Goal: Task Accomplishment & Management: Manage account settings

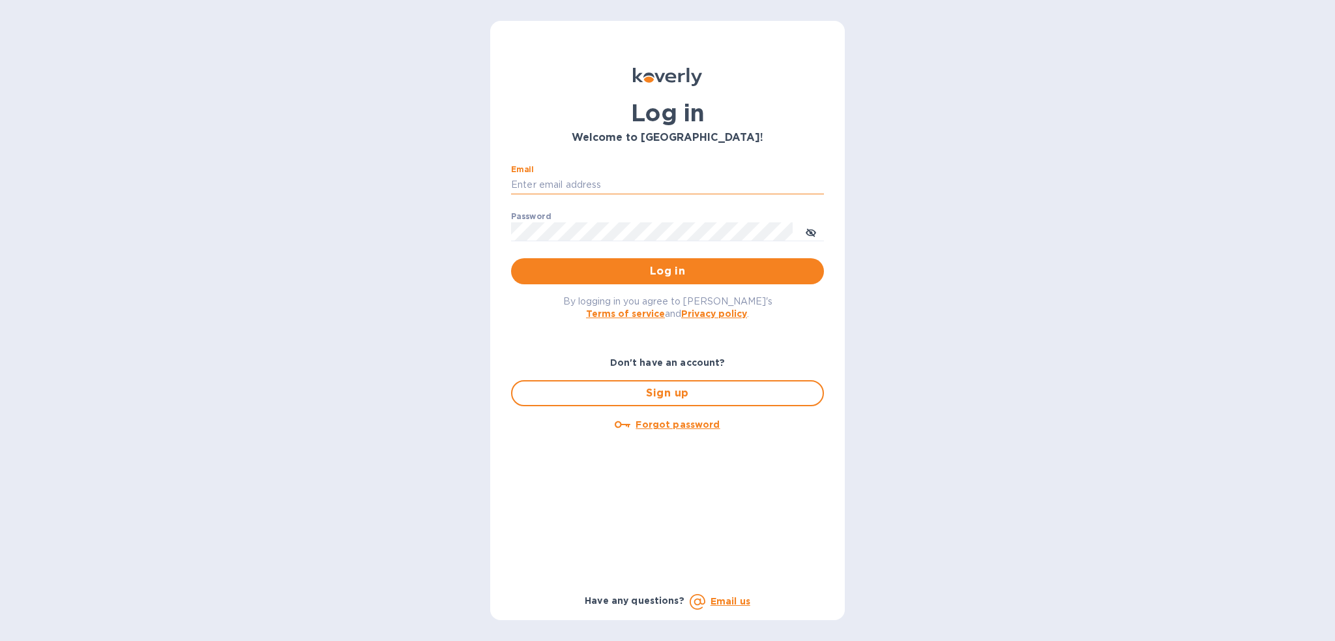
drag, startPoint x: 647, startPoint y: 182, endPoint x: 652, endPoint y: 192, distance: 11.4
click at [647, 182] on input "Email" at bounding box center [667, 185] width 313 height 20
type input "[PERSON_NAME][EMAIL_ADDRESS][PERSON_NAME][DOMAIN_NAME]"
click at [511, 258] on button "Log in" at bounding box center [667, 271] width 313 height 26
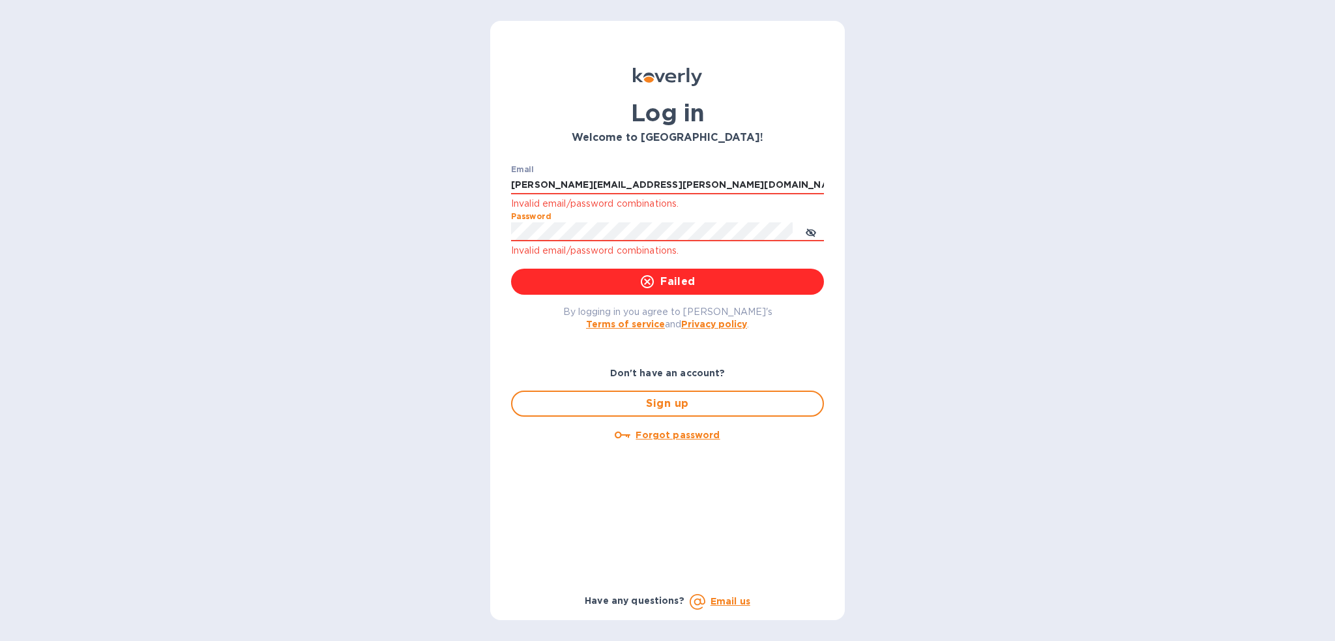
click at [443, 219] on div "Log in Welcome to [GEOGRAPHIC_DATA]! Email [PERSON_NAME][EMAIL_ADDRESS][PERSON_…" at bounding box center [667, 320] width 1335 height 641
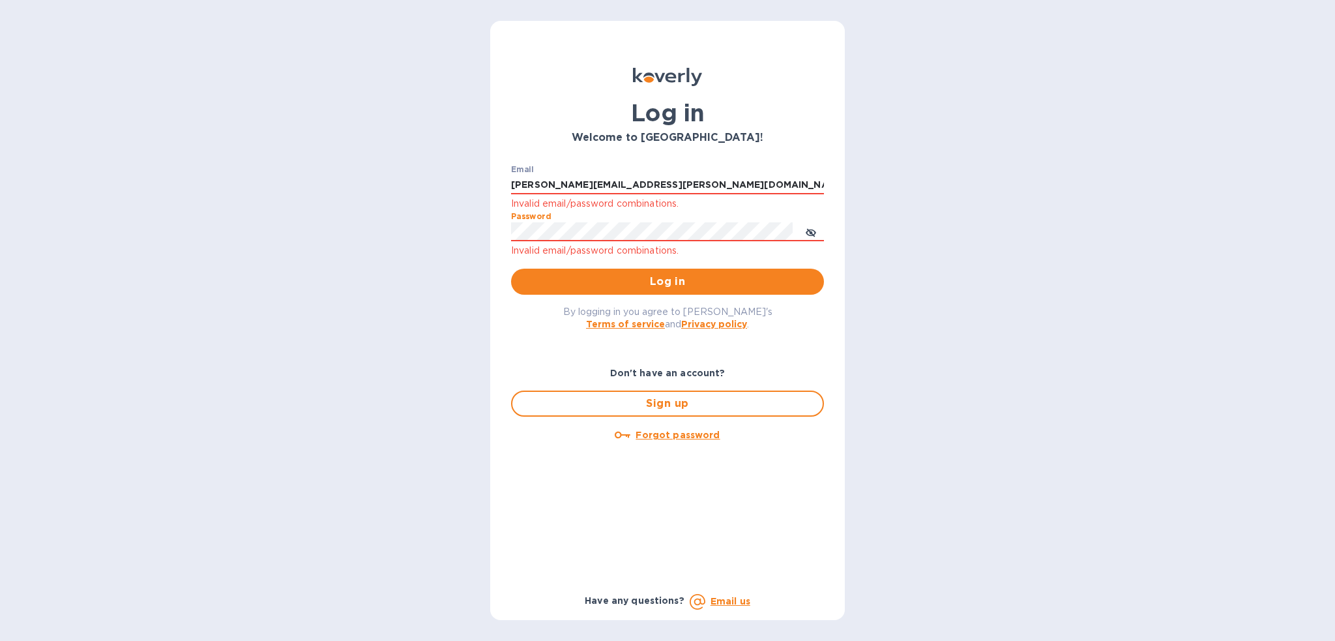
click at [511, 269] on button "Log in" at bounding box center [667, 282] width 313 height 26
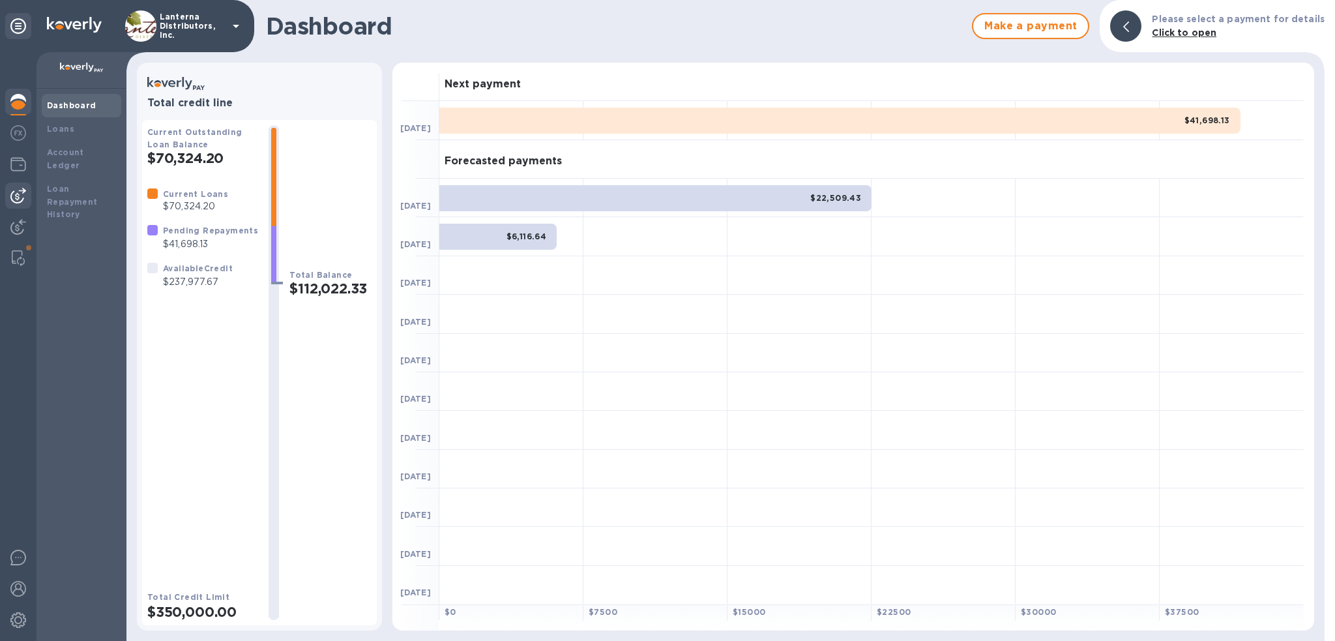
click at [14, 202] on img at bounding box center [18, 196] width 16 height 16
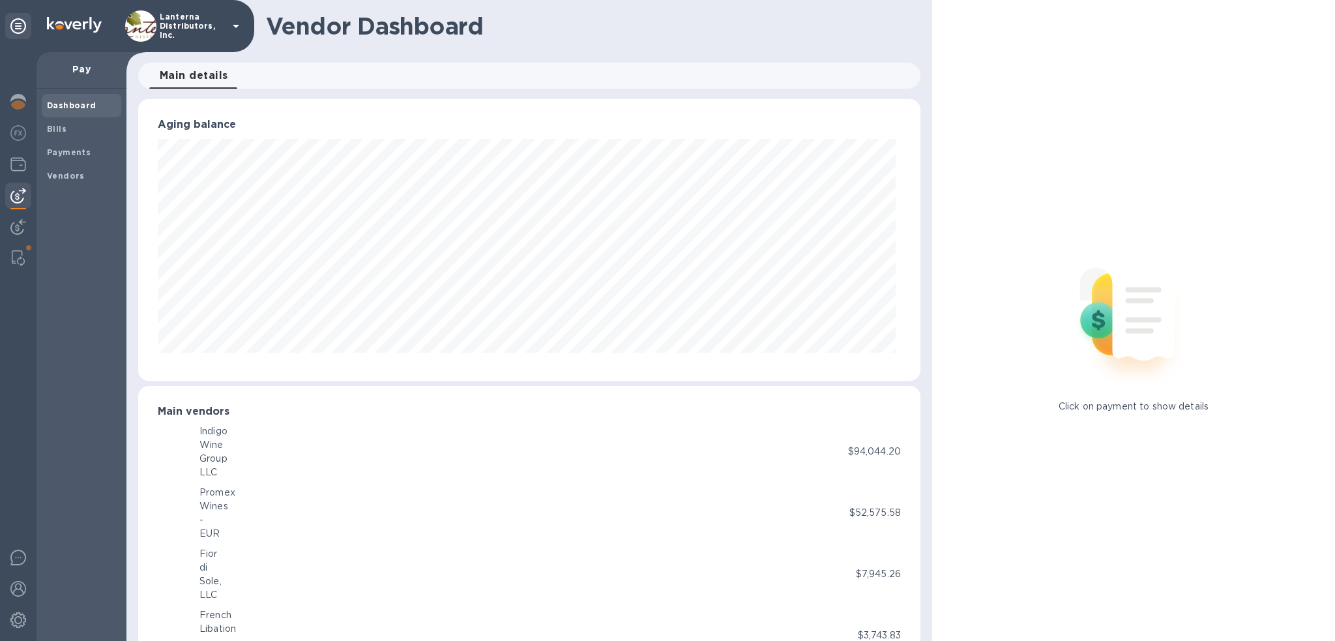
scroll to position [282, 777]
click at [57, 150] on b "Payments" at bounding box center [69, 152] width 44 height 10
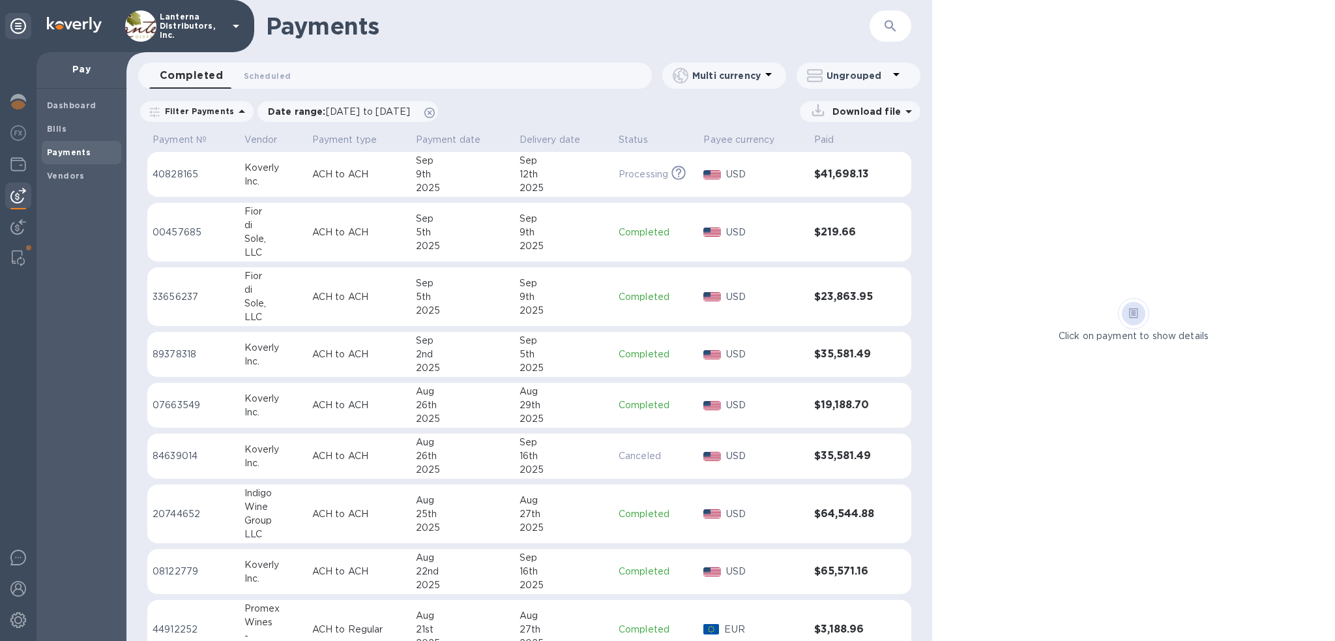
click at [339, 231] on p "ACH to ACH" at bounding box center [358, 232] width 93 height 14
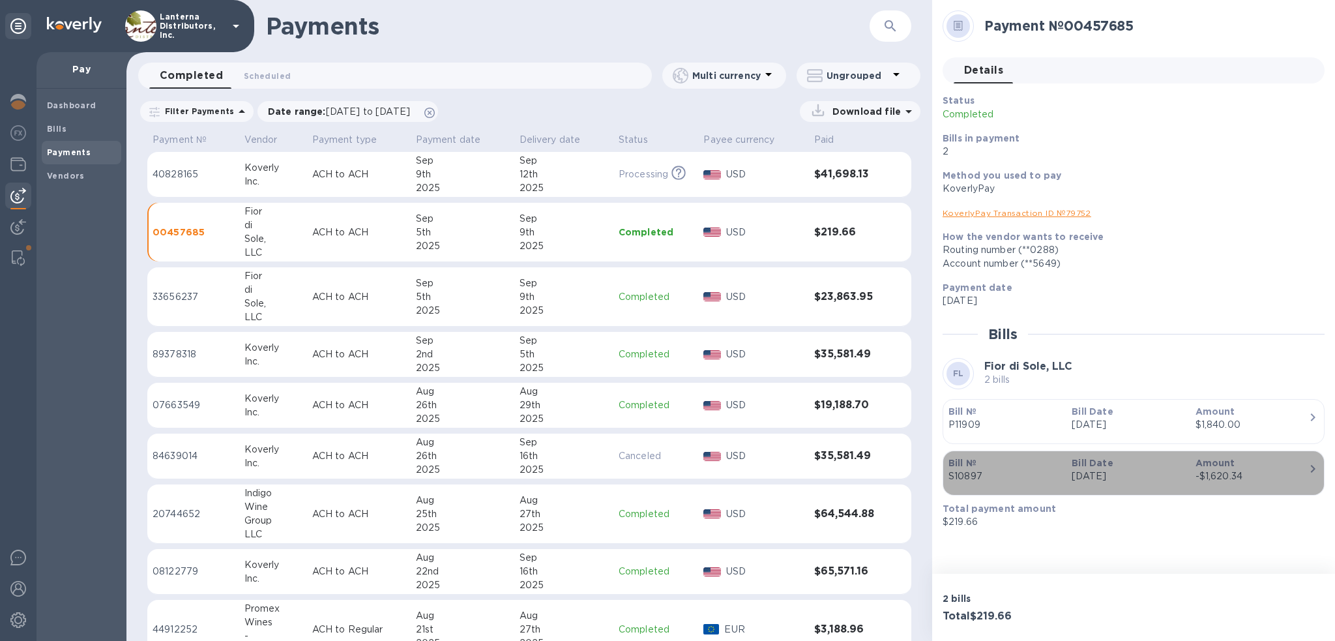
click at [957, 471] on p "S10897" at bounding box center [1004, 476] width 113 height 14
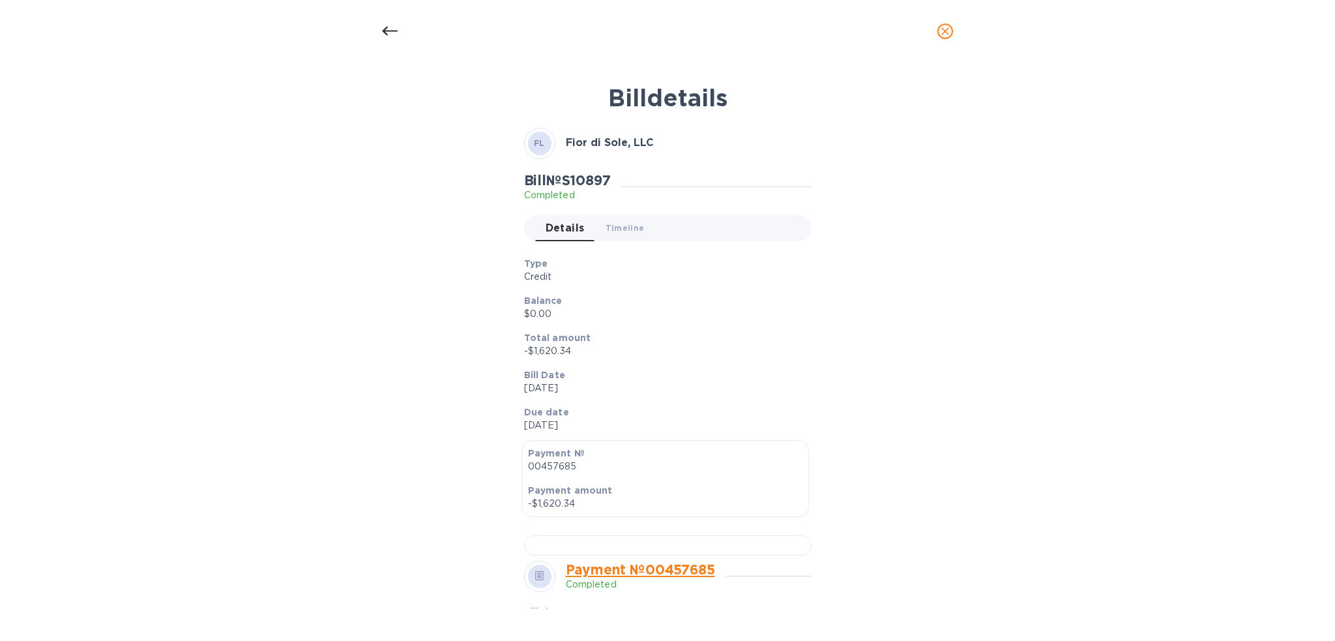
click at [381, 36] on div at bounding box center [389, 31] width 31 height 31
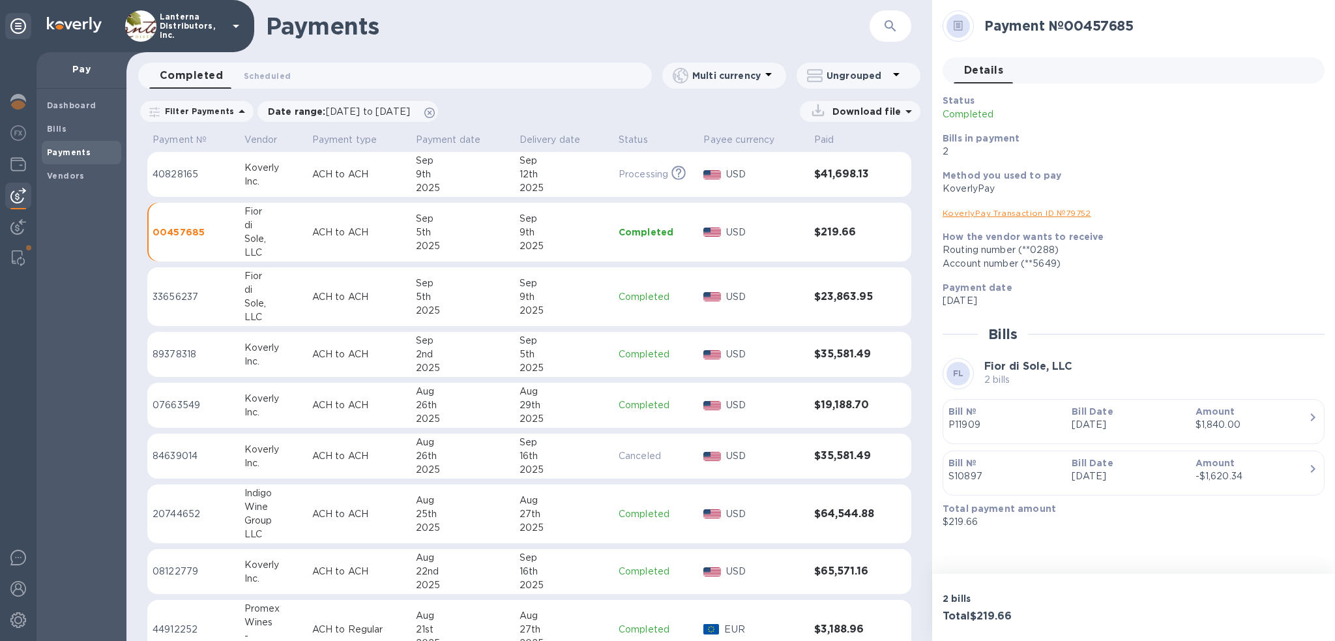
click at [337, 297] on p "ACH to ACH" at bounding box center [358, 297] width 93 height 14
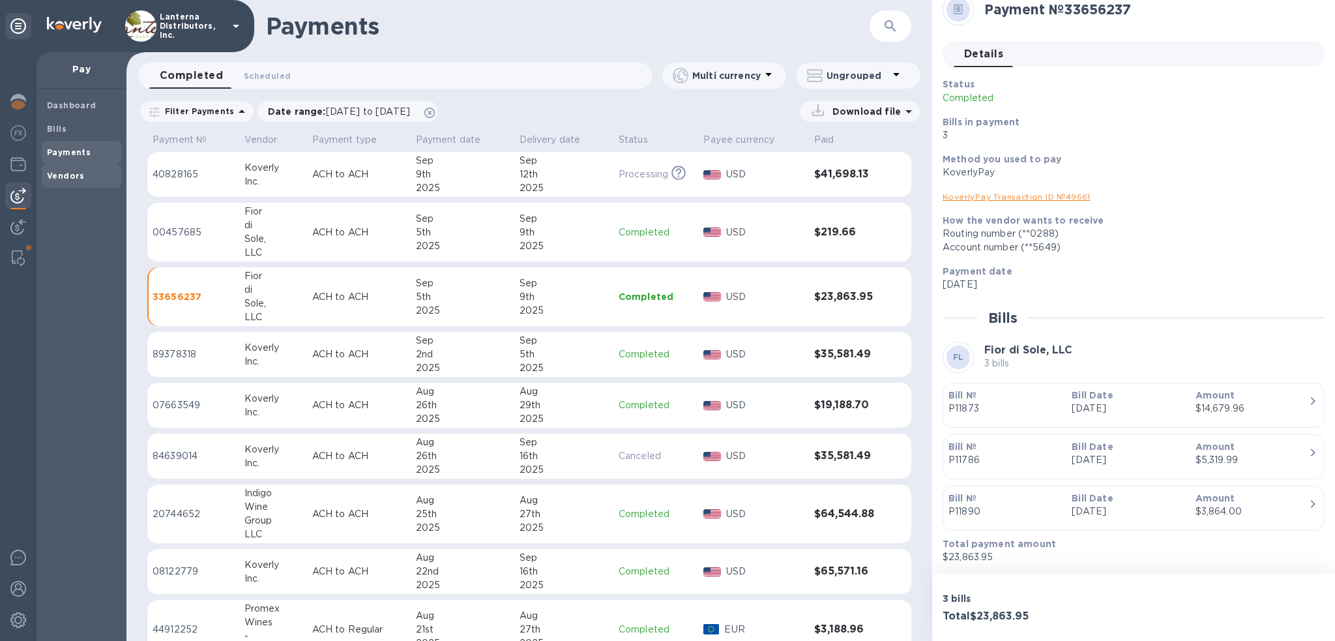
click at [65, 177] on b "Vendors" at bounding box center [66, 176] width 38 height 10
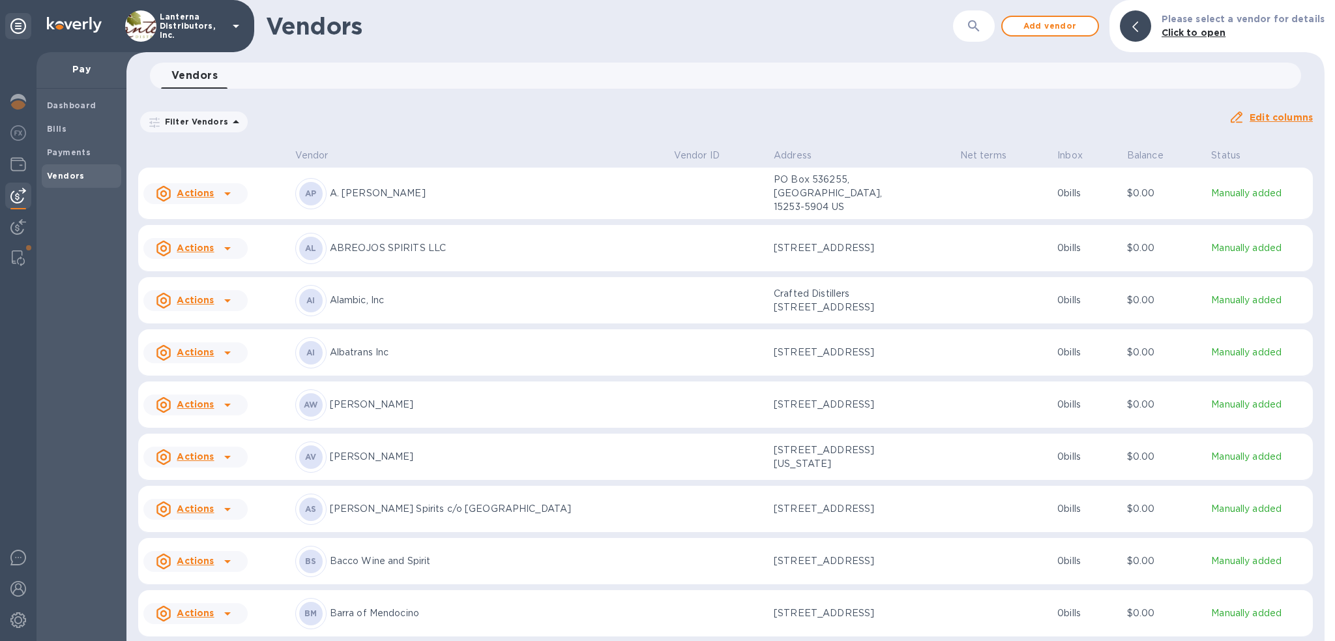
click at [169, 118] on p "Filter Vendors" at bounding box center [194, 121] width 68 height 11
click at [229, 73] on div "Vendors 0" at bounding box center [731, 76] width 1140 height 26
click at [989, 27] on button "button" at bounding box center [973, 25] width 31 height 31
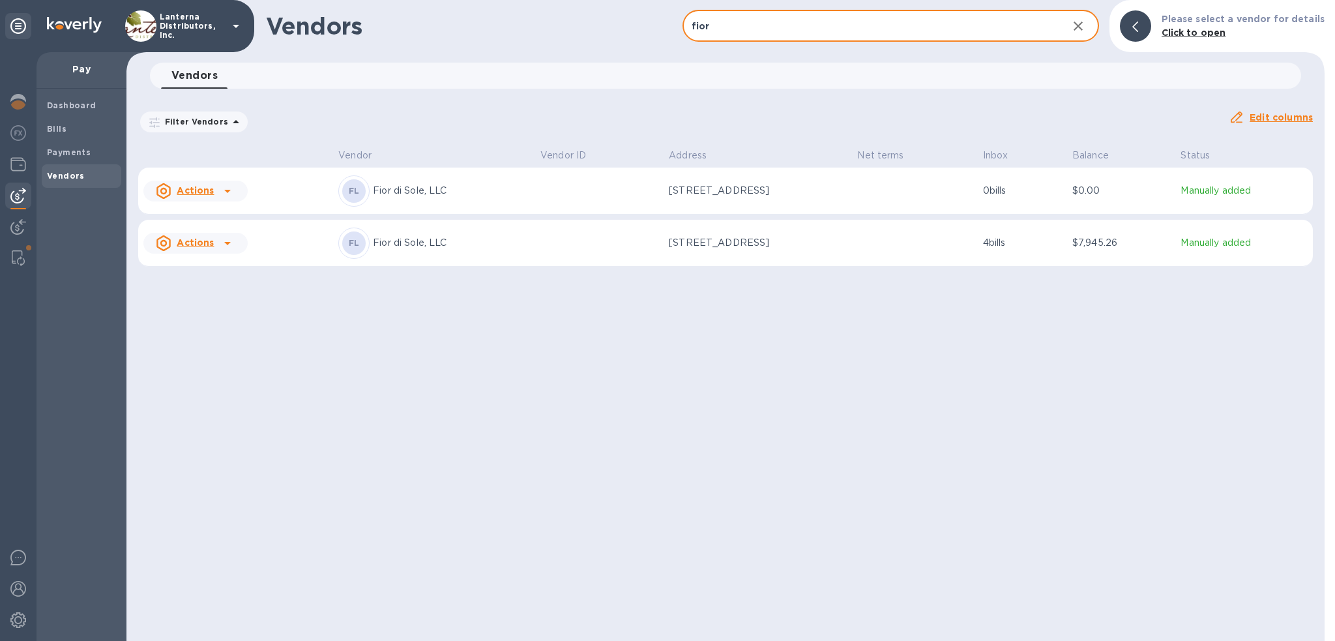
type input "fior"
click at [18, 350] on div at bounding box center [18, 346] width 36 height 588
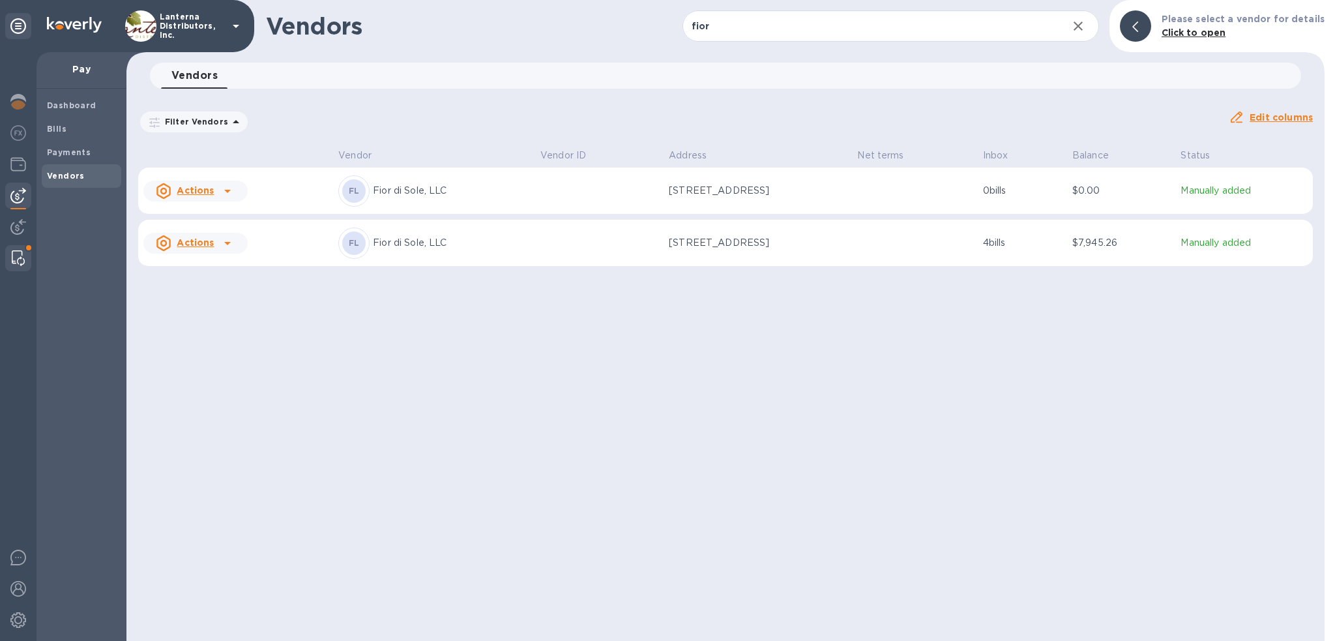
click at [17, 262] on img at bounding box center [18, 258] width 13 height 16
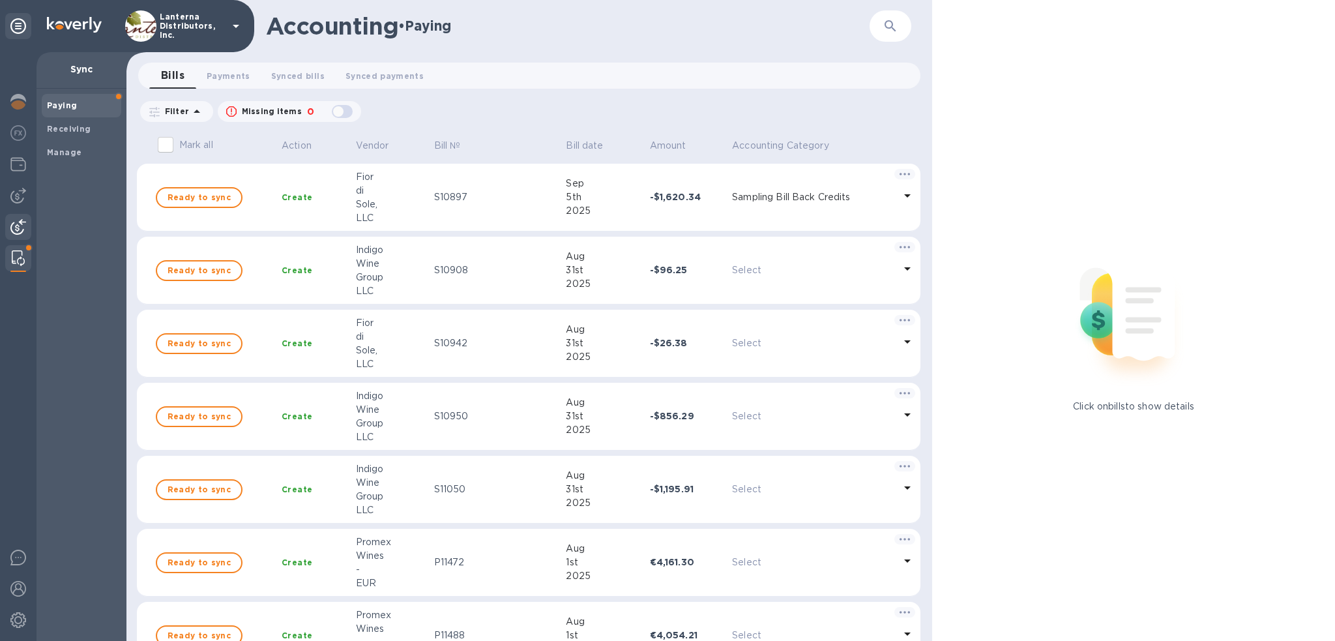
click at [17, 224] on img at bounding box center [18, 227] width 16 height 16
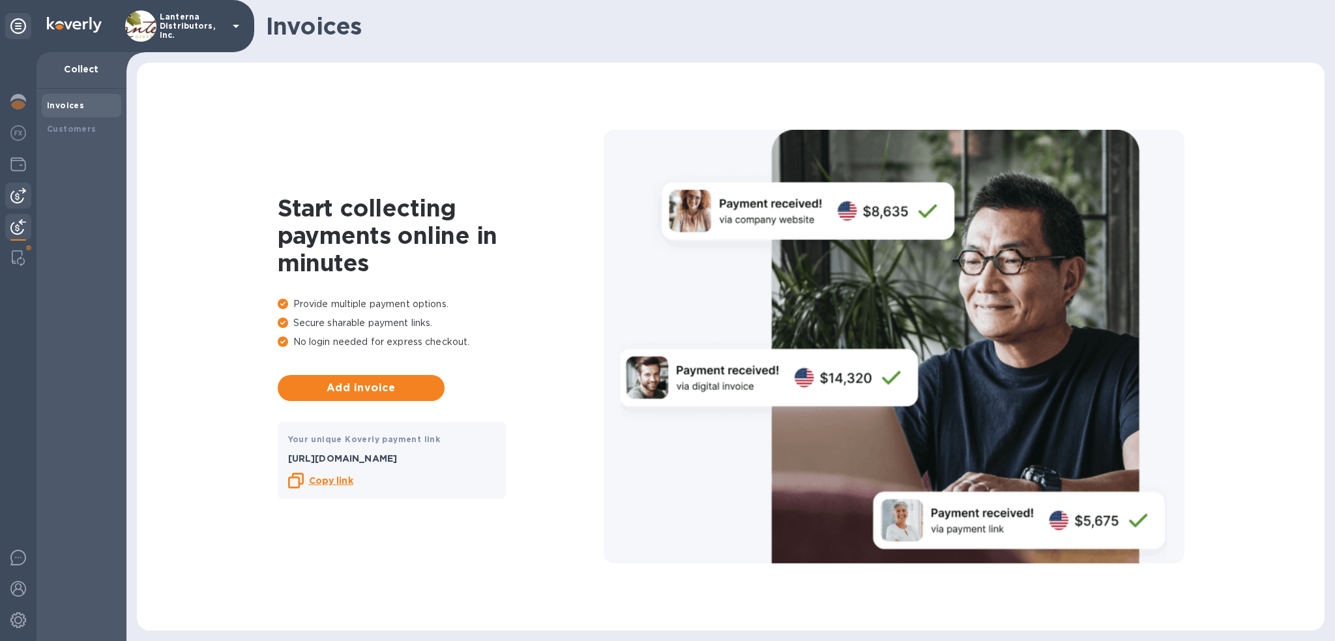
click at [18, 199] on img at bounding box center [18, 196] width 16 height 16
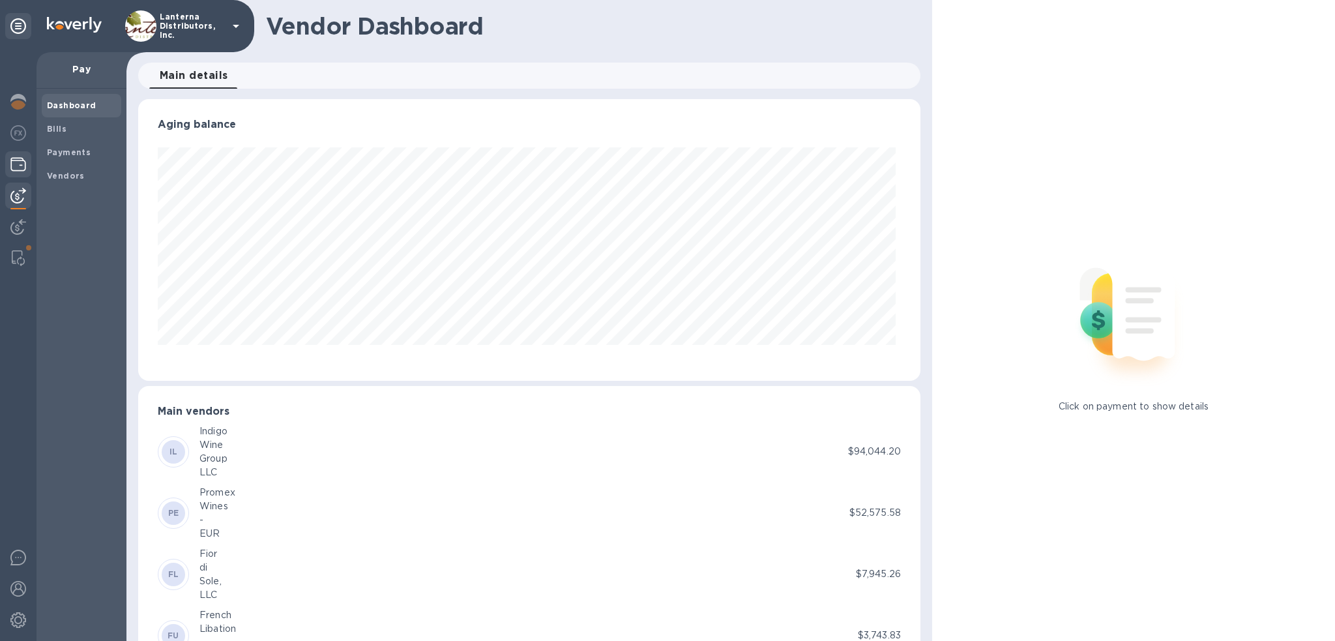
scroll to position [282, 777]
click at [18, 160] on img at bounding box center [18, 164] width 16 height 16
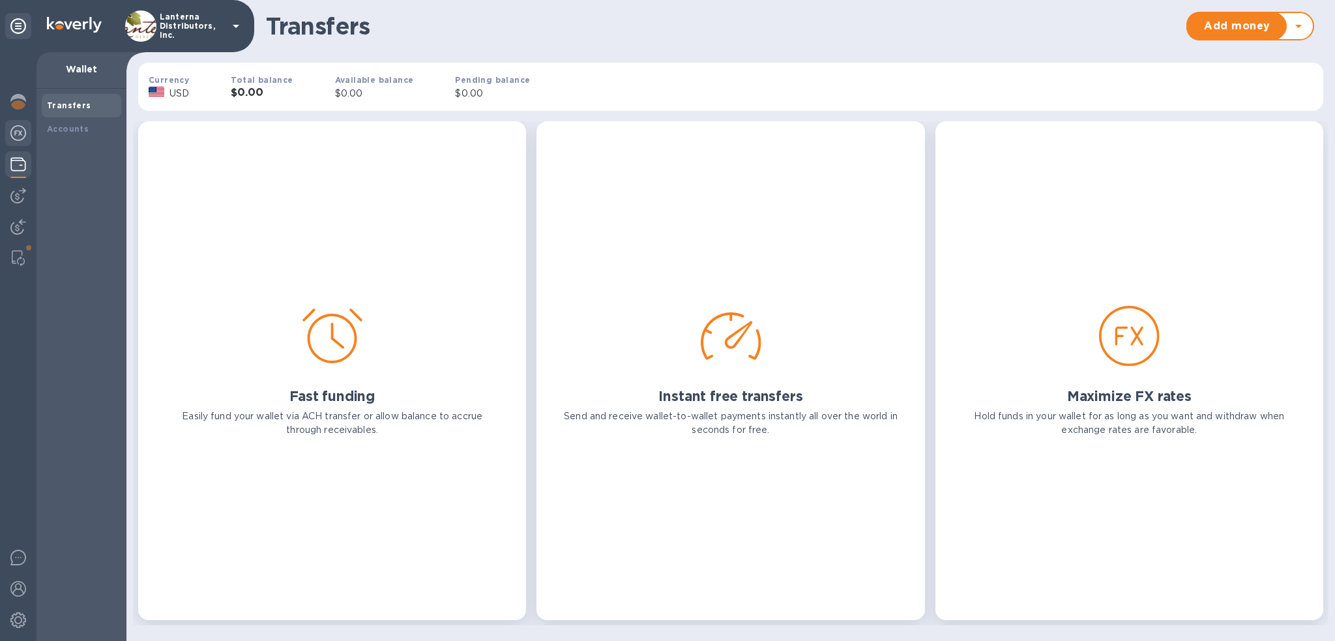
click at [18, 133] on img at bounding box center [18, 133] width 16 height 16
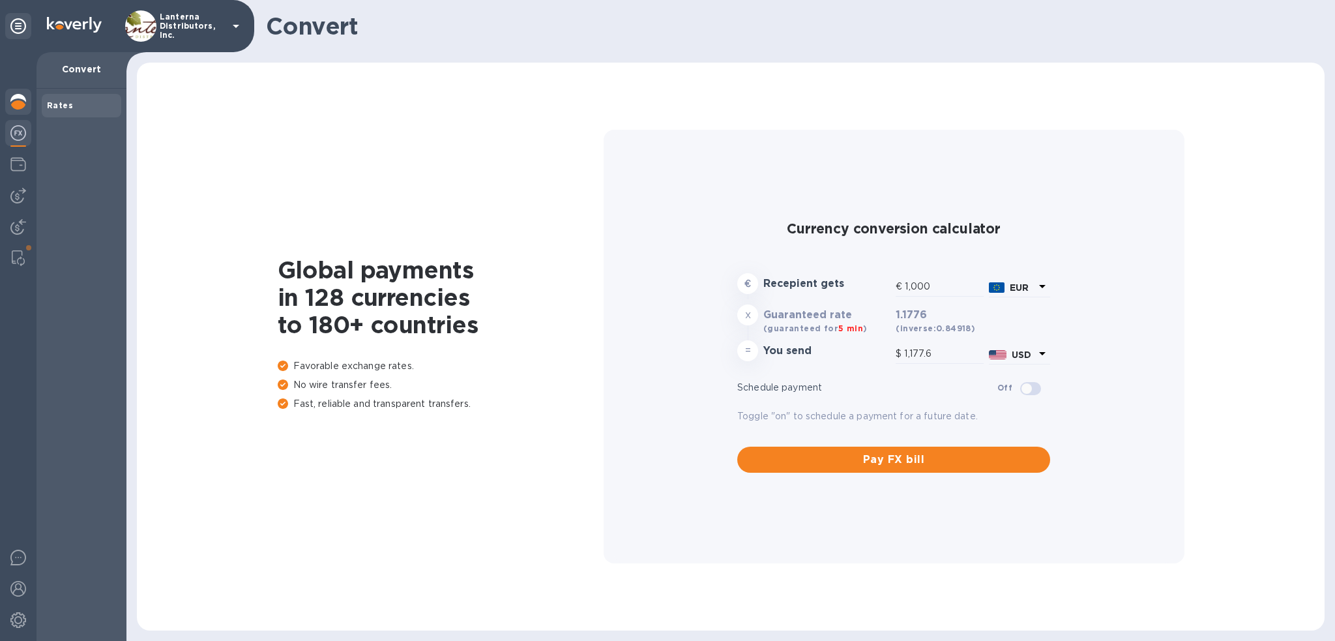
click at [18, 104] on img at bounding box center [18, 102] width 16 height 16
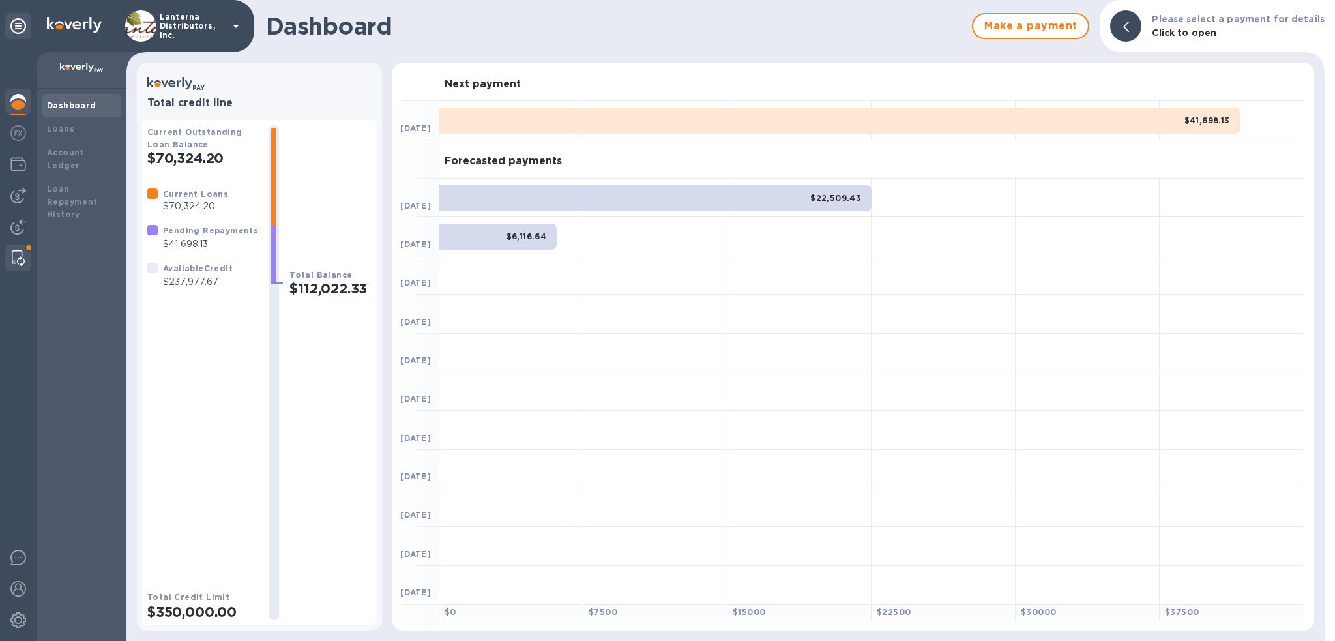
click at [21, 248] on div at bounding box center [18, 258] width 23 height 26
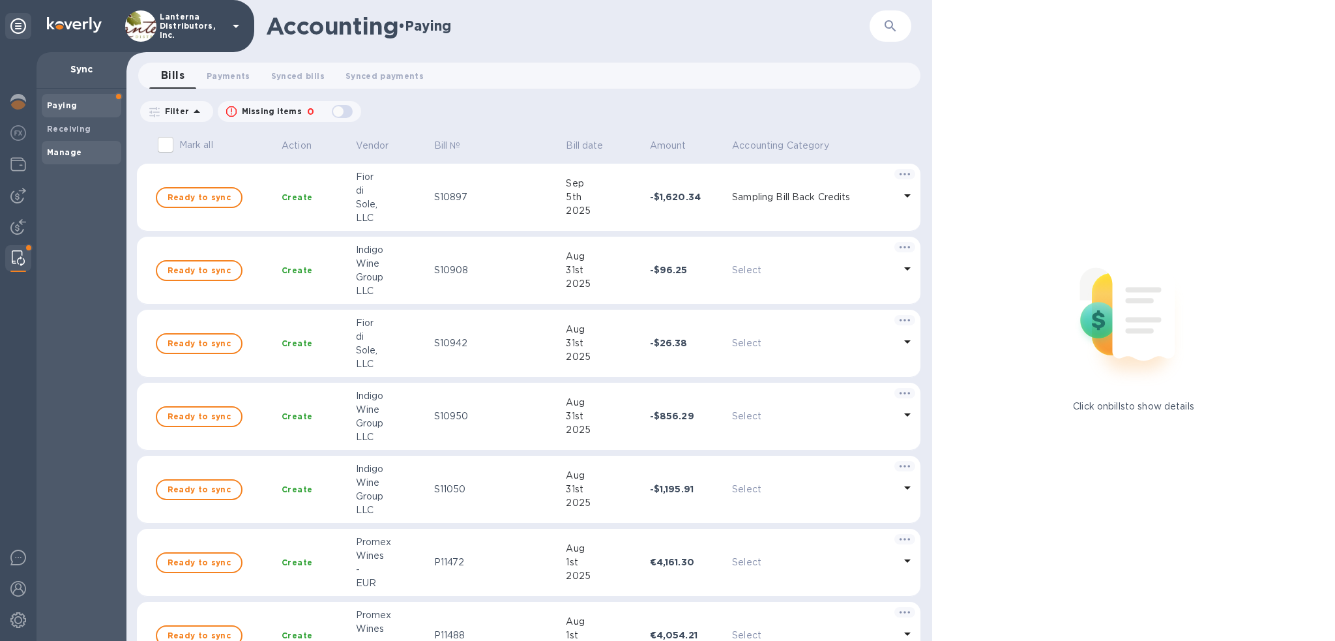
click at [57, 152] on b "Manage" at bounding box center [64, 152] width 35 height 10
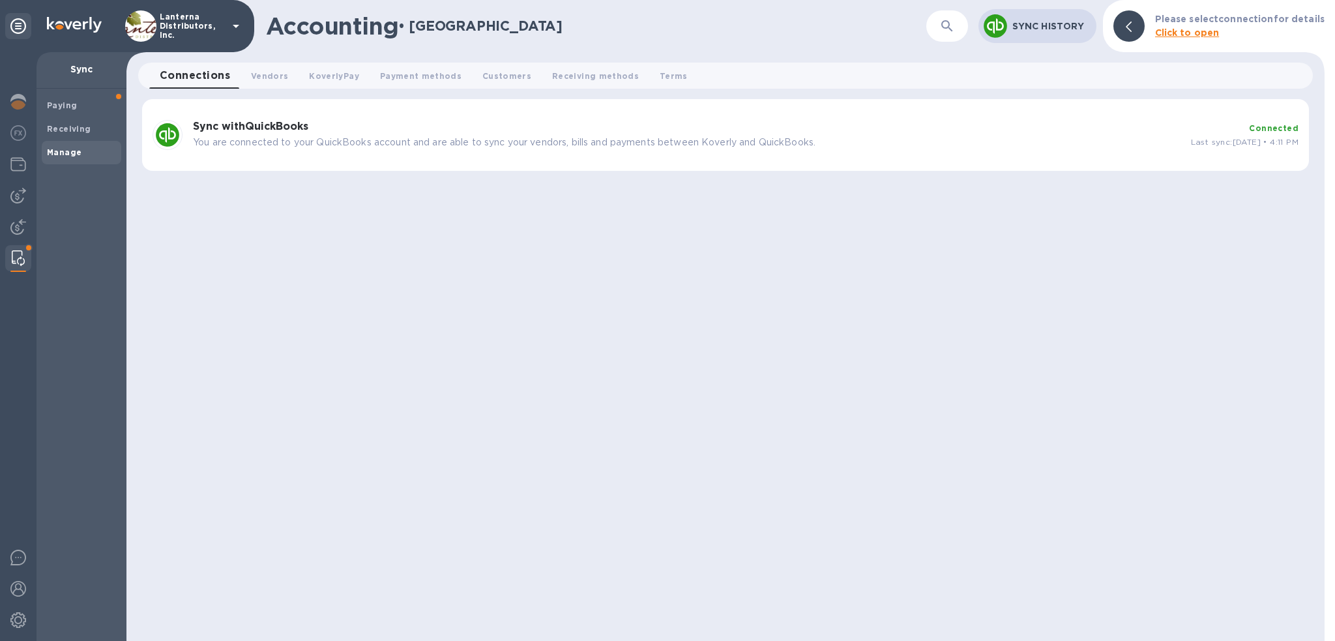
click at [1279, 128] on b "Connected" at bounding box center [1274, 128] width 50 height 10
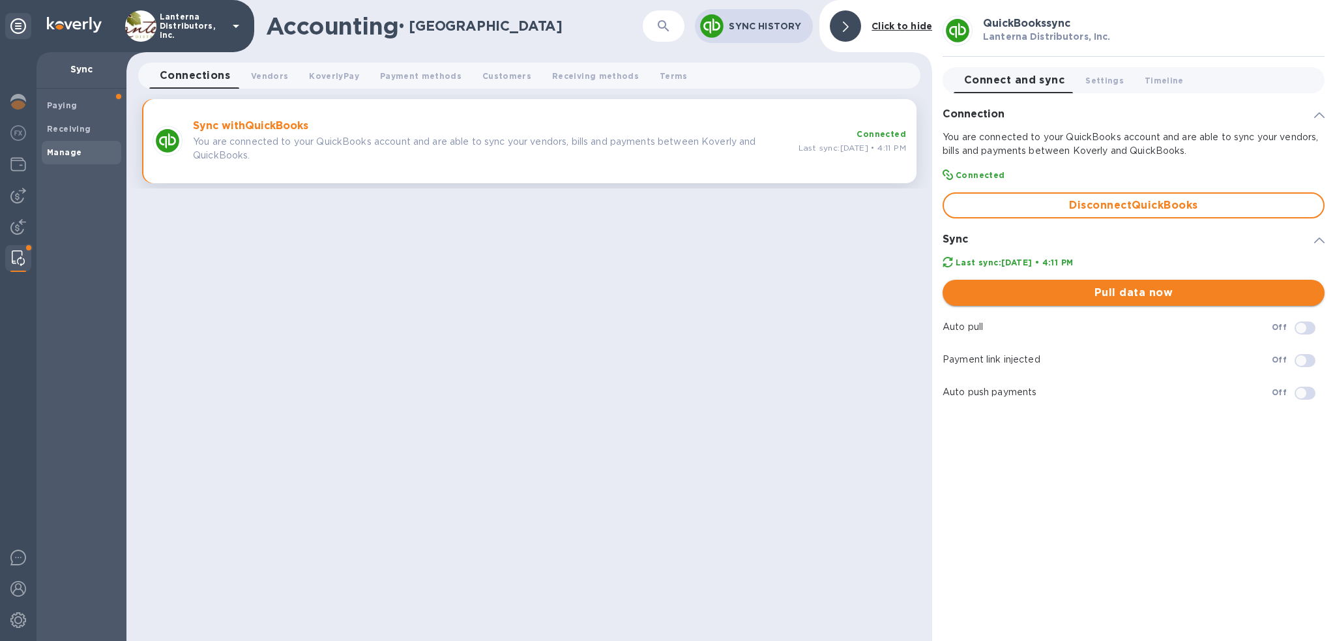
click at [1133, 291] on span "Pull data now" at bounding box center [1133, 293] width 361 height 16
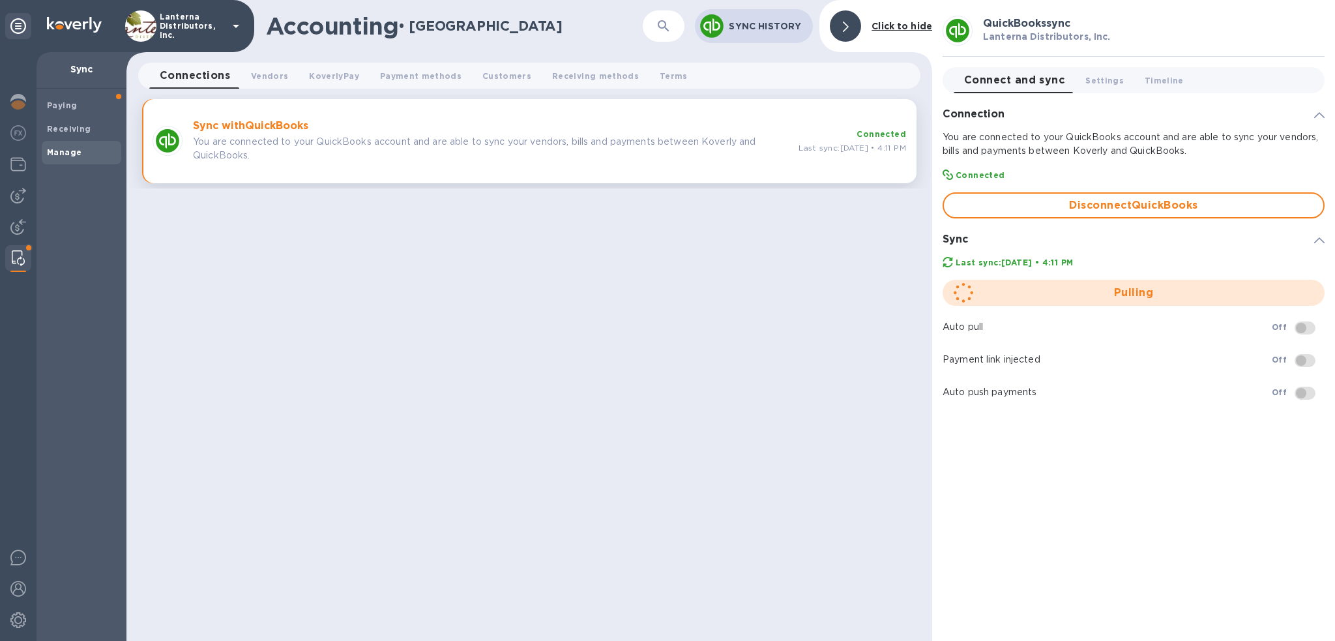
click at [1056, 541] on div "QuickBooks sync Lanterna Distributors, Inc. Connect and sync 0 Settings 0 Timel…" at bounding box center [1133, 320] width 403 height 641
click at [772, 294] on div "Accounting • Manage ​ Sync History Click to hide Connections 0 Vendors 0 Koverl…" at bounding box center [529, 320] width 806 height 641
click at [273, 78] on span "Vendors 0" at bounding box center [269, 76] width 37 height 14
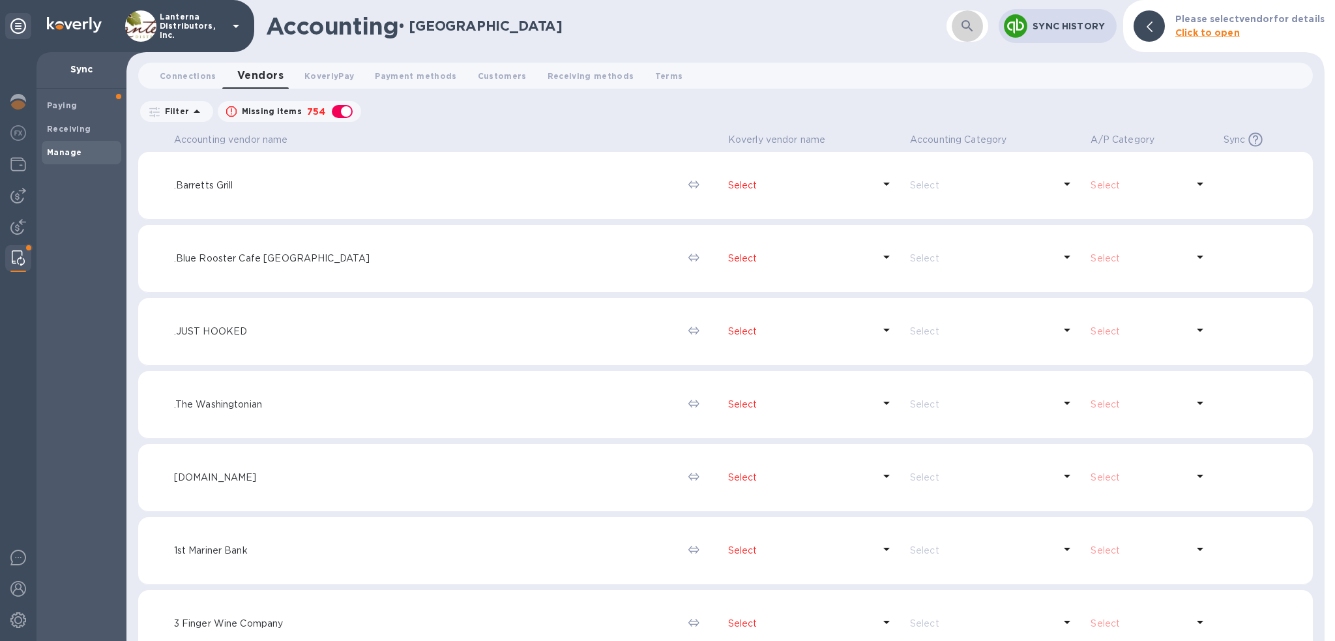
click at [967, 23] on icon "button" at bounding box center [967, 26] width 16 height 16
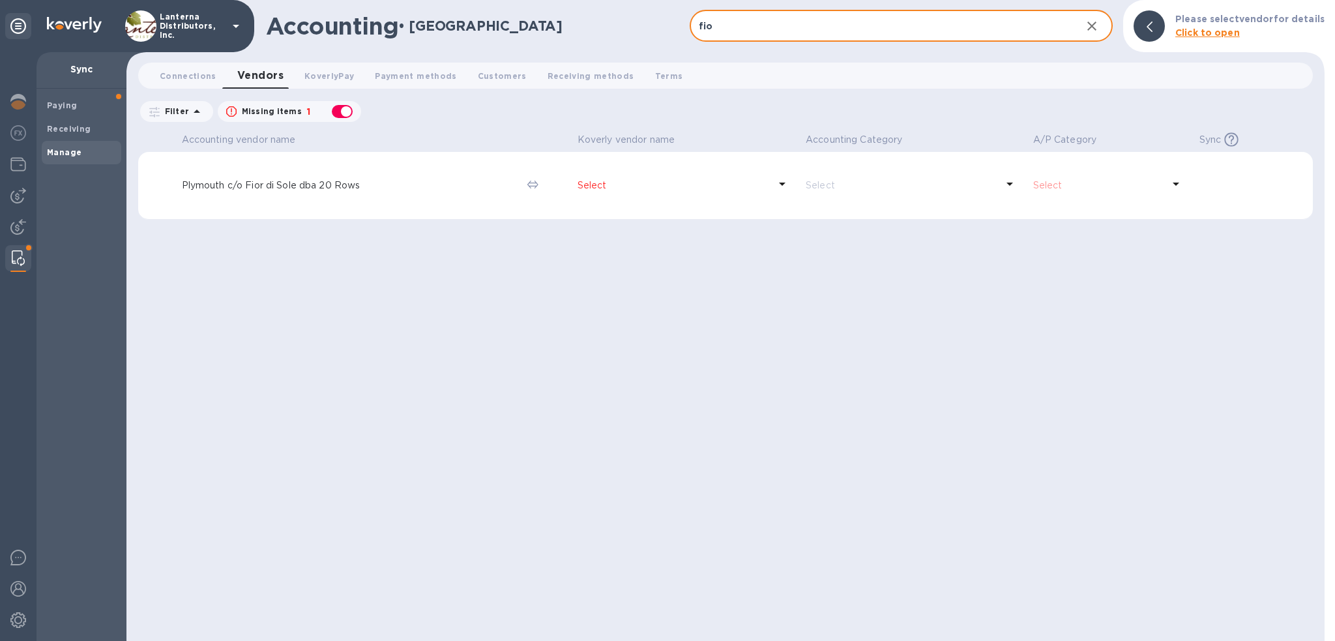
type input "fio"
click at [270, 75] on span "Vendors 0" at bounding box center [260, 75] width 46 height 18
drag, startPoint x: 693, startPoint y: 28, endPoint x: 622, endPoint y: 28, distance: 70.4
click at [622, 28] on div "Accounting • Manage fio ​ Sync History Please select vendor for details Click t…" at bounding box center [725, 26] width 1198 height 52
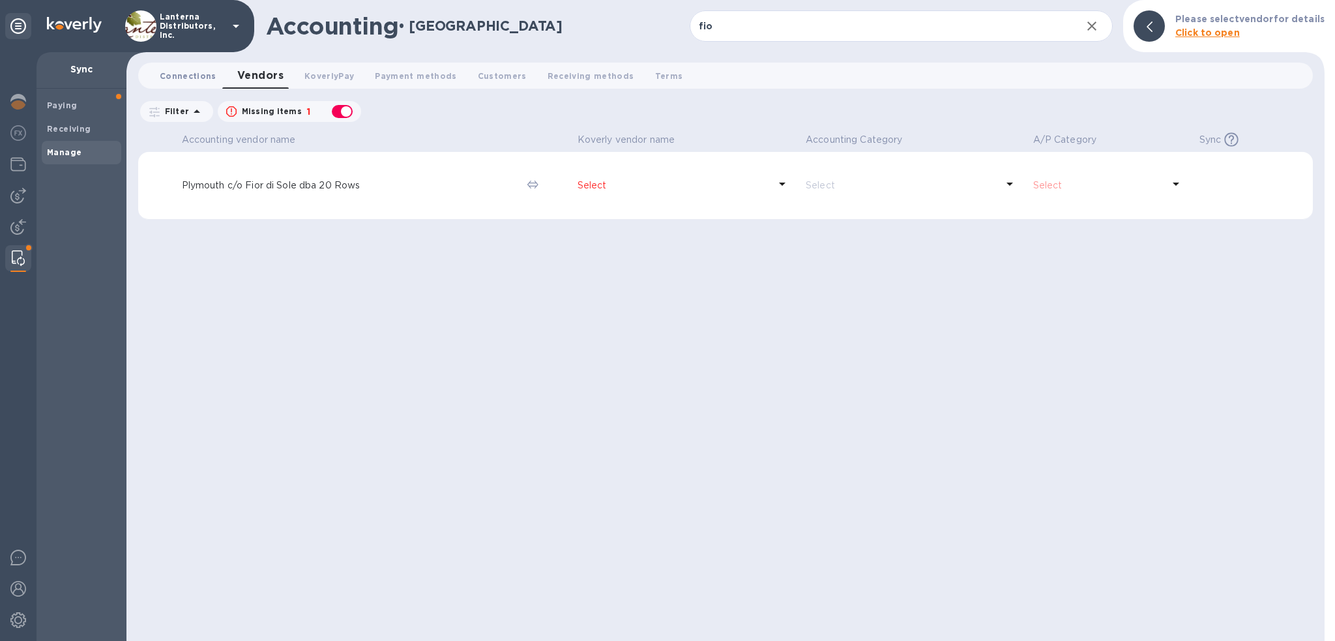
click at [179, 75] on span "Connections 0" at bounding box center [188, 76] width 57 height 14
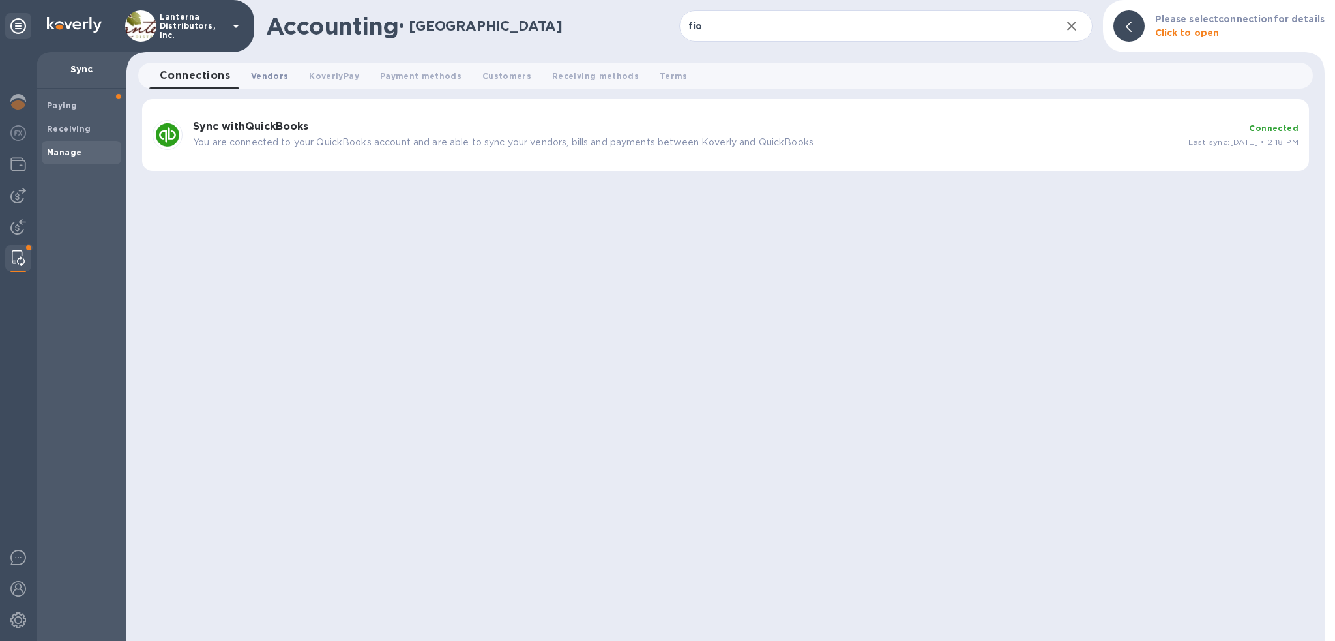
click at [263, 70] on span "Vendors 0" at bounding box center [269, 76] width 37 height 14
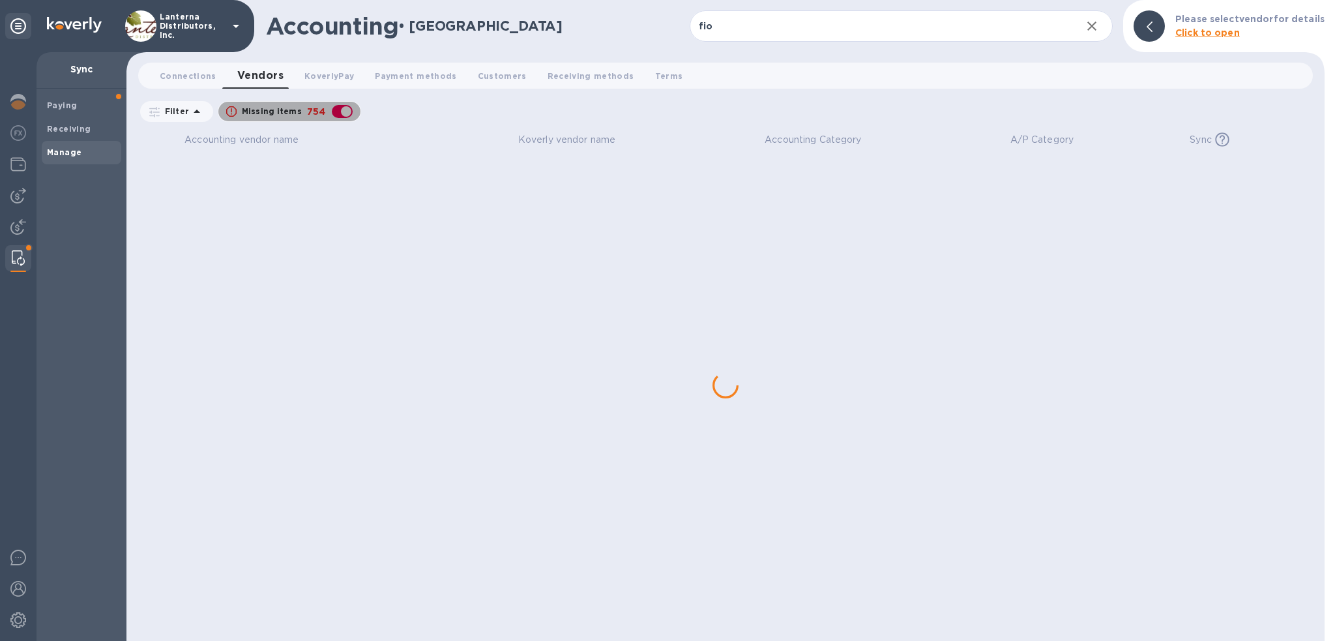
click at [337, 111] on div "button" at bounding box center [342, 111] width 26 height 18
checkbox input "false"
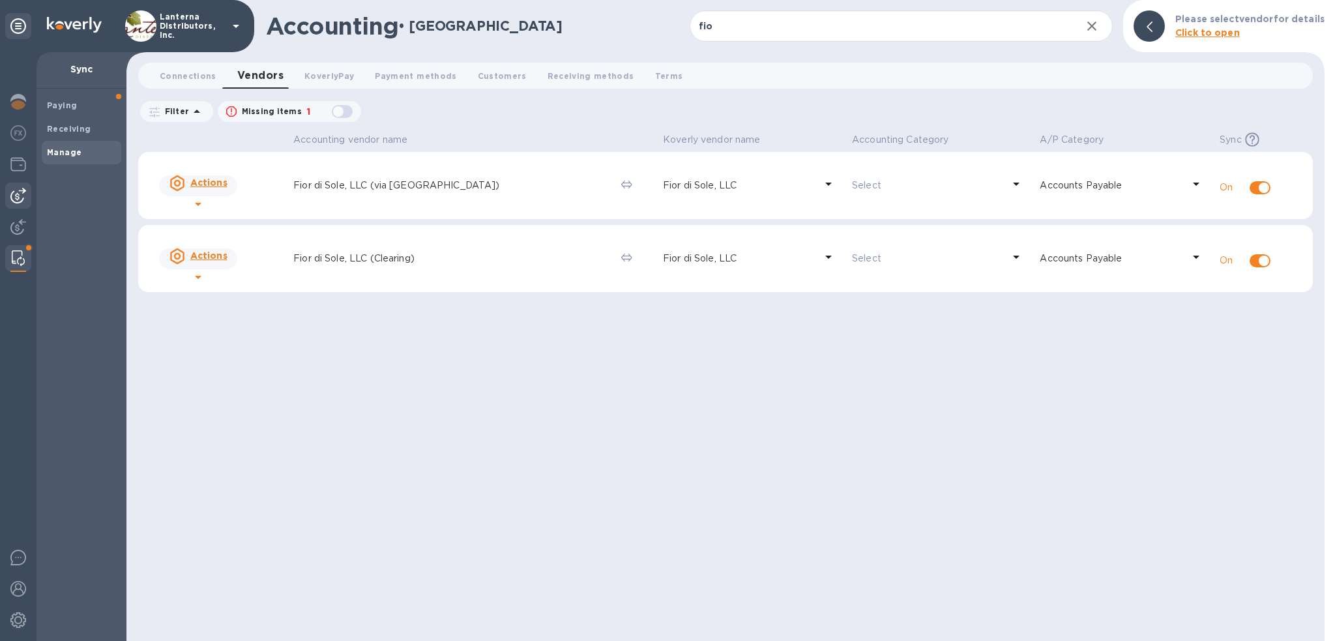
click at [18, 197] on img at bounding box center [18, 196] width 16 height 16
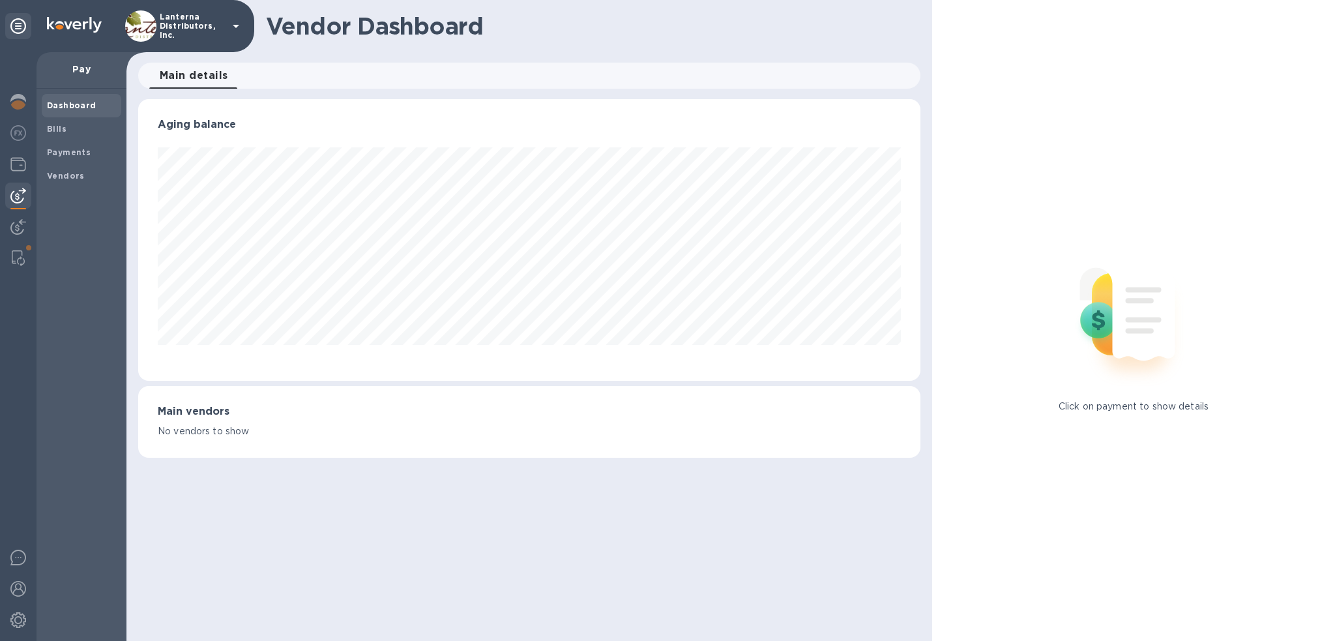
scroll to position [651423, 650928]
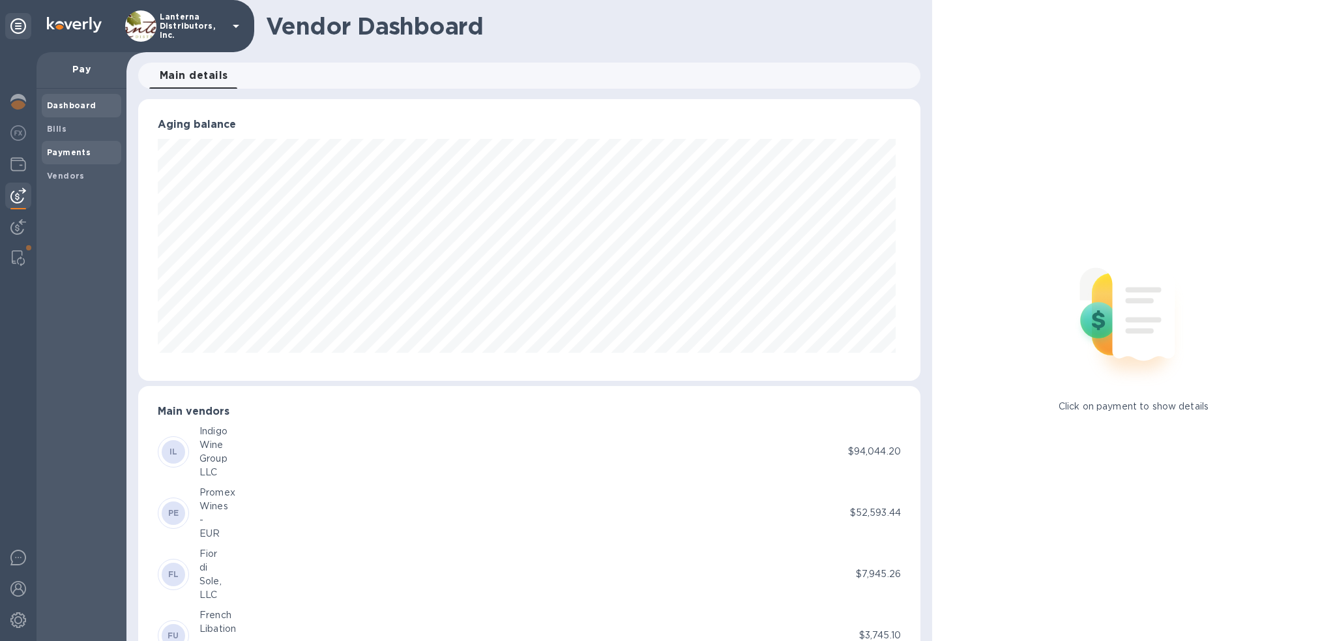
click at [59, 158] on div "Payments" at bounding box center [82, 152] width 80 height 23
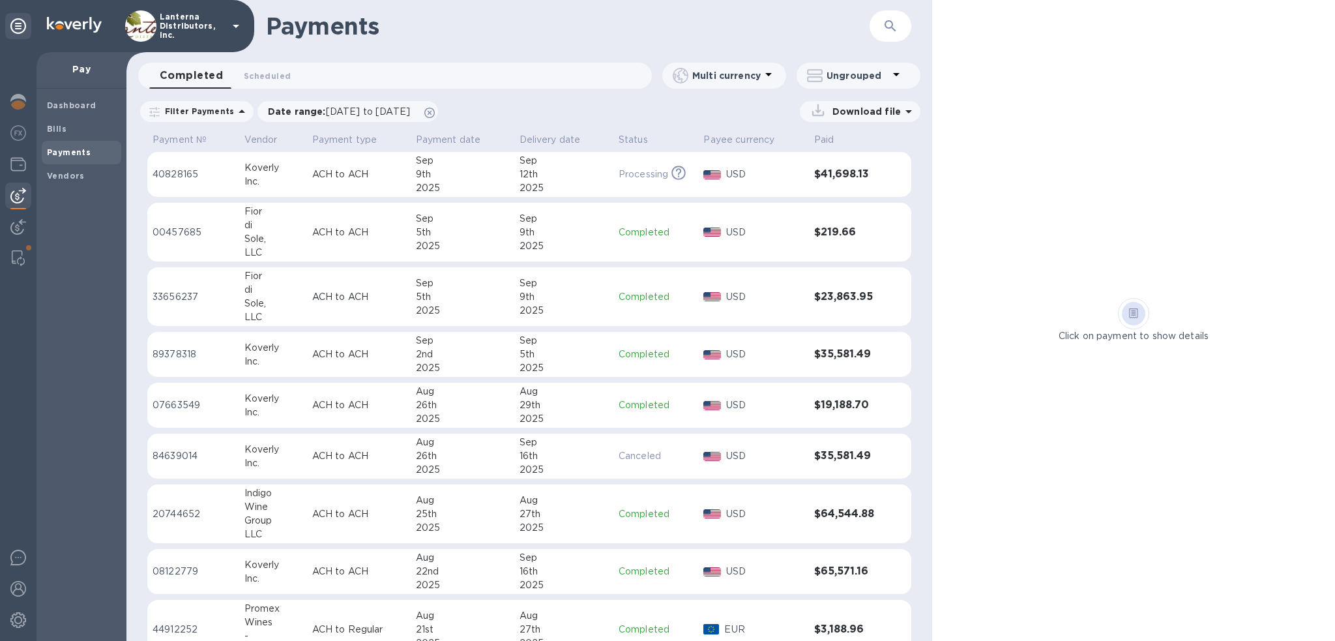
click at [253, 293] on div "di" at bounding box center [272, 290] width 57 height 14
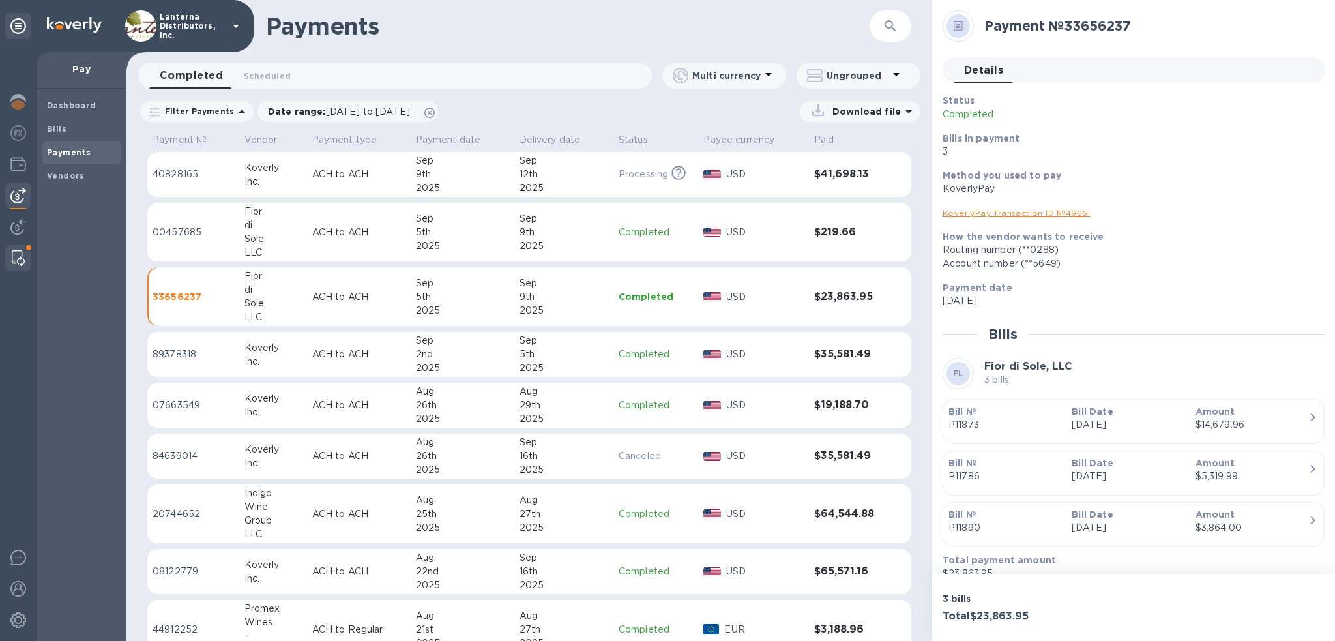
click at [18, 253] on img at bounding box center [18, 258] width 13 height 16
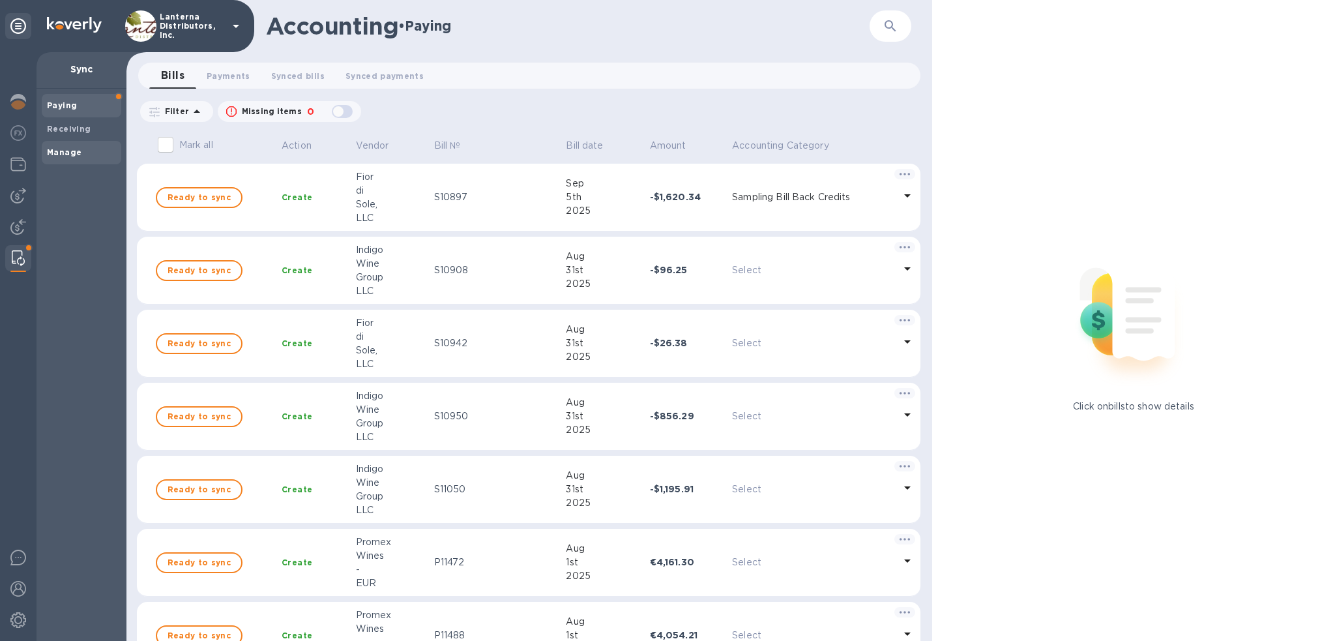
click at [78, 154] on b "Manage" at bounding box center [64, 152] width 35 height 10
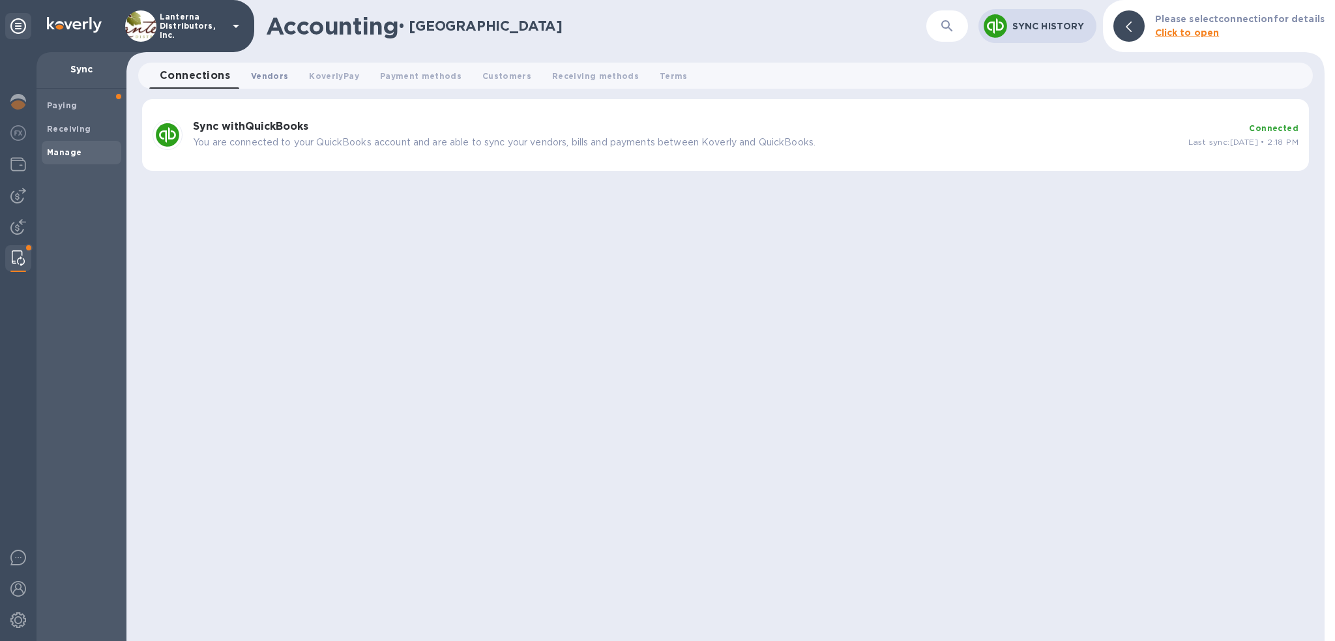
click at [263, 78] on span "Vendors 0" at bounding box center [269, 76] width 37 height 14
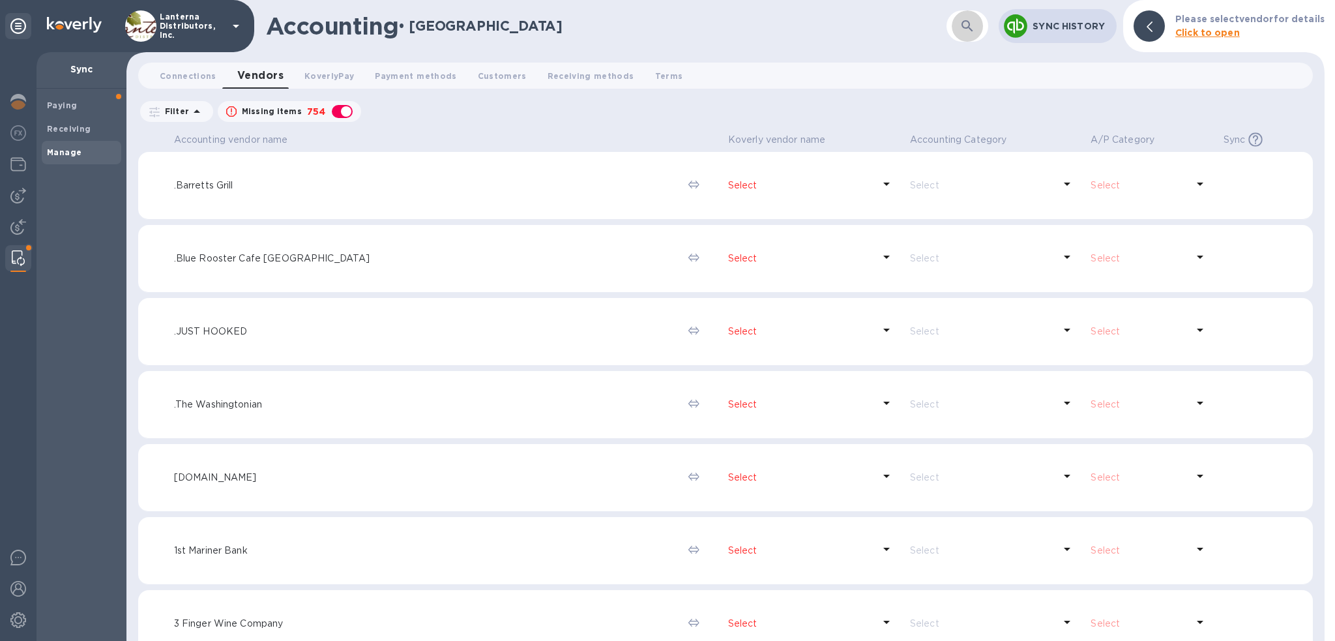
click at [957, 27] on button "button" at bounding box center [966, 25] width 31 height 31
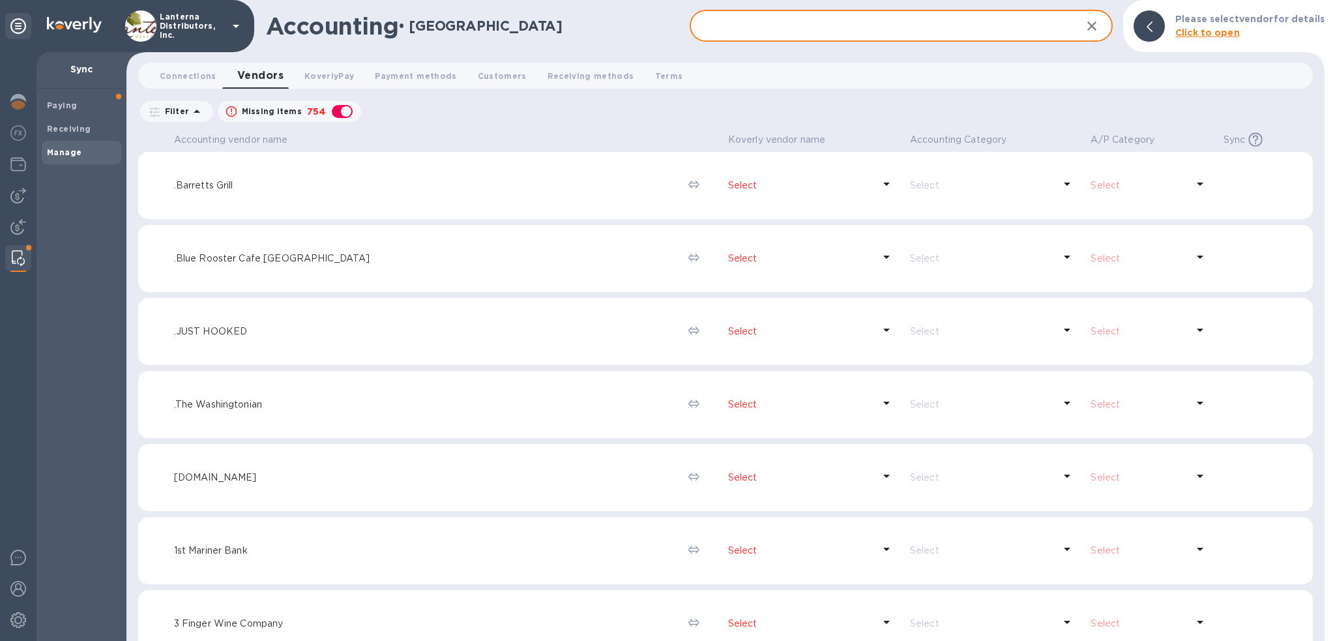
click at [944, 30] on input "text" at bounding box center [881, 26] width 382 height 32
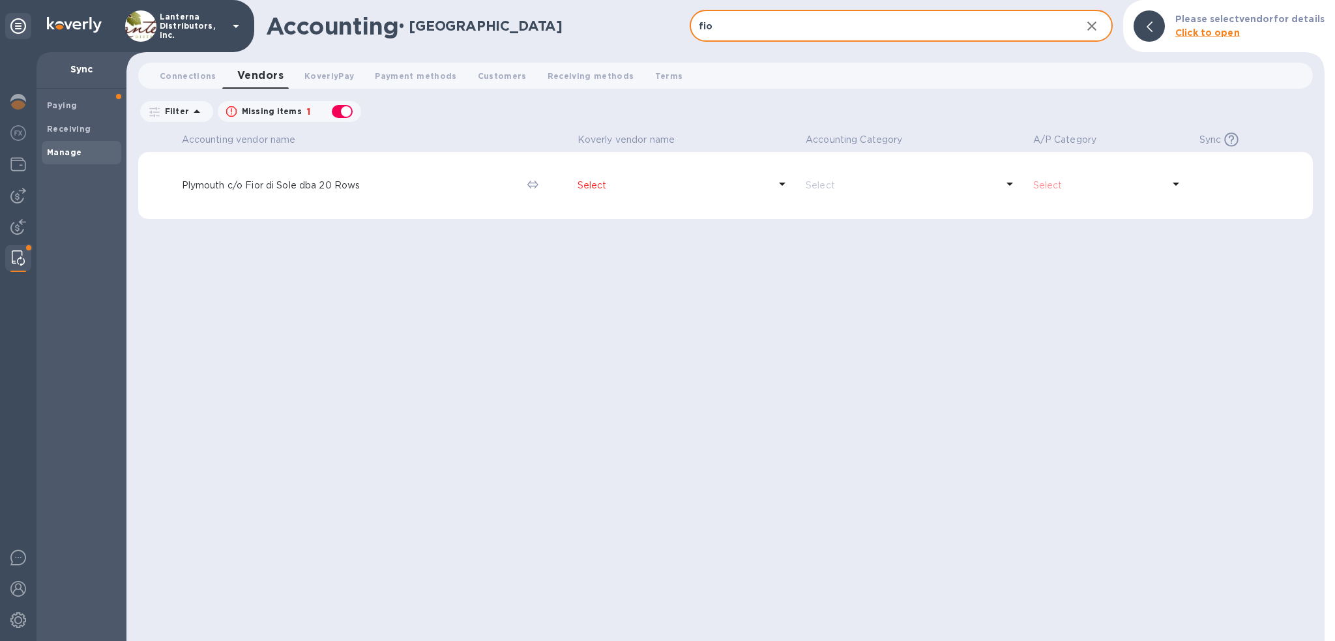
type input "fior"
click at [338, 113] on div "button" at bounding box center [342, 111] width 26 height 18
checkbox input "false"
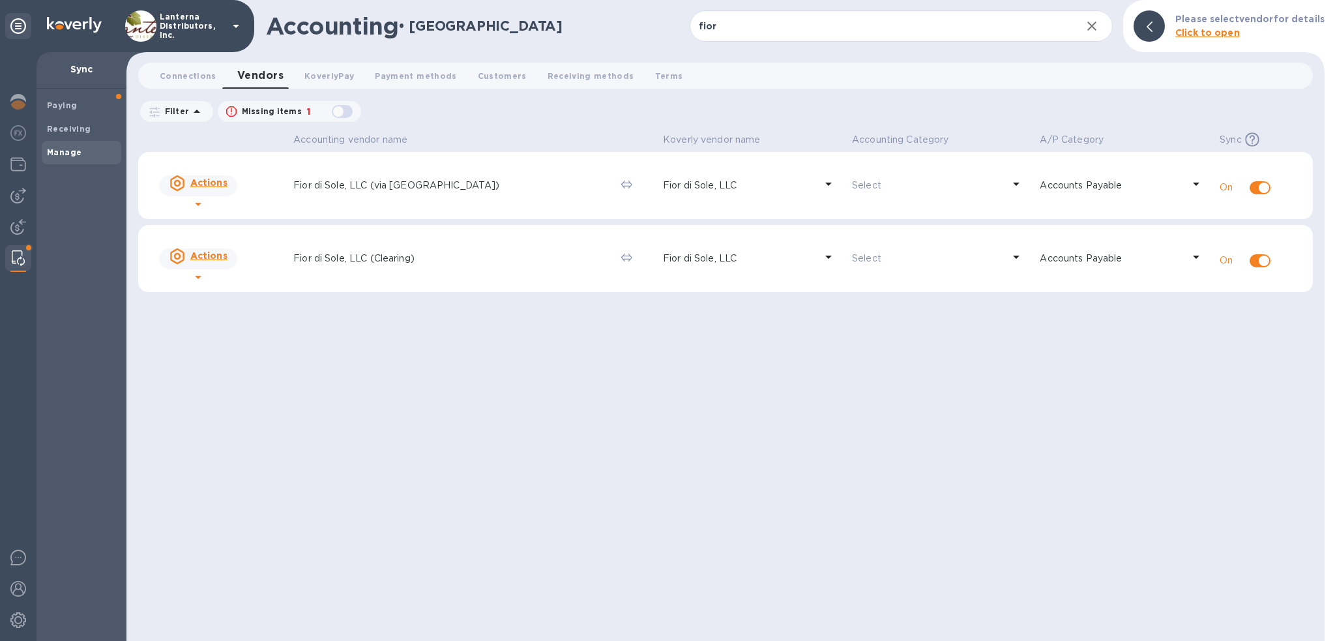
click at [1013, 182] on icon at bounding box center [1016, 183] width 7 height 3
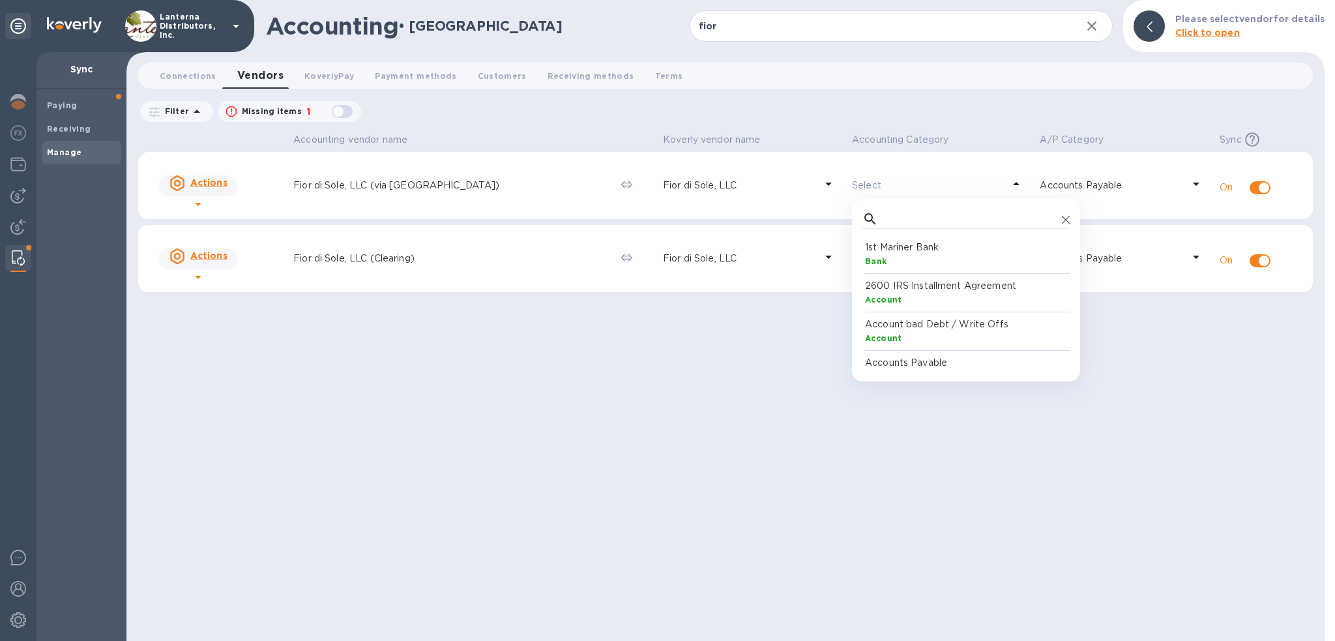
scroll to position [120, 201]
click at [978, 359] on p "Accounts Payable" at bounding box center [968, 363] width 207 height 14
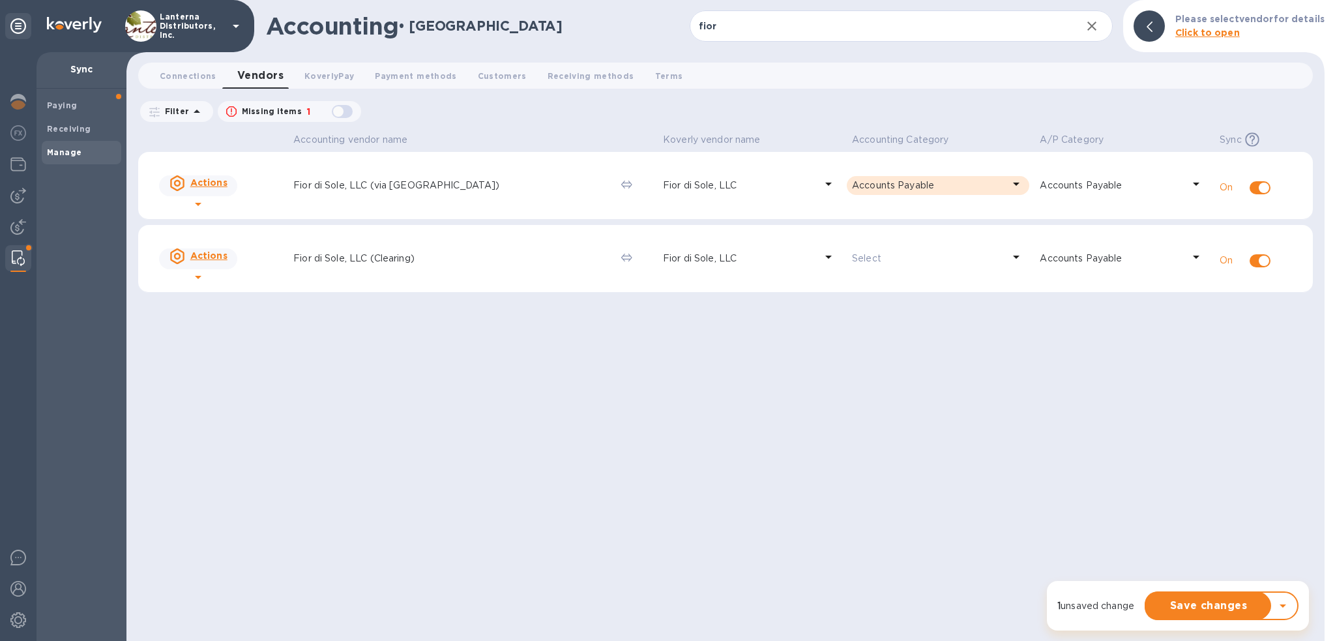
click at [931, 186] on p "Accounts Payable" at bounding box center [927, 186] width 151 height 14
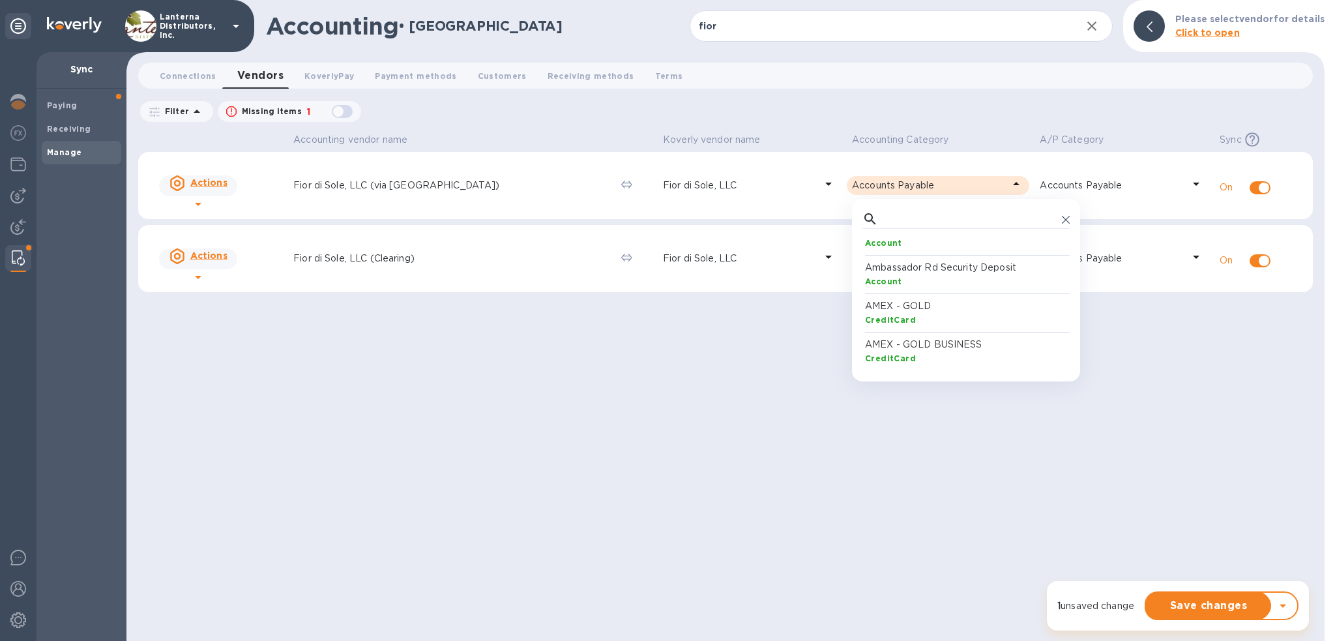
scroll to position [0, 0]
drag, startPoint x: 440, startPoint y: 457, endPoint x: 457, endPoint y: 445, distance: 21.5
click at [440, 457] on div "Accounting vendor name Koverly vendor name Accounting Category A/P Category Syn…" at bounding box center [725, 385] width 1174 height 512
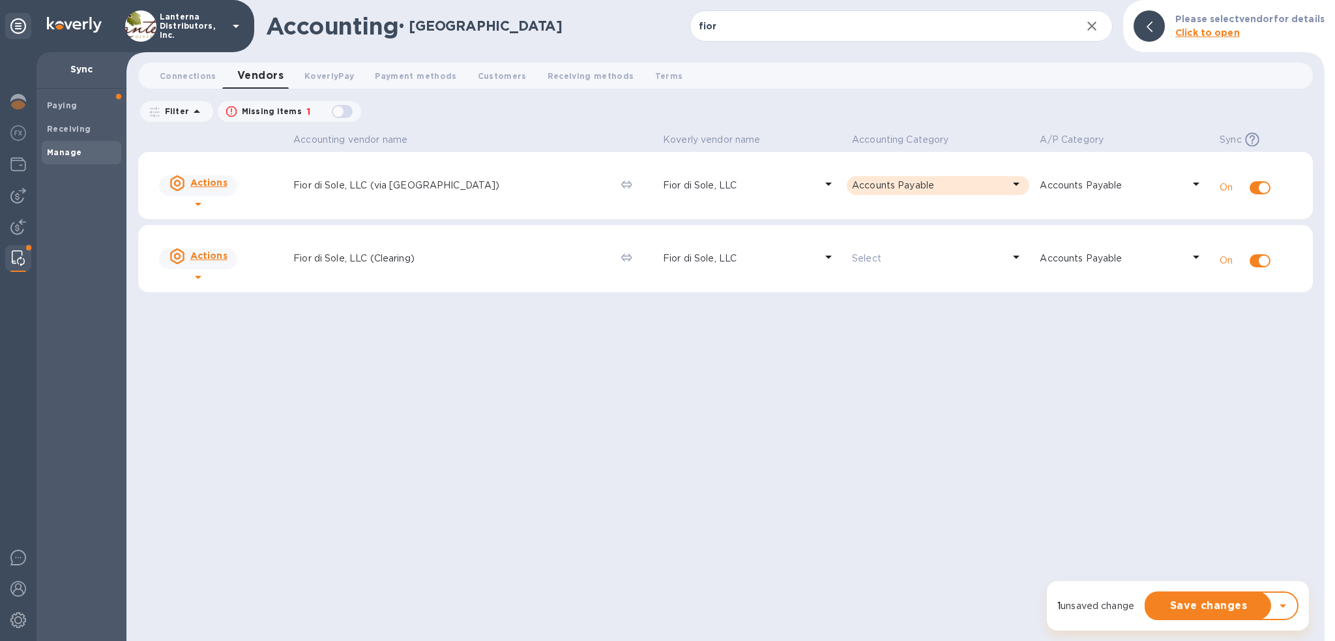
click at [1008, 188] on icon at bounding box center [1016, 184] width 16 height 16
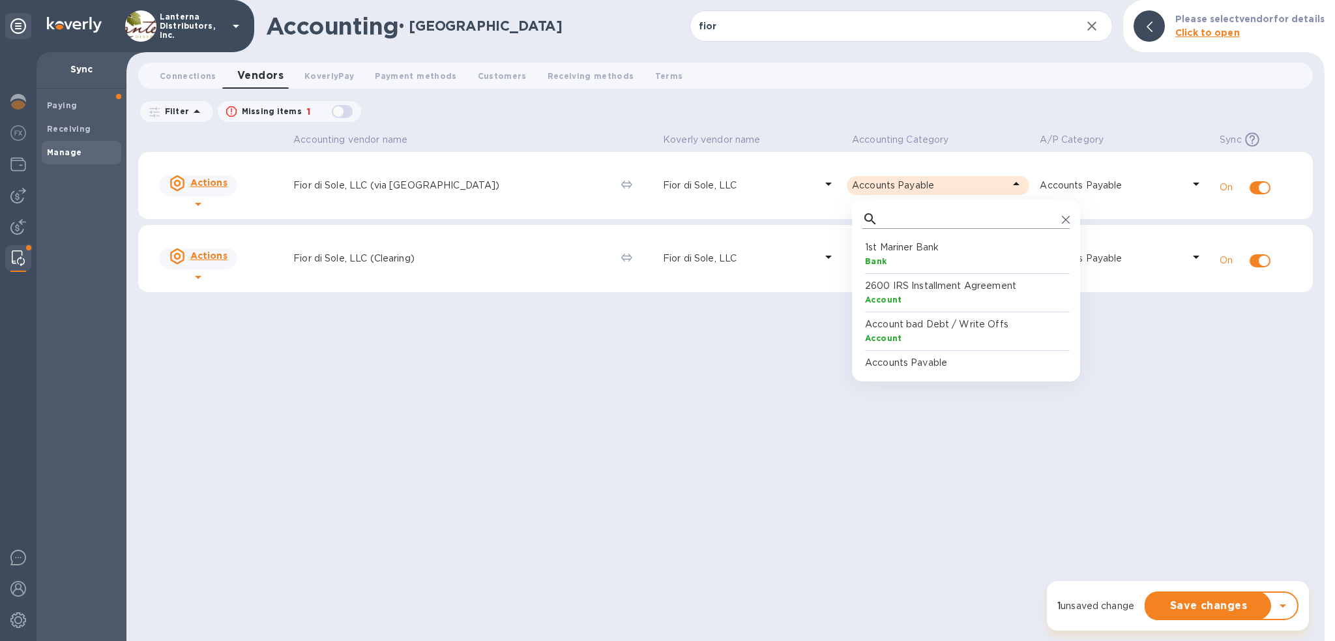
scroll to position [120, 201]
click at [1026, 222] on div at bounding box center [965, 219] width 207 height 20
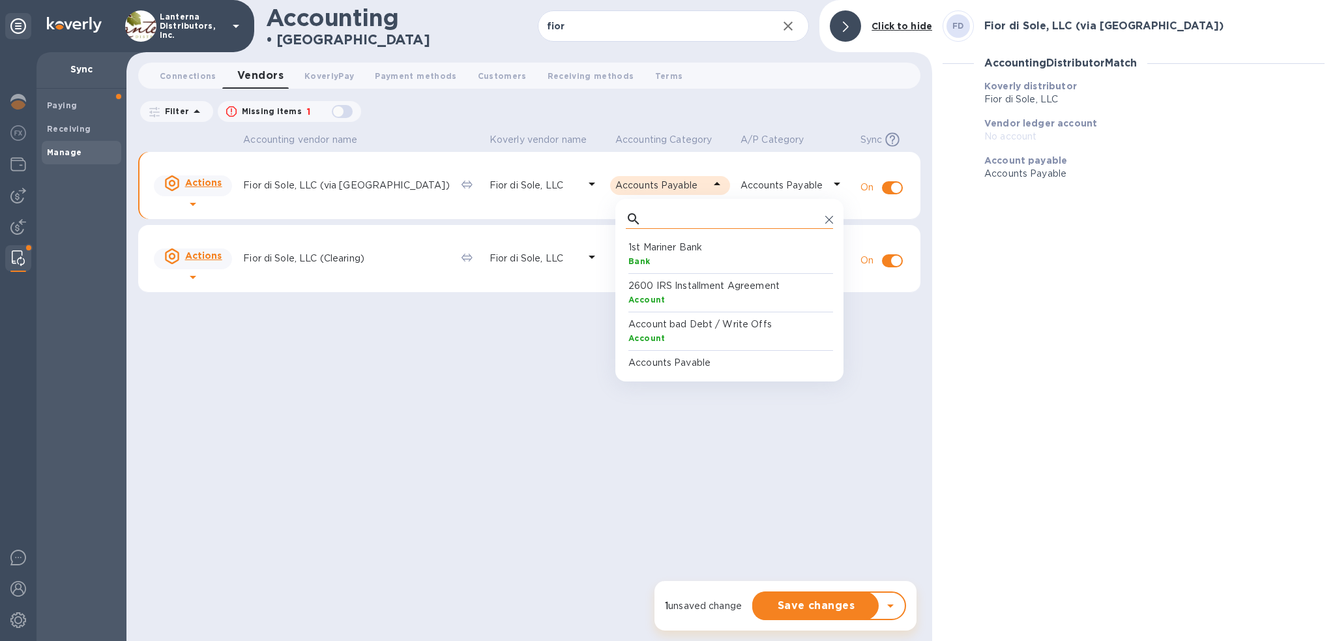
click at [825, 218] on icon at bounding box center [829, 220] width 8 height 8
click at [889, 426] on div "Accounting vendor name Koverly vendor name Accounting Category A/P Category Syn…" at bounding box center [529, 385] width 782 height 512
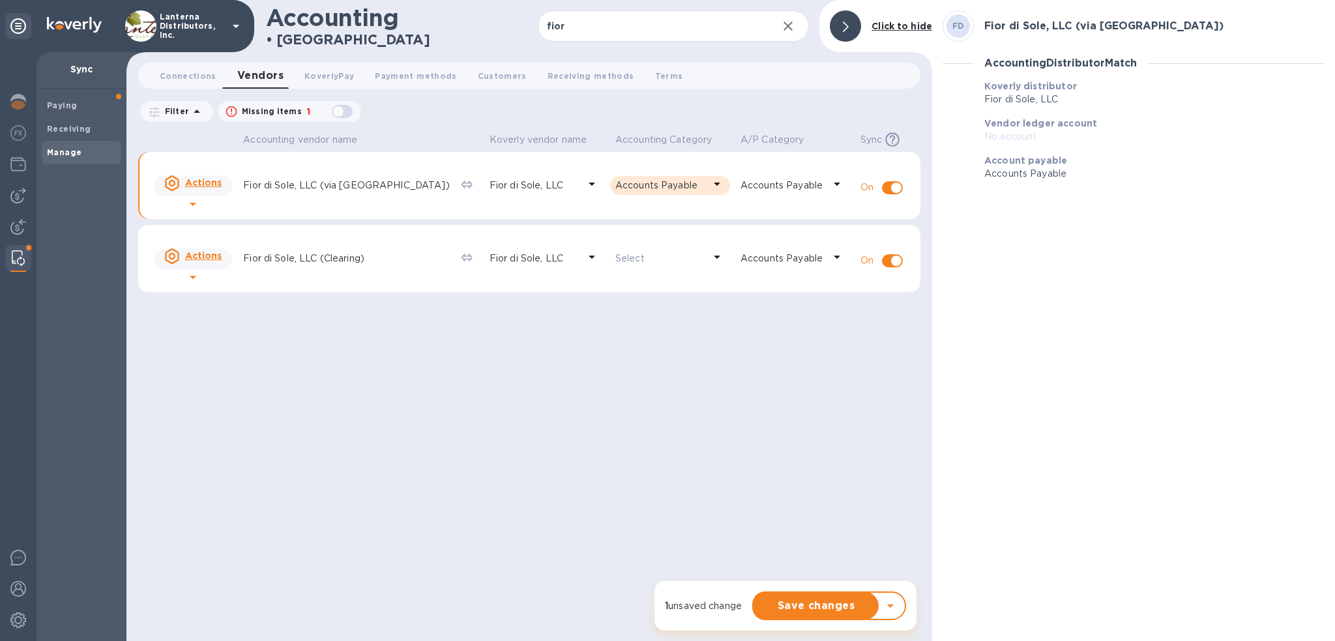
click at [894, 604] on icon at bounding box center [890, 606] width 16 height 16
click at [822, 447] on div "Accounting vendor name Koverly vendor name Accounting Category A/P Category Syn…" at bounding box center [529, 385] width 782 height 512
click at [831, 257] on icon at bounding box center [837, 257] width 16 height 16
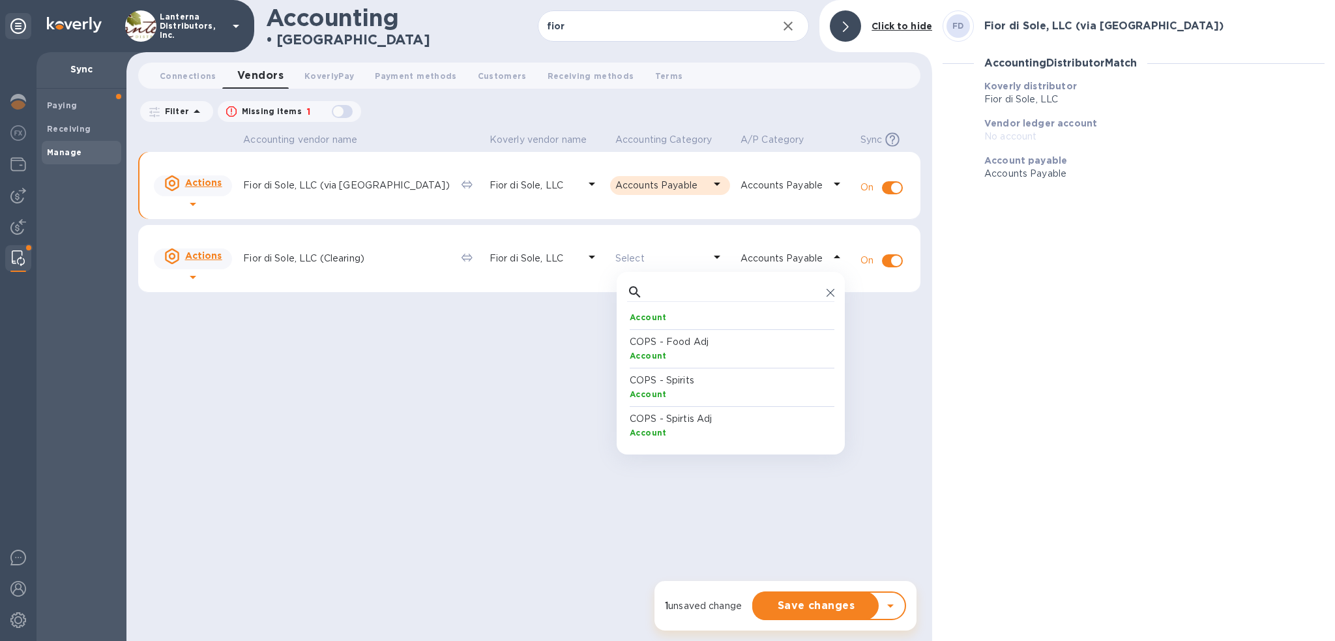
scroll to position [1058, 0]
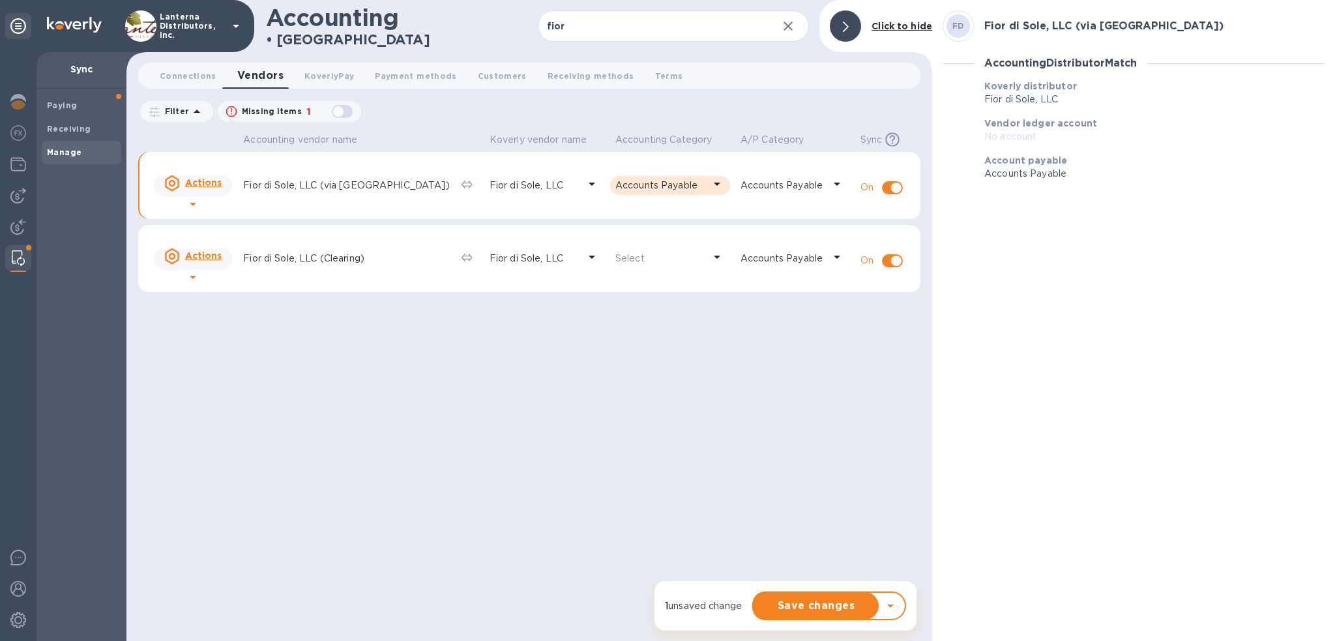
click at [845, 28] on icon at bounding box center [846, 27] width 6 height 10
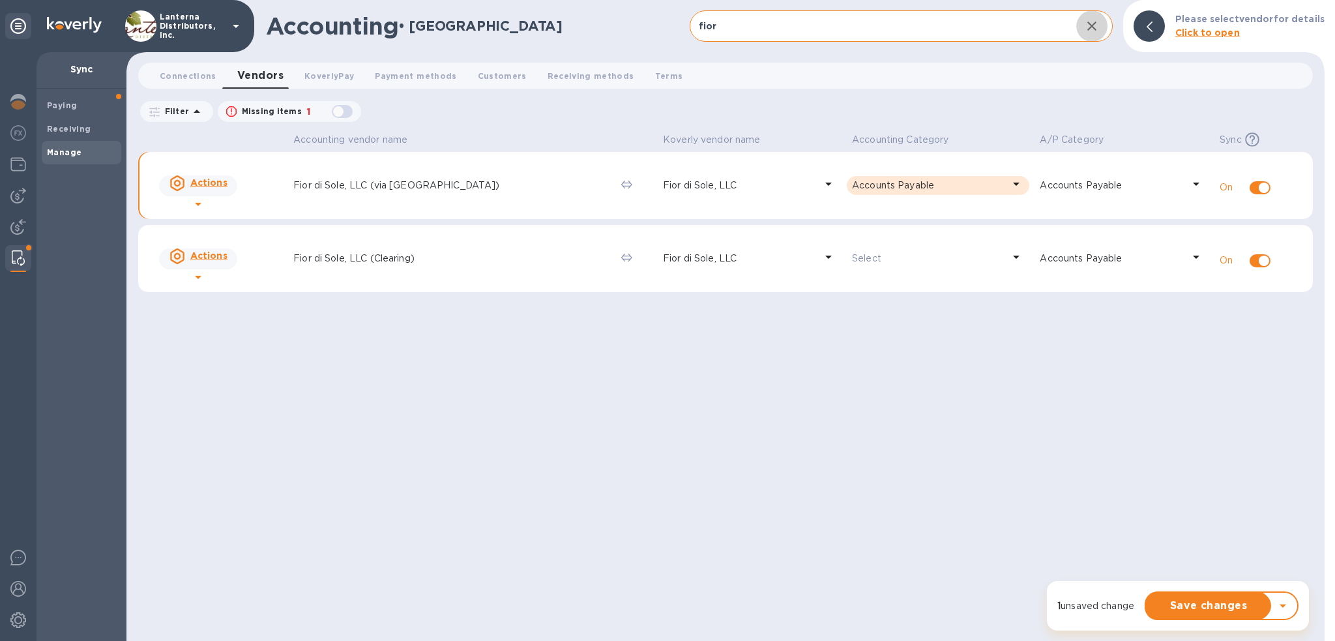
click at [1095, 28] on icon "button" at bounding box center [1091, 26] width 9 height 9
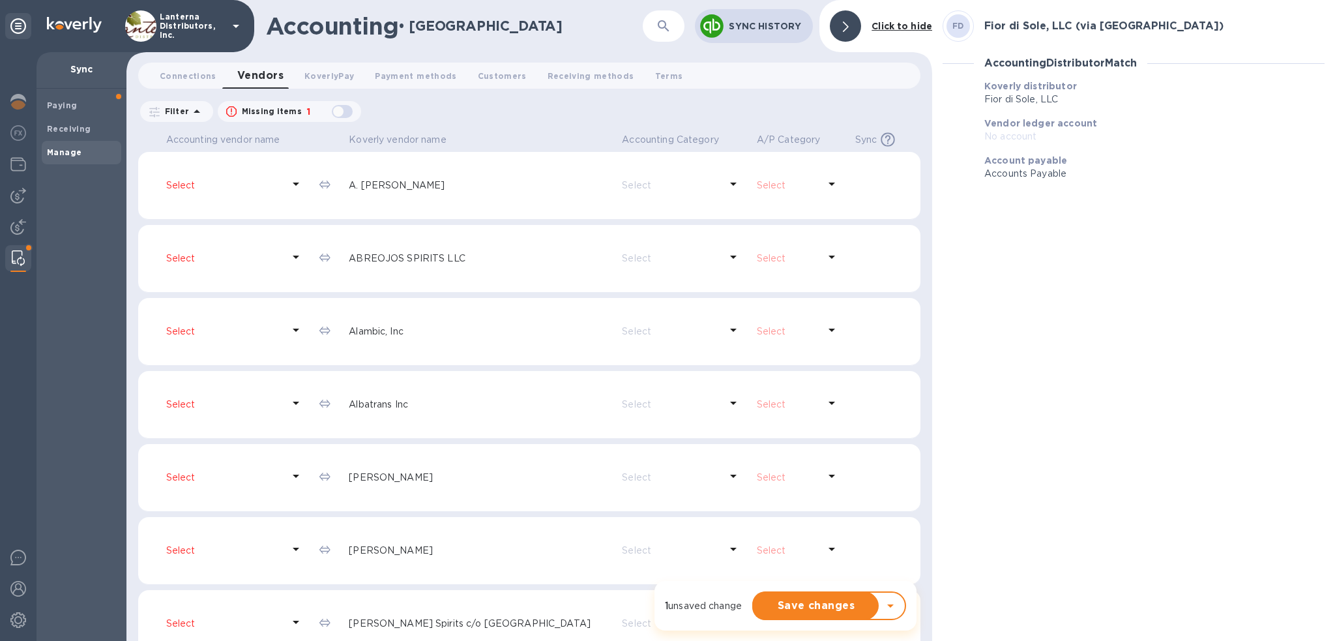
click at [337, 110] on div "button" at bounding box center [342, 111] width 26 height 18
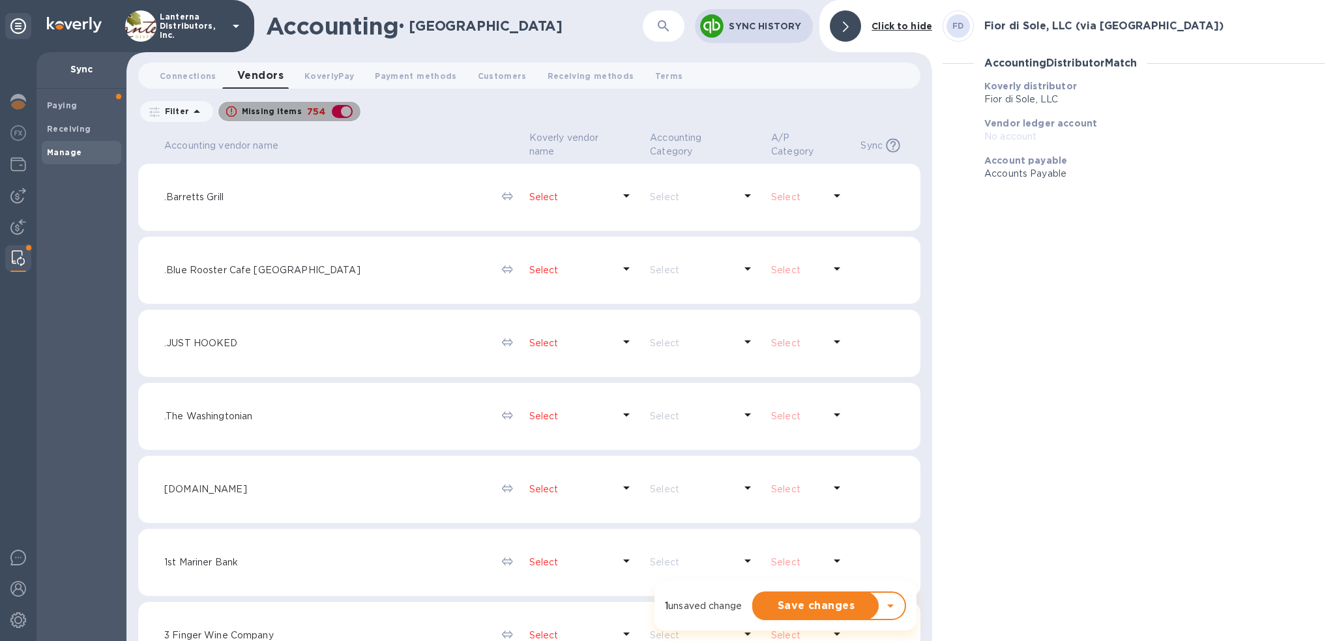
click at [337, 110] on div "button" at bounding box center [342, 111] width 26 height 18
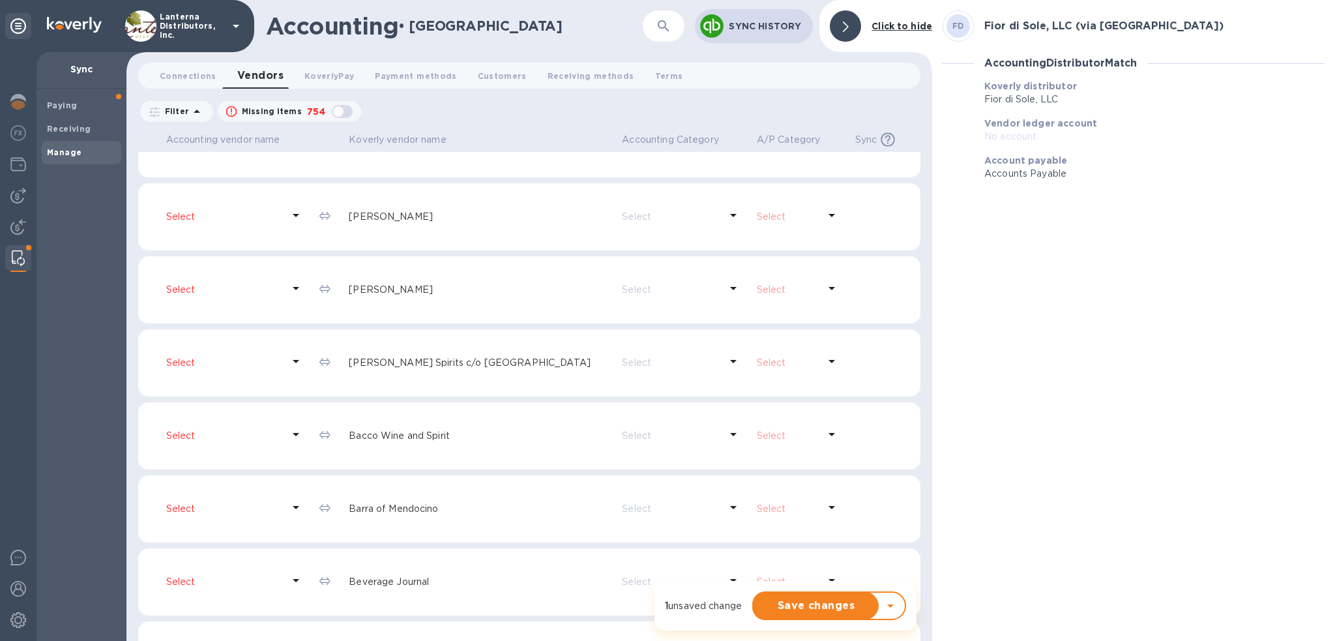
scroll to position [391, 0]
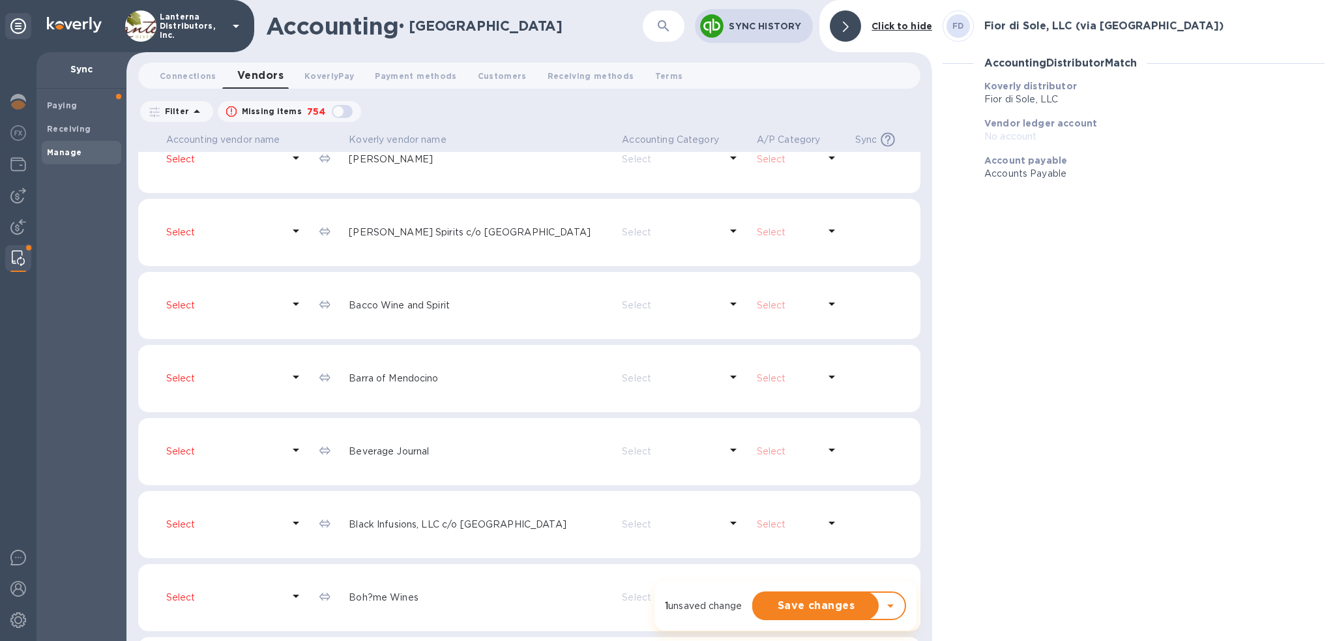
click at [341, 109] on div "button" at bounding box center [342, 111] width 26 height 18
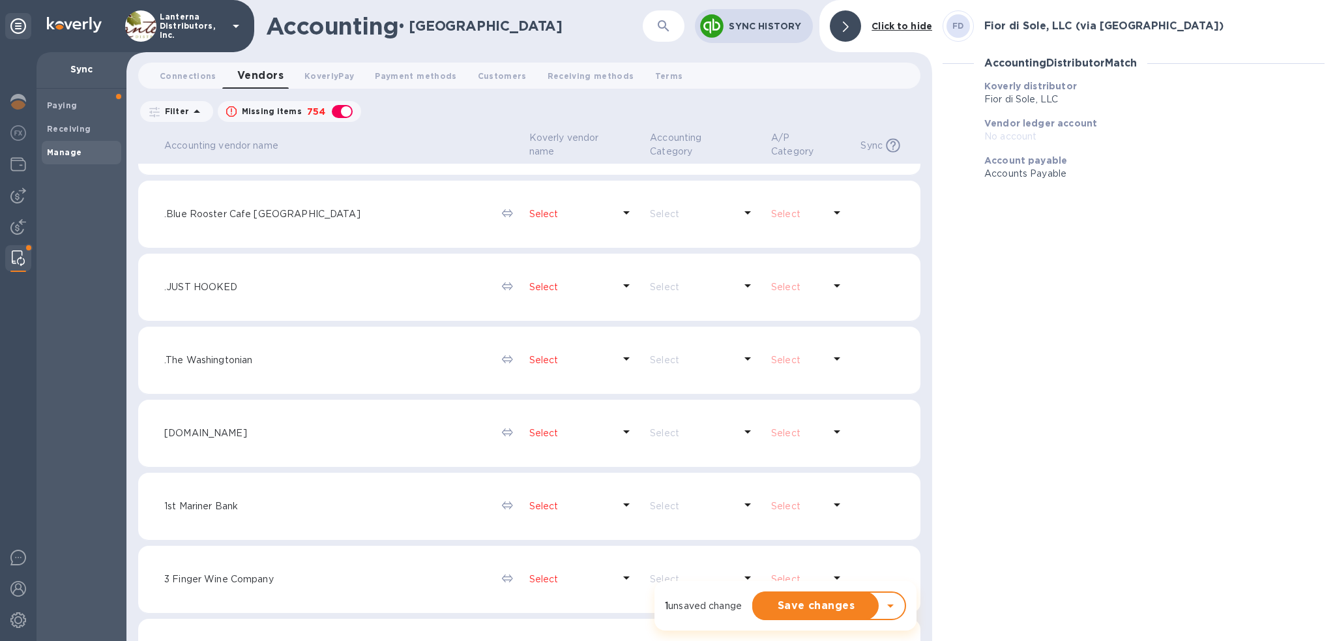
scroll to position [0, 0]
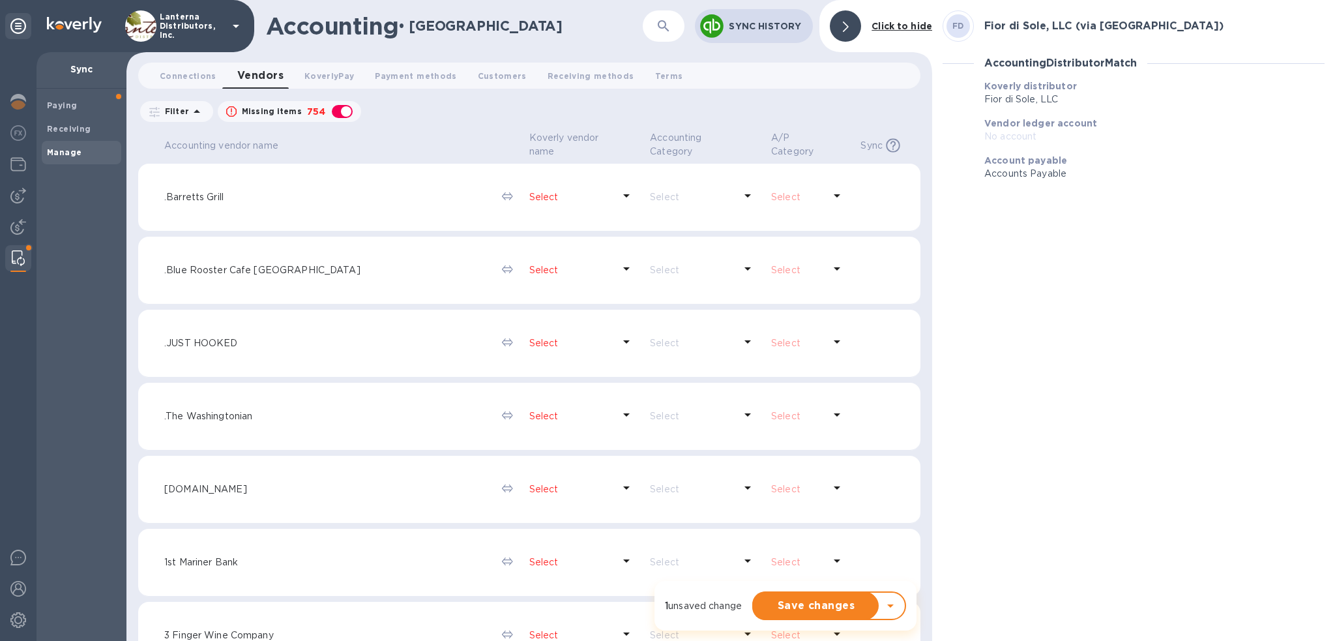
click at [180, 115] on p "Filter" at bounding box center [174, 111] width 29 height 11
click at [263, 73] on span "Vendors 0" at bounding box center [260, 75] width 46 height 18
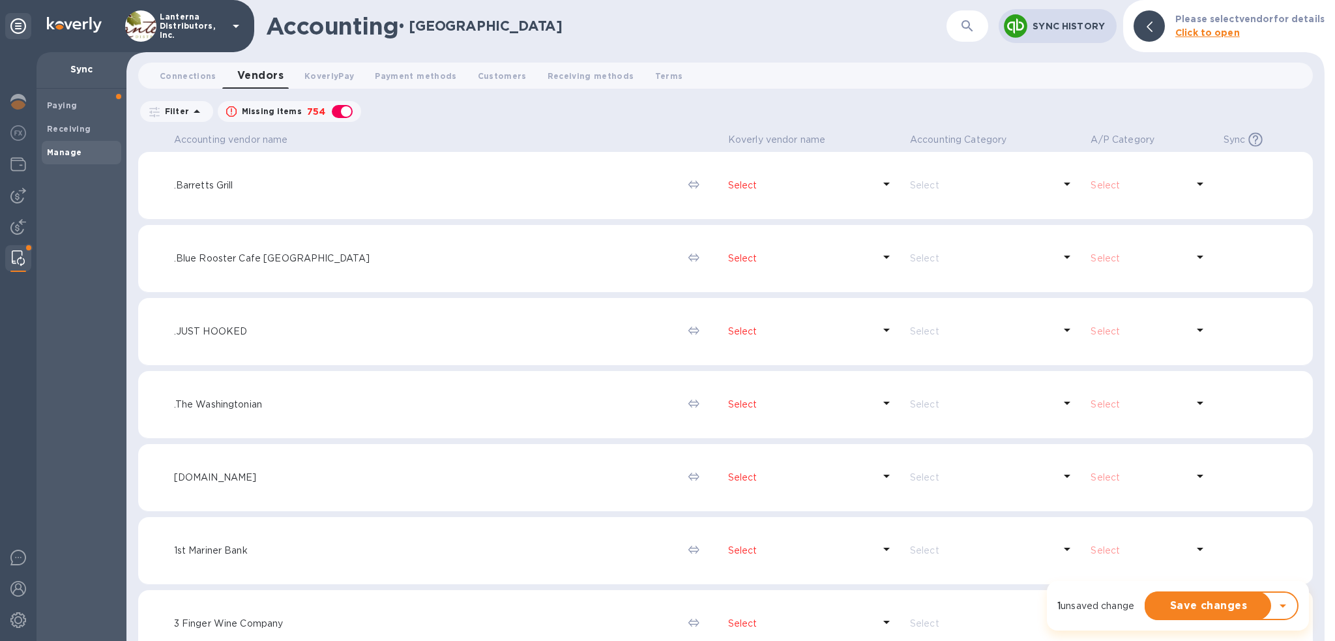
click at [190, 108] on icon at bounding box center [197, 112] width 16 height 16
click at [167, 111] on p "Filter" at bounding box center [174, 111] width 29 height 11
click at [156, 110] on icon at bounding box center [154, 112] width 10 height 10
click at [151, 112] on icon at bounding box center [154, 112] width 10 height 10
click at [167, 148] on div "Filters" at bounding box center [249, 150] width 219 height 53
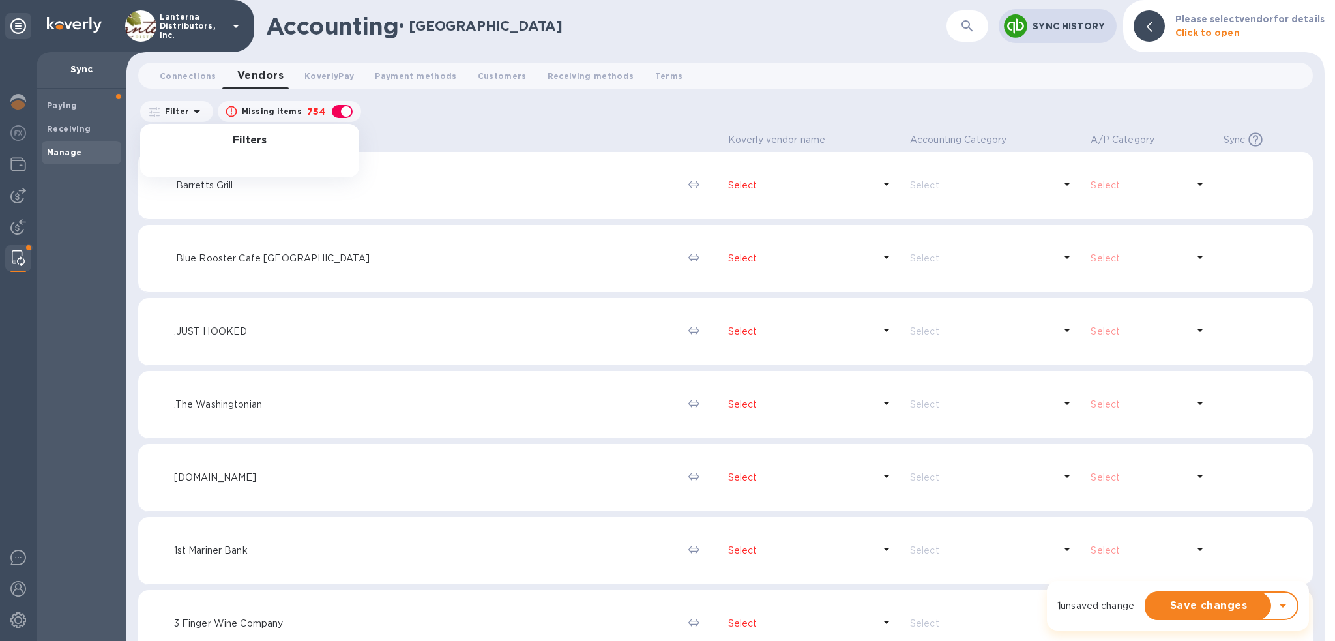
click at [250, 132] on div "Filters" at bounding box center [249, 150] width 219 height 53
click at [259, 160] on div "Filters" at bounding box center [249, 150] width 219 height 53
click at [459, 136] on th "Accounting vendor name" at bounding box center [426, 140] width 514 height 23
click at [293, 112] on p "Missing items" at bounding box center [272, 112] width 60 height 12
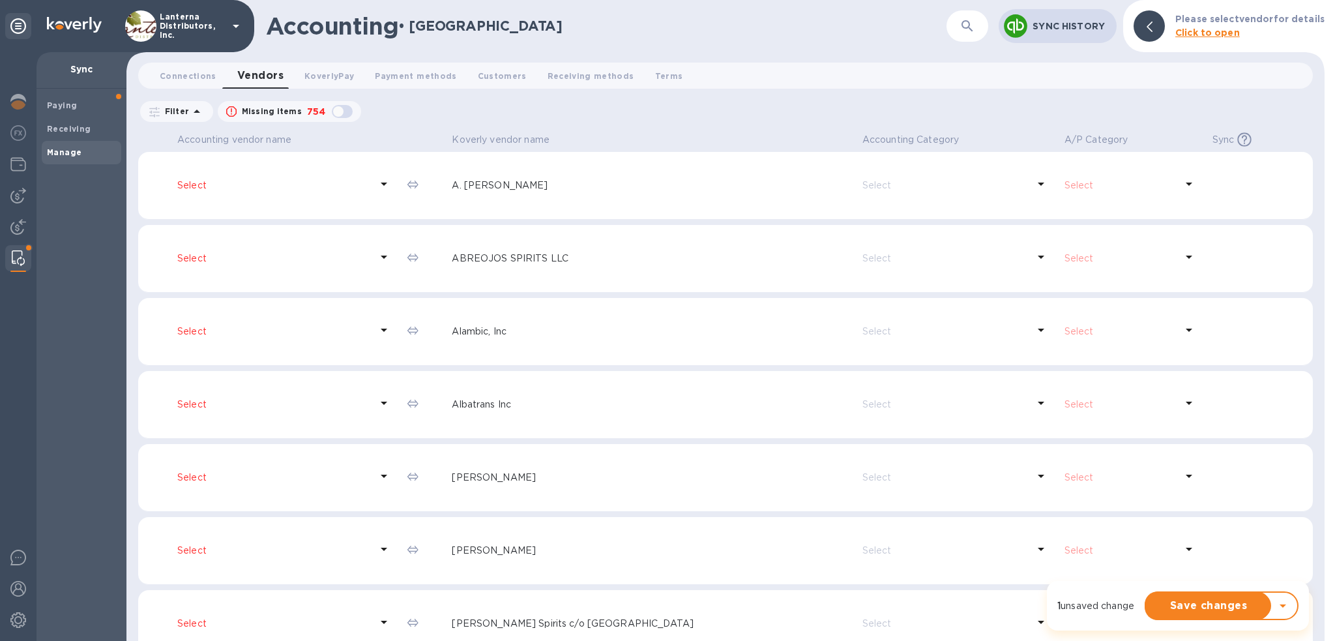
click at [340, 108] on div "button" at bounding box center [342, 111] width 26 height 18
checkbox input "true"
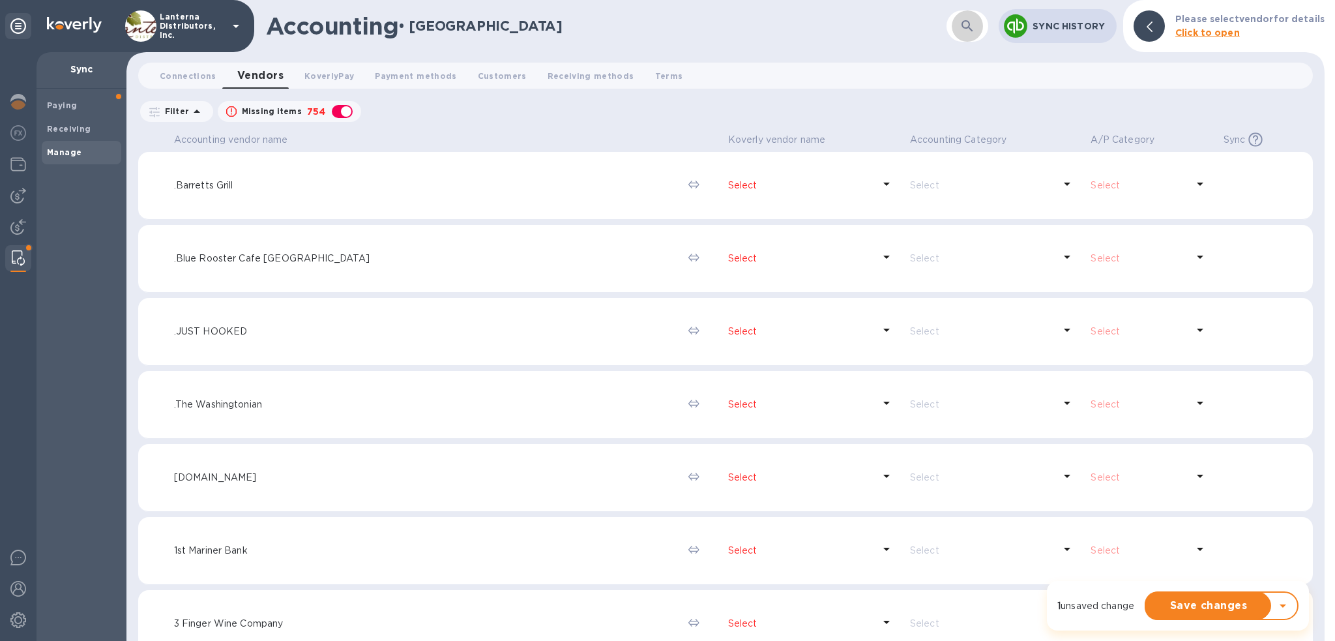
click at [961, 27] on icon "button" at bounding box center [967, 26] width 16 height 16
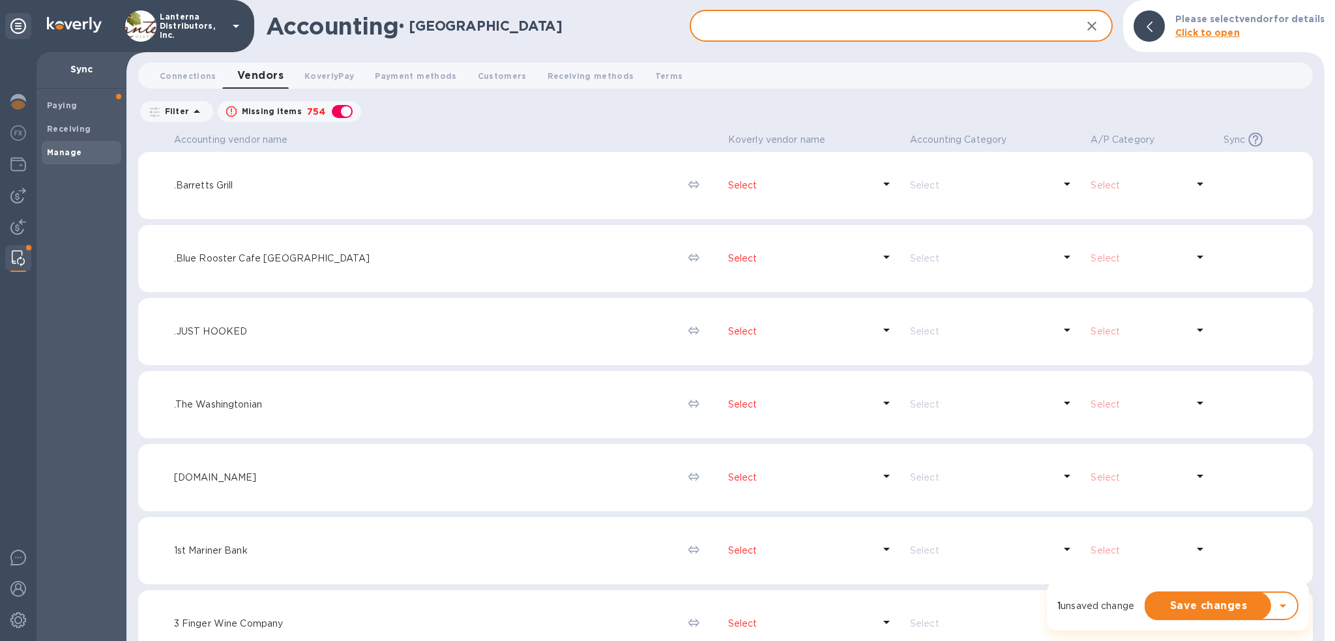
click at [961, 27] on input "text" at bounding box center [881, 26] width 382 height 32
type input "fior"
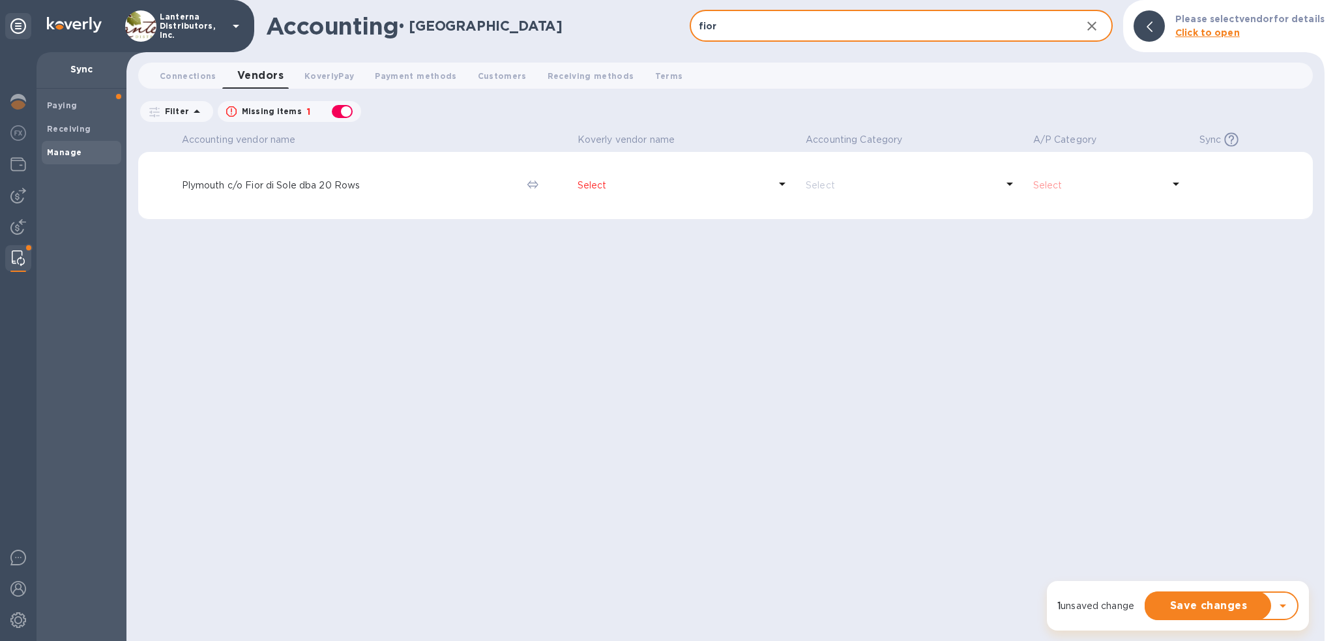
click at [343, 111] on div "button" at bounding box center [342, 111] width 26 height 18
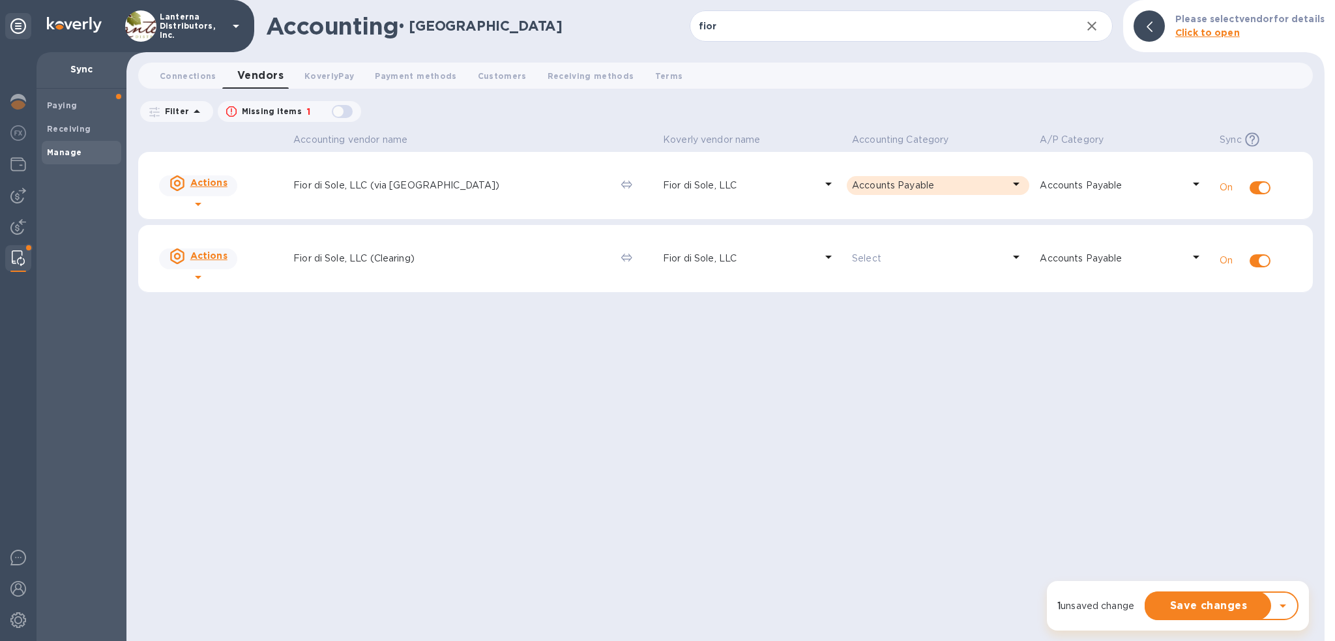
click at [902, 185] on p "Accounts Payable" at bounding box center [927, 186] width 151 height 14
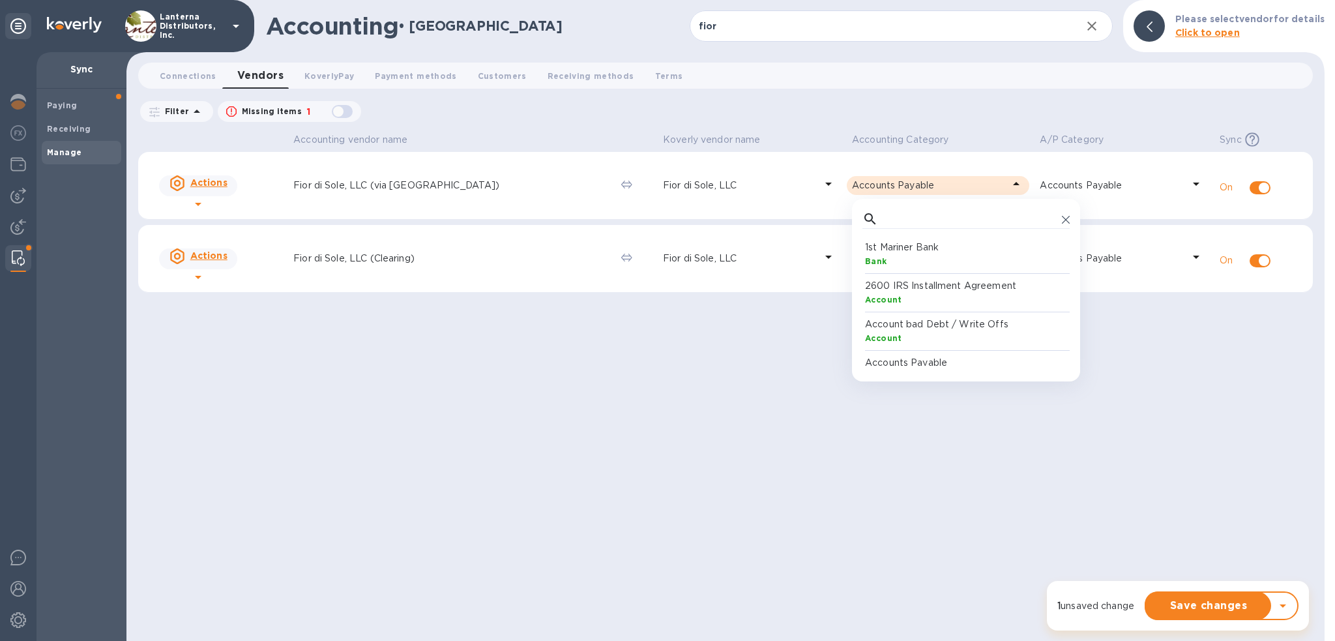
scroll to position [120, 201]
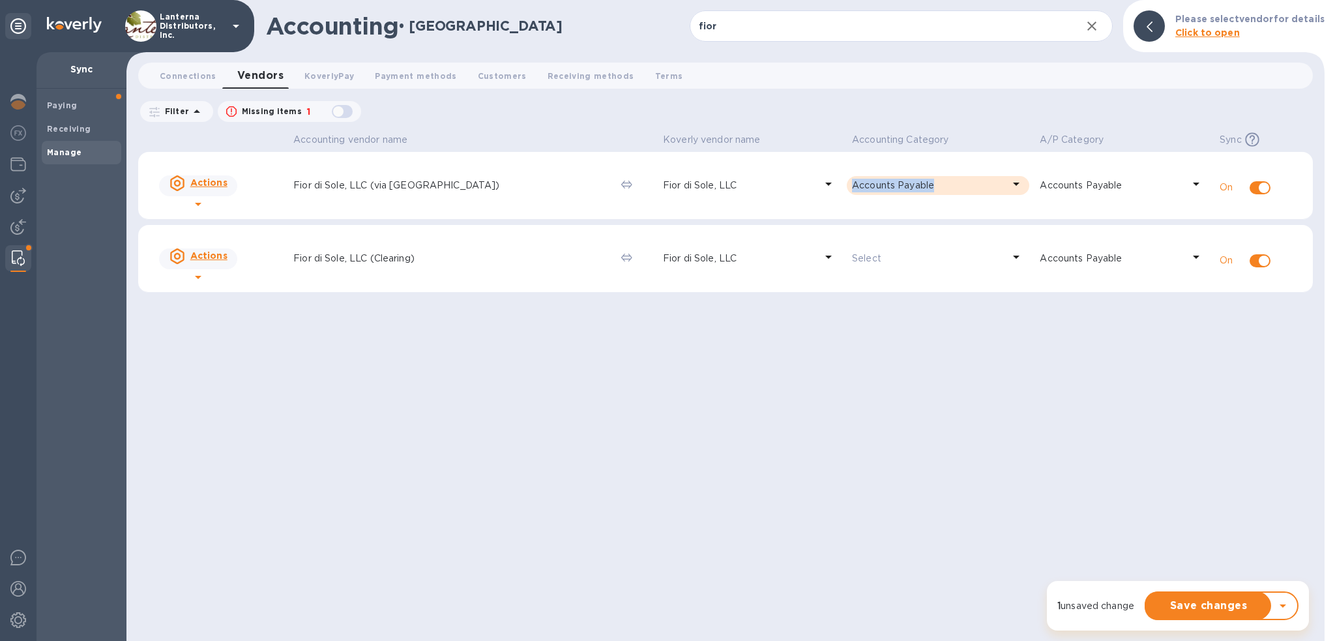
drag, startPoint x: 899, startPoint y: 188, endPoint x: 809, endPoint y: 183, distance: 90.7
click at [809, 183] on tr "Actions Fior di Sole, LLC (via JL Beverage) Fior di Sole, LLC Accounts Payable …" at bounding box center [725, 186] width 1174 height 68
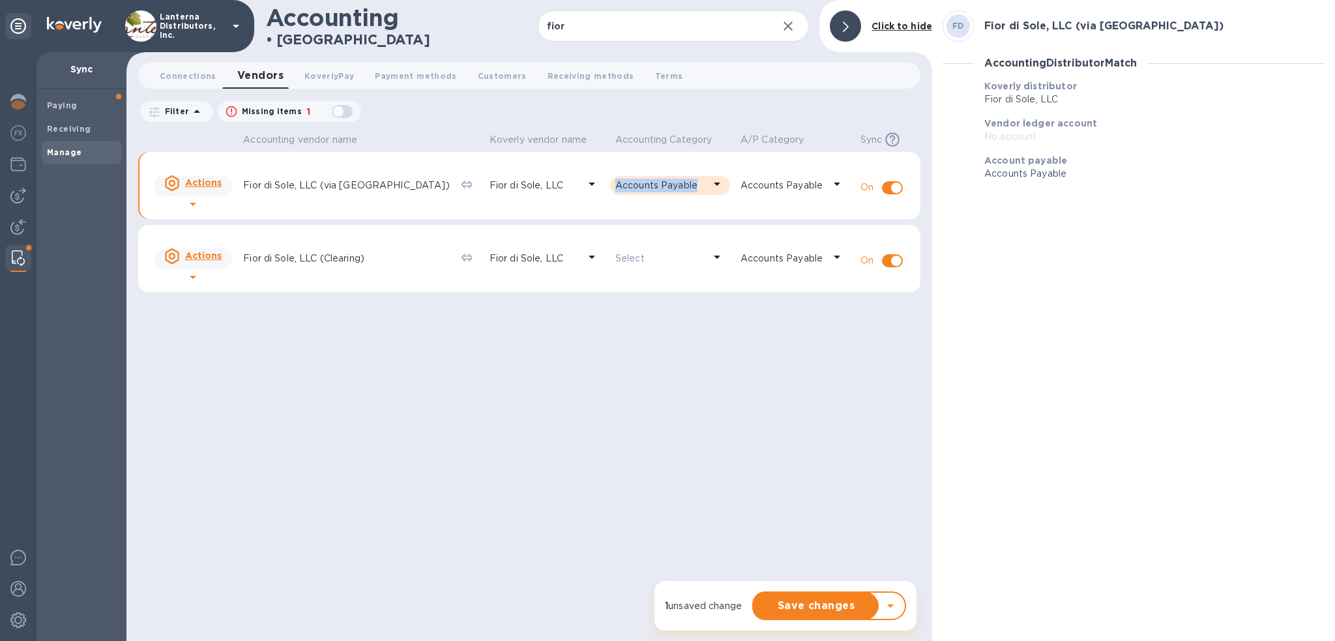
click at [196, 203] on icon at bounding box center [193, 204] width 7 height 3
click at [222, 239] on b "Reset vendor" at bounding box center [223, 238] width 65 height 10
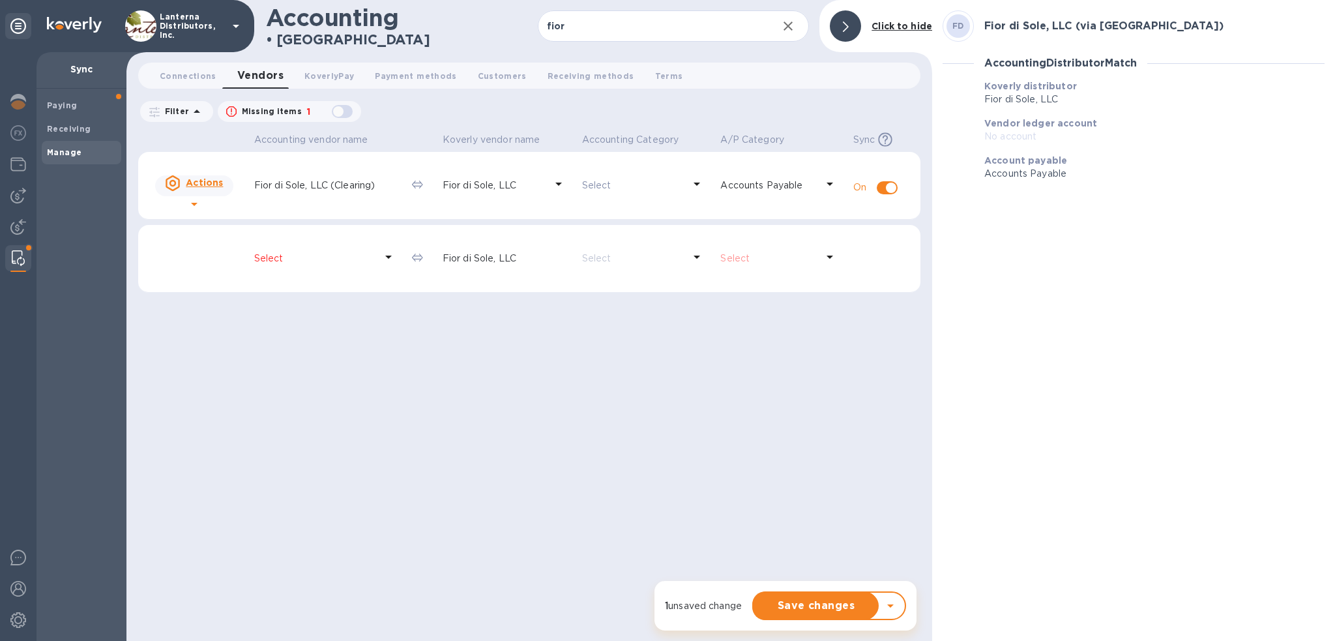
click at [314, 403] on div "Accounting vendor name Koverly vendor name Accounting Category A/P Category Syn…" at bounding box center [529, 385] width 782 height 512
click at [628, 29] on input "fior" at bounding box center [653, 26] width 230 height 32
click at [344, 109] on div "button" at bounding box center [342, 111] width 26 height 18
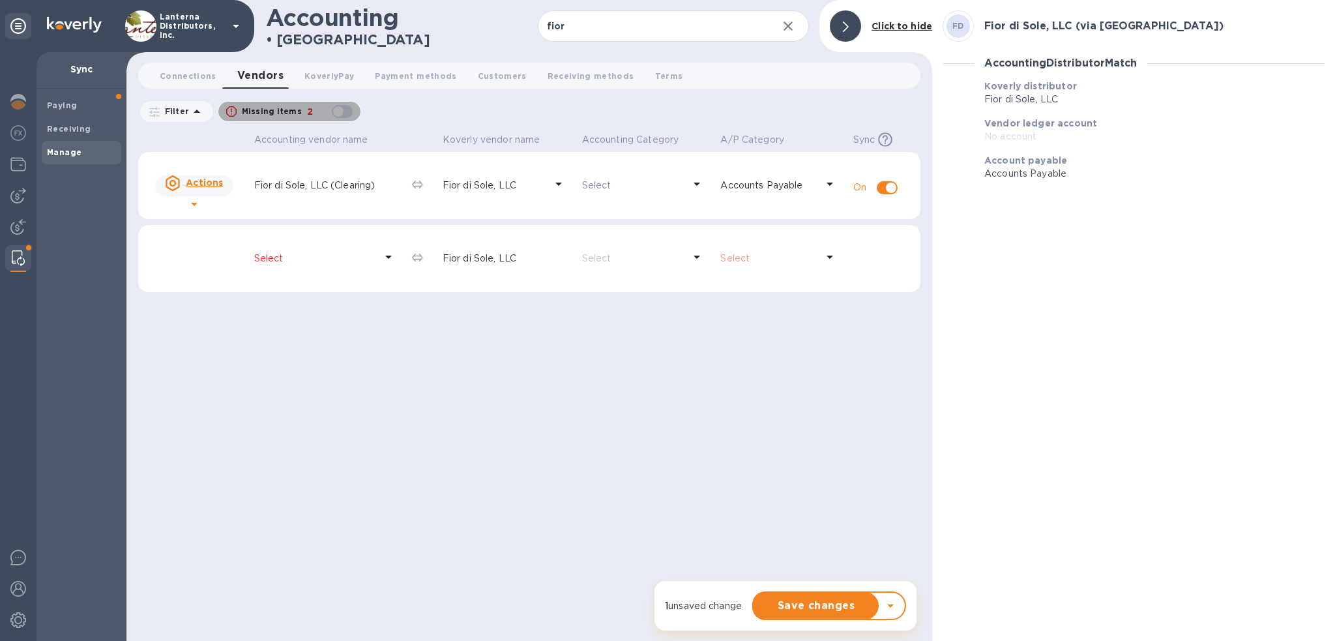
checkbox input "true"
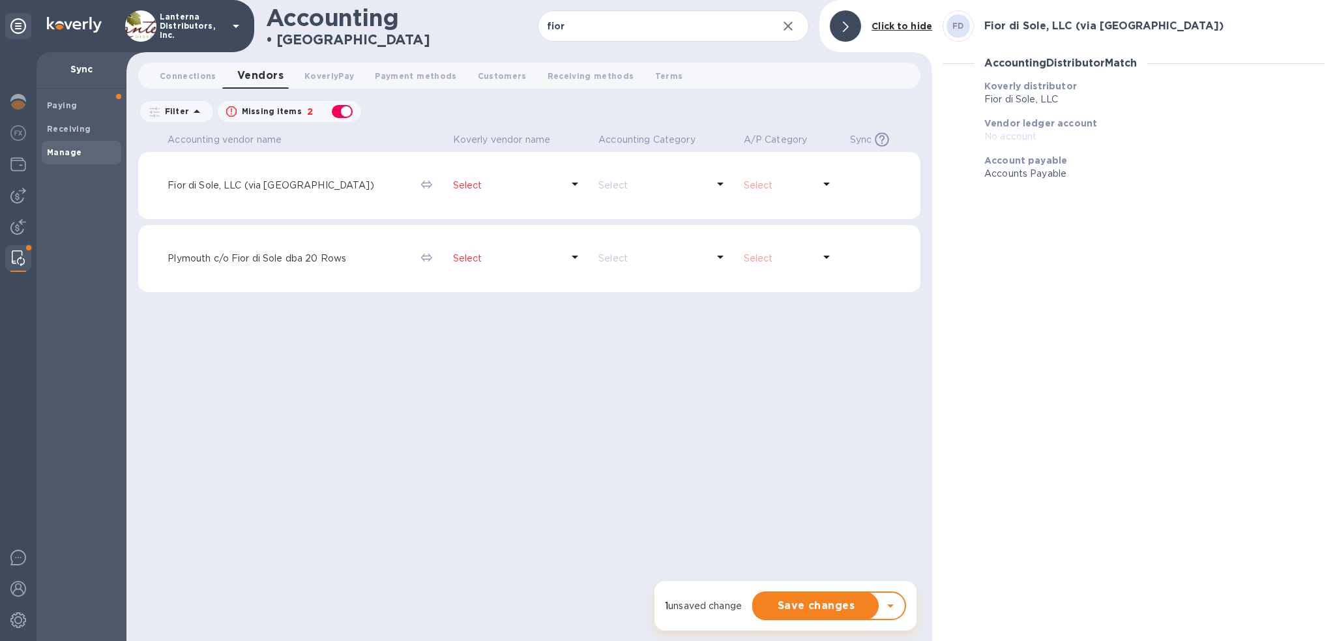
click at [823, 182] on icon at bounding box center [826, 183] width 7 height 3
click at [280, 182] on p "Fior di Sole, LLC (via JL Beverage)" at bounding box center [288, 186] width 242 height 14
click at [826, 186] on icon at bounding box center [827, 184] width 16 height 16
click at [825, 182] on icon at bounding box center [826, 183] width 7 height 3
click at [850, 24] on div at bounding box center [845, 25] width 31 height 31
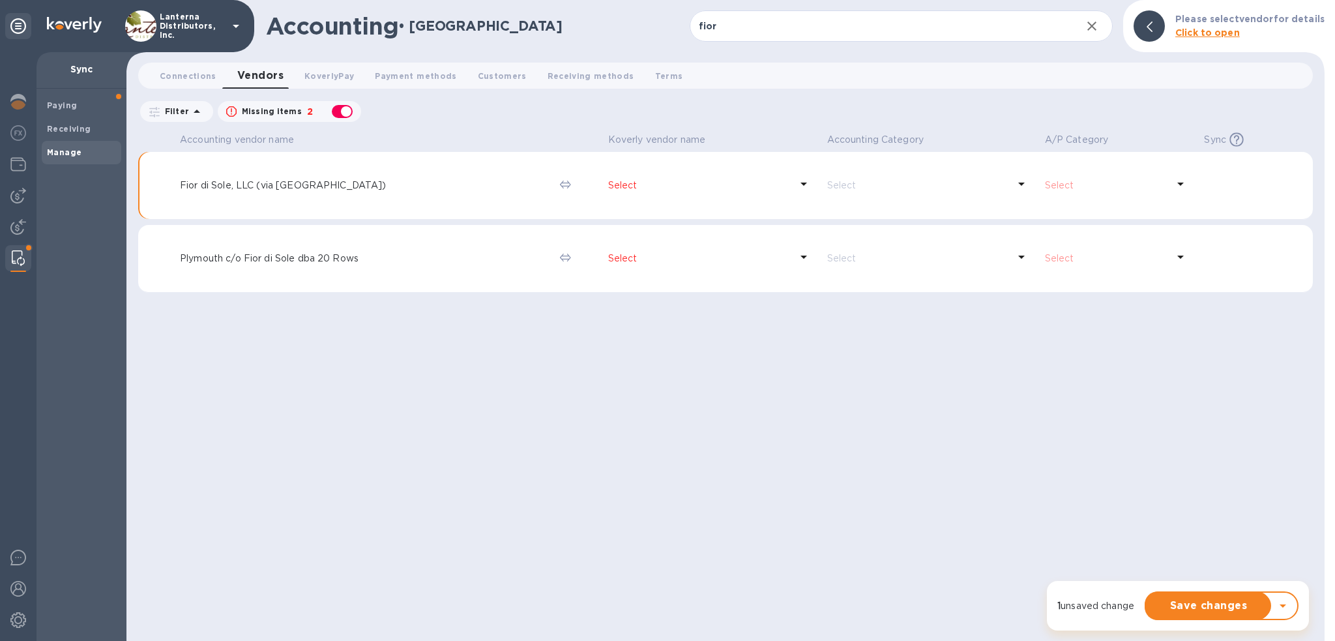
click at [608, 187] on p "Select" at bounding box center [699, 186] width 182 height 14
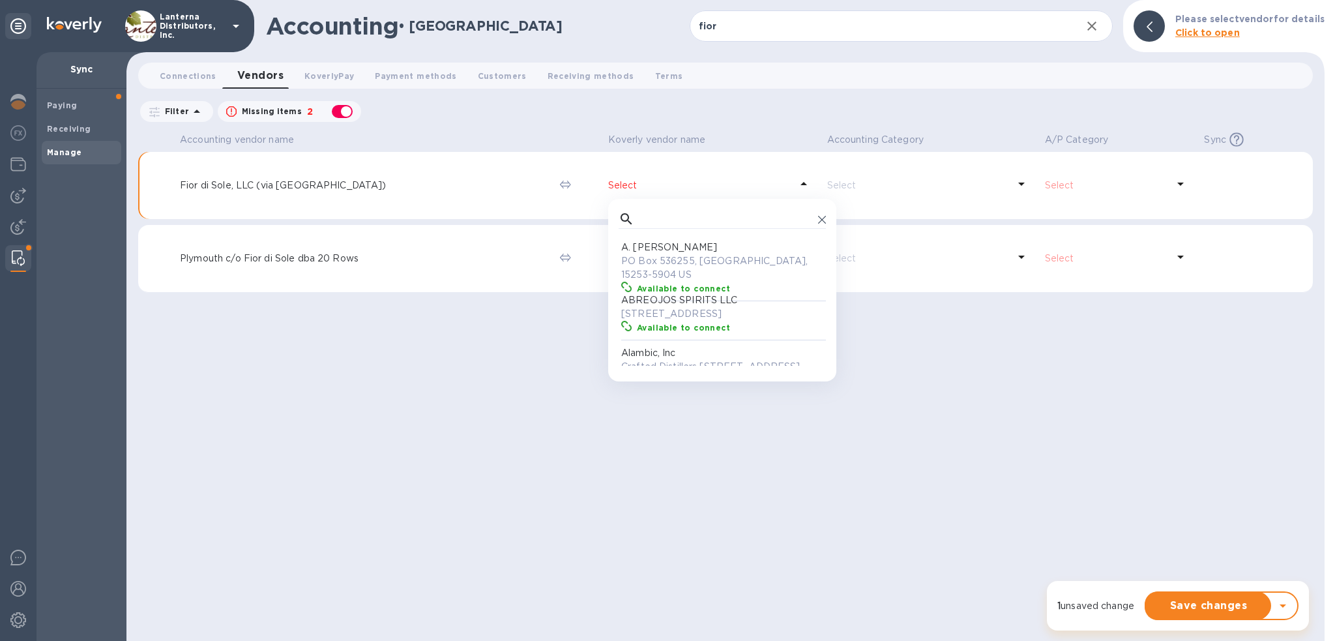
scroll to position [120, 201]
click at [618, 220] on div at bounding box center [721, 219] width 207 height 20
type input "fio"
click at [643, 318] on div "Available to connect" at bounding box center [732, 327] width 197 height 19
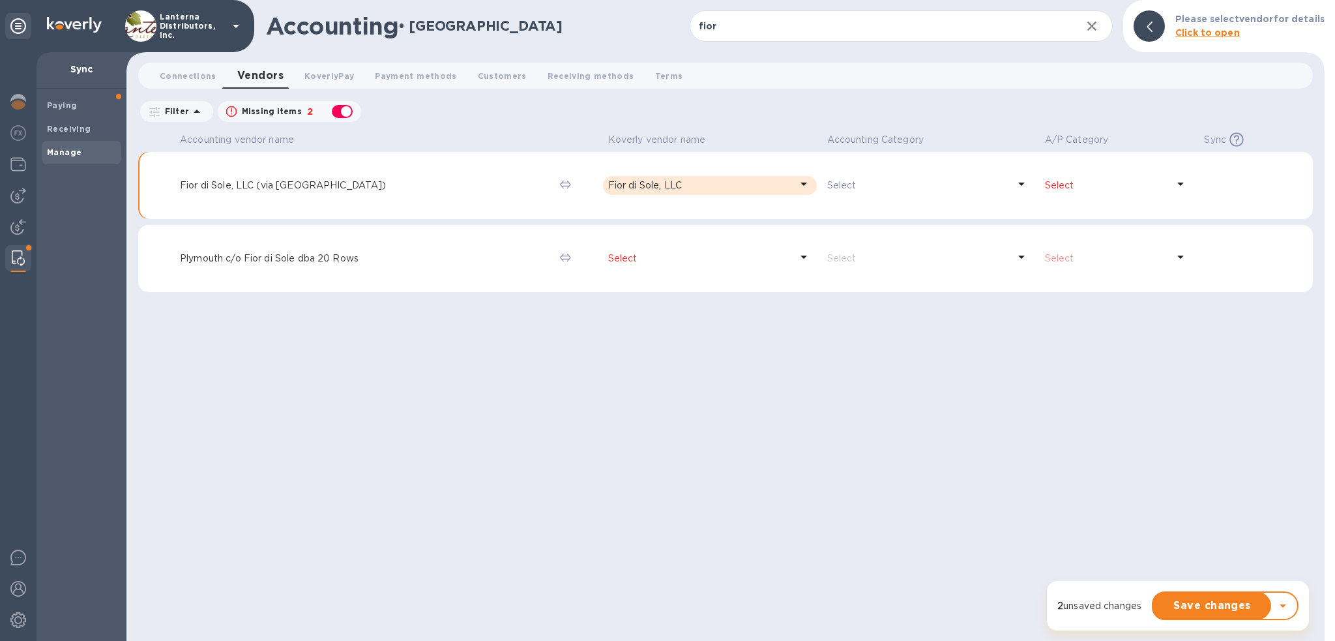
click at [1178, 182] on icon at bounding box center [1180, 183] width 7 height 3
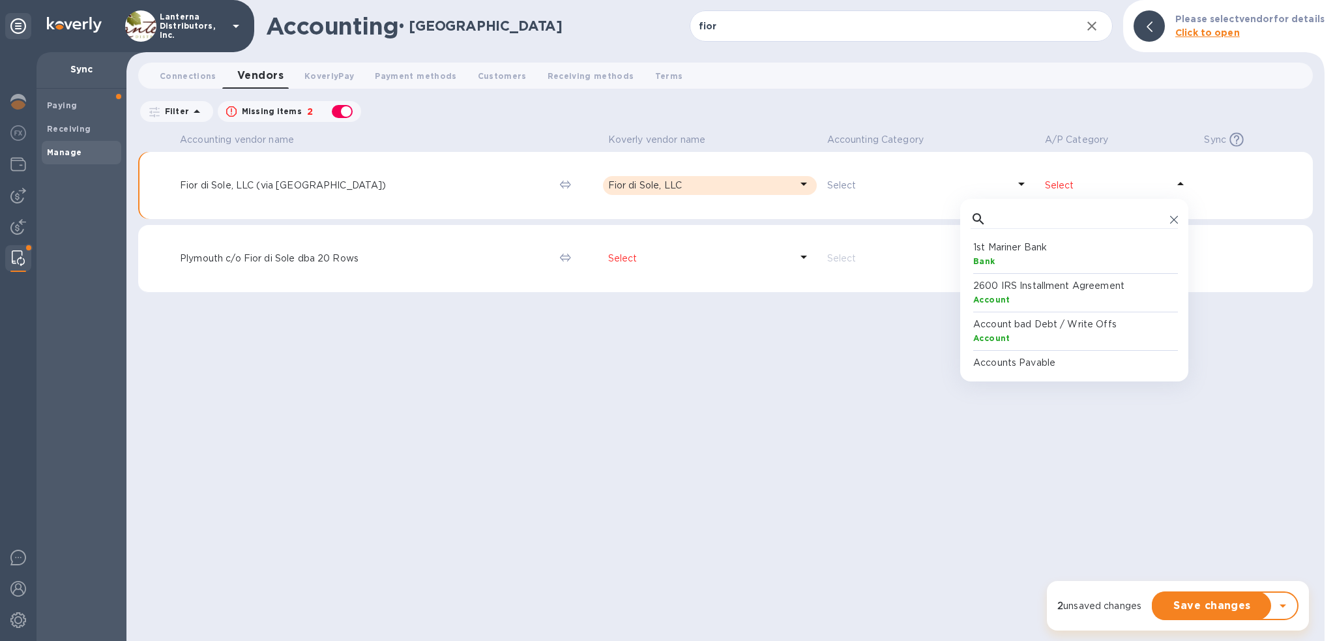
click at [1004, 360] on p "Accounts Payable" at bounding box center [1076, 363] width 207 height 14
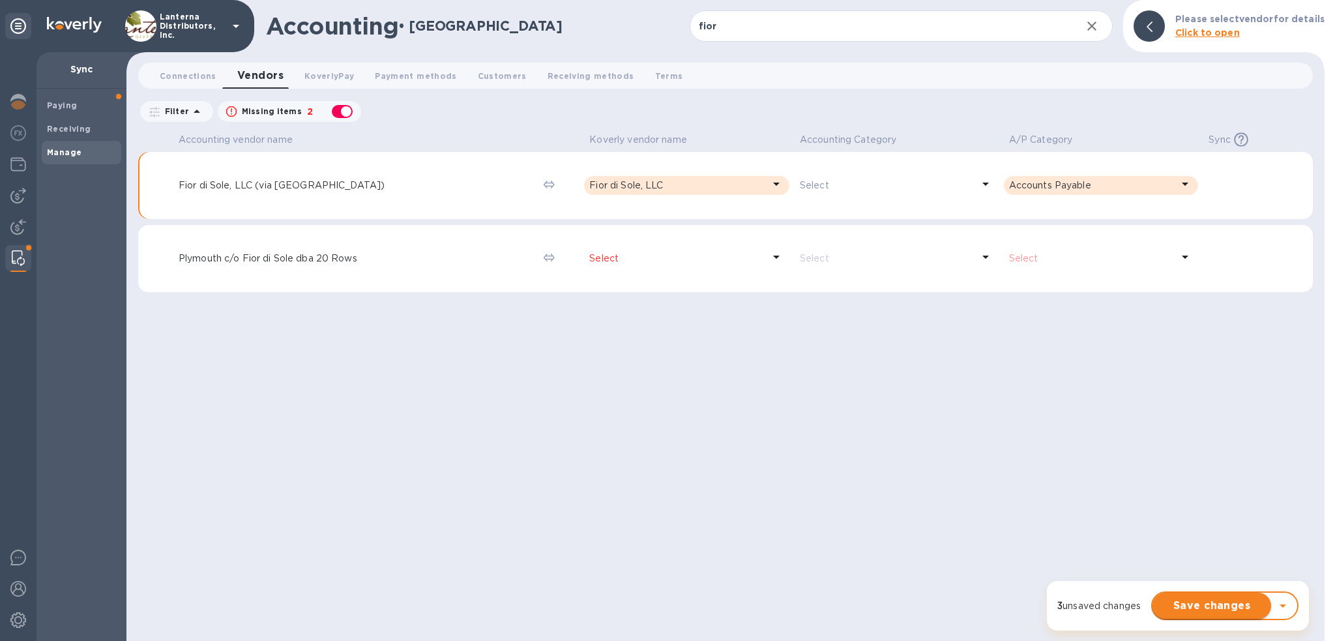
click at [1215, 604] on span "Save changes" at bounding box center [1212, 606] width 98 height 16
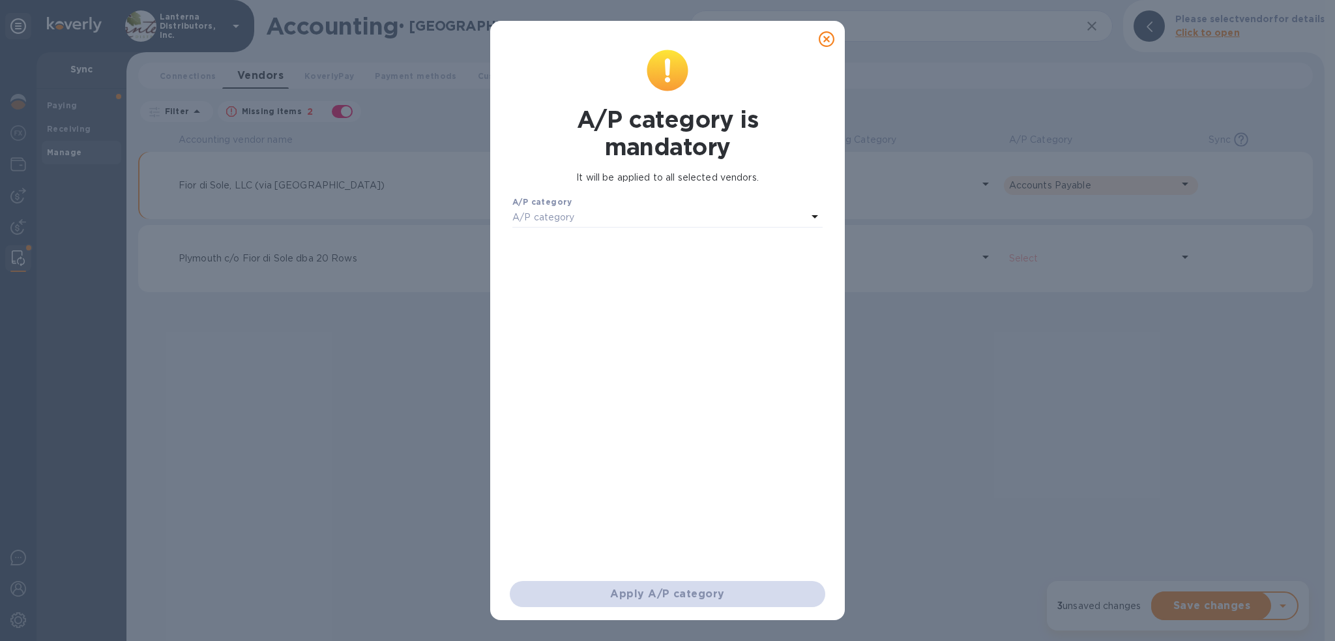
click at [547, 216] on p "A/P category" at bounding box center [543, 218] width 63 height 14
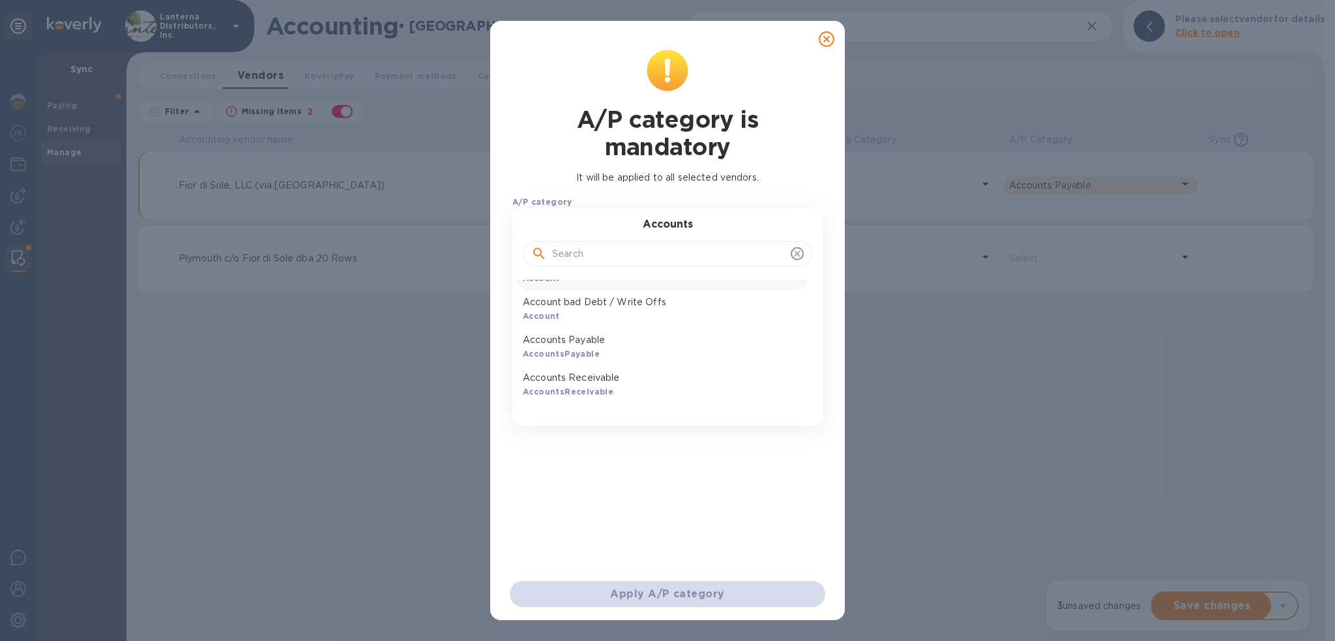
scroll to position [65, 0]
click at [576, 340] on p "Accounts Payable" at bounding box center [662, 340] width 279 height 14
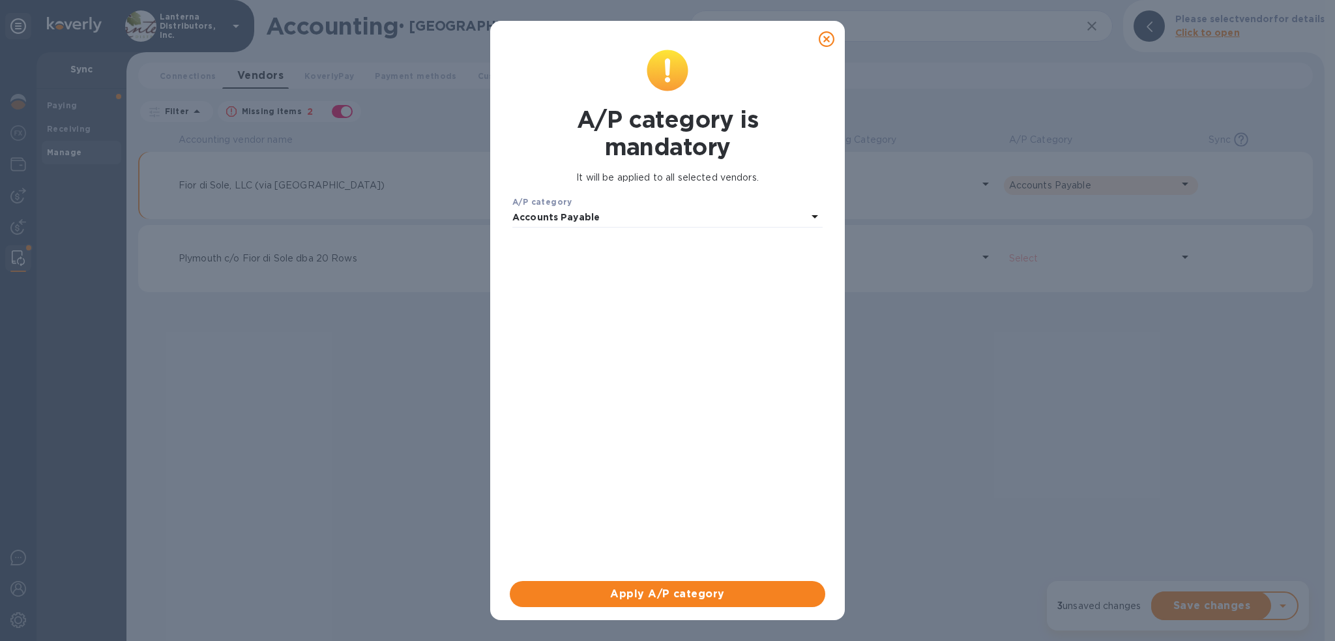
click at [829, 36] on icon at bounding box center [827, 39] width 16 height 16
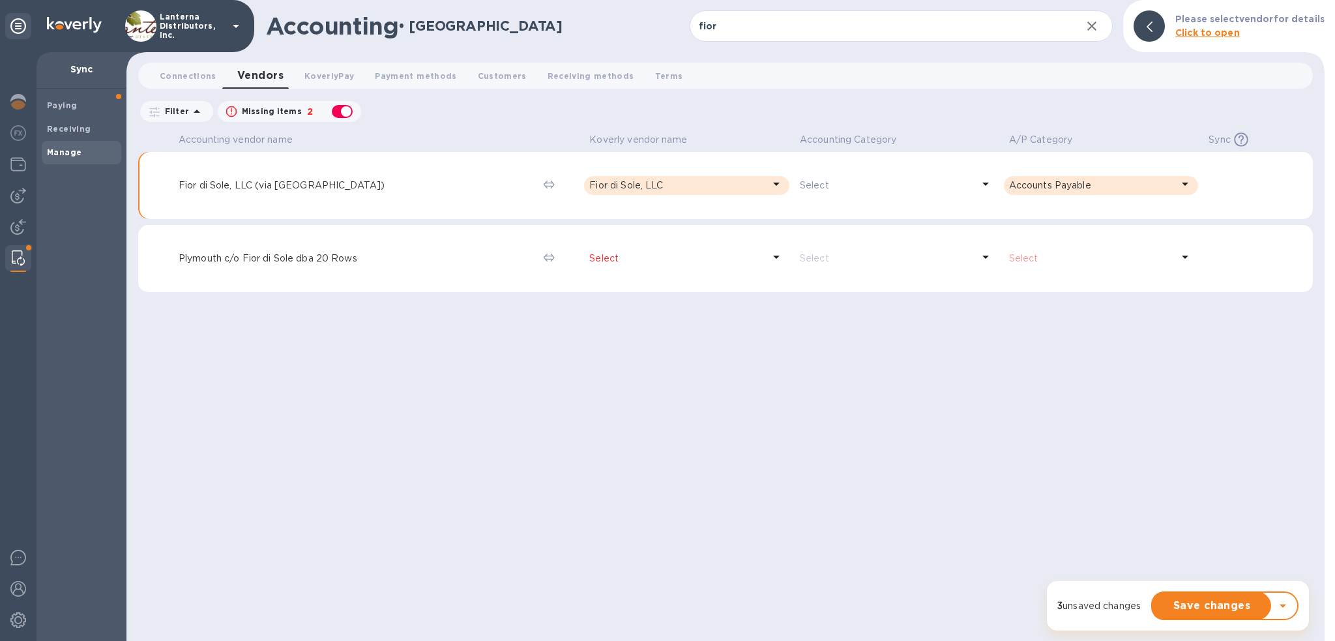
click at [916, 433] on div "Accounting vendor name Koverly vendor name Accounting Category A/P Category Syn…" at bounding box center [725, 385] width 1174 height 512
click at [160, 71] on span "Connections 0" at bounding box center [188, 76] width 57 height 14
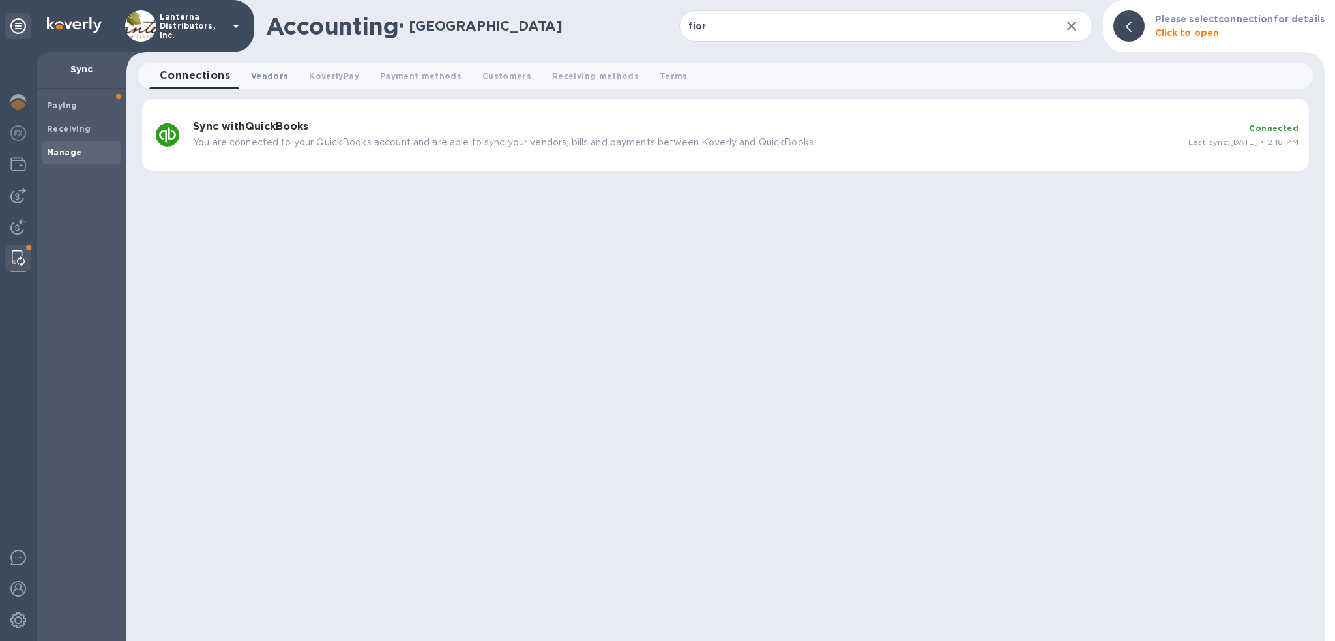
click at [268, 76] on span "Vendors 0" at bounding box center [269, 76] width 37 height 14
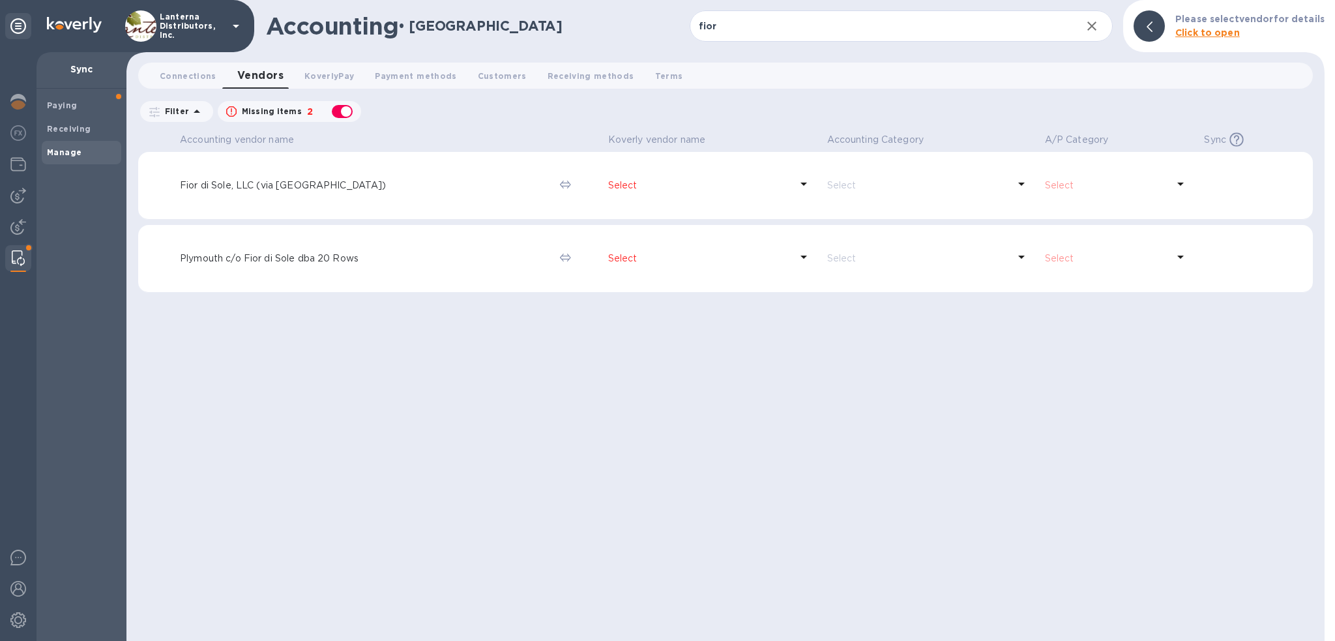
click at [1178, 184] on icon at bounding box center [1180, 184] width 16 height 16
click at [275, 180] on p "Fior di Sole, LLC (via JL Beverage)" at bounding box center [365, 186] width 370 height 14
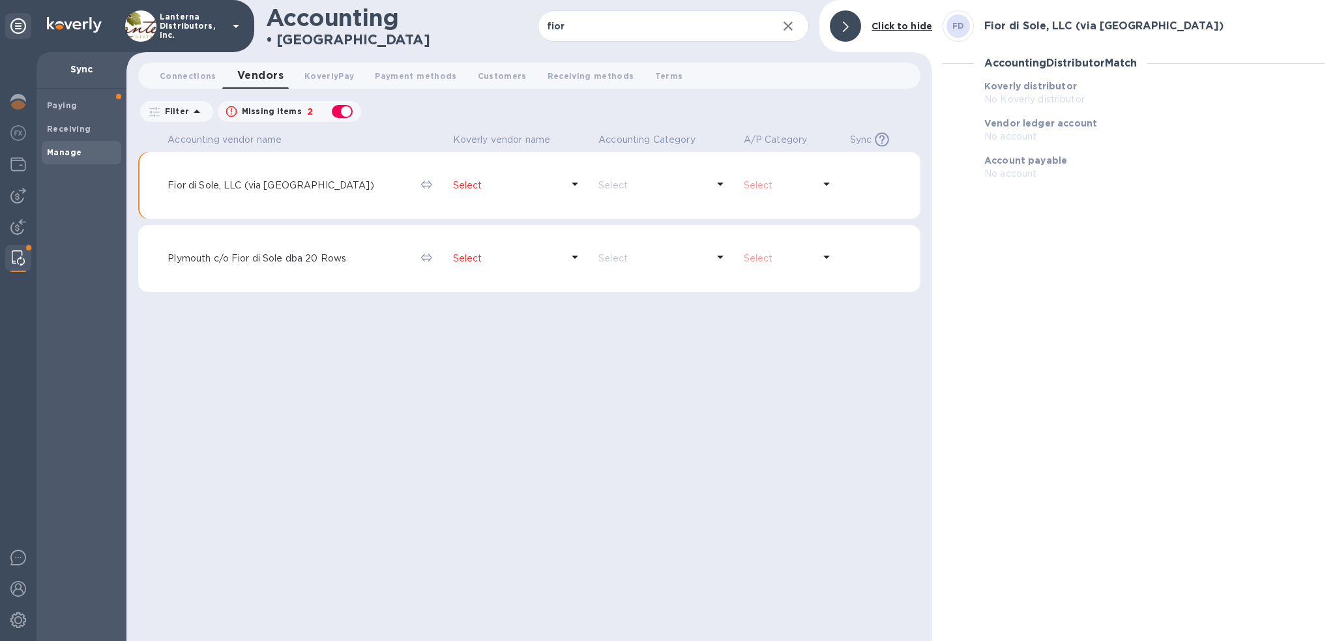
click at [770, 187] on p "Select" at bounding box center [779, 186] width 70 height 14
click at [263, 186] on p "Fior di Sole, LLC (via JL Beverage)" at bounding box center [288, 186] width 242 height 14
click at [214, 177] on div "Fior di Sole, LLC (via JL Beverage)" at bounding box center [289, 185] width 248 height 19
click at [453, 186] on p "Select" at bounding box center [507, 186] width 109 height 14
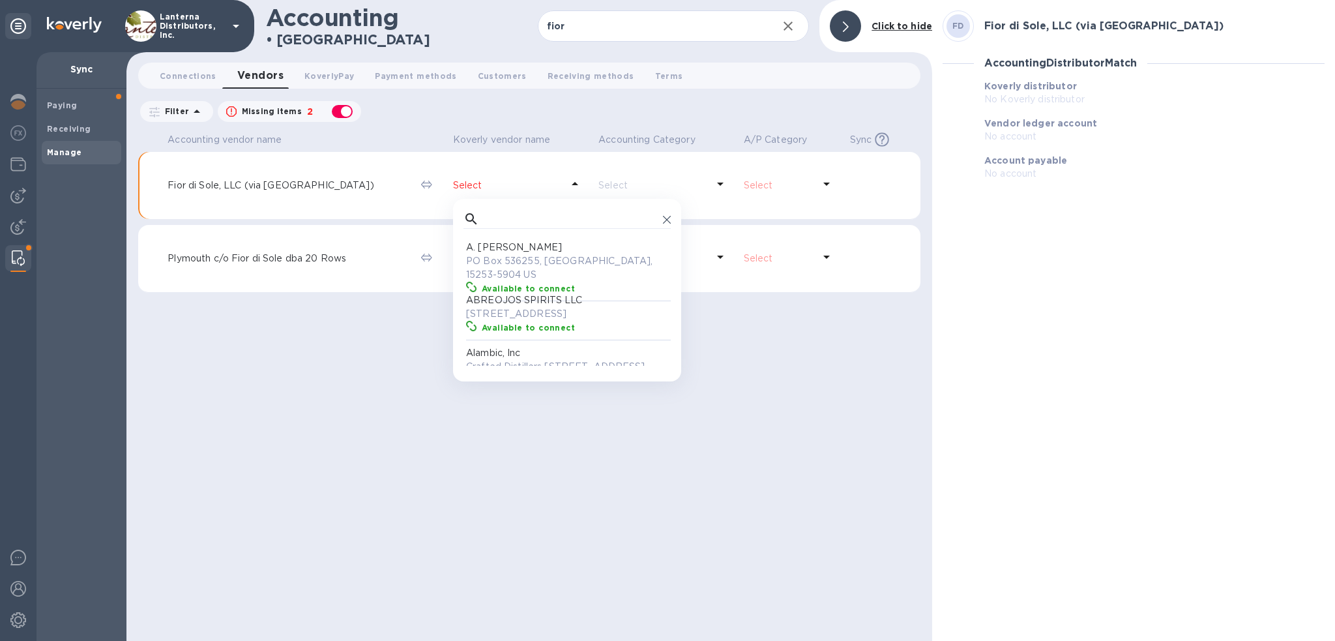
scroll to position [120, 201]
click at [484, 211] on input "text" at bounding box center [570, 219] width 173 height 20
type input "fior"
click at [482, 325] on b "Available to connect" at bounding box center [528, 328] width 93 height 10
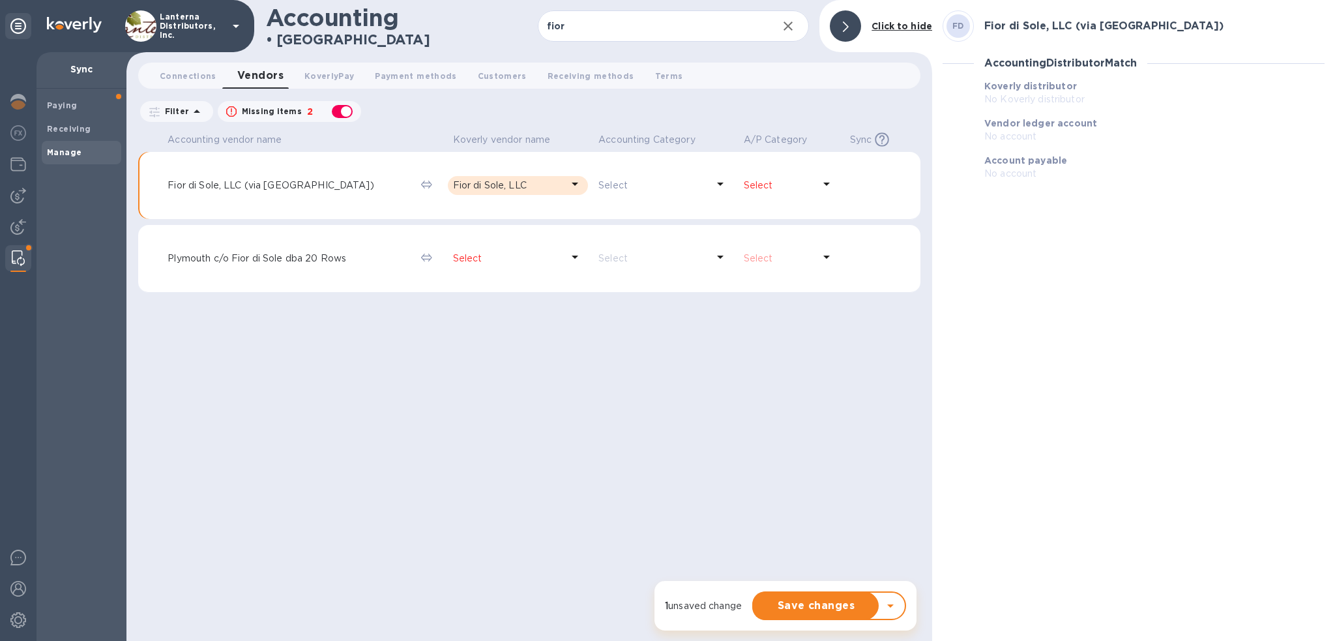
click at [821, 182] on icon at bounding box center [827, 184] width 16 height 16
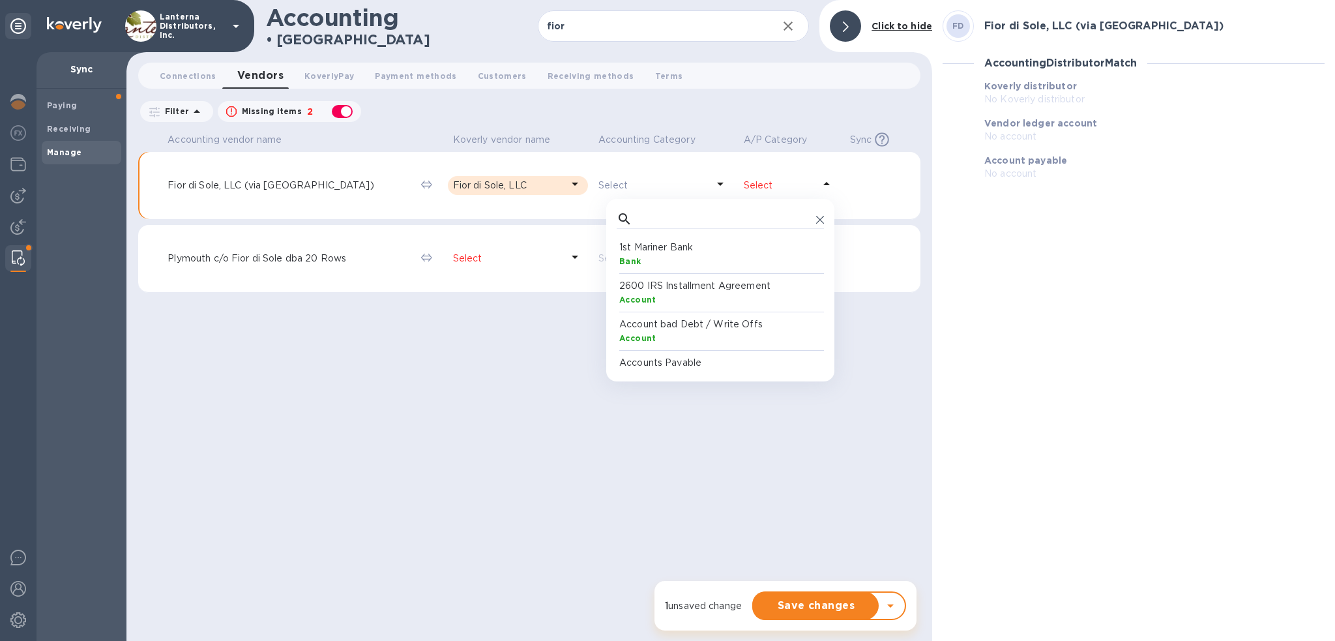
click at [680, 362] on p "Accounts Payable" at bounding box center [722, 363] width 207 height 14
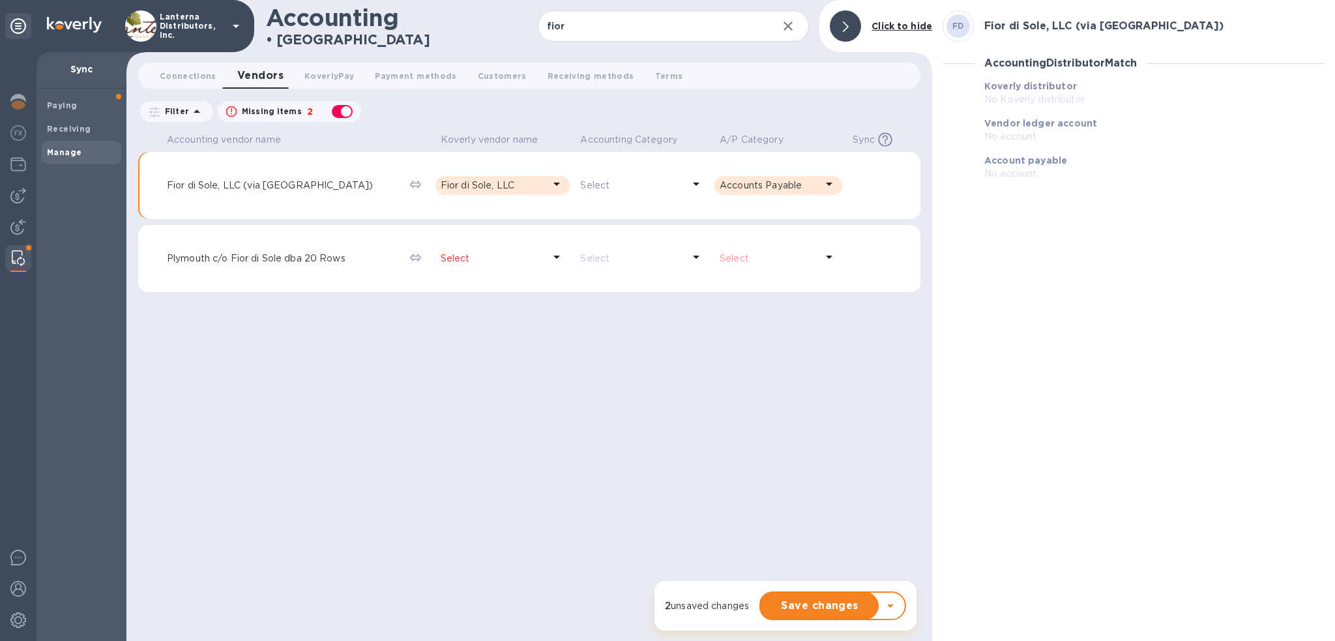
click at [789, 607] on span "Save changes" at bounding box center [819, 606] width 97 height 16
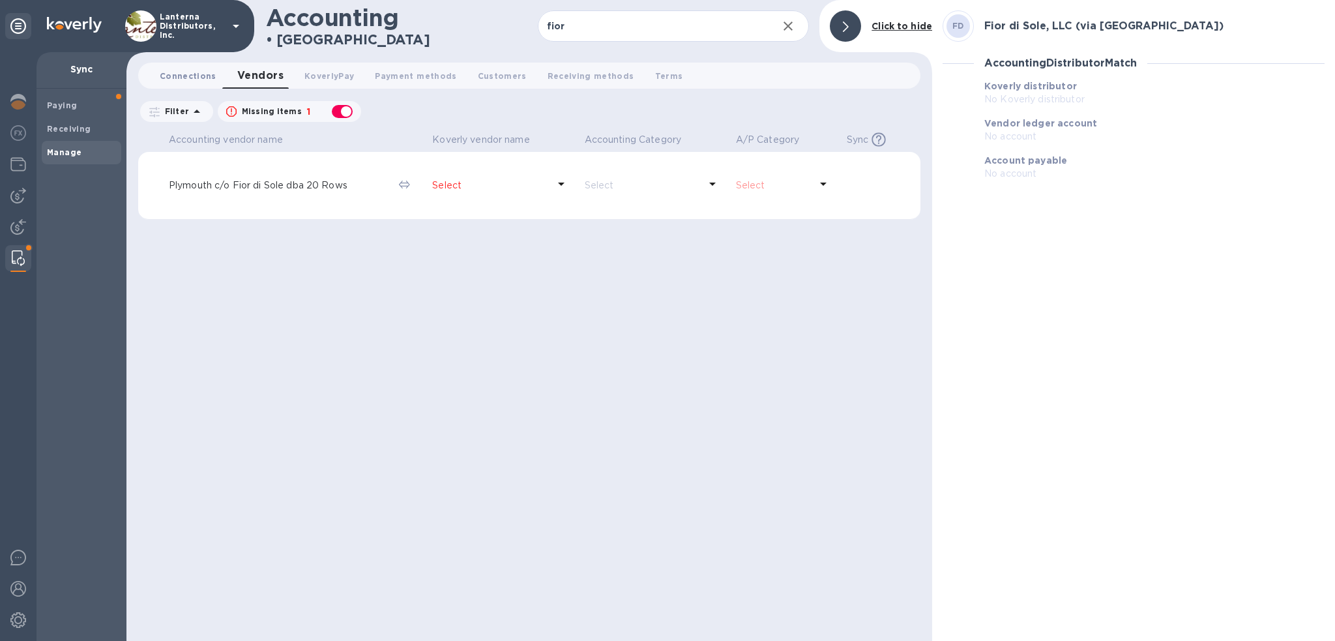
click at [186, 75] on span "Connections 0" at bounding box center [188, 76] width 57 height 14
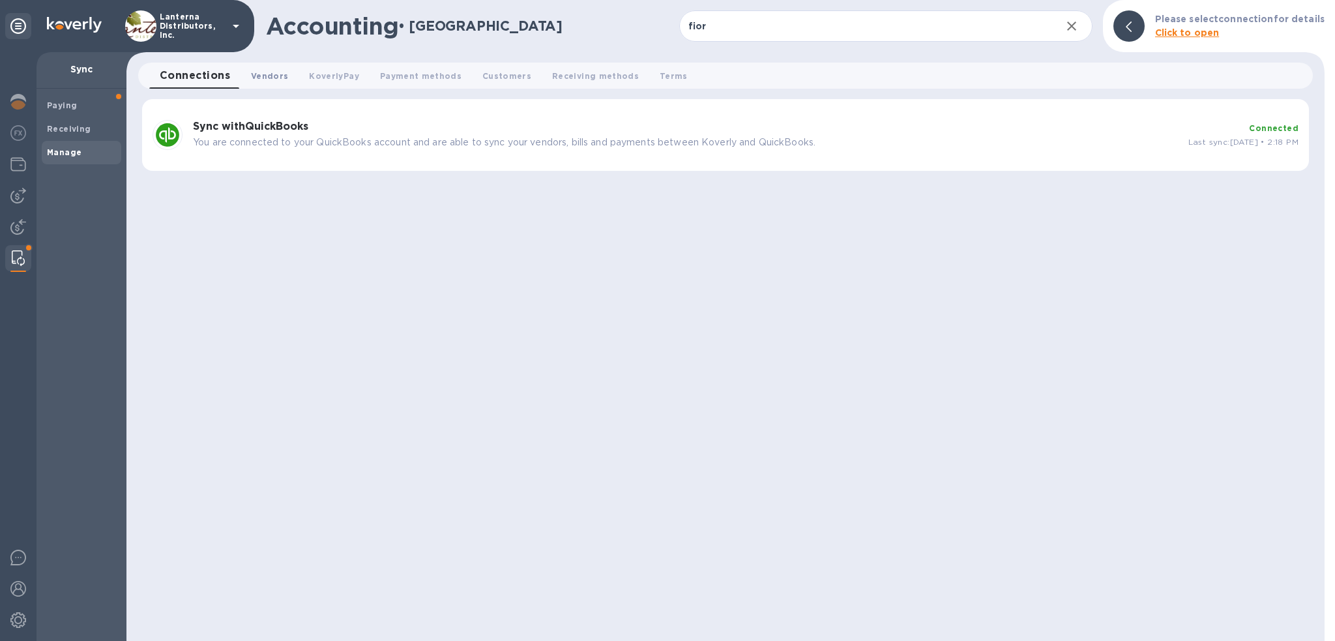
click at [279, 75] on span "Vendors 0" at bounding box center [269, 76] width 37 height 14
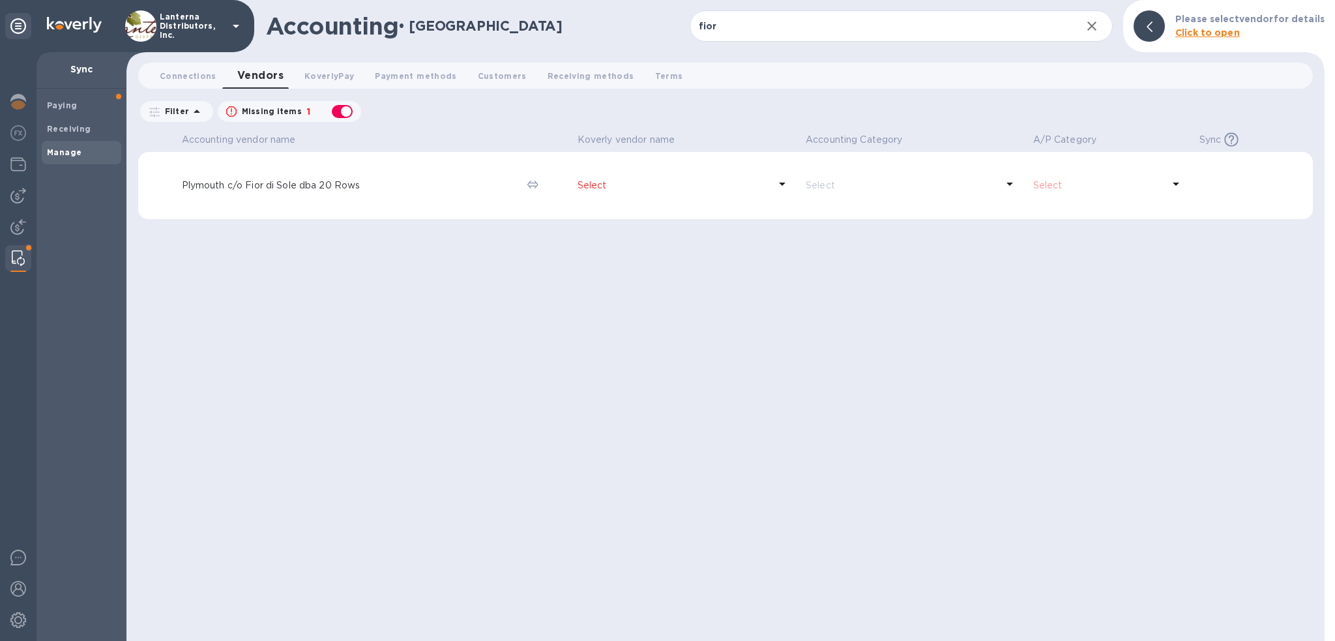
click at [344, 109] on div "button" at bounding box center [342, 111] width 26 height 18
checkbox input "false"
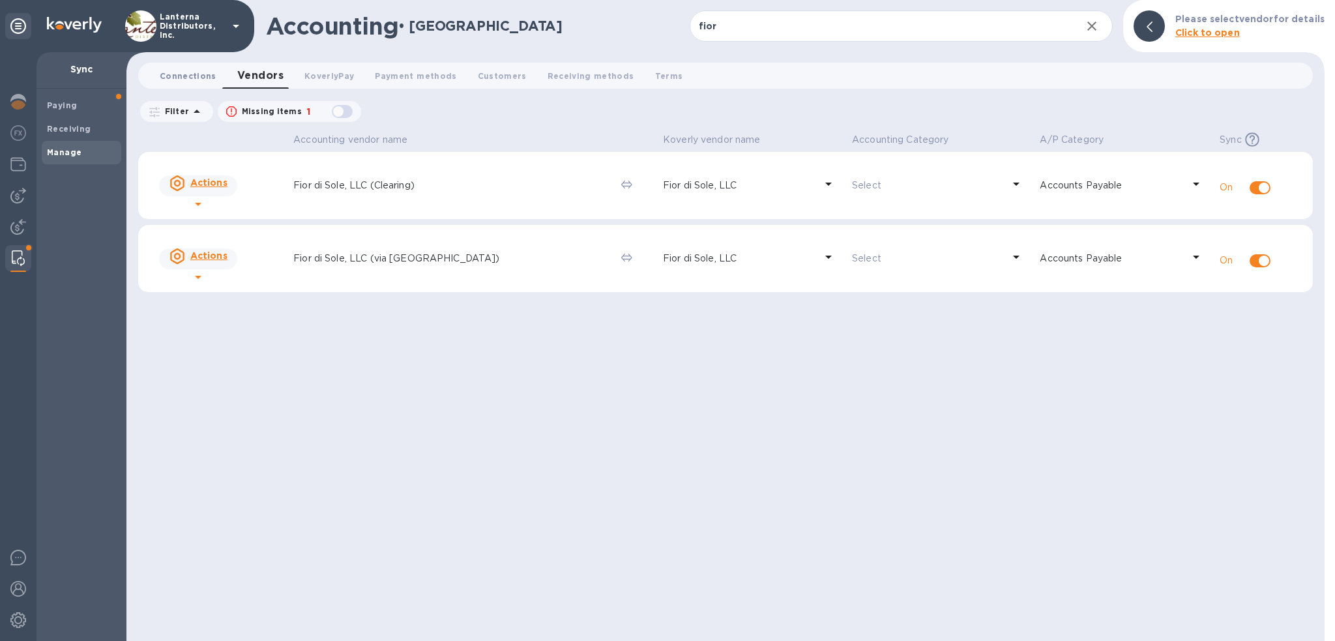
click at [179, 71] on span "Connections 0" at bounding box center [188, 76] width 57 height 14
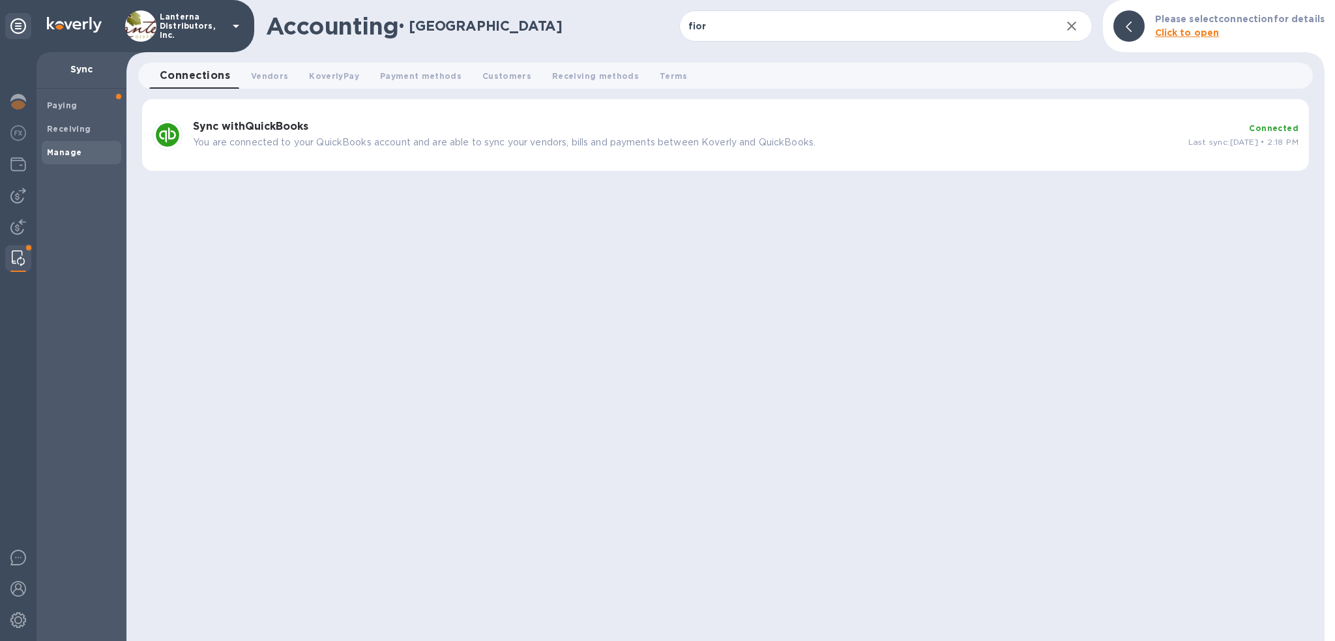
click at [1284, 126] on b "Connected" at bounding box center [1274, 128] width 50 height 10
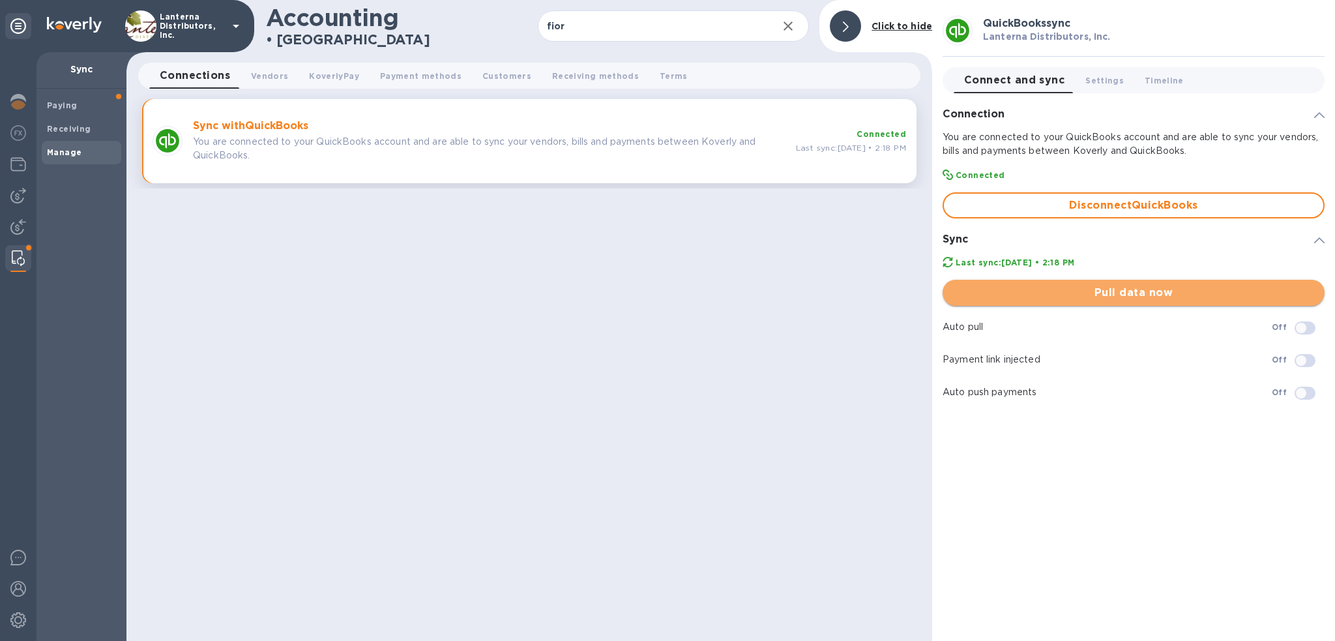
click at [1127, 297] on span "Pull data now" at bounding box center [1133, 293] width 361 height 16
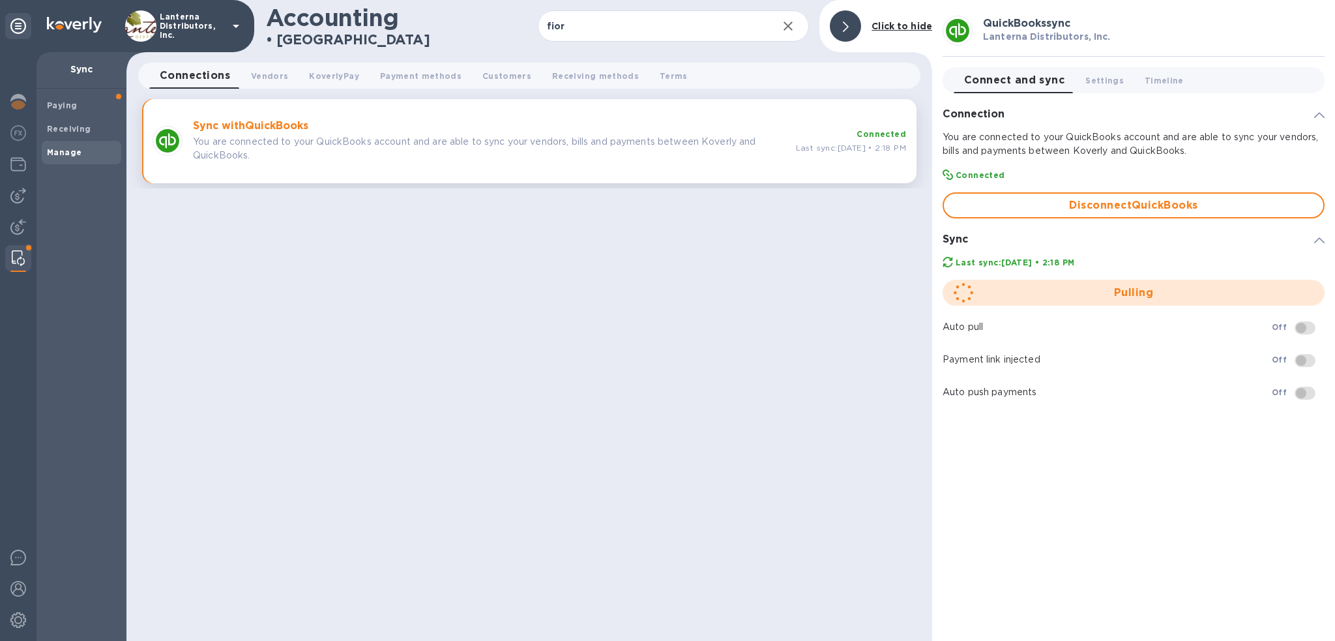
click at [410, 396] on div "Accounting • Manage fior ​ Sync History Click to hide Connections 0 Vendors 0 K…" at bounding box center [529, 320] width 806 height 641
click at [842, 24] on div at bounding box center [845, 25] width 31 height 31
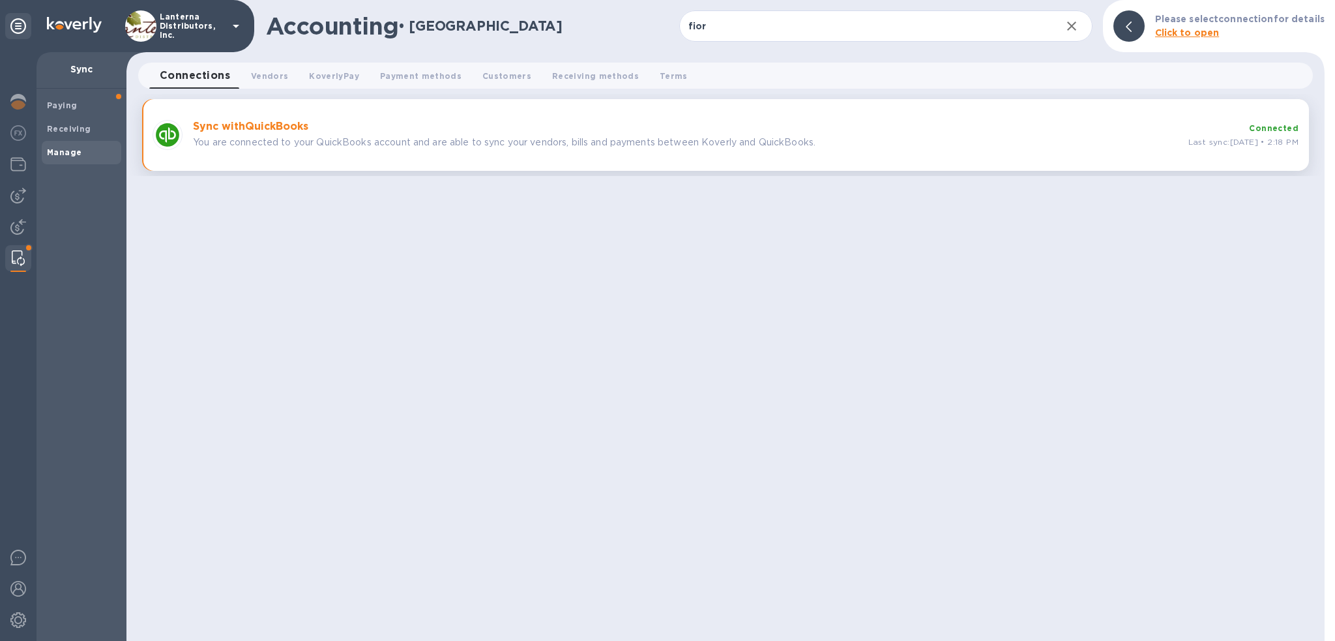
click at [854, 138] on p "You are connected to your QuickBooks account and are able to sync your vendors,…" at bounding box center [685, 143] width 985 height 14
click at [704, 145] on p "You are connected to your QuickBooks account and are able to sync your vendors,…" at bounding box center [685, 143] width 985 height 14
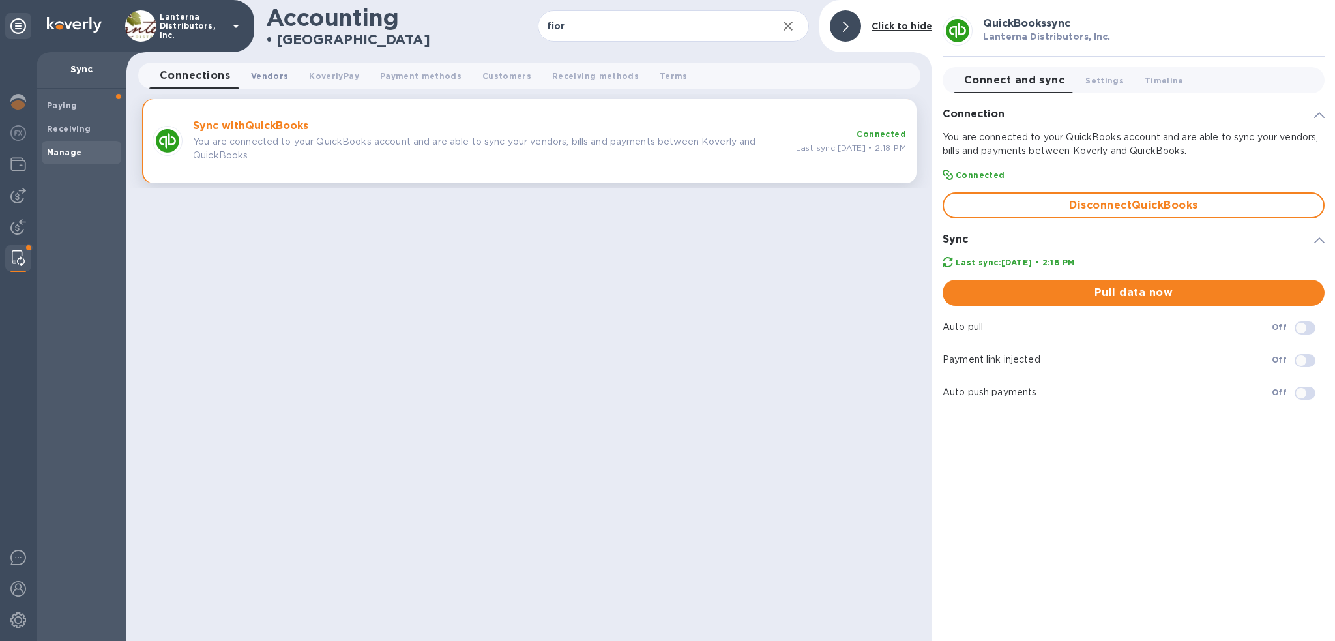
click at [261, 72] on span "Vendors 0" at bounding box center [269, 76] width 37 height 14
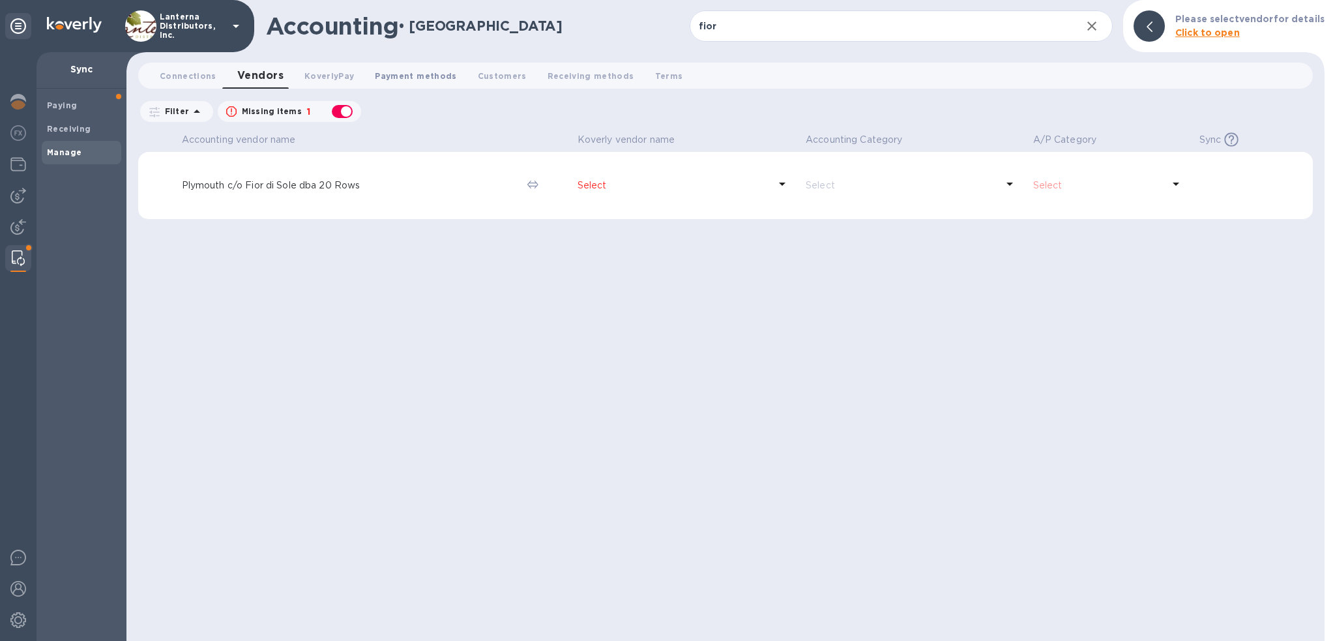
click at [422, 73] on span "Payment methods 0" at bounding box center [415, 76] width 81 height 14
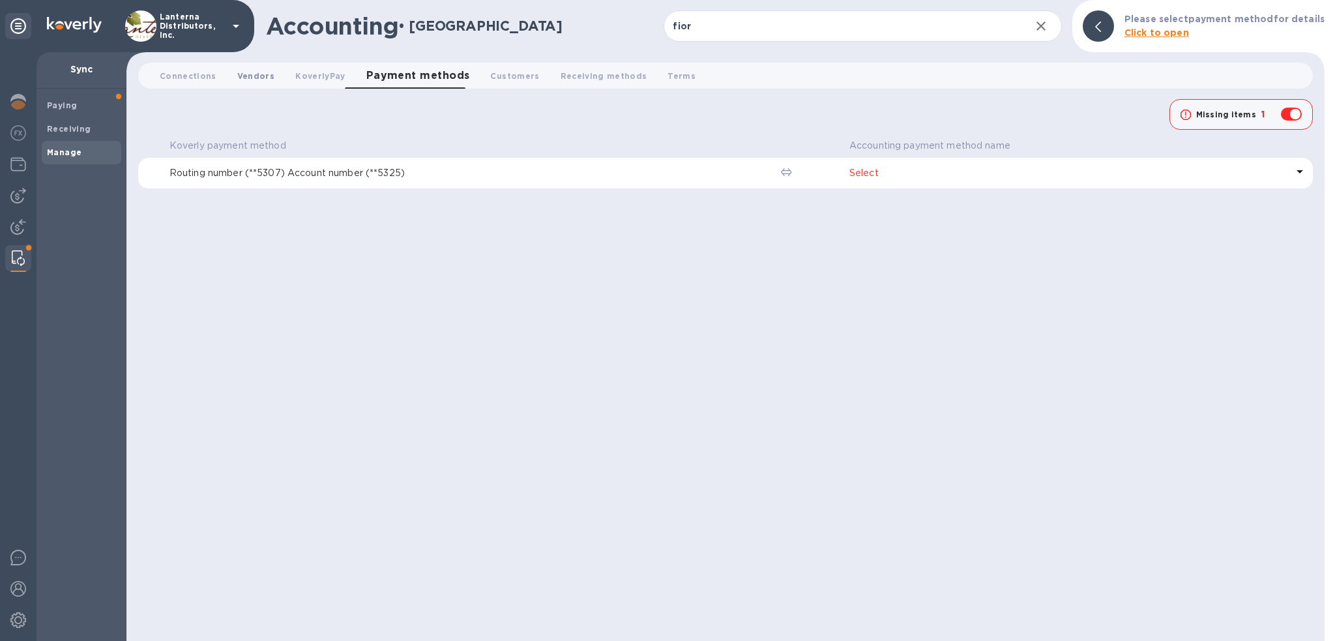
click at [252, 75] on span "Vendors 0" at bounding box center [255, 76] width 37 height 14
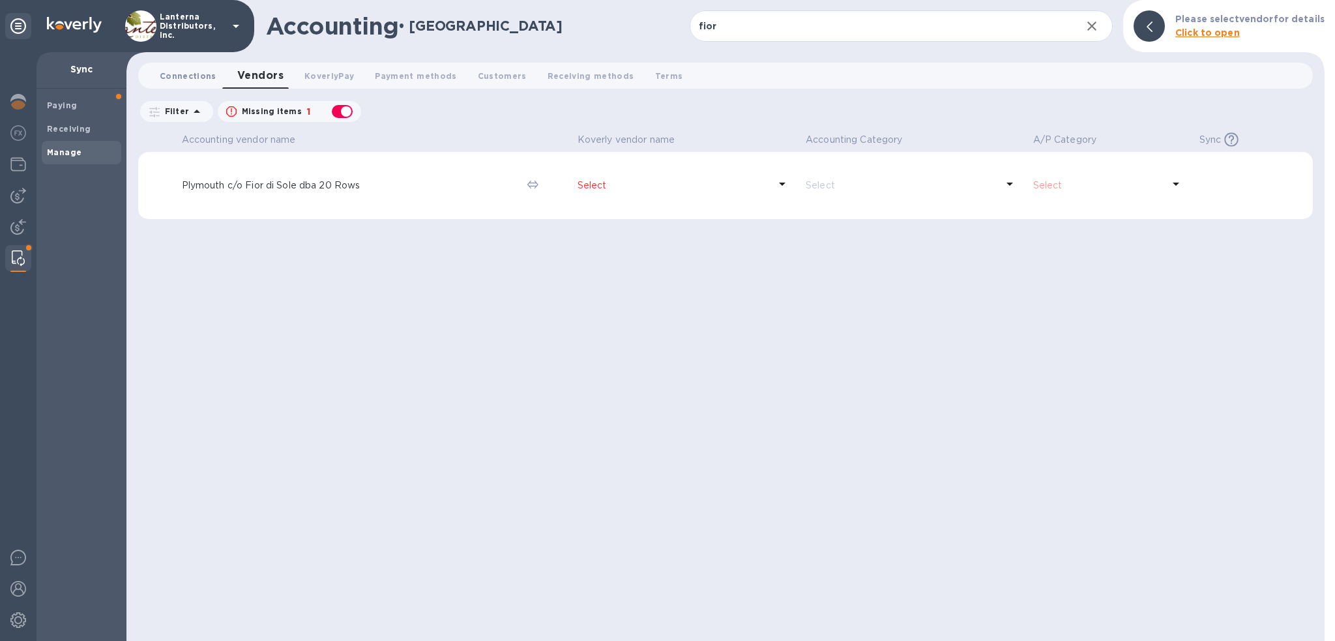
click at [180, 75] on span "Connections 0" at bounding box center [188, 76] width 57 height 14
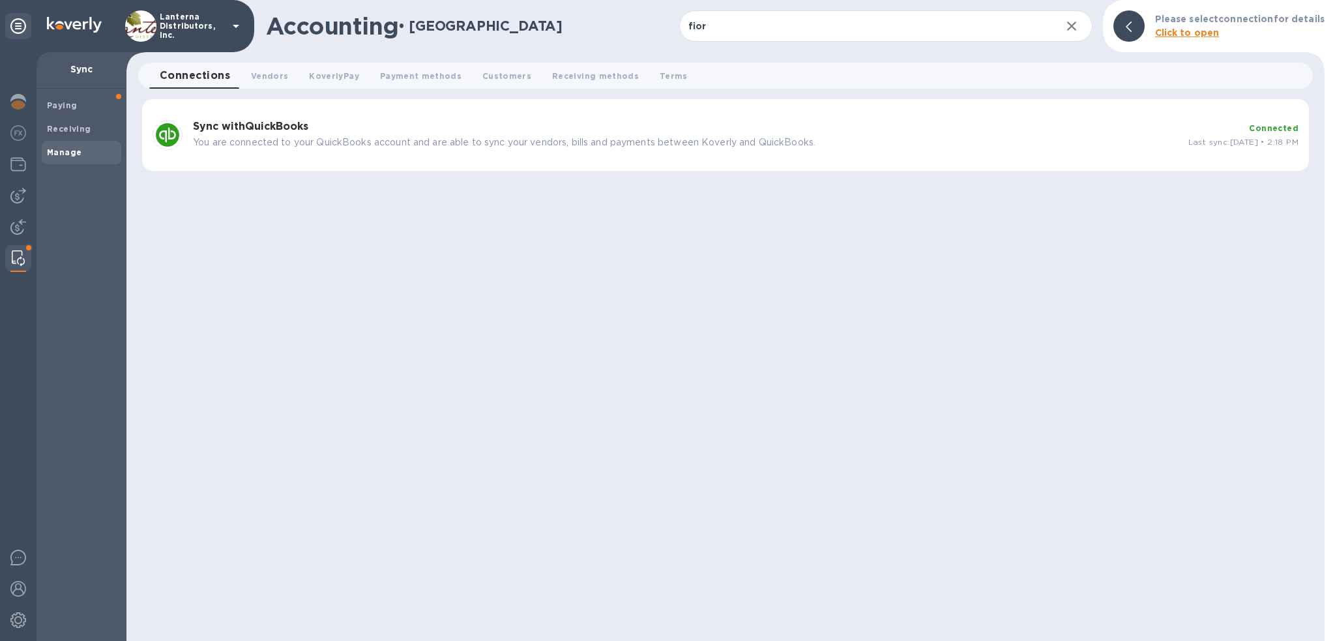
click at [1266, 130] on b "Connected" at bounding box center [1274, 128] width 50 height 10
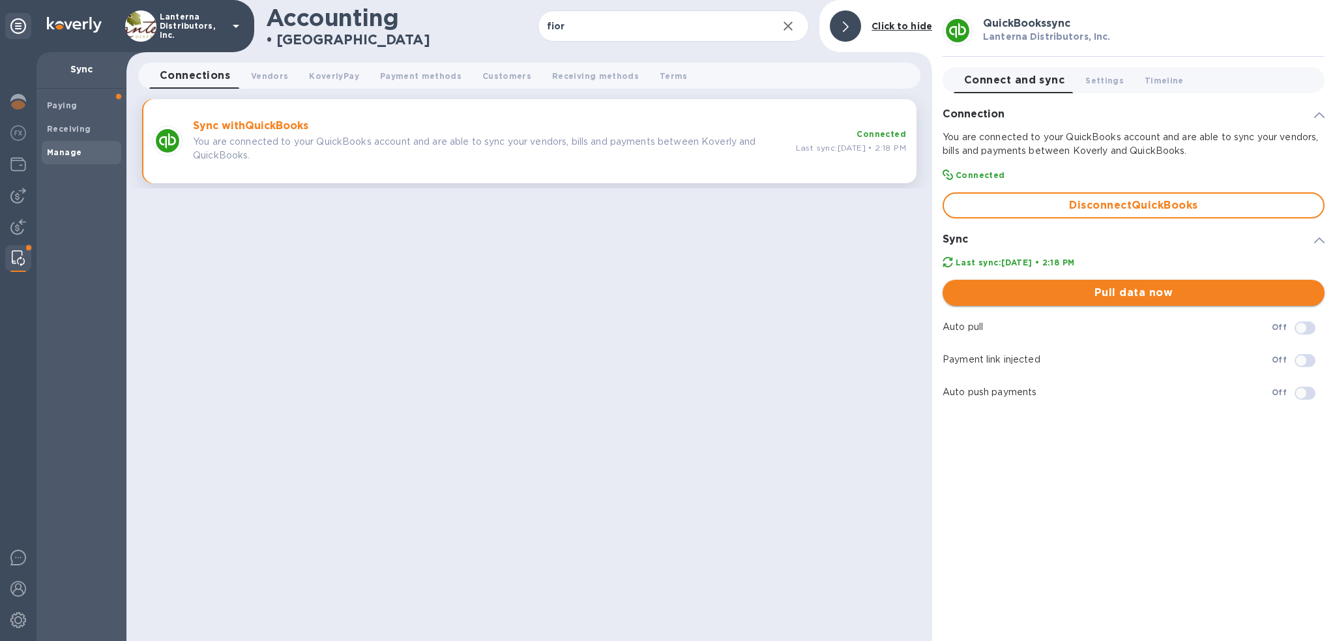
click at [1103, 287] on span "Pull data now" at bounding box center [1133, 293] width 361 height 16
click at [13, 191] on img at bounding box center [18, 196] width 16 height 16
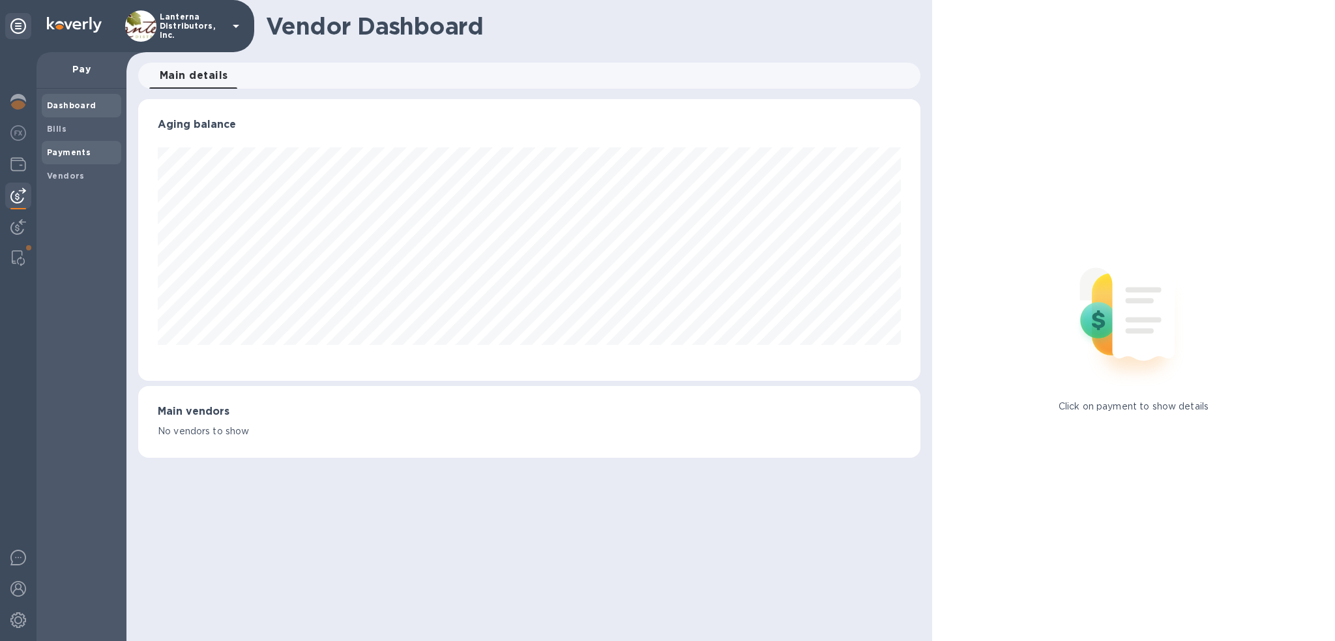
scroll to position [651423, 650928]
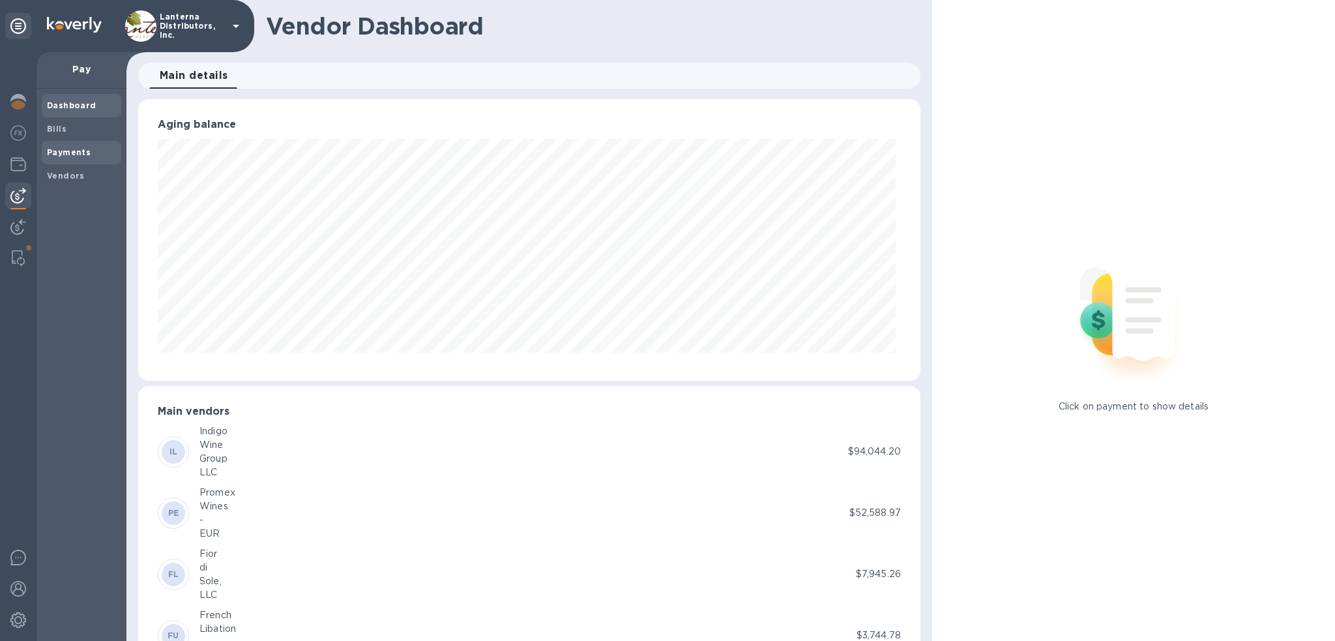
click at [74, 150] on b "Payments" at bounding box center [69, 152] width 44 height 10
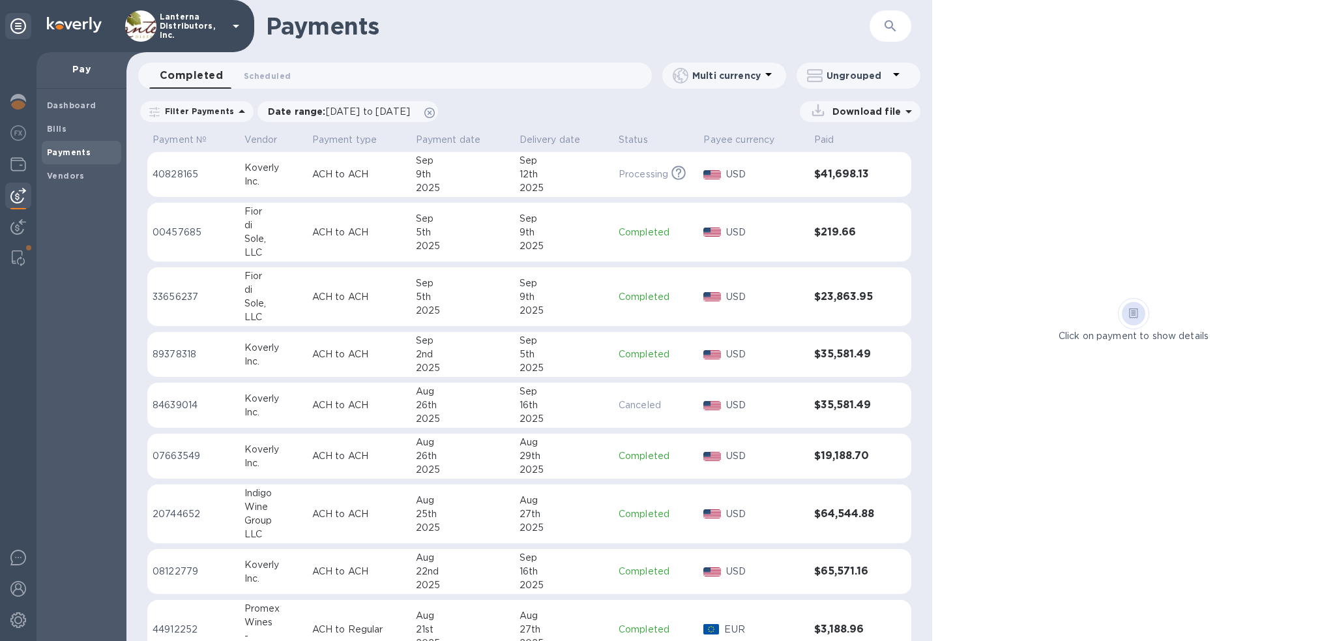
click at [910, 113] on icon at bounding box center [909, 112] width 16 height 16
click at [16, 257] on img at bounding box center [18, 258] width 13 height 16
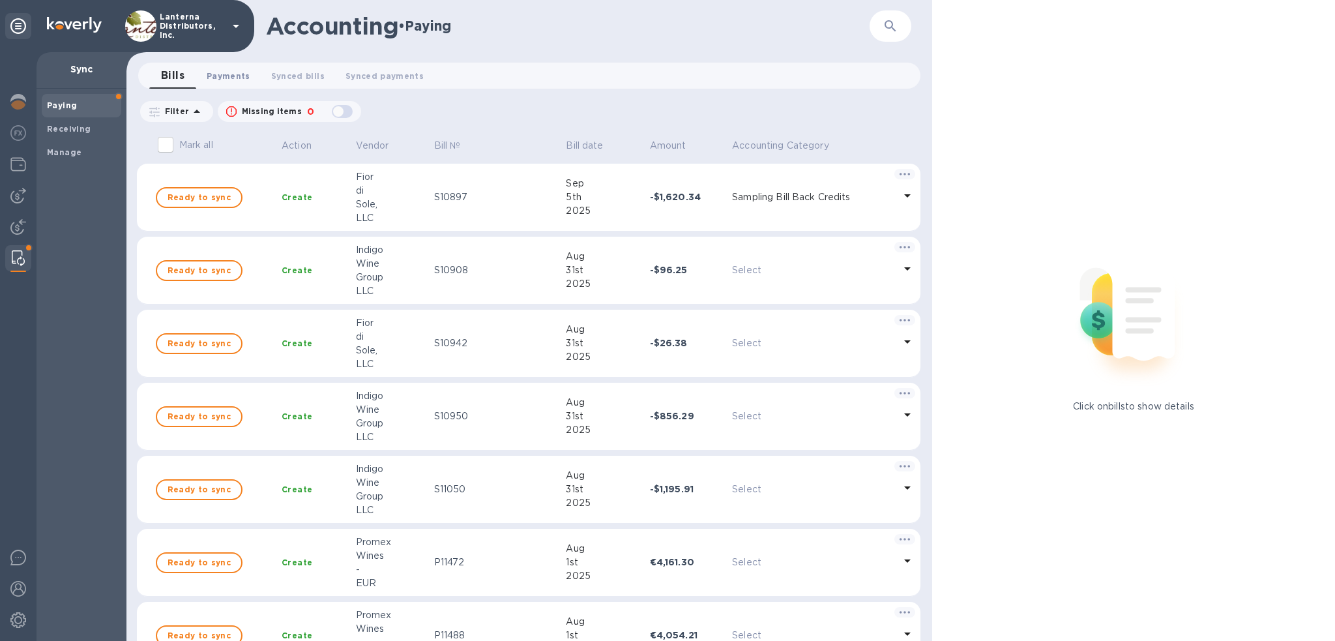
click at [231, 76] on span "Payments 0" at bounding box center [229, 76] width 44 height 14
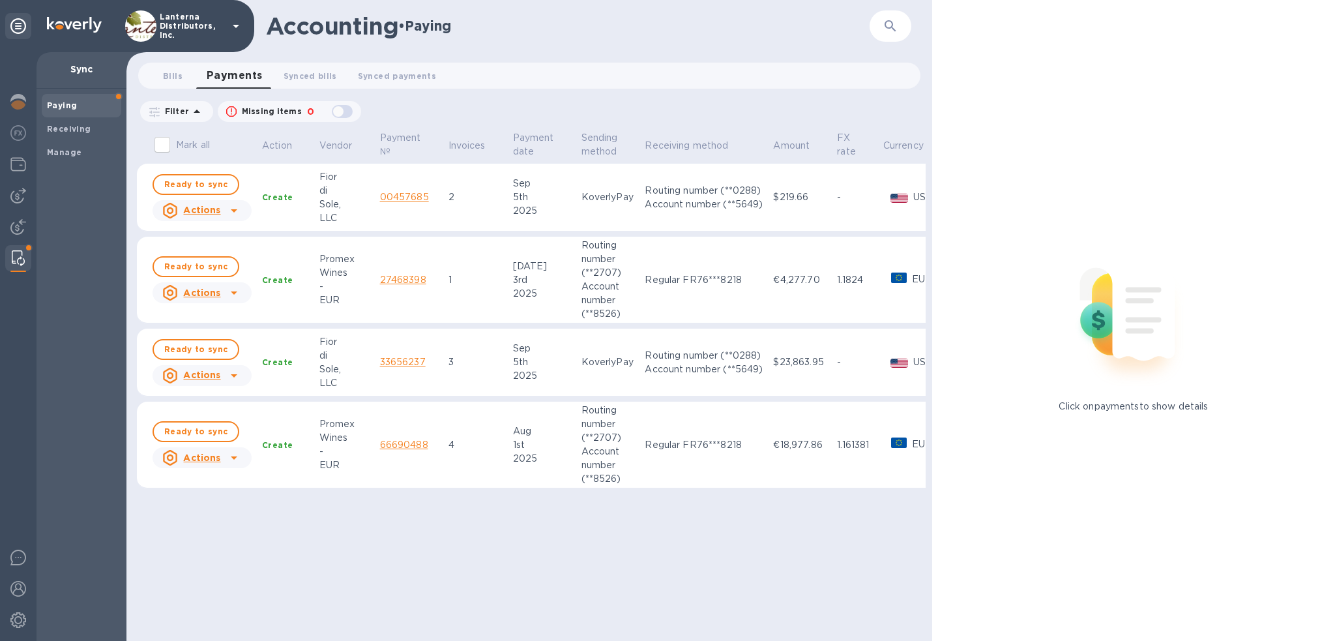
click at [233, 374] on icon at bounding box center [234, 375] width 7 height 3
click at [191, 347] on div at bounding box center [667, 320] width 1335 height 641
click at [191, 347] on span "Ready to sync" at bounding box center [195, 349] width 63 height 16
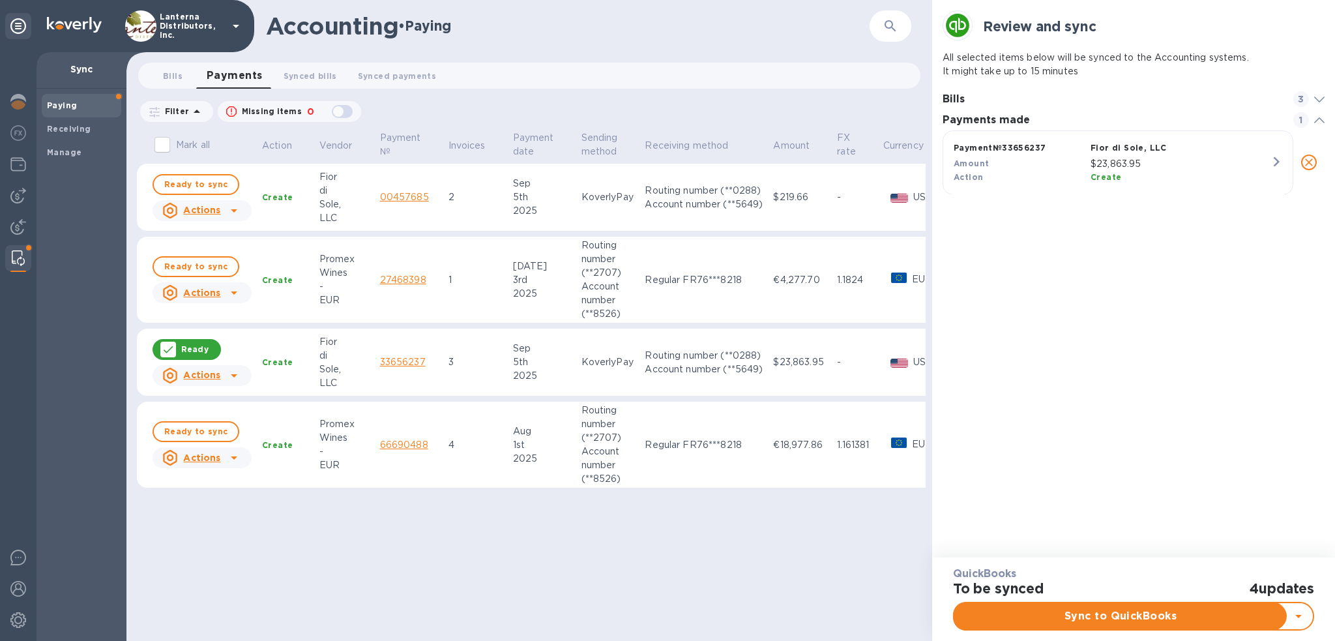
scroll to position [60, 381]
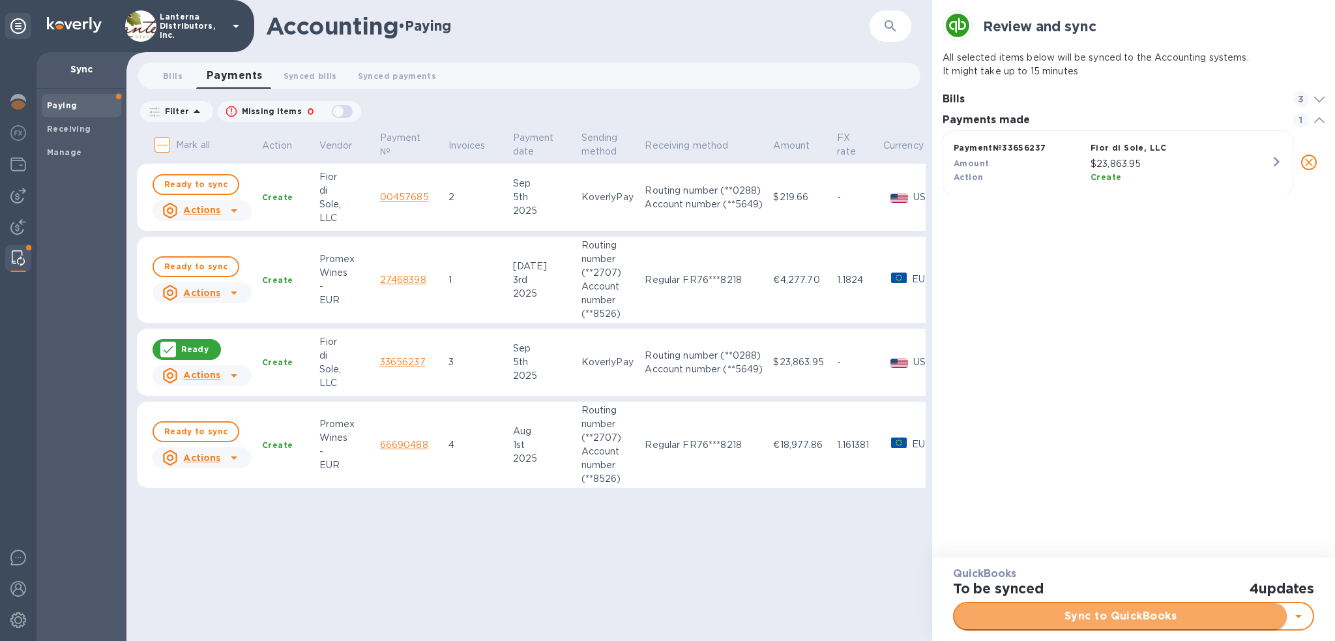
click at [1114, 617] on span "Sync to QuickBooks" at bounding box center [1121, 616] width 312 height 16
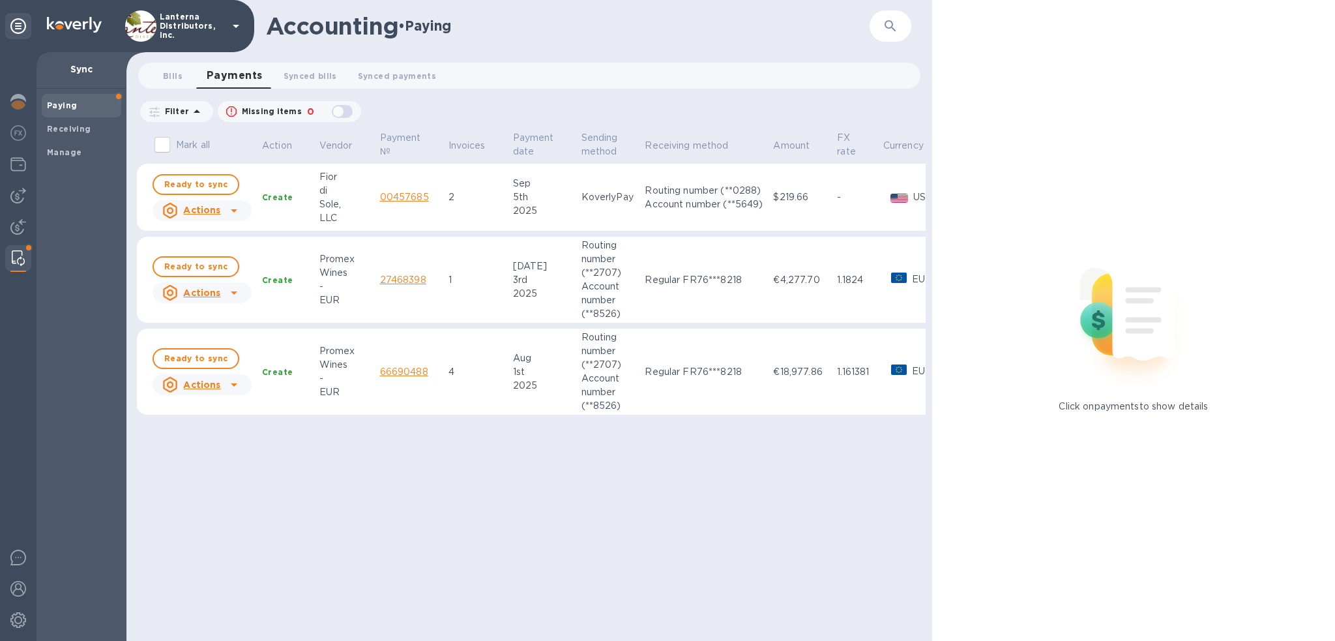
click at [510, 282] on td "Jul 3rd 2025" at bounding box center [542, 280] width 68 height 87
click at [394, 281] on link "27468398" at bounding box center [403, 279] width 46 height 10
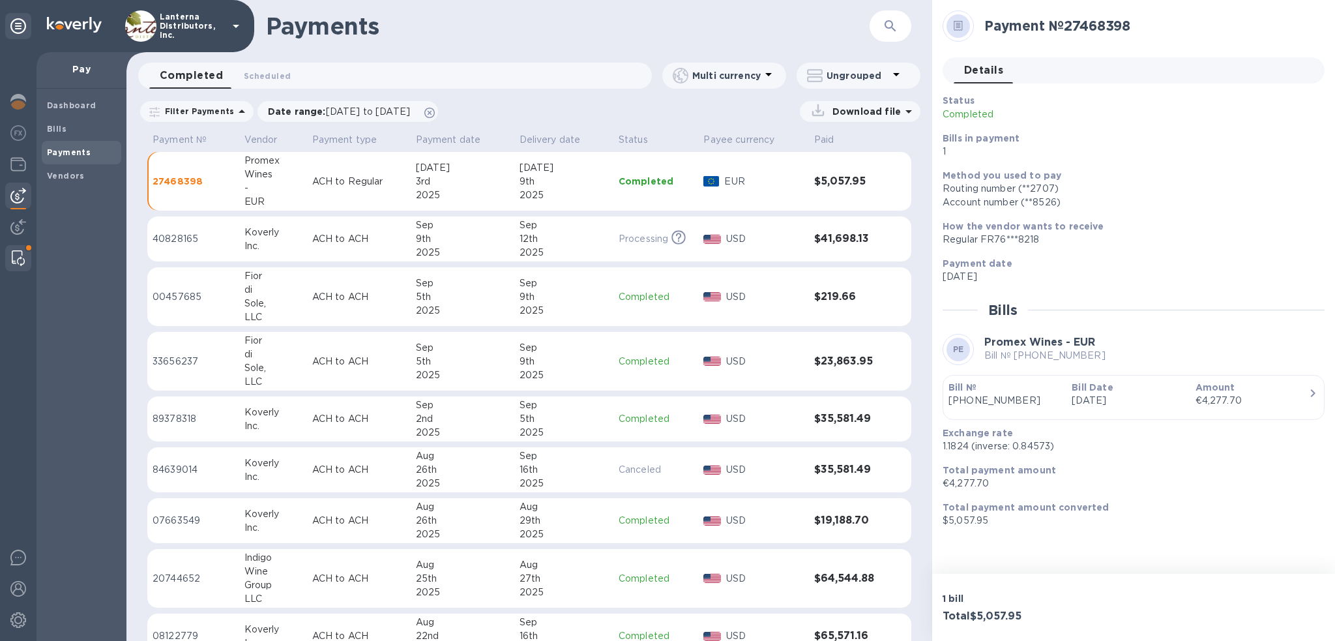
click at [12, 257] on img at bounding box center [18, 258] width 13 height 16
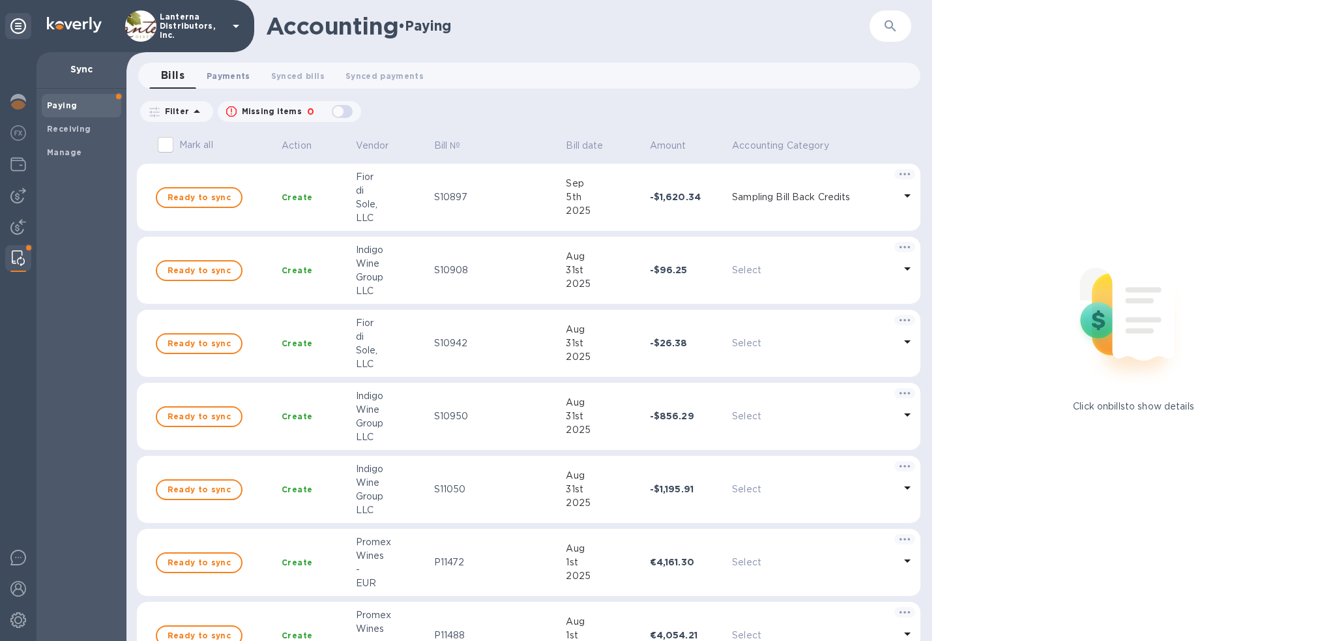
click at [226, 74] on span "Payments 0" at bounding box center [229, 76] width 44 height 14
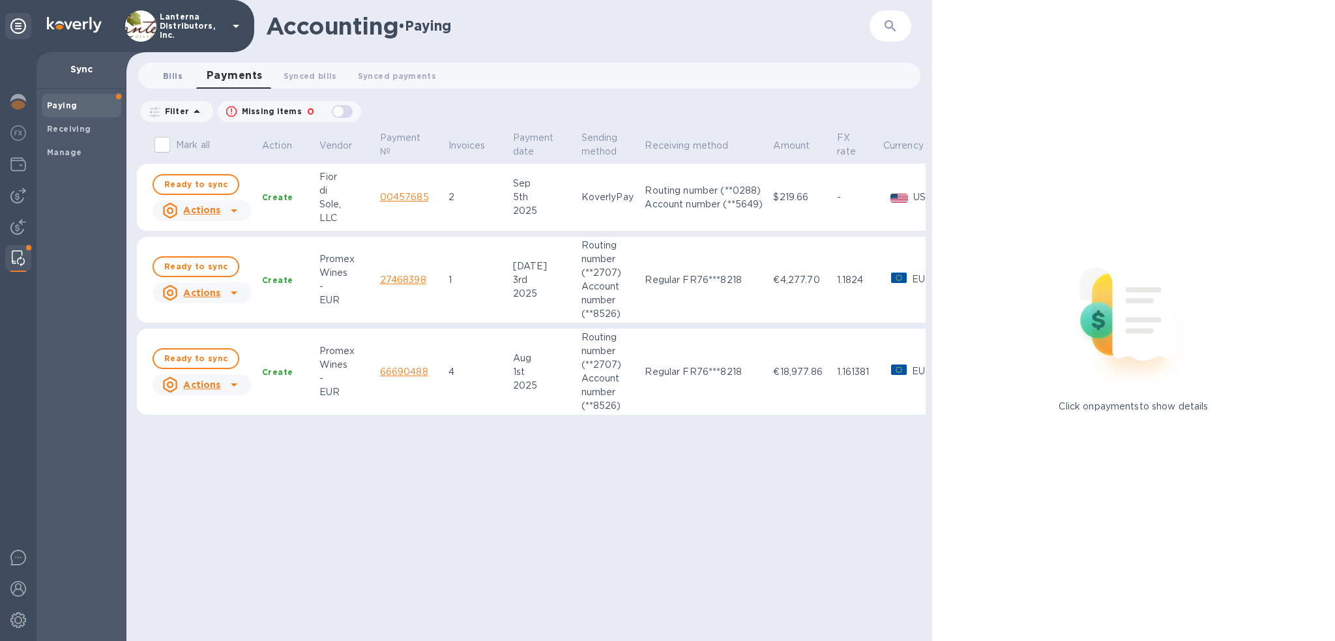
click at [175, 70] on span "Bills 0" at bounding box center [173, 76] width 20 height 14
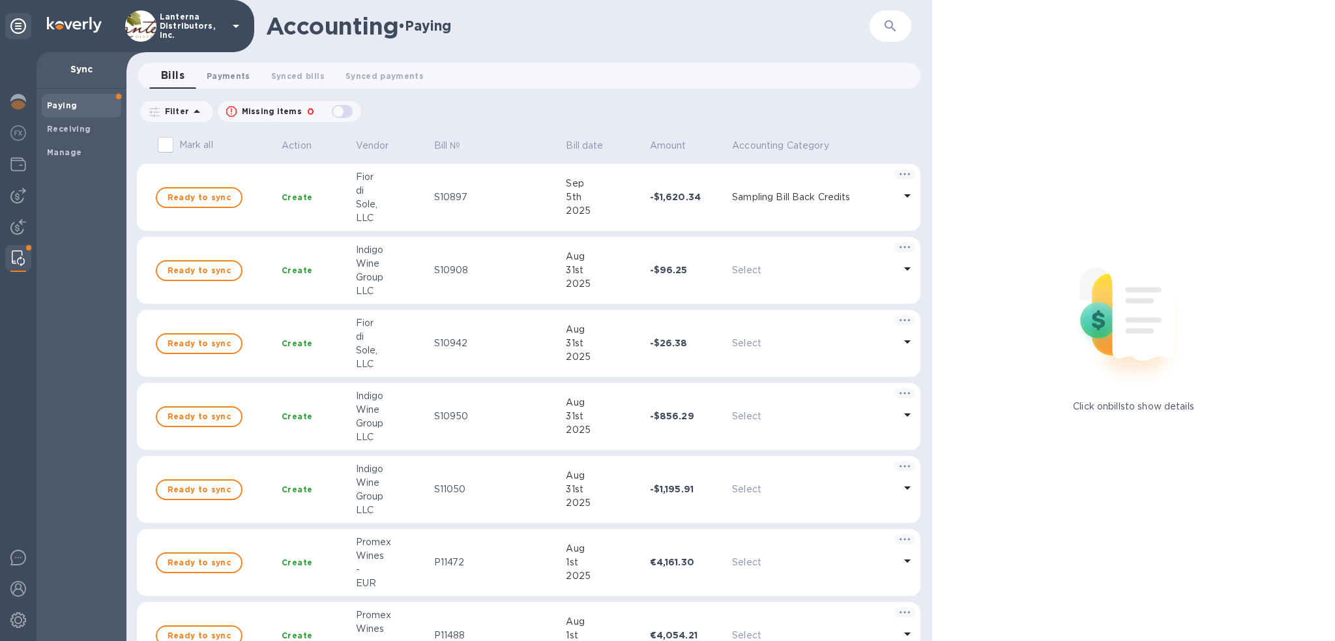
click at [223, 71] on span "Payments 0" at bounding box center [229, 76] width 44 height 14
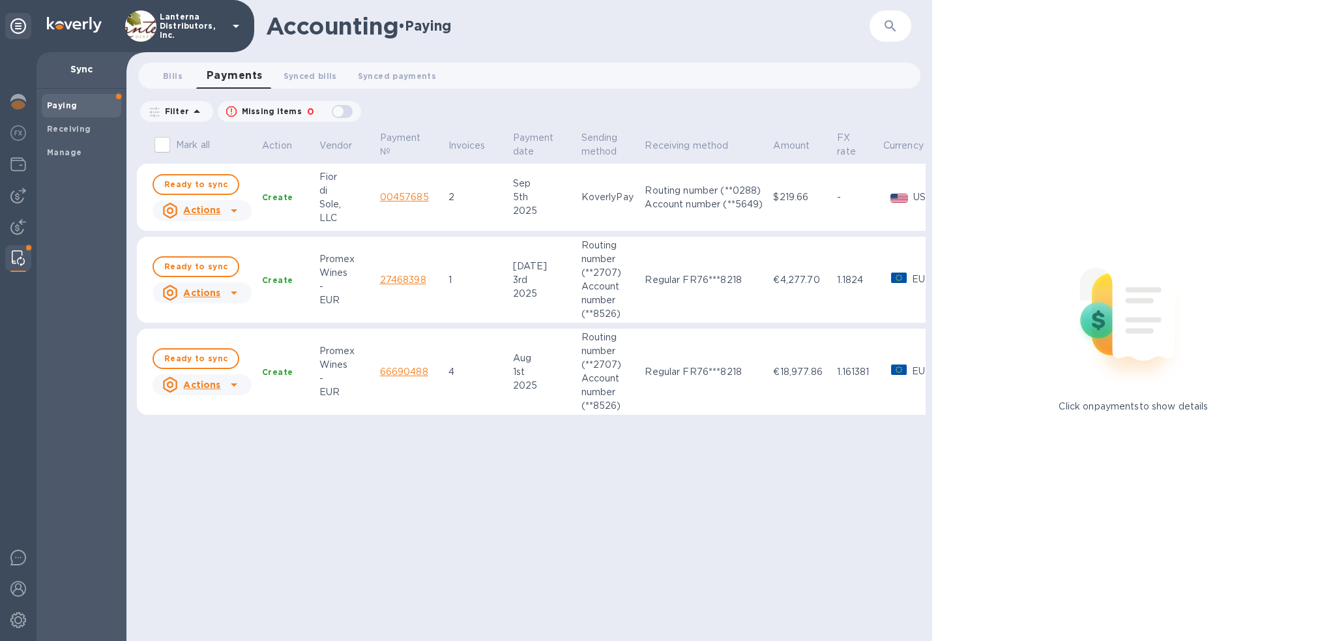
click at [330, 367] on div "Wines" at bounding box center [344, 365] width 50 height 14
click at [332, 363] on div "Wines" at bounding box center [344, 365] width 50 height 14
click at [594, 378] on p "Routing number (**2707) Account number (**8526)" at bounding box center [607, 371] width 53 height 82
click at [399, 368] on link "66690488" at bounding box center [404, 371] width 48 height 10
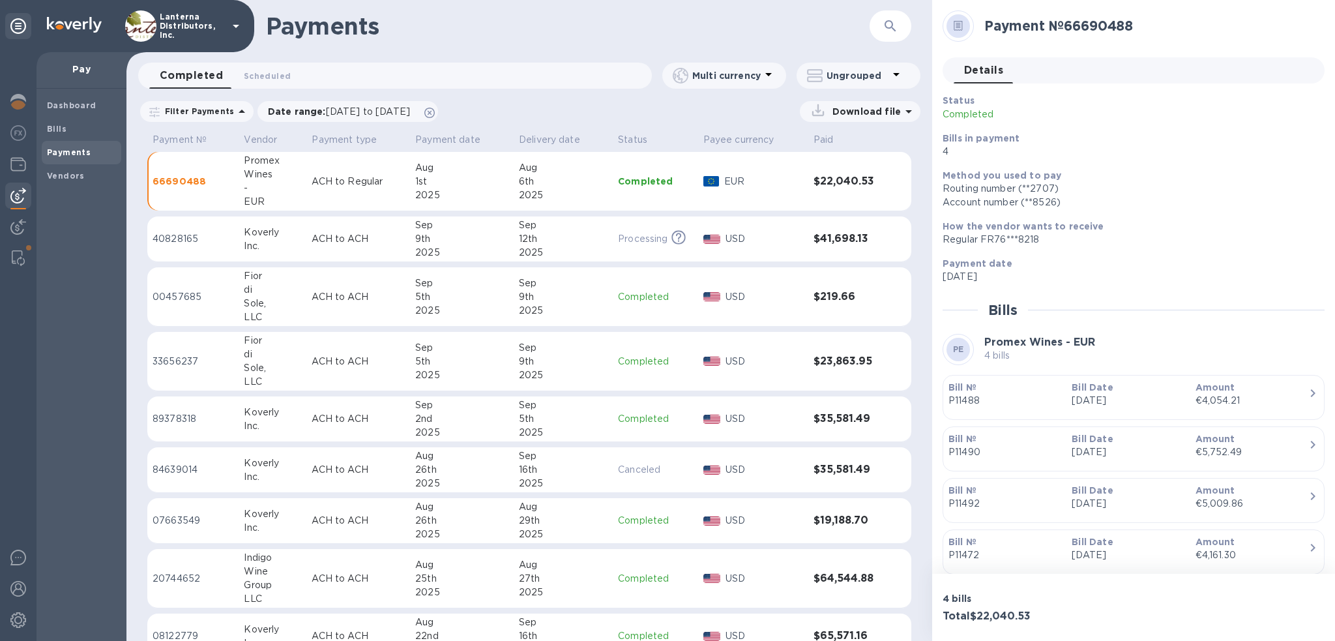
click at [70, 153] on b "Payments" at bounding box center [69, 152] width 44 height 10
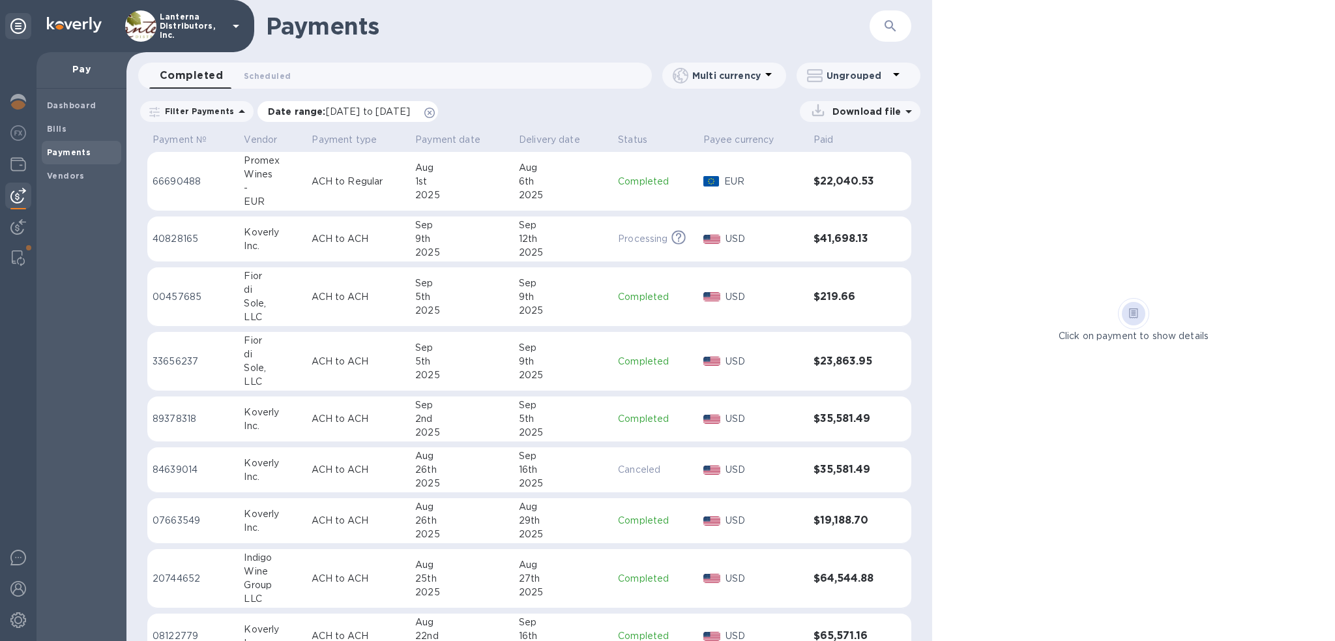
click at [435, 111] on icon at bounding box center [429, 113] width 10 height 10
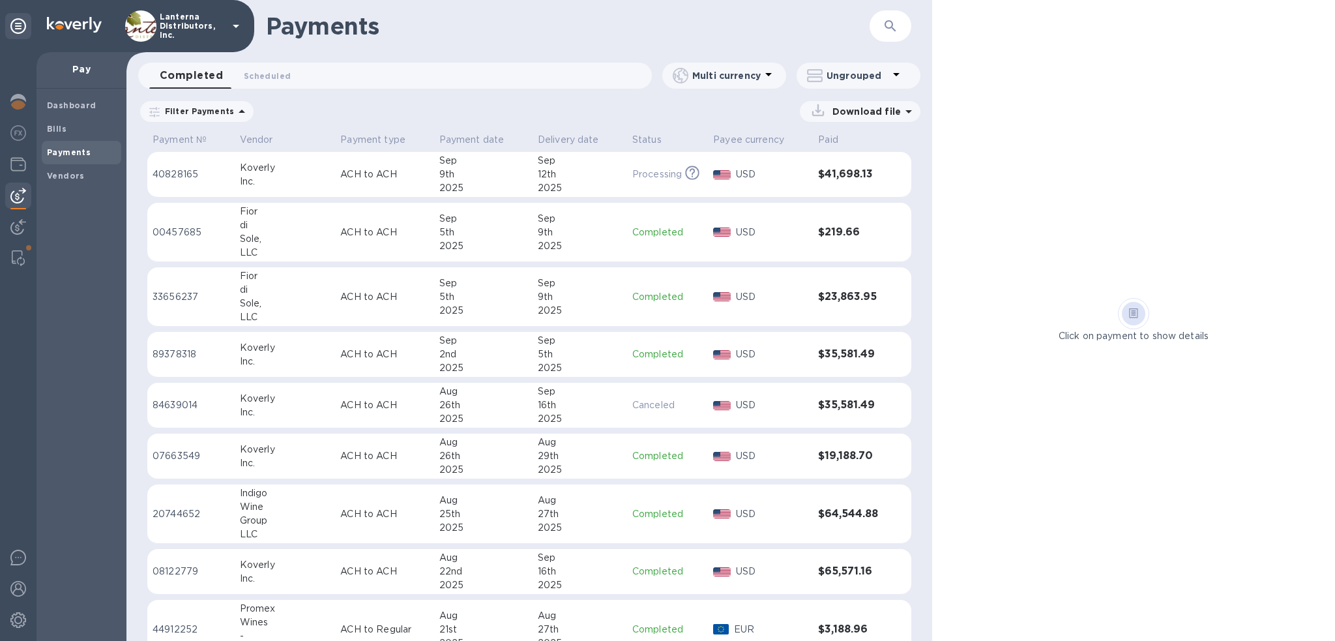
click at [236, 108] on icon at bounding box center [242, 112] width 16 height 16
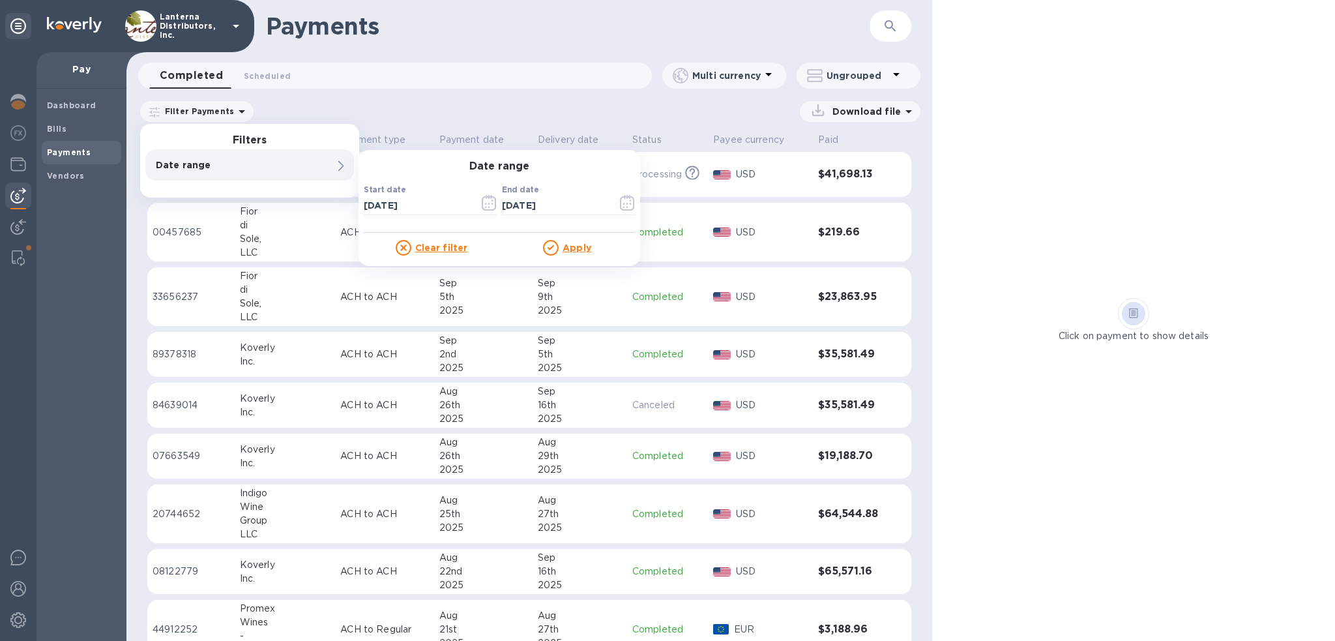
click at [185, 163] on p "Date range" at bounding box center [227, 164] width 143 height 13
click at [383, 207] on input "09/10/2025" at bounding box center [416, 206] width 105 height 20
type input "09/05/0202"
click at [570, 254] on div "Apply" at bounding box center [567, 248] width 136 height 16
click at [572, 248] on u "Apply" at bounding box center [576, 247] width 29 height 10
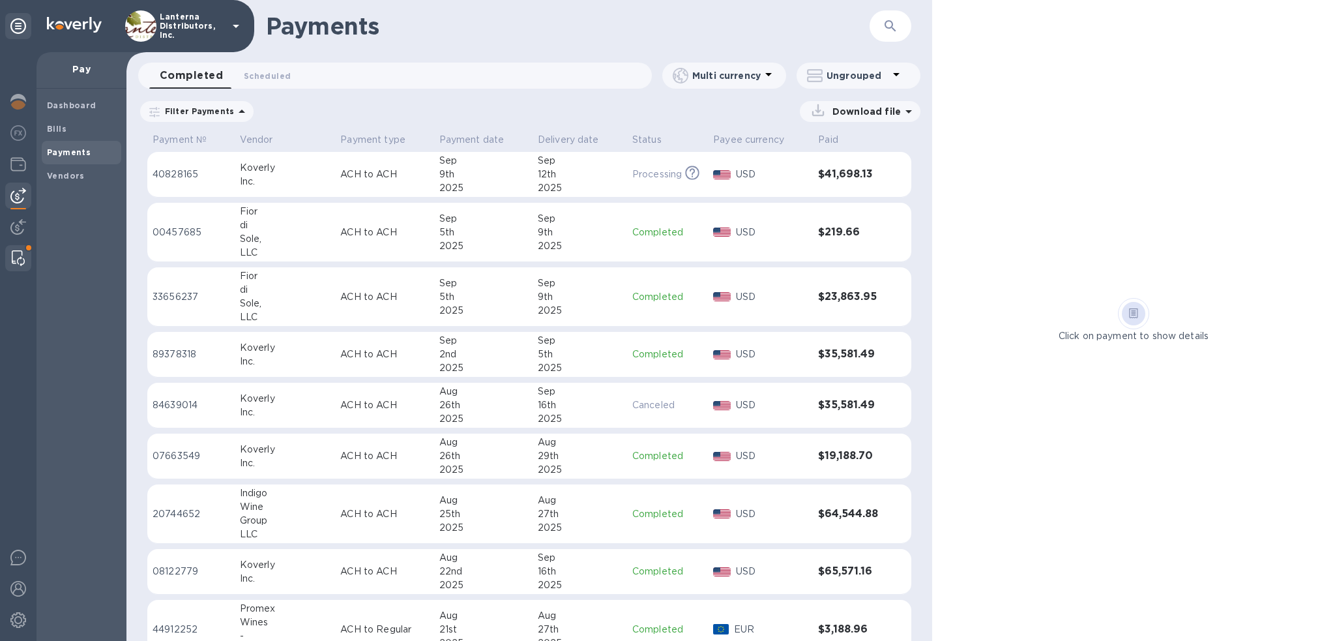
click at [12, 259] on img at bounding box center [18, 258] width 13 height 16
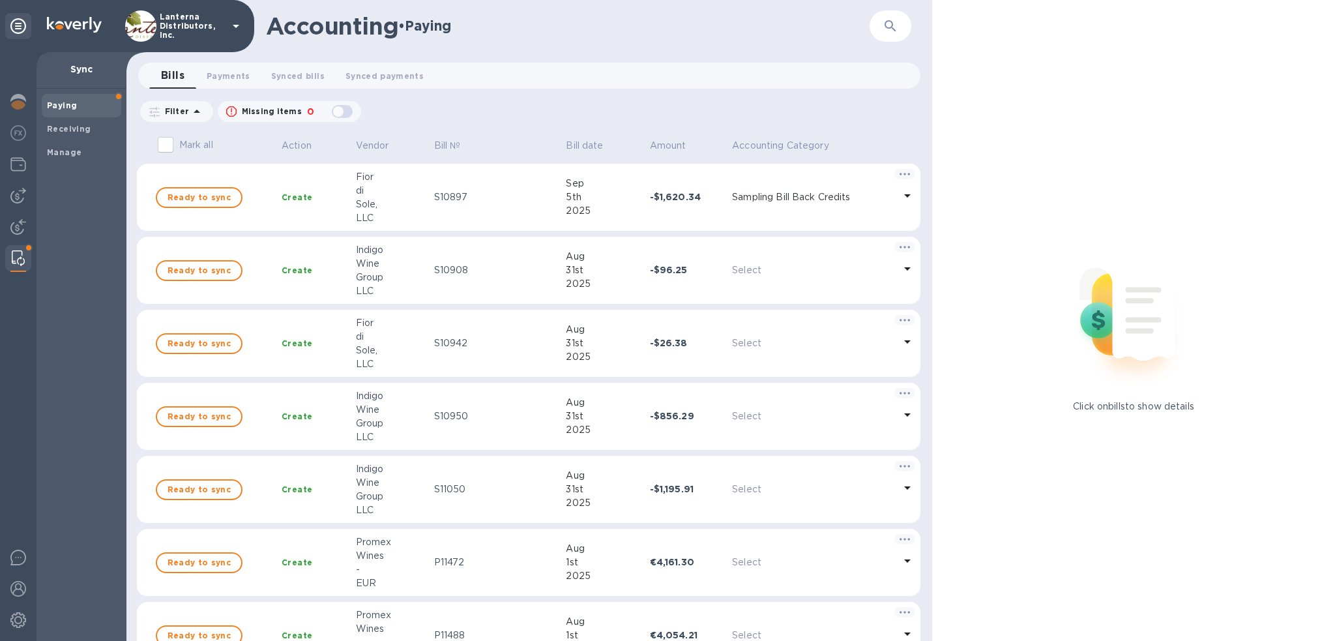
click at [1186, 229] on img at bounding box center [1133, 313] width 172 height 172
click at [1150, 412] on p "Click on bills to show details" at bounding box center [1133, 406] width 121 height 14
click at [229, 74] on span "Payments 0" at bounding box center [229, 76] width 44 height 14
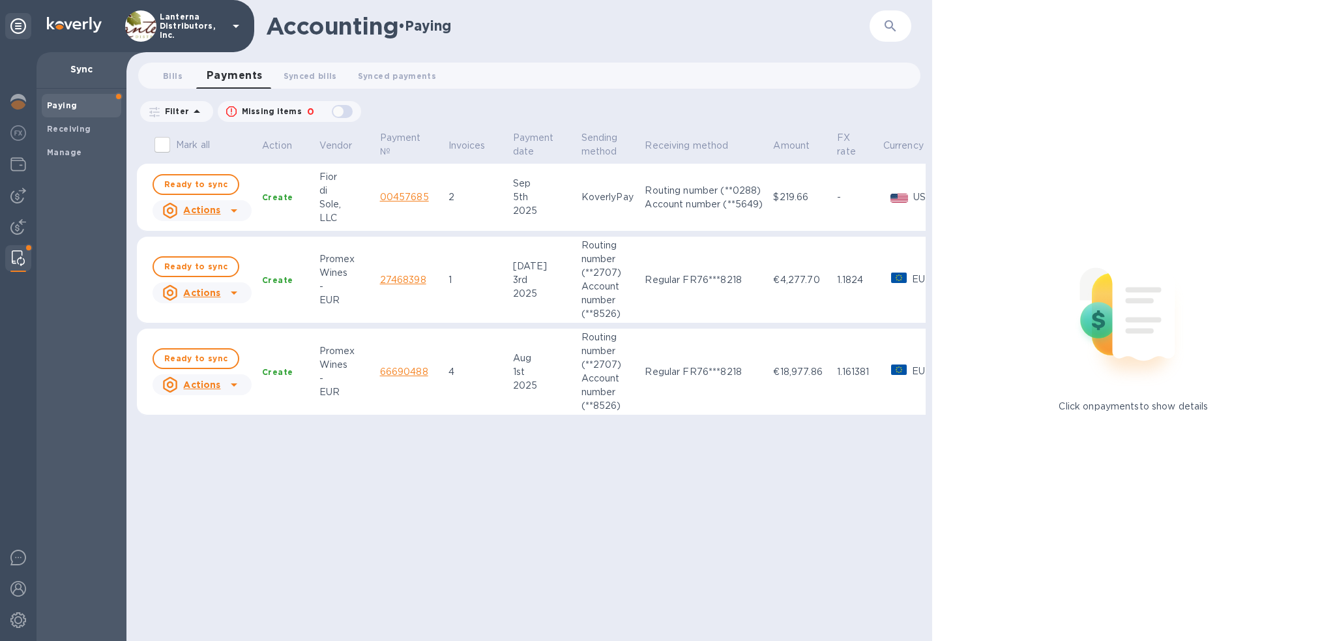
click at [1090, 534] on div "Click on payments to show details" at bounding box center [1133, 320] width 403 height 641
click at [402, 280] on link "27468398" at bounding box center [403, 279] width 46 height 10
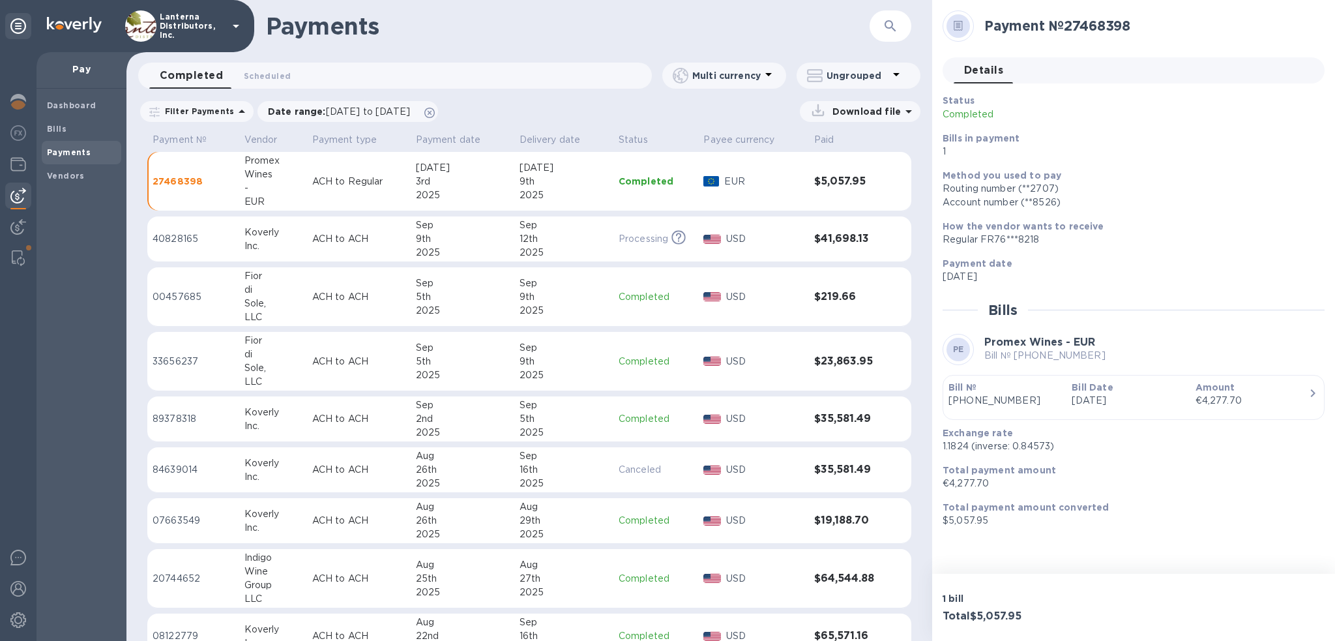
click at [69, 150] on b "Payments" at bounding box center [69, 152] width 44 height 10
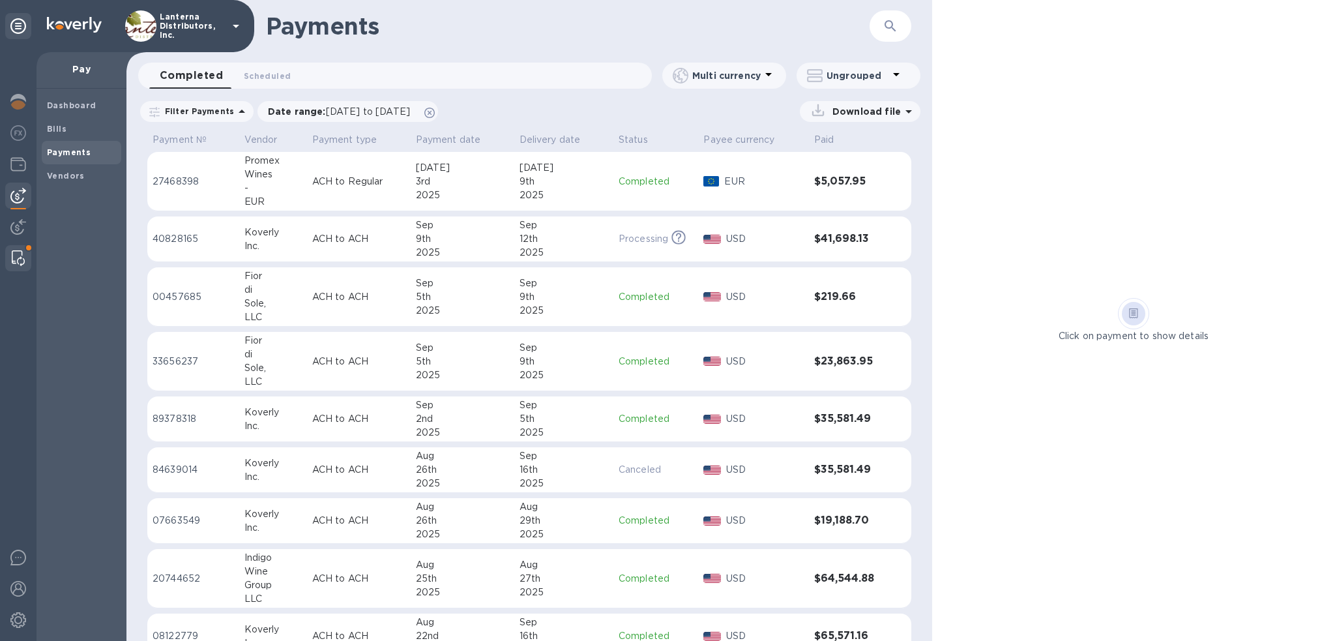
click at [12, 258] on img at bounding box center [18, 258] width 13 height 16
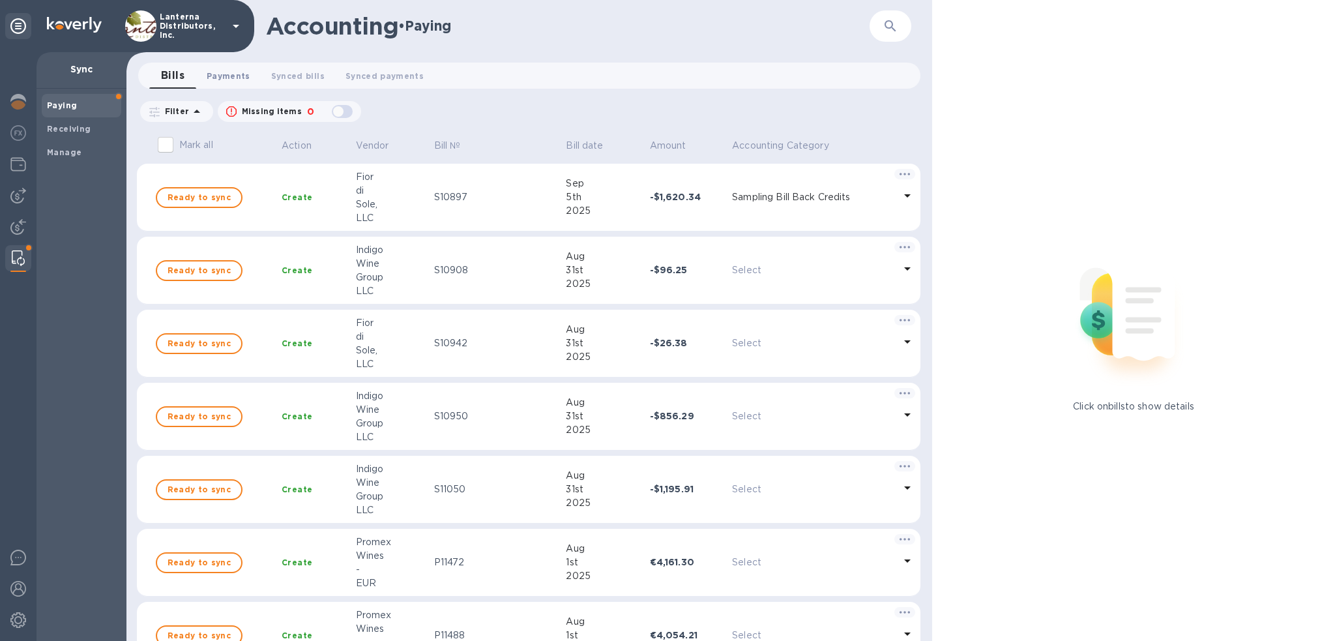
click at [216, 74] on span "Payments 0" at bounding box center [229, 76] width 44 height 14
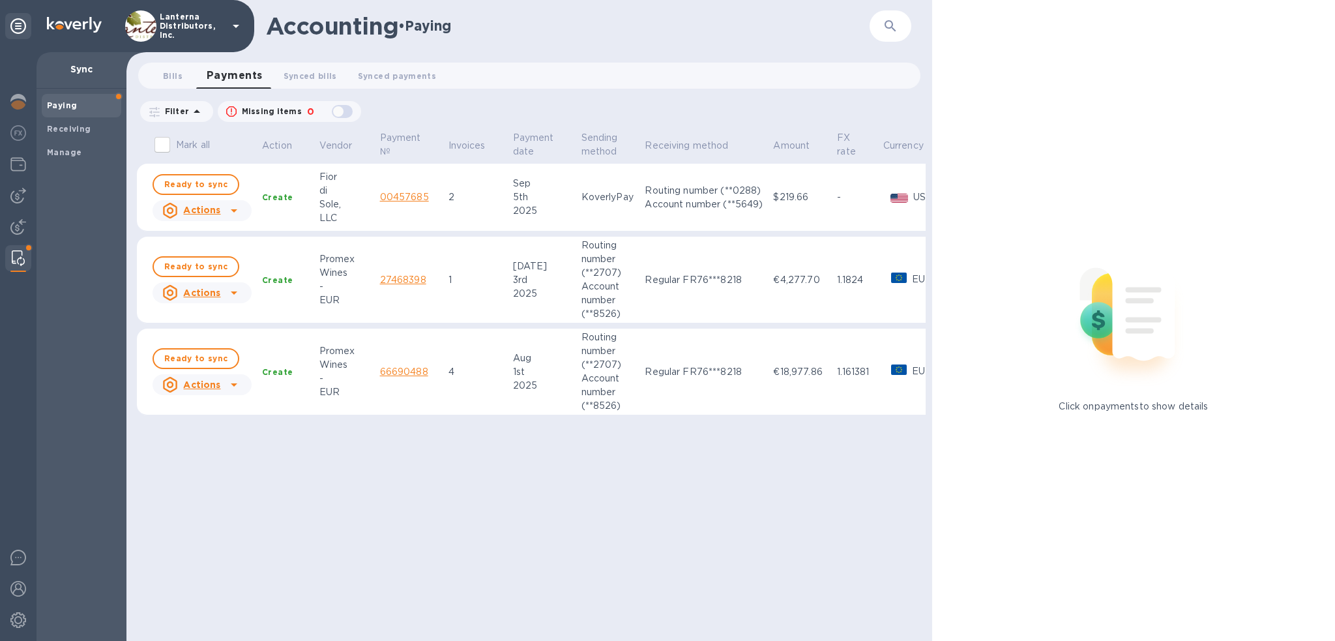
click at [235, 290] on icon at bounding box center [234, 293] width 16 height 16
click at [235, 346] on b "Mark as synced" at bounding box center [250, 345] width 73 height 10
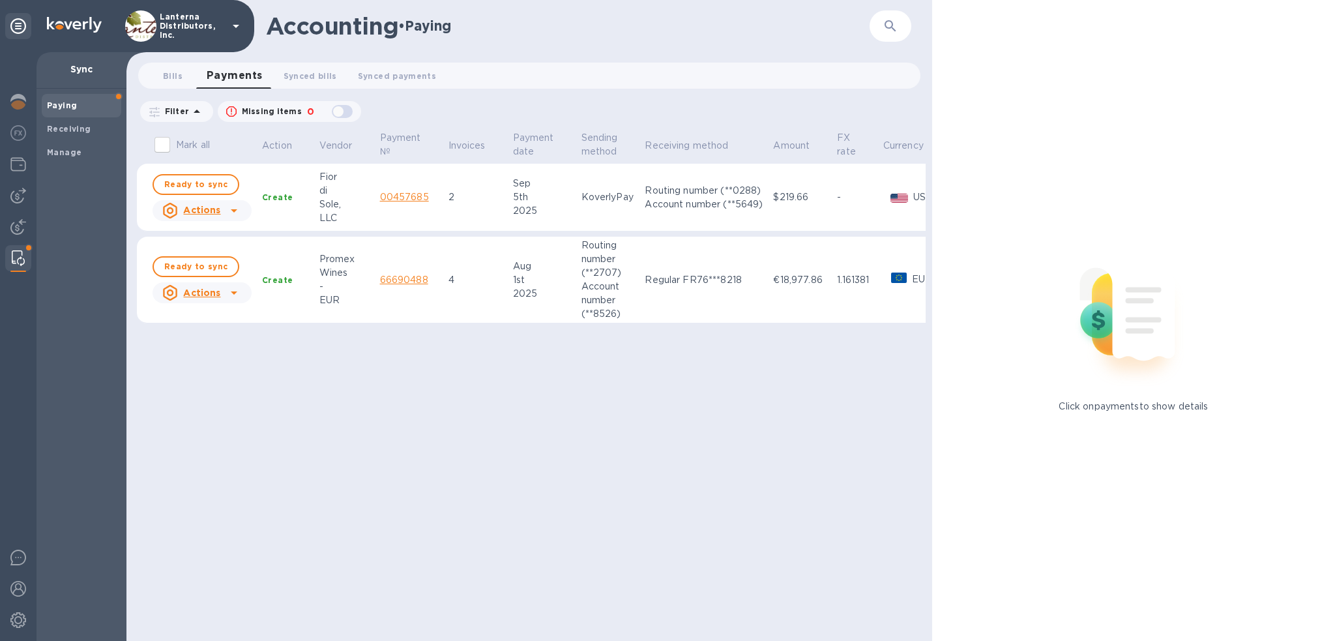
click at [399, 280] on link "66690488" at bounding box center [404, 279] width 48 height 10
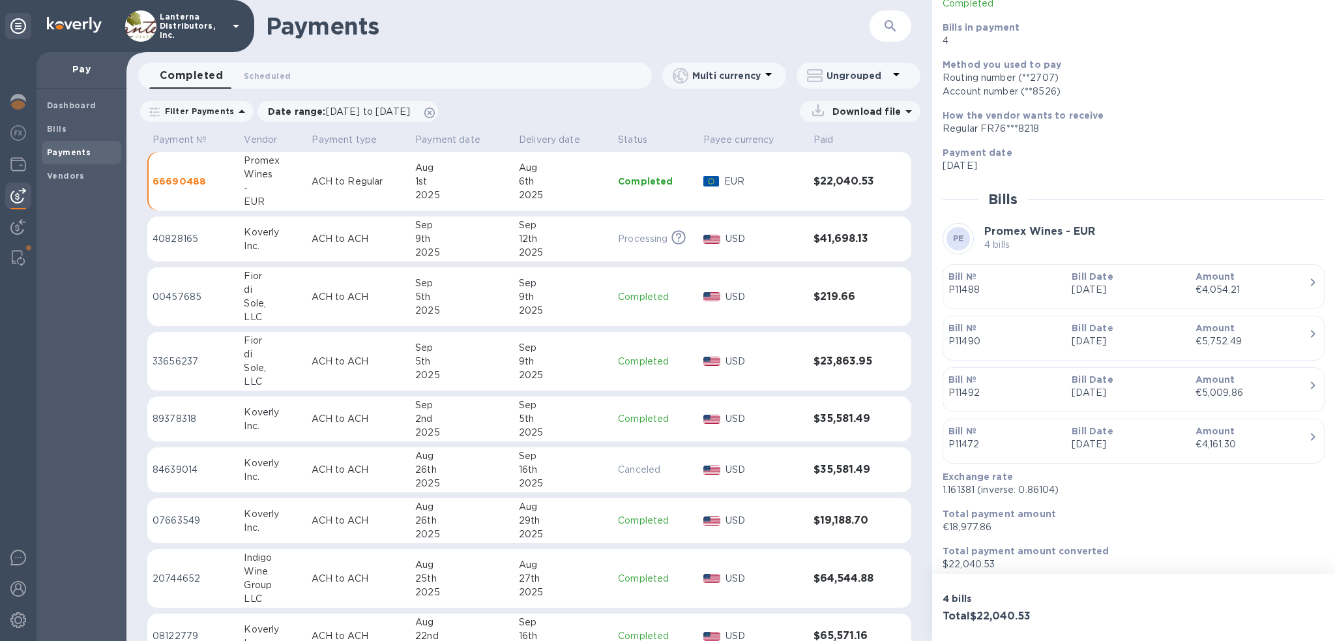
scroll to position [117, 0]
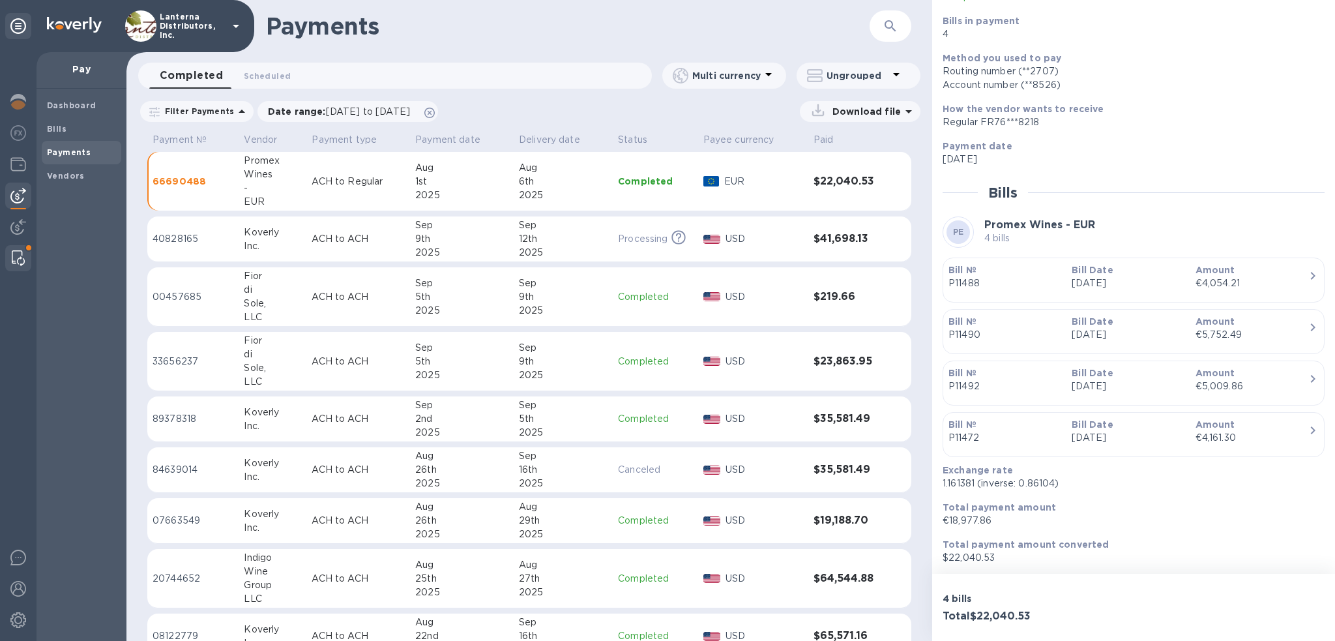
click at [25, 254] on div at bounding box center [18, 258] width 23 height 26
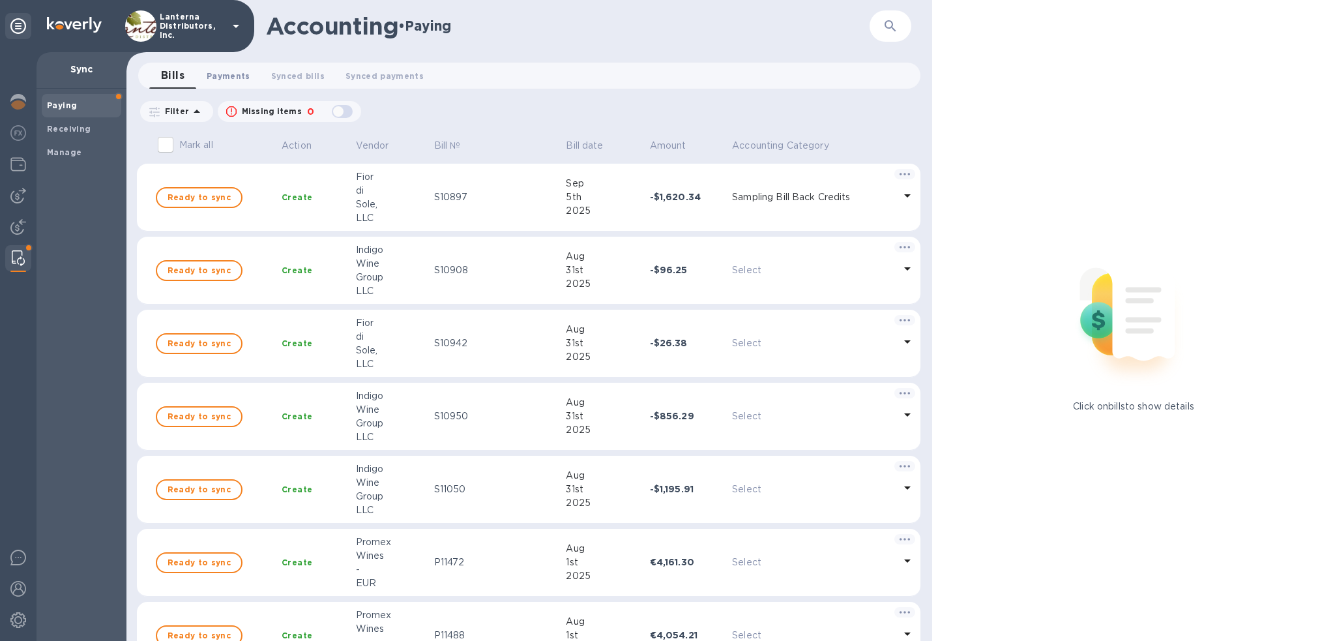
click at [233, 70] on span "Payments 0" at bounding box center [229, 76] width 44 height 14
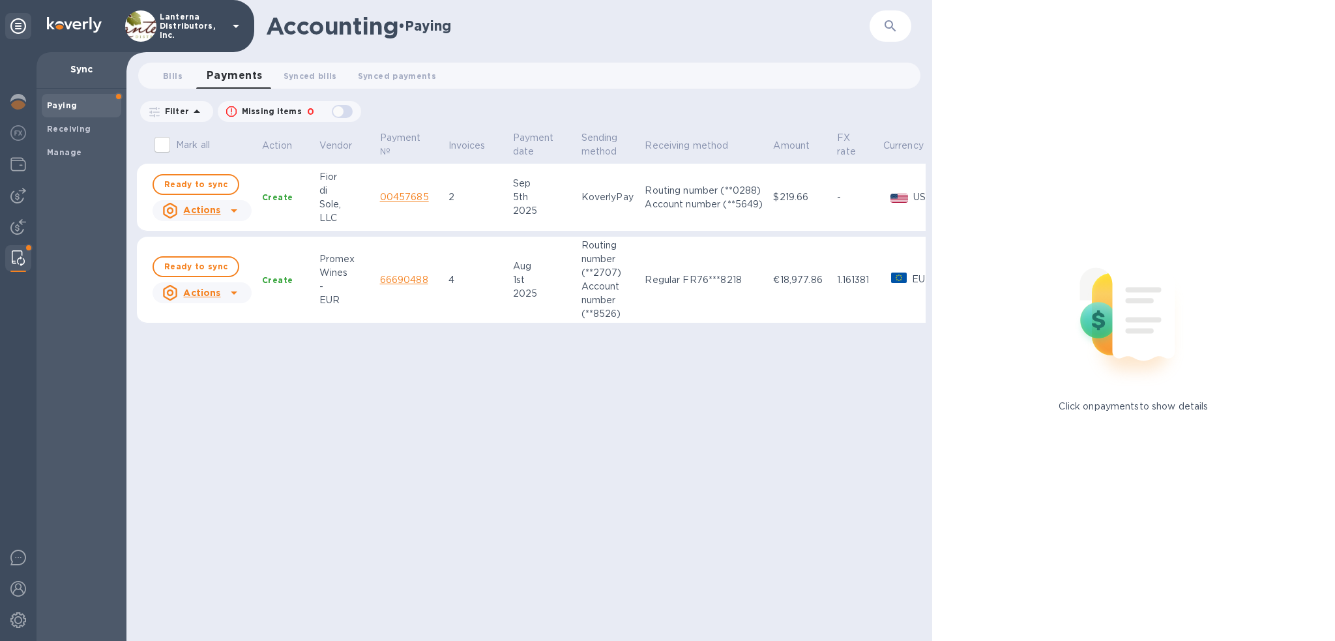
click at [235, 291] on icon at bounding box center [234, 293] width 16 height 16
click at [240, 342] on b "Mark as synced" at bounding box center [250, 345] width 73 height 10
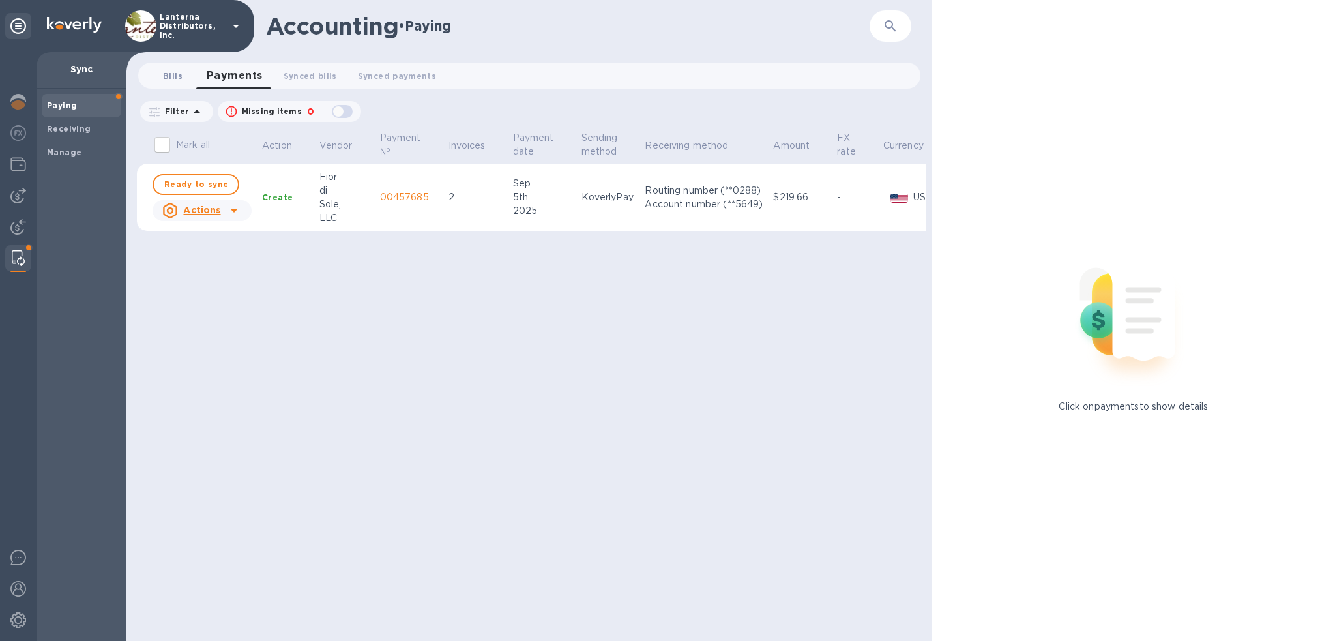
click at [177, 72] on button "Bills 0" at bounding box center [172, 76] width 47 height 26
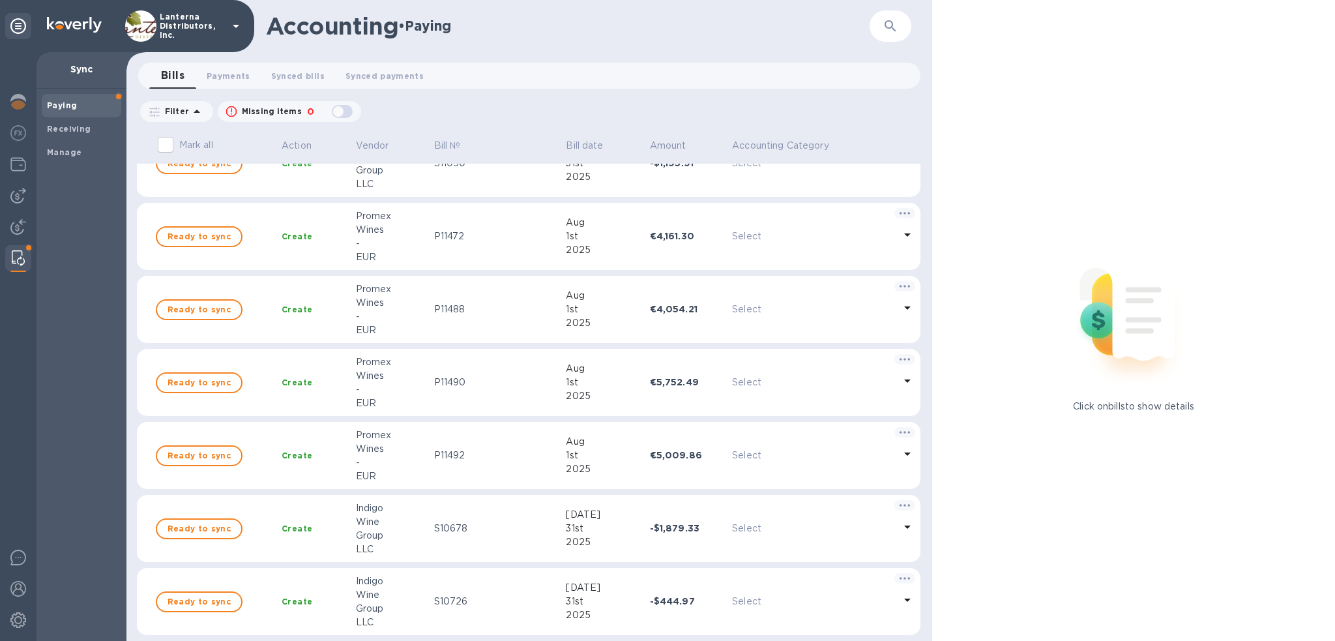
scroll to position [717, 0]
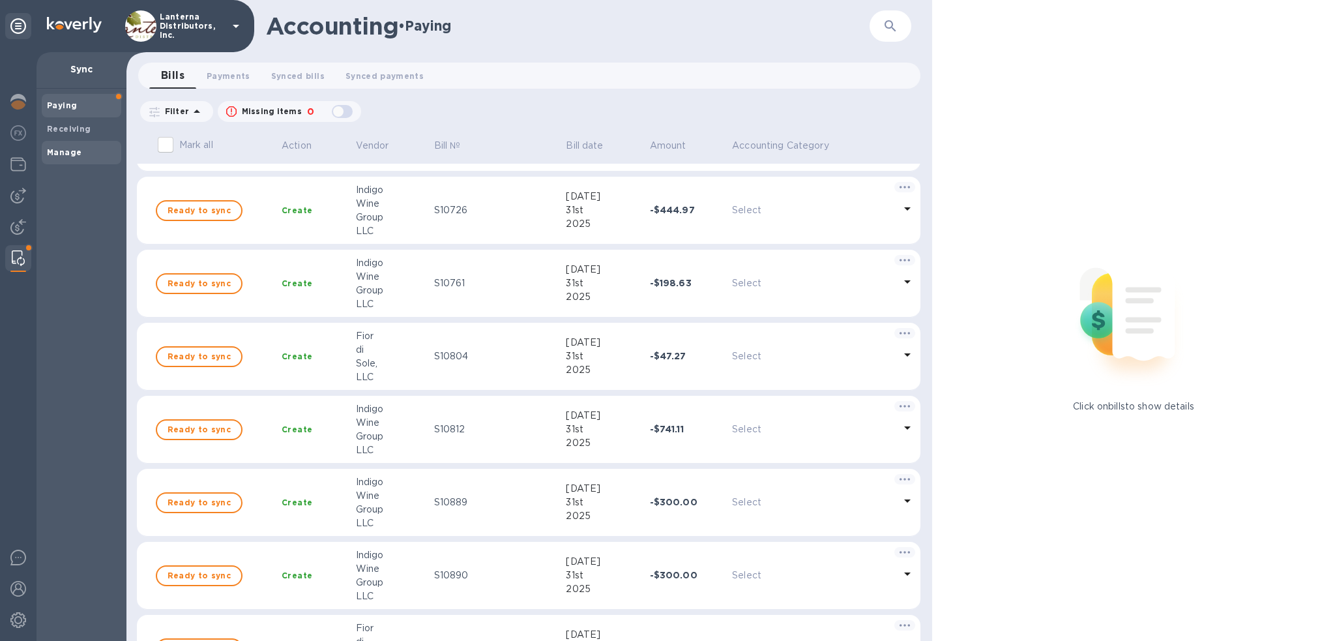
click at [68, 153] on b "Manage" at bounding box center [64, 152] width 35 height 10
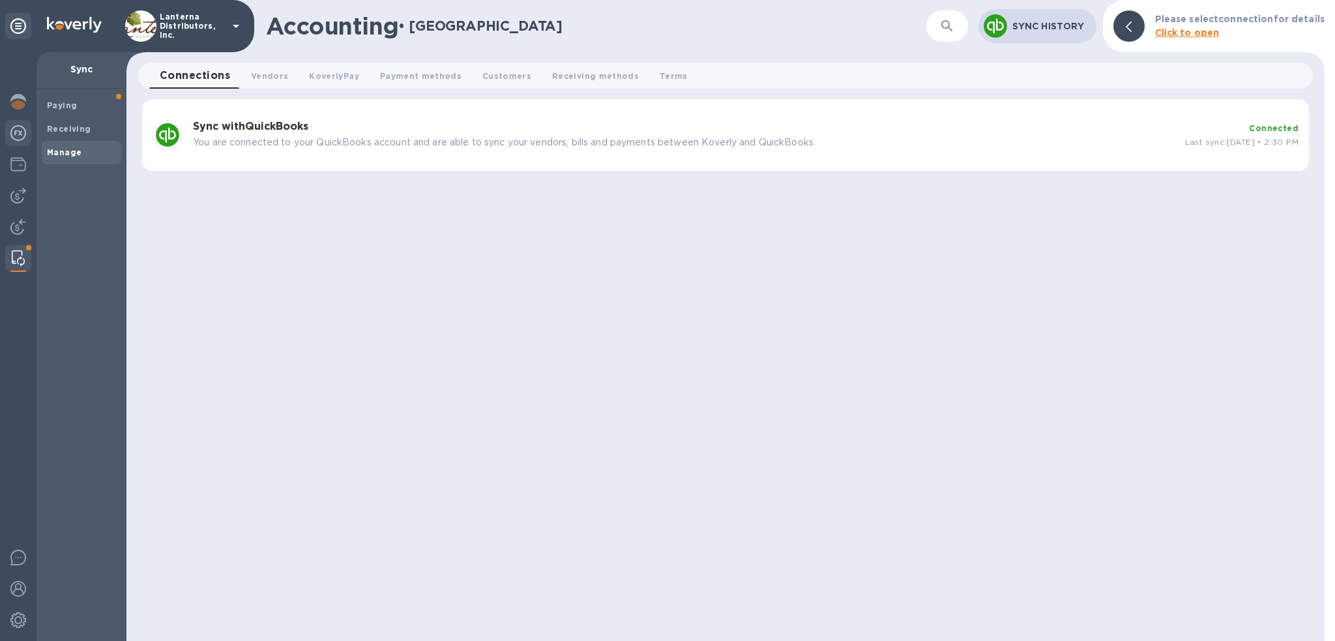
click at [17, 128] on img at bounding box center [18, 133] width 16 height 16
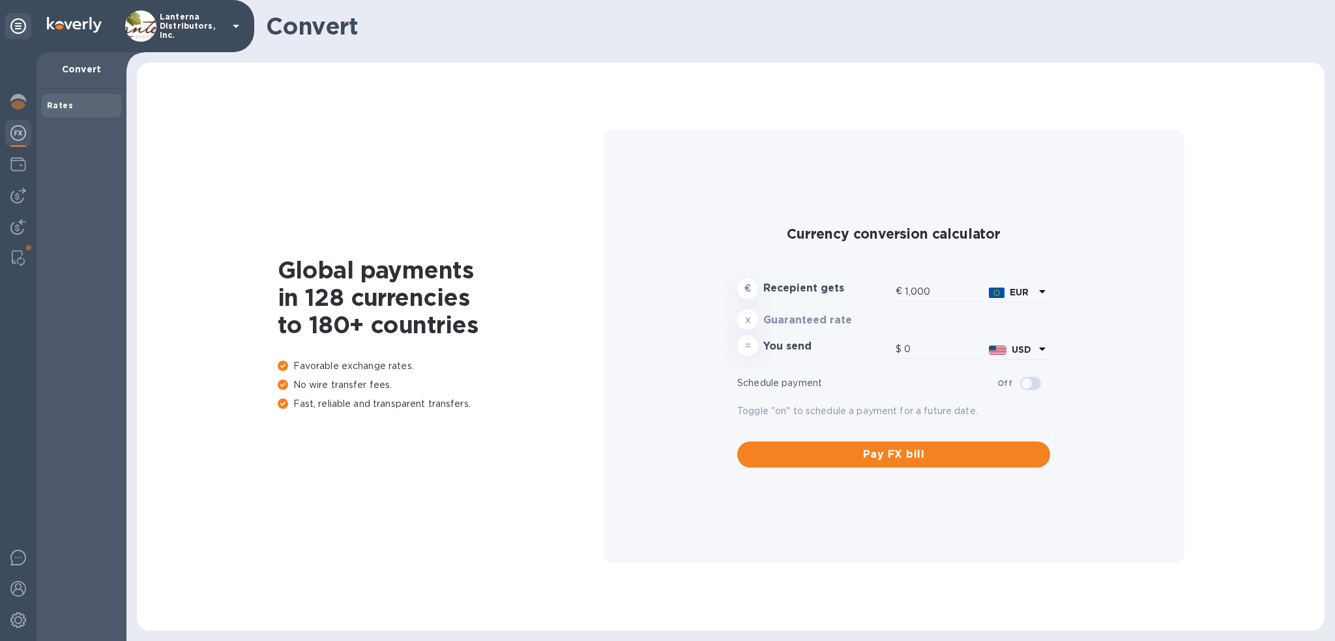
type input "1,177.3"
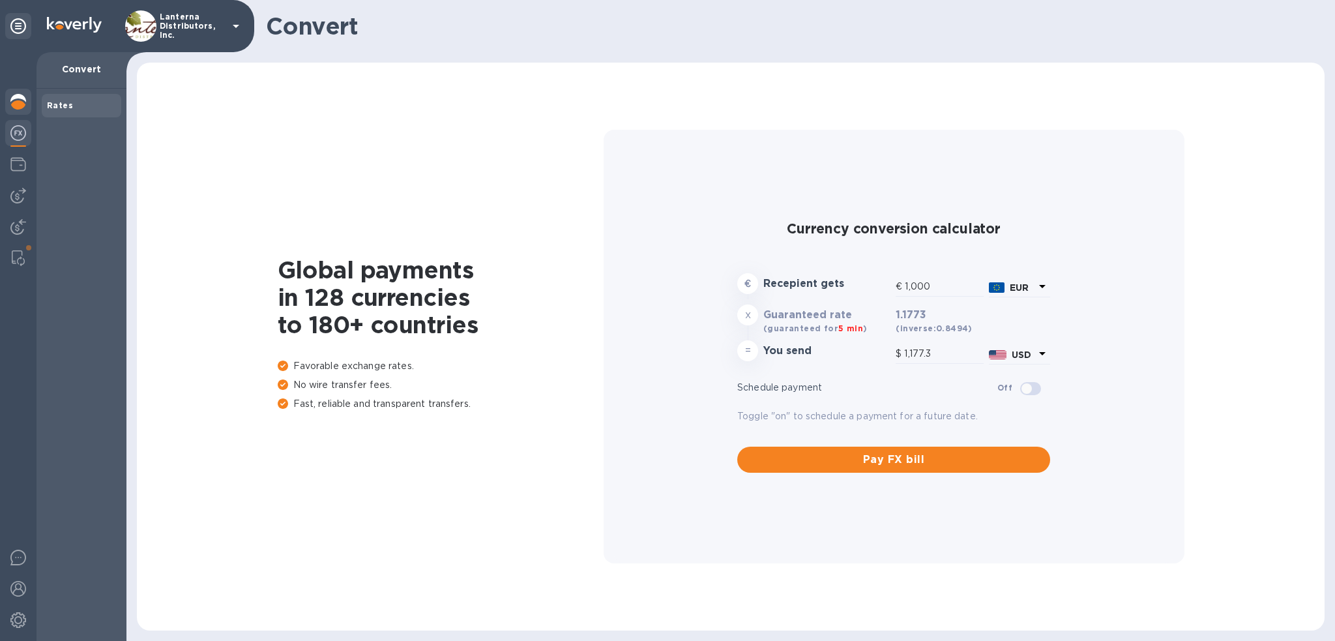
click at [14, 104] on img at bounding box center [18, 102] width 16 height 16
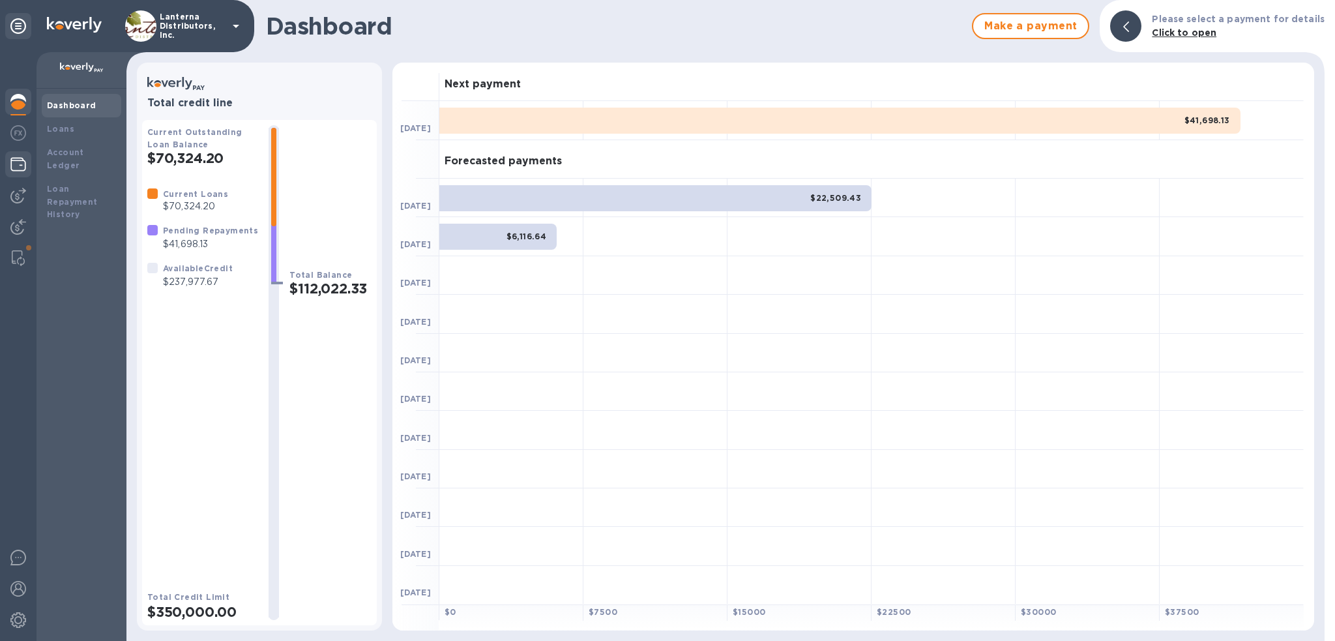
click at [12, 156] on div at bounding box center [18, 165] width 26 height 29
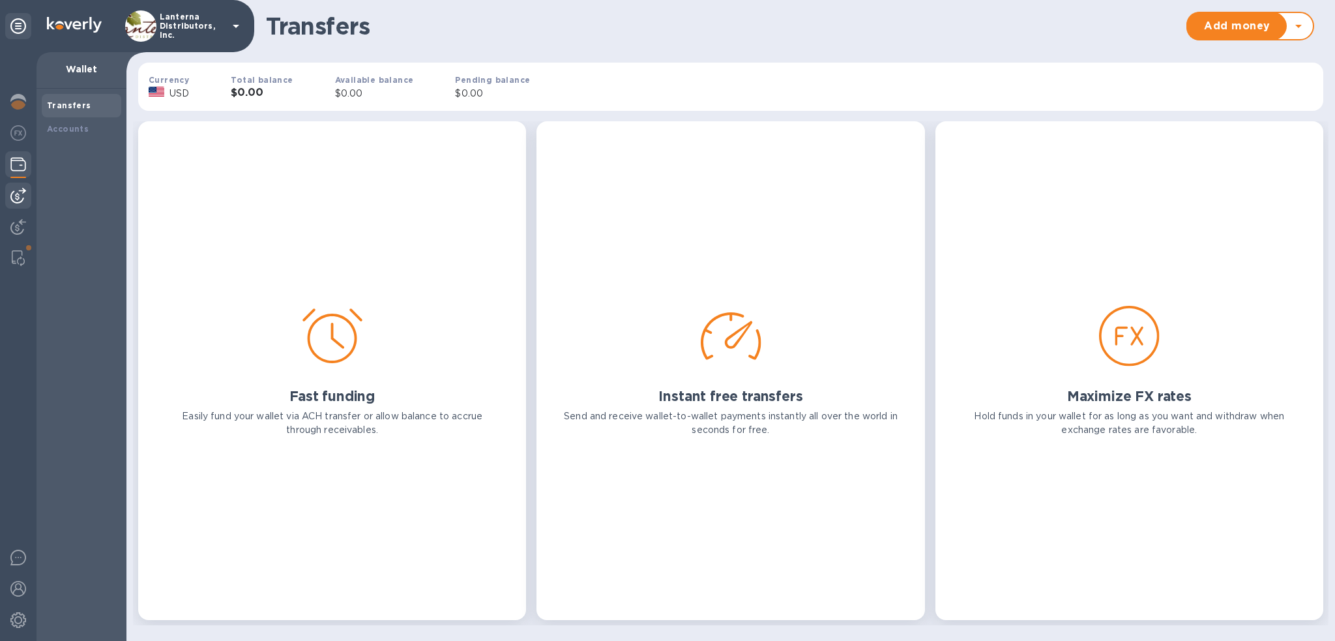
click at [12, 196] on img at bounding box center [18, 196] width 16 height 16
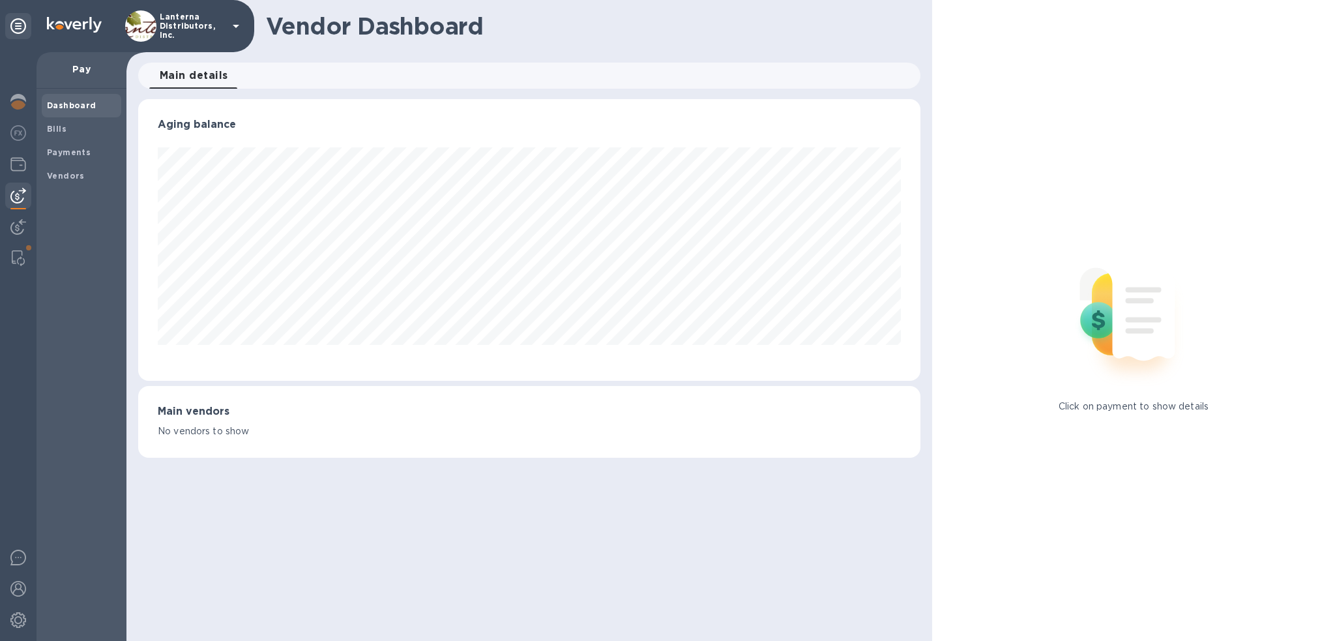
scroll to position [651423, 650928]
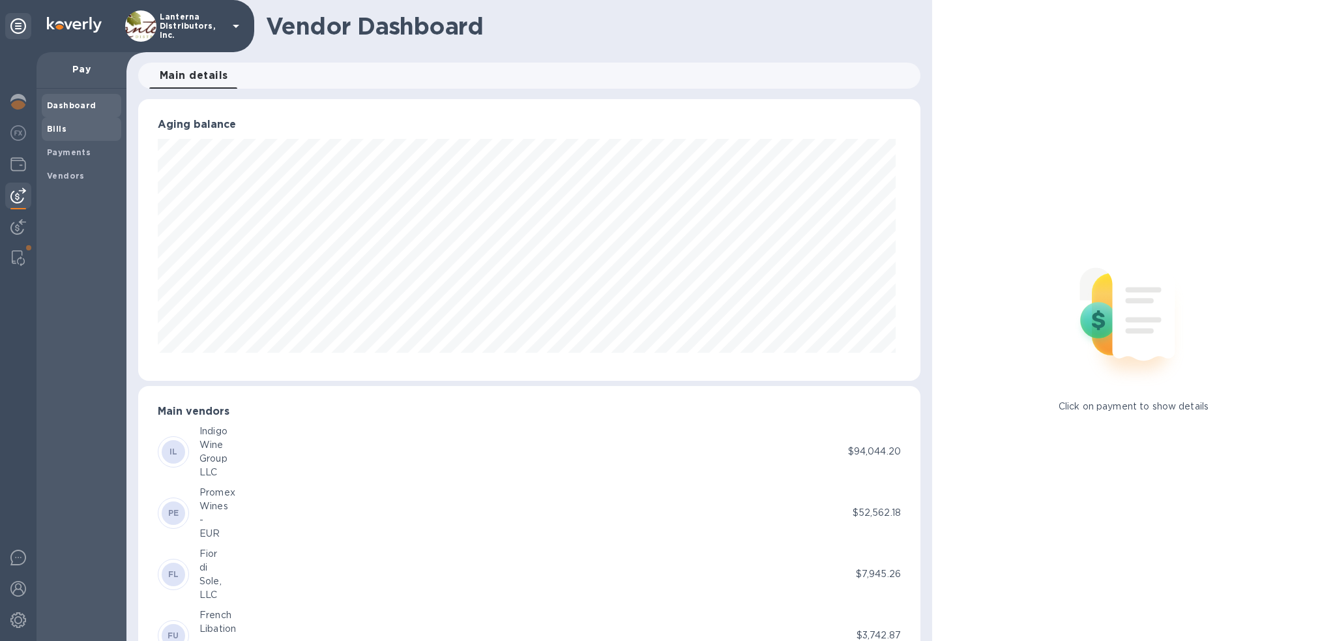
click at [57, 127] on b "Bills" at bounding box center [57, 129] width 20 height 10
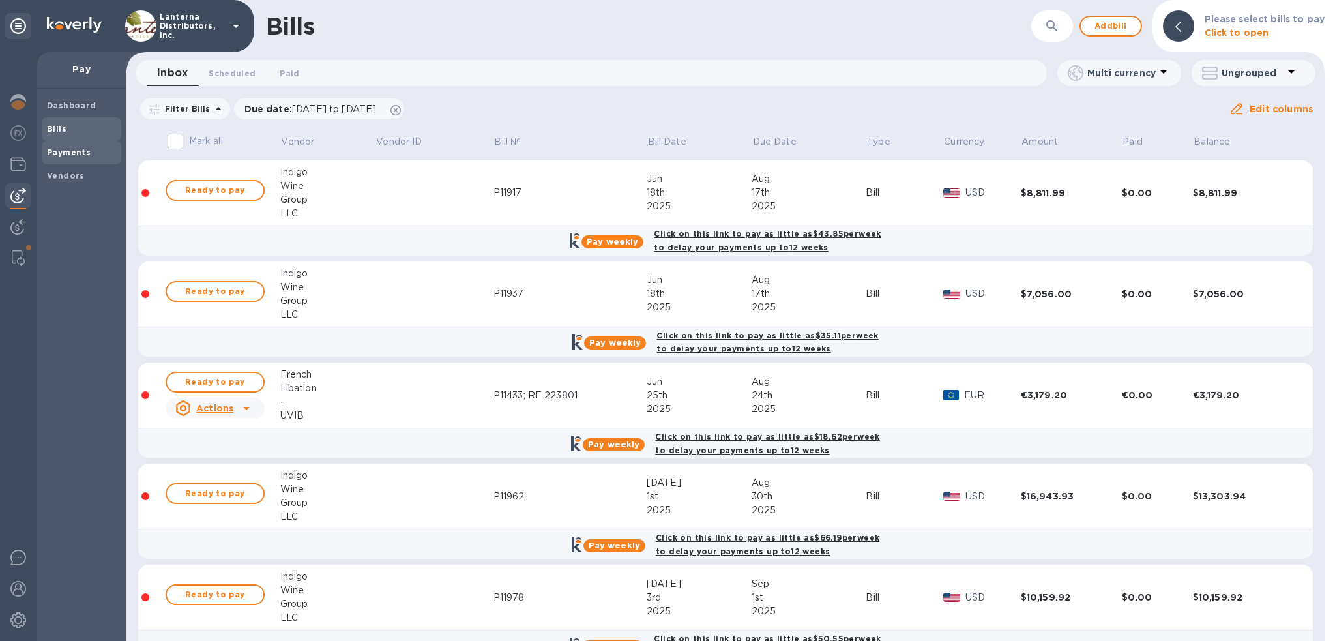
click at [76, 148] on b "Payments" at bounding box center [69, 152] width 44 height 10
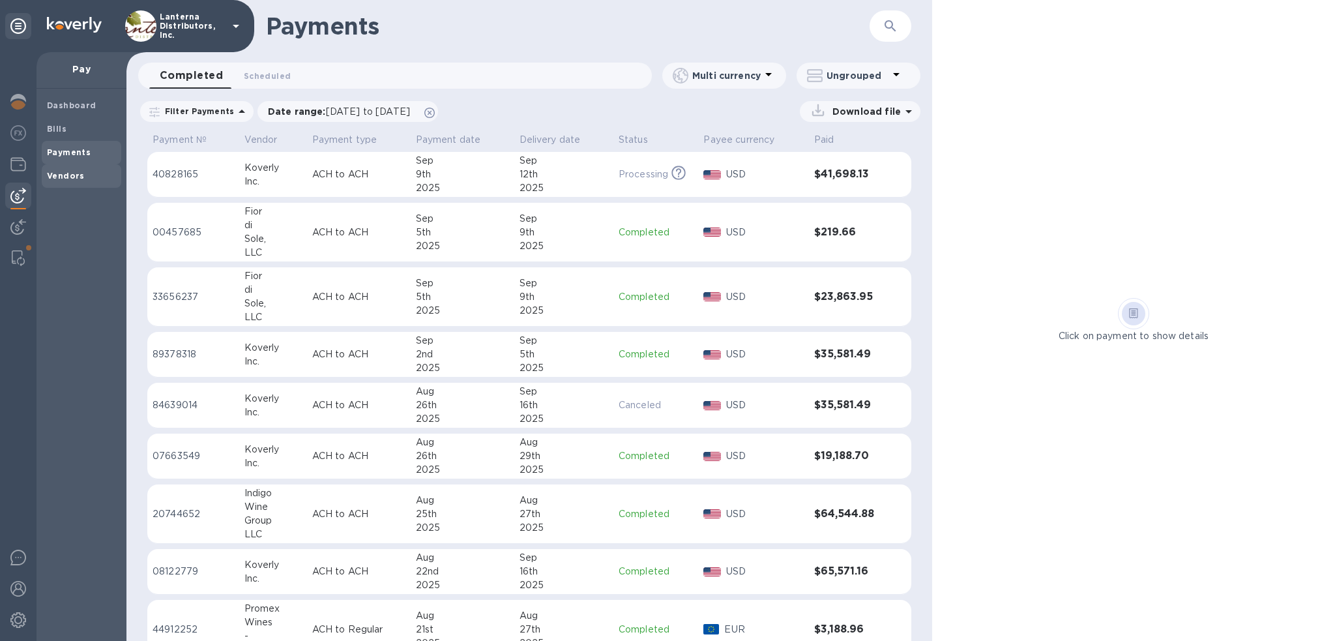
click at [70, 179] on b "Vendors" at bounding box center [66, 176] width 38 height 10
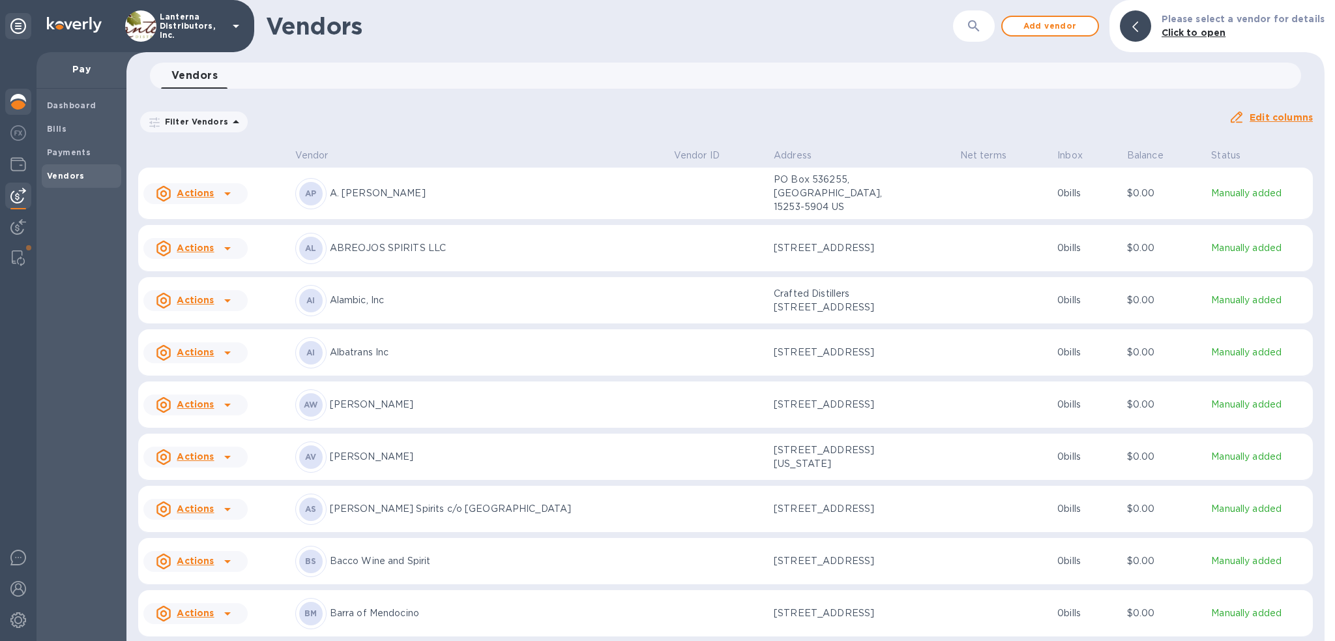
click at [22, 101] on img at bounding box center [18, 102] width 16 height 16
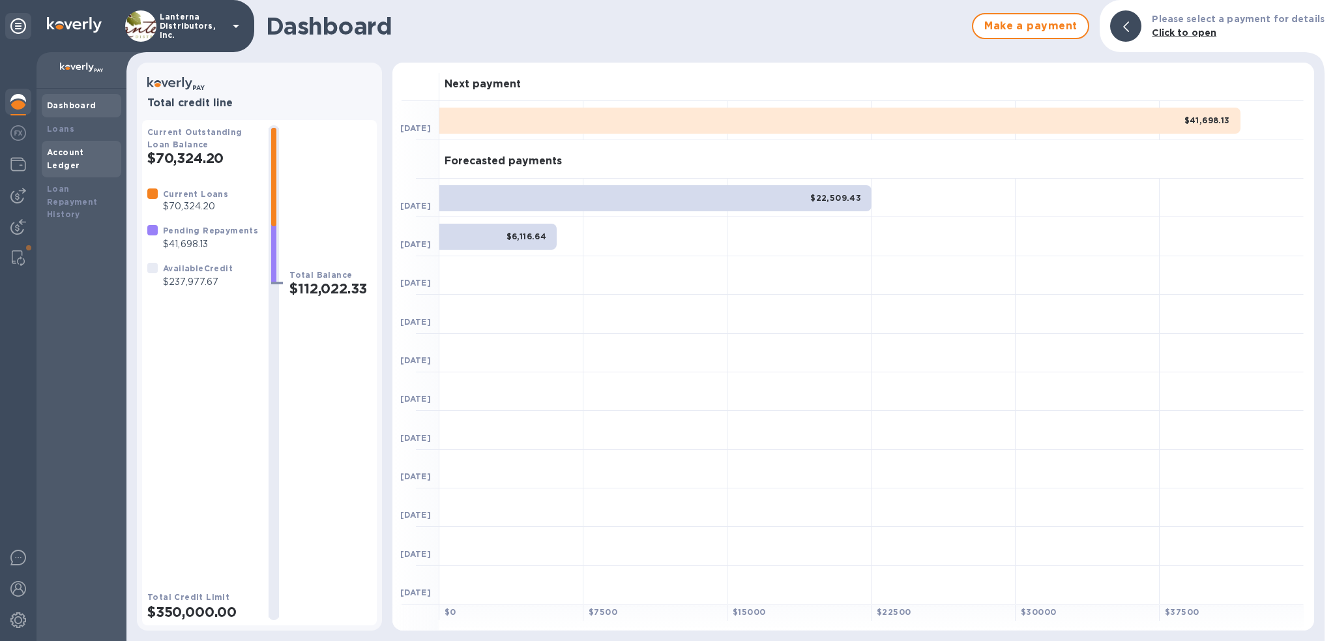
click at [63, 150] on b "Account Ledger" at bounding box center [65, 158] width 37 height 23
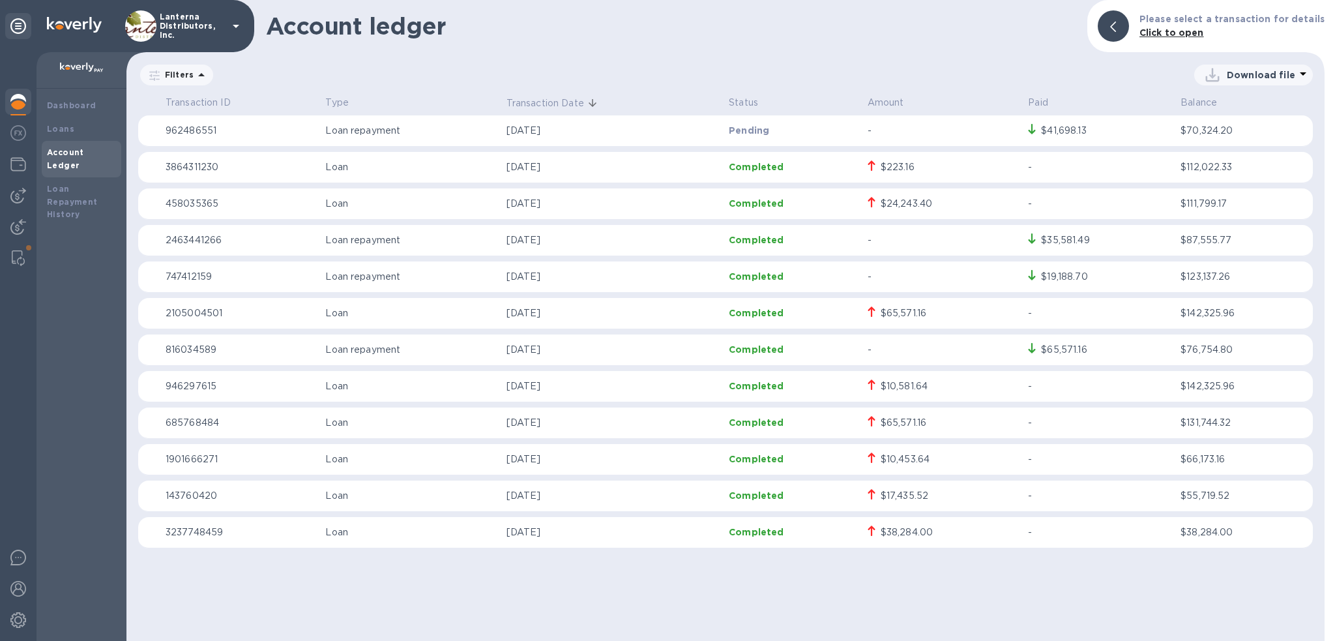
click at [341, 205] on p "Loan" at bounding box center [410, 204] width 170 height 14
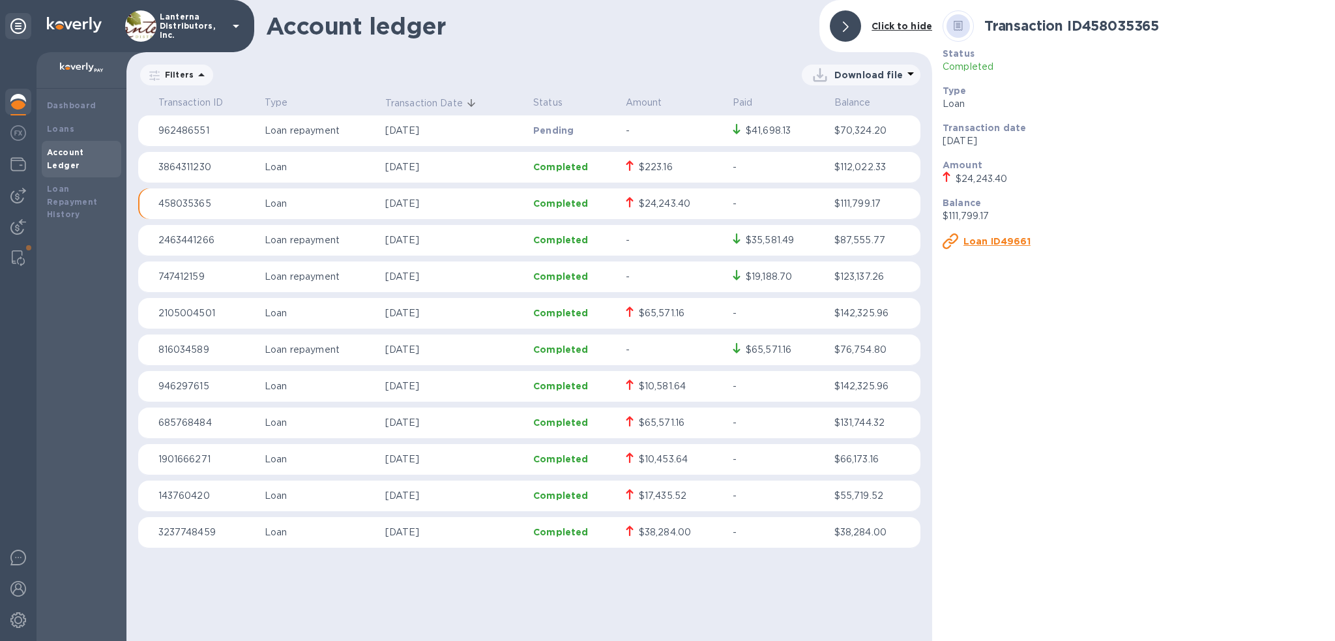
click at [665, 205] on div "$24,243.40" at bounding box center [664, 204] width 51 height 14
click at [991, 242] on u "Loan ID49661" at bounding box center [996, 241] width 67 height 10
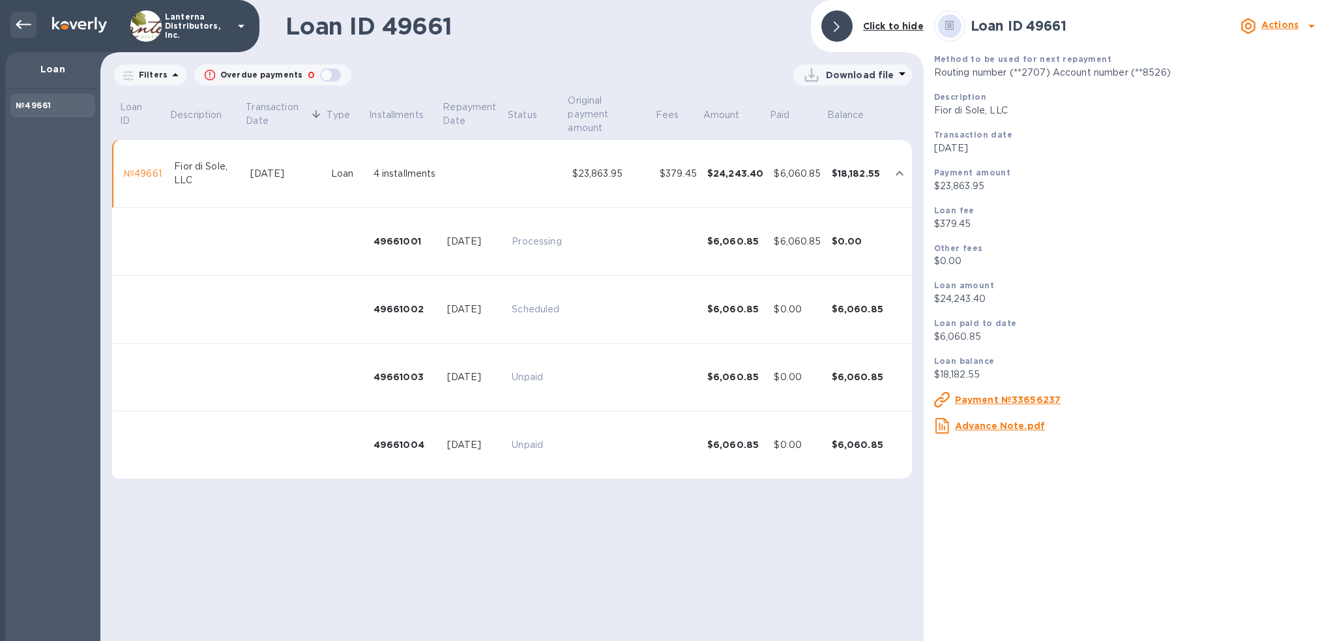
click at [22, 31] on icon at bounding box center [24, 25] width 16 height 16
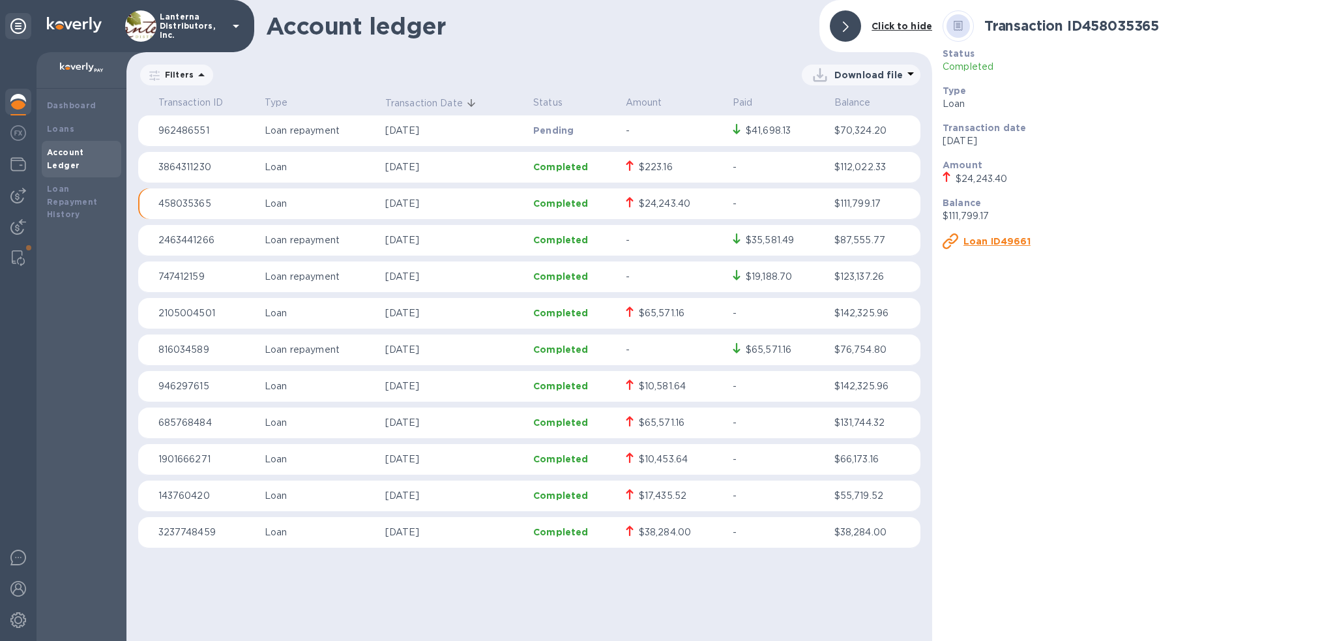
click at [276, 166] on p "Loan" at bounding box center [320, 167] width 110 height 14
click at [656, 164] on div "$223.16" at bounding box center [656, 167] width 34 height 14
click at [429, 162] on p "Sep 5, 2025" at bounding box center [454, 167] width 138 height 14
click at [1000, 239] on u "Loan ID79752" at bounding box center [997, 241] width 68 height 10
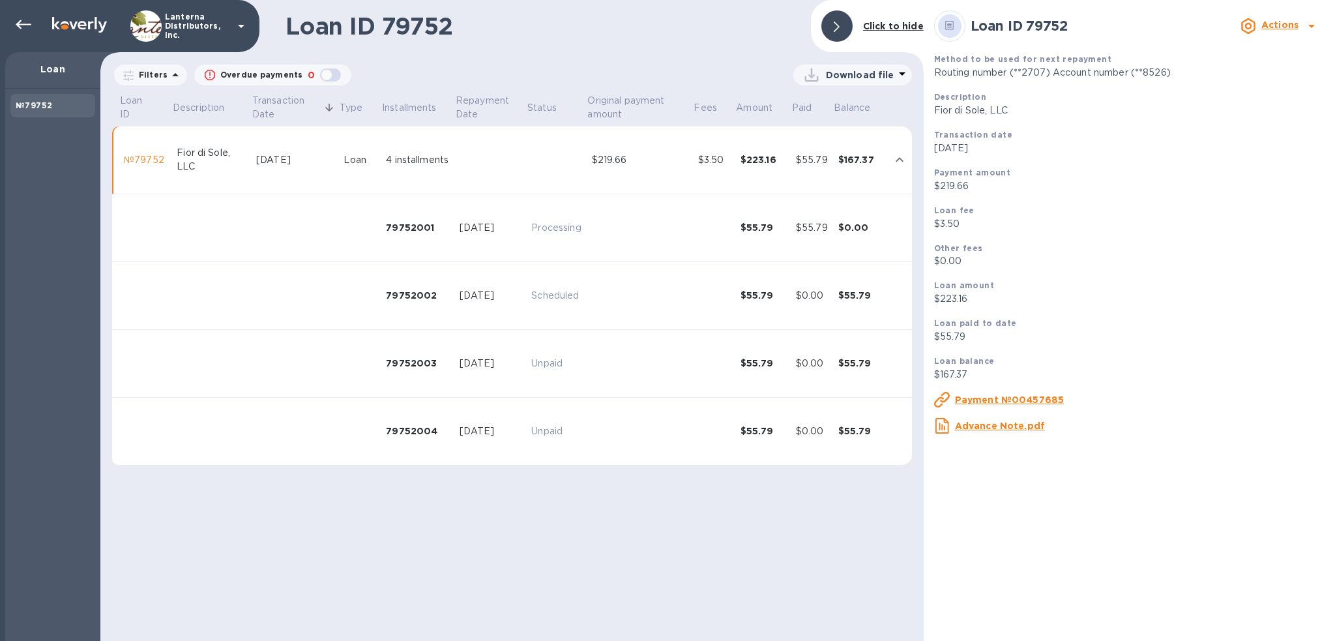
click at [185, 152] on div "Fior di Sole, LLC" at bounding box center [211, 159] width 69 height 27
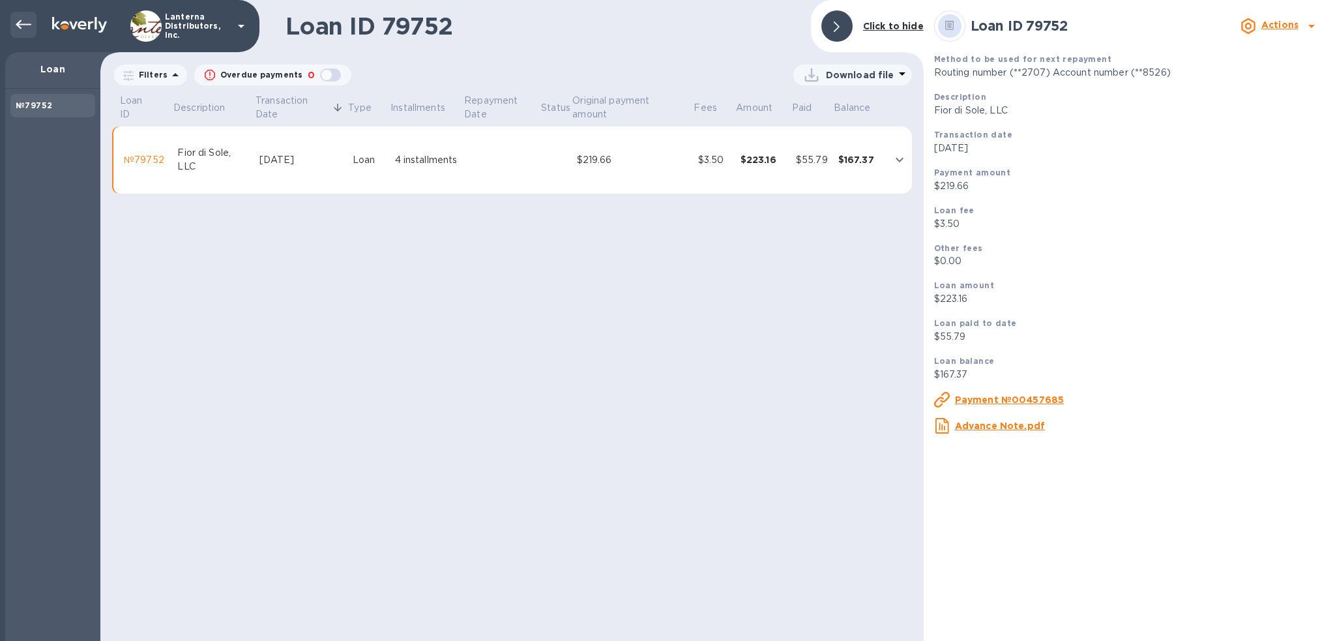
click at [20, 25] on icon at bounding box center [24, 25] width 16 height 16
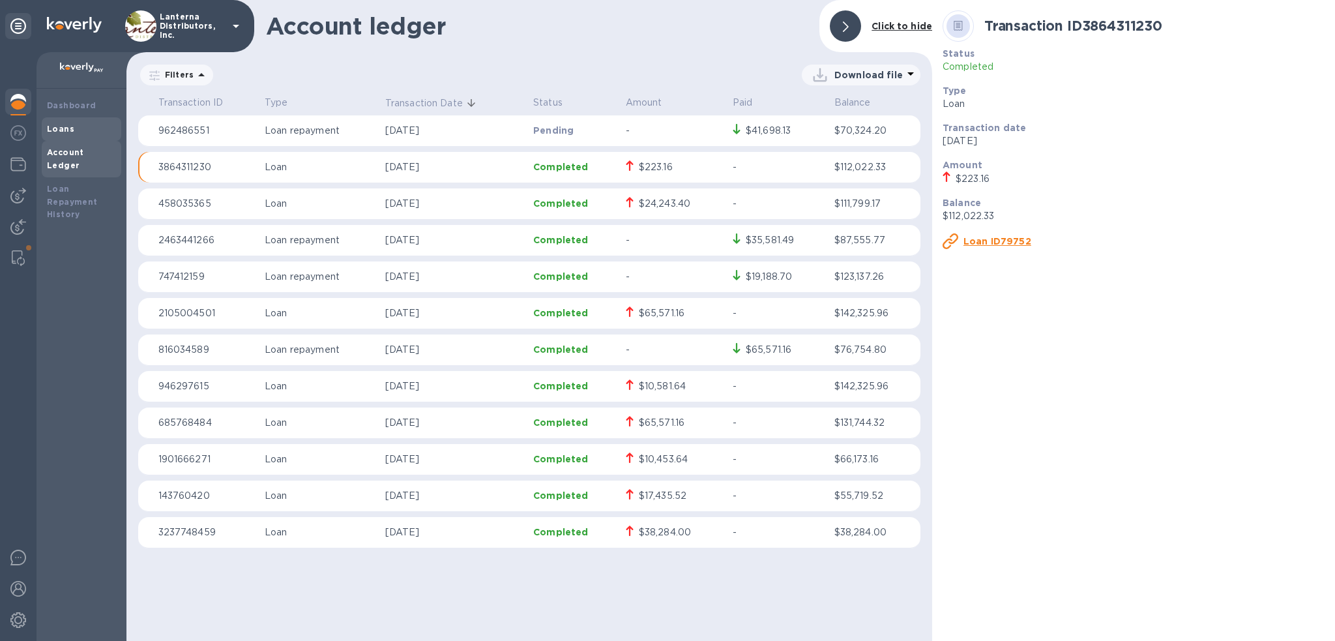
click at [65, 128] on b "Loans" at bounding box center [60, 129] width 27 height 10
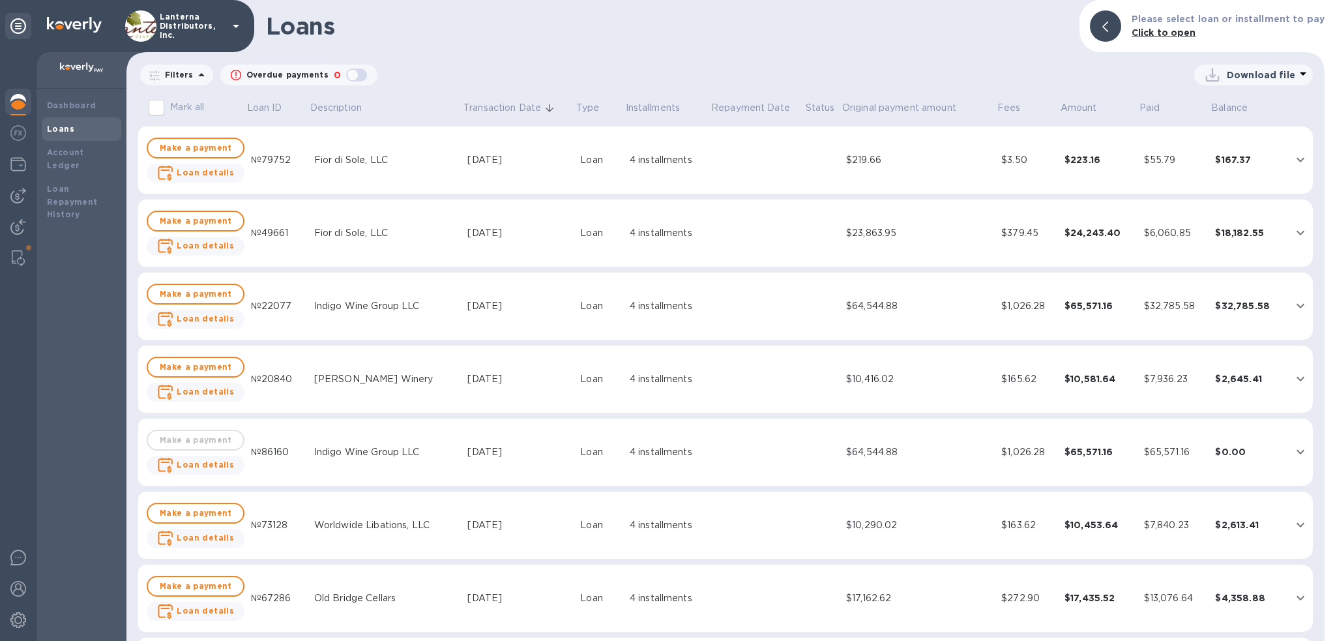
click at [341, 160] on div "Fior di Sole, LLC" at bounding box center [385, 160] width 143 height 14
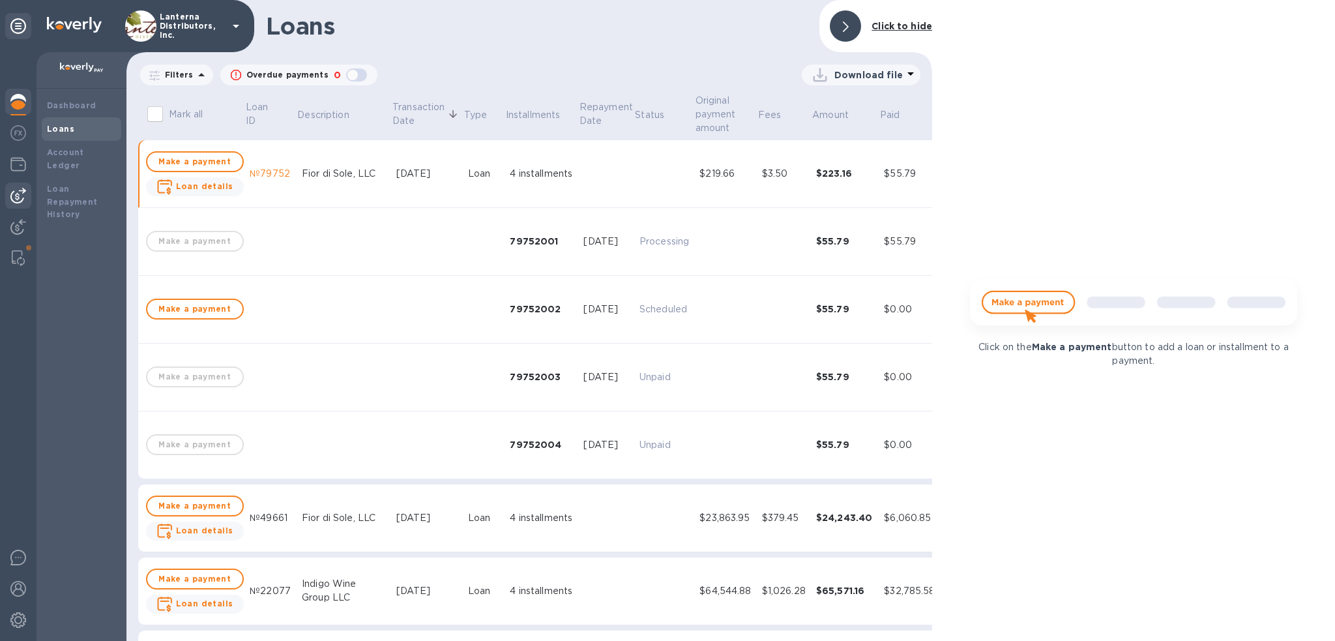
click at [18, 196] on img at bounding box center [18, 196] width 16 height 16
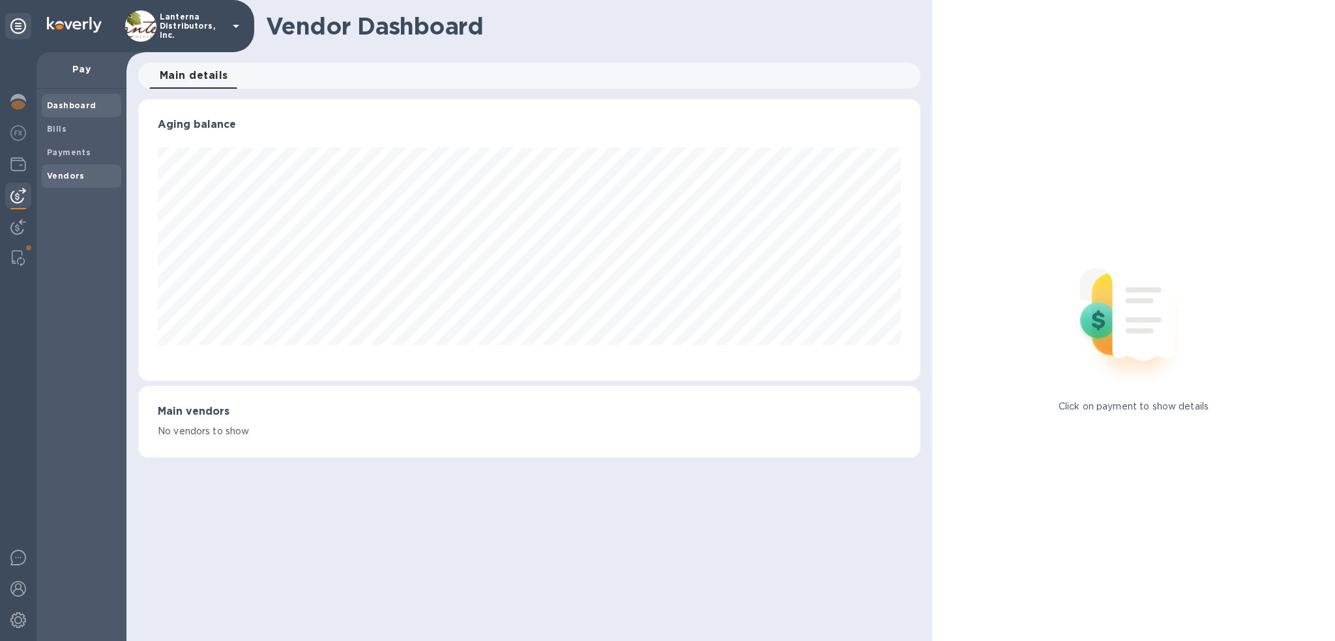
scroll to position [282, 782]
click at [68, 156] on b "Payments" at bounding box center [69, 152] width 44 height 10
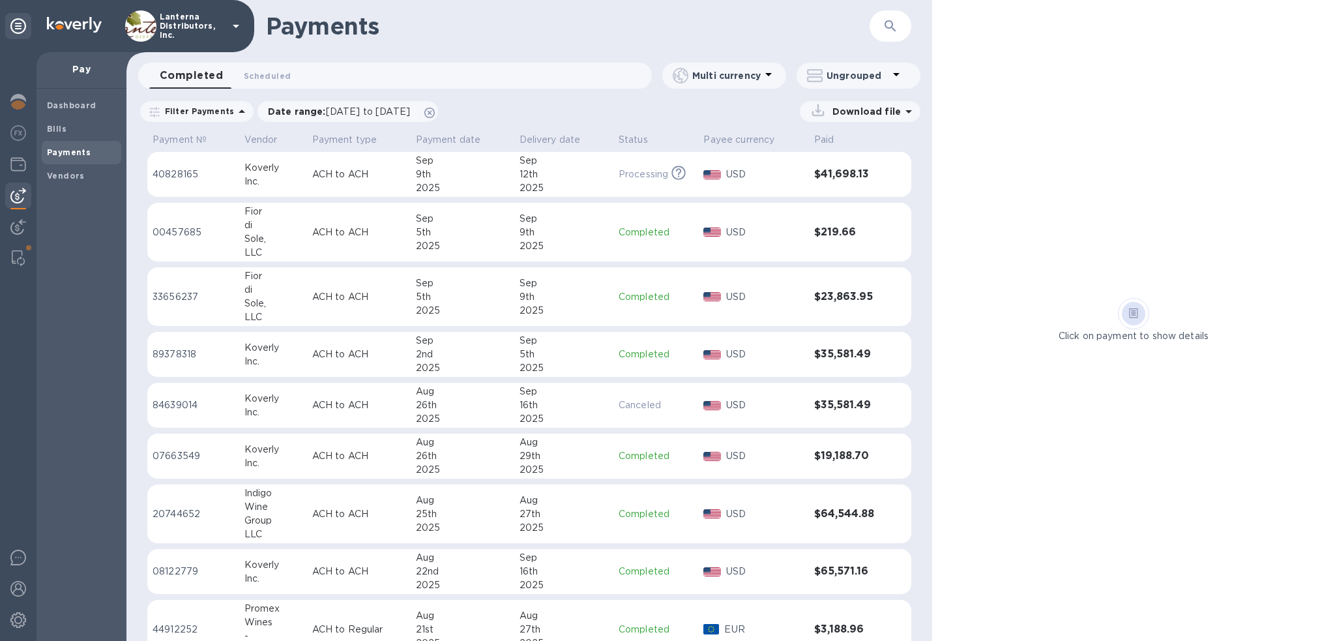
click at [349, 229] on p "ACH to ACH" at bounding box center [358, 232] width 93 height 14
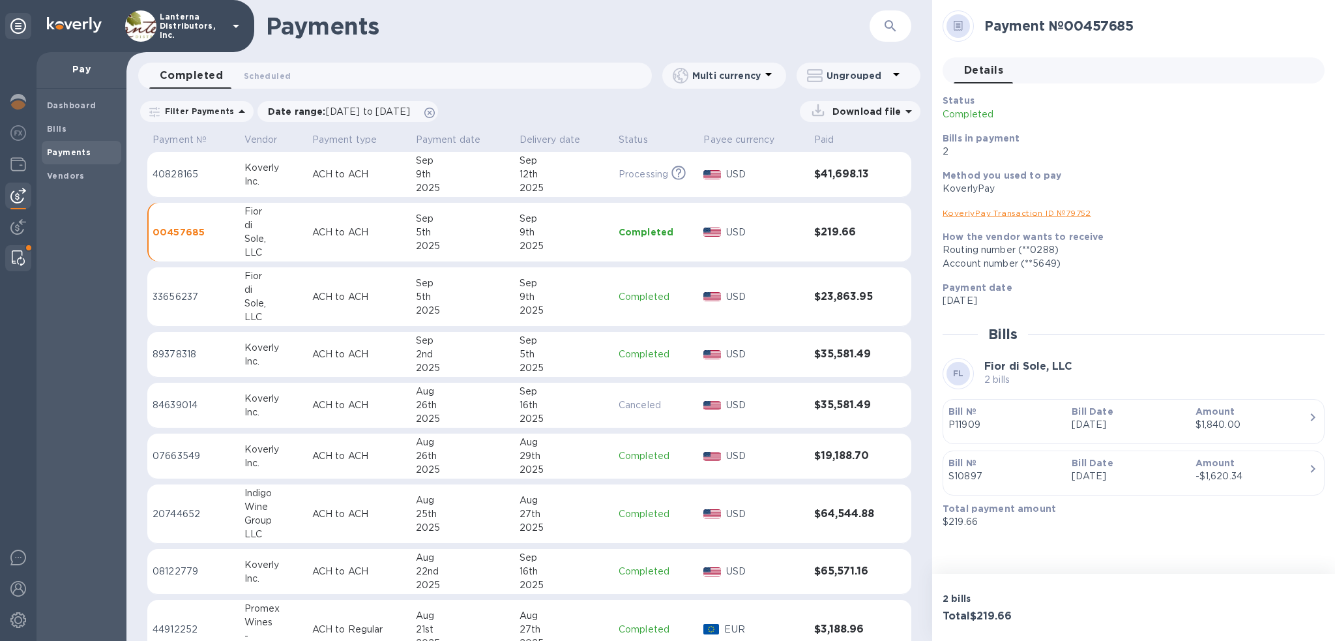
click at [16, 254] on img at bounding box center [18, 258] width 13 height 16
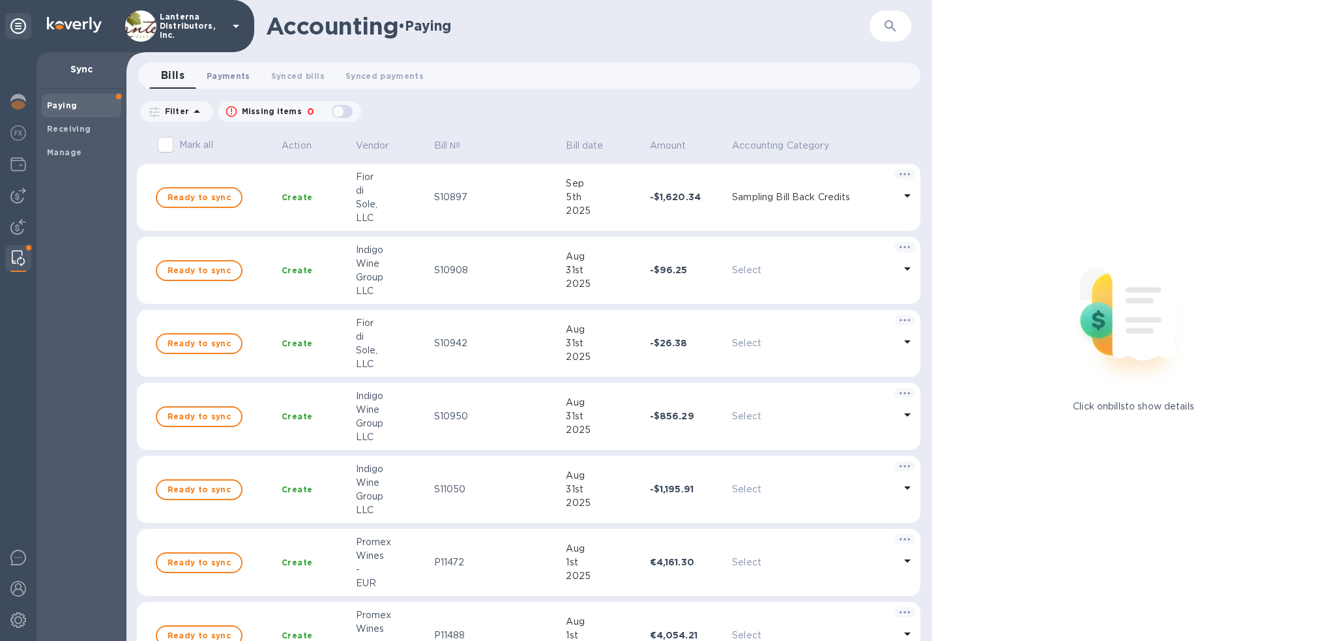
click at [219, 74] on span "Payments 0" at bounding box center [229, 76] width 44 height 14
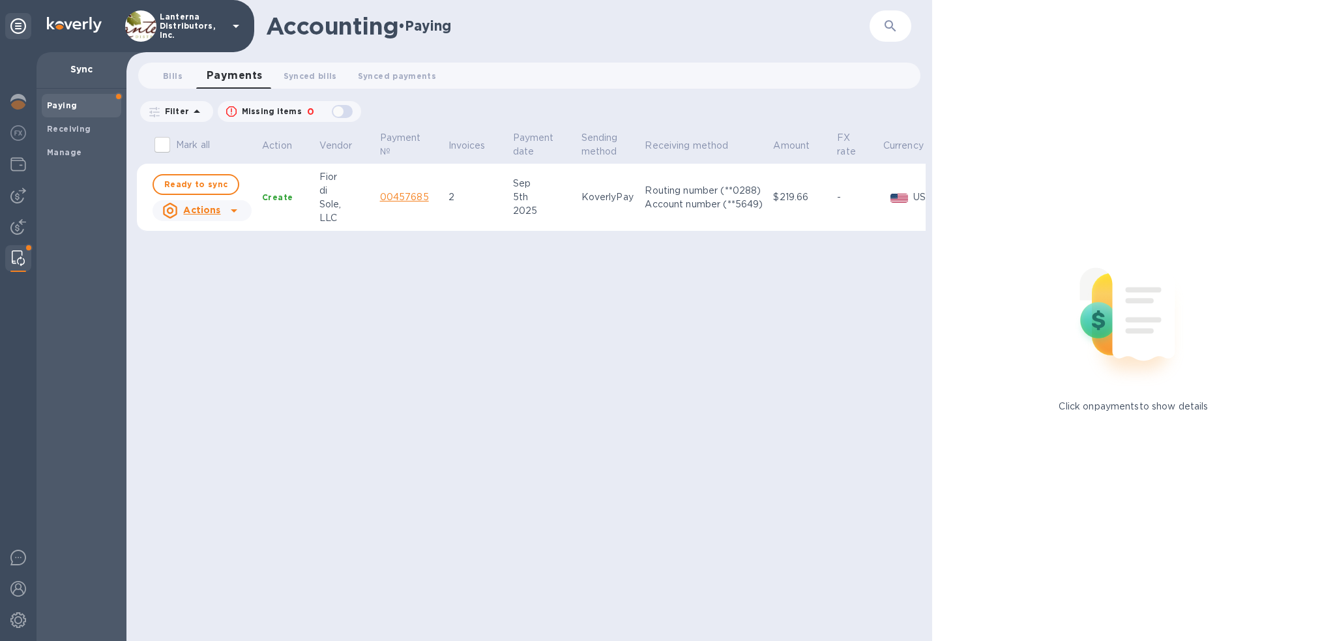
click at [656, 349] on div "Mark all Action Vendor Payment № Invoices Payment date Sending method Receiving…" at bounding box center [531, 385] width 789 height 512
click at [23, 194] on img at bounding box center [18, 196] width 16 height 16
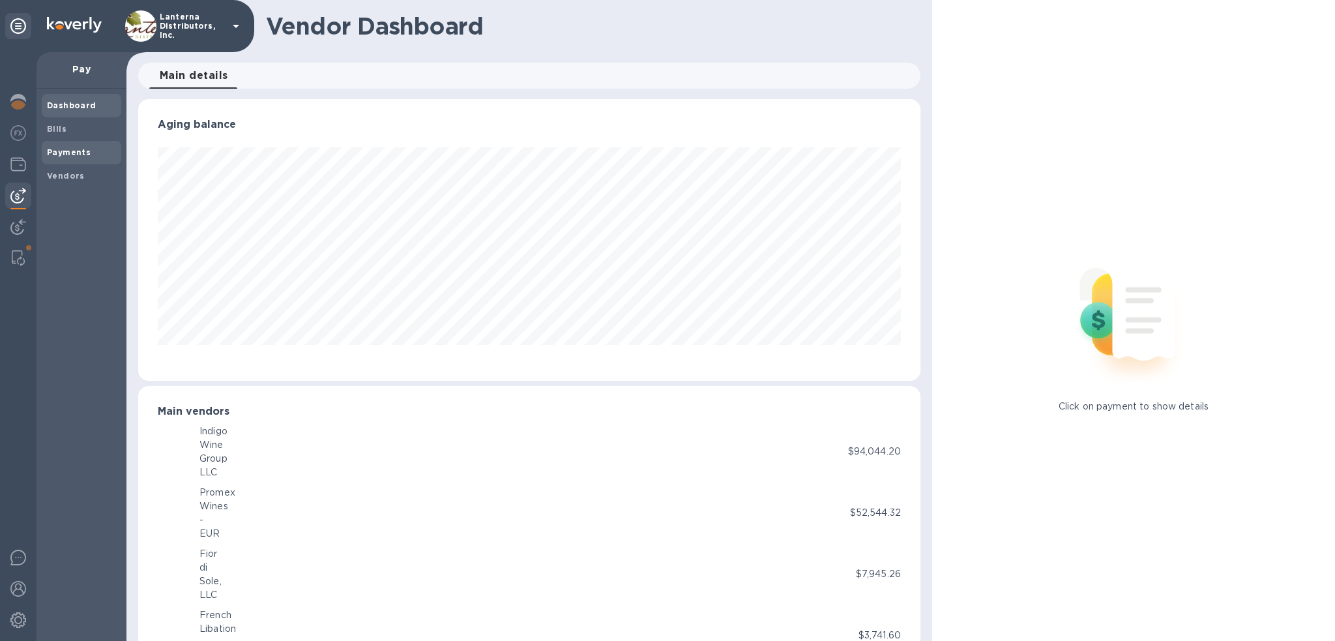
scroll to position [651423, 650928]
click at [52, 128] on b "Bills" at bounding box center [57, 129] width 20 height 10
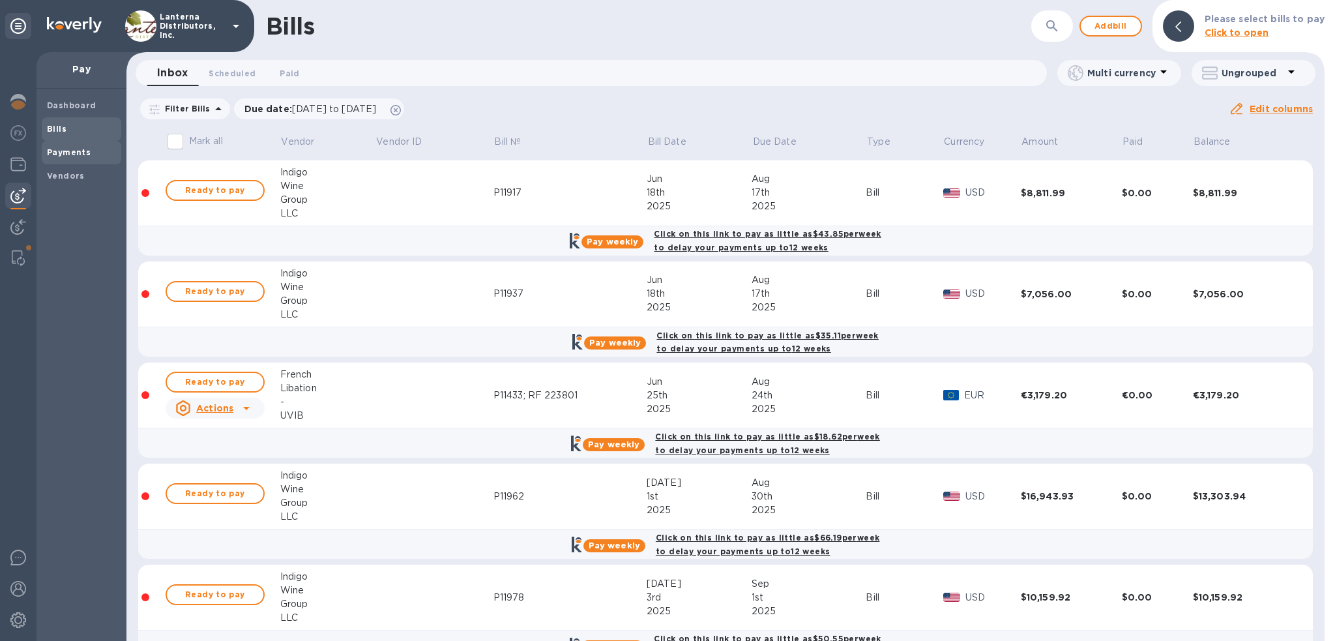
click at [57, 152] on b "Payments" at bounding box center [69, 152] width 44 height 10
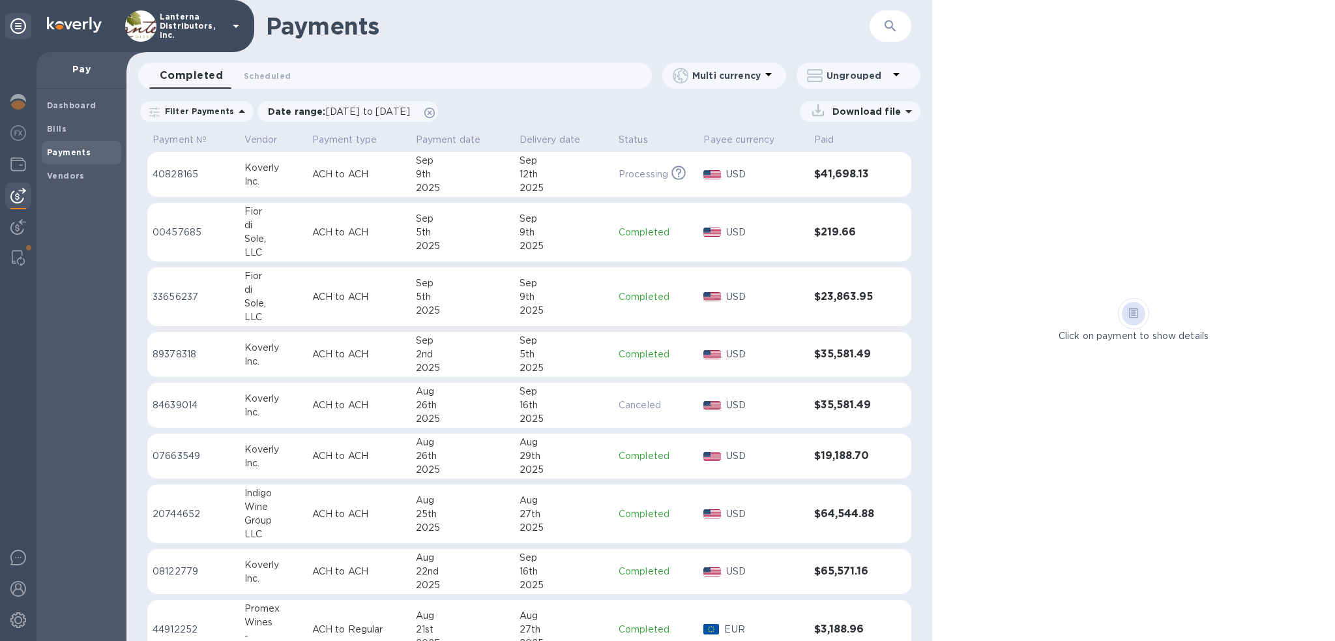
click at [253, 235] on div "Sole," at bounding box center [272, 239] width 57 height 14
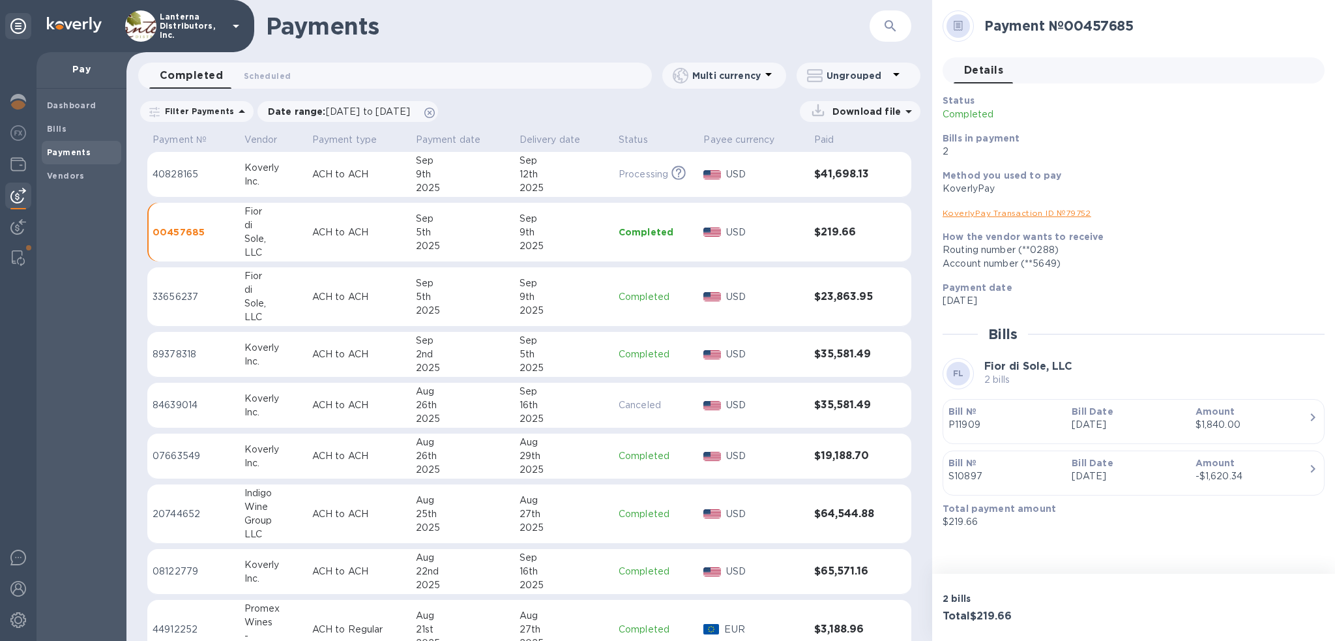
click at [628, 572] on p "Completed" at bounding box center [655, 571] width 75 height 14
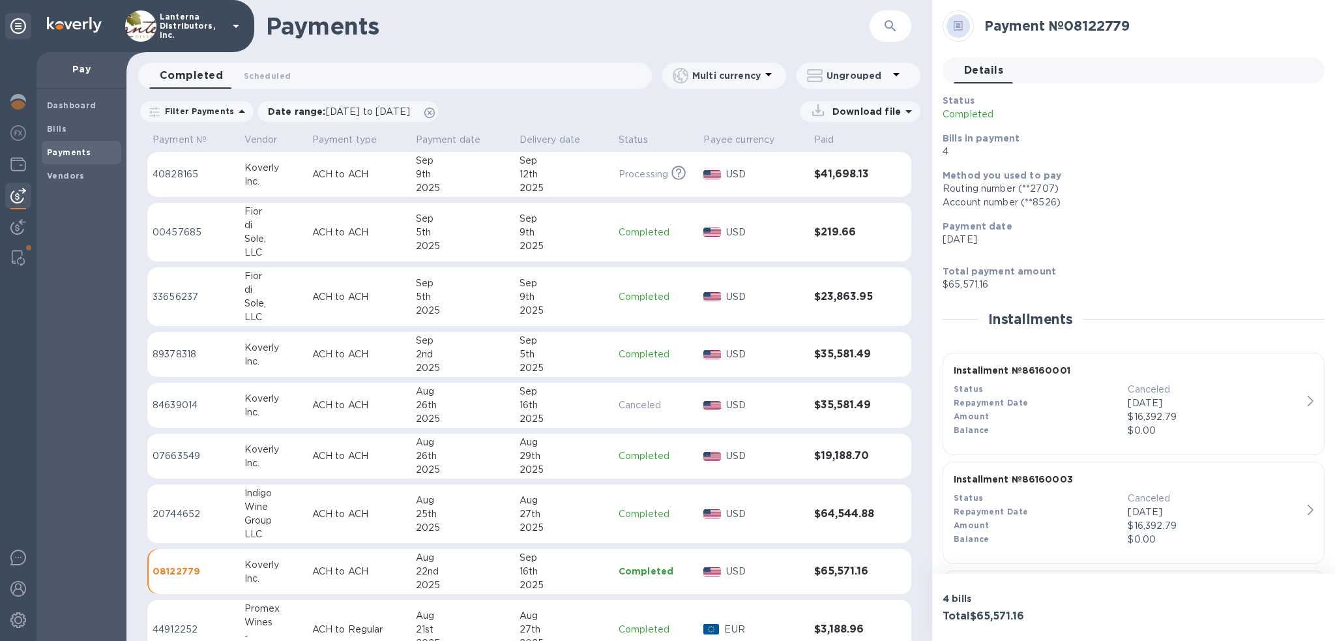
click at [65, 152] on b "Payments" at bounding box center [69, 152] width 44 height 10
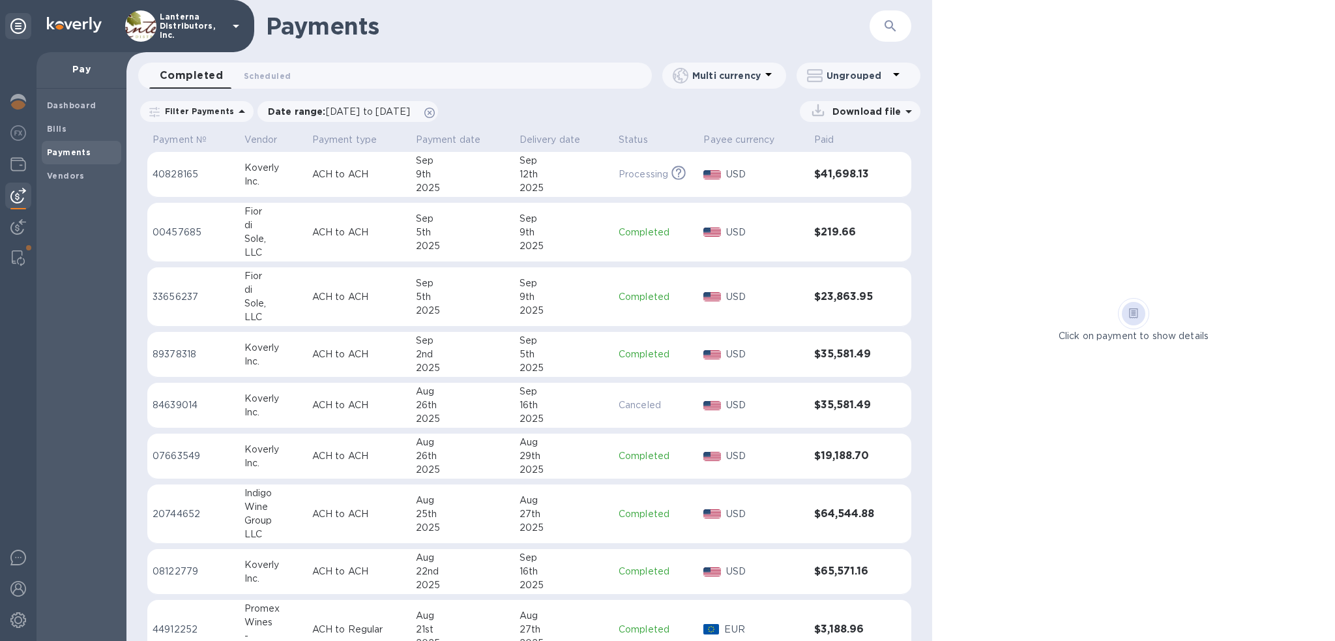
click at [285, 212] on div "Fior" at bounding box center [272, 212] width 57 height 14
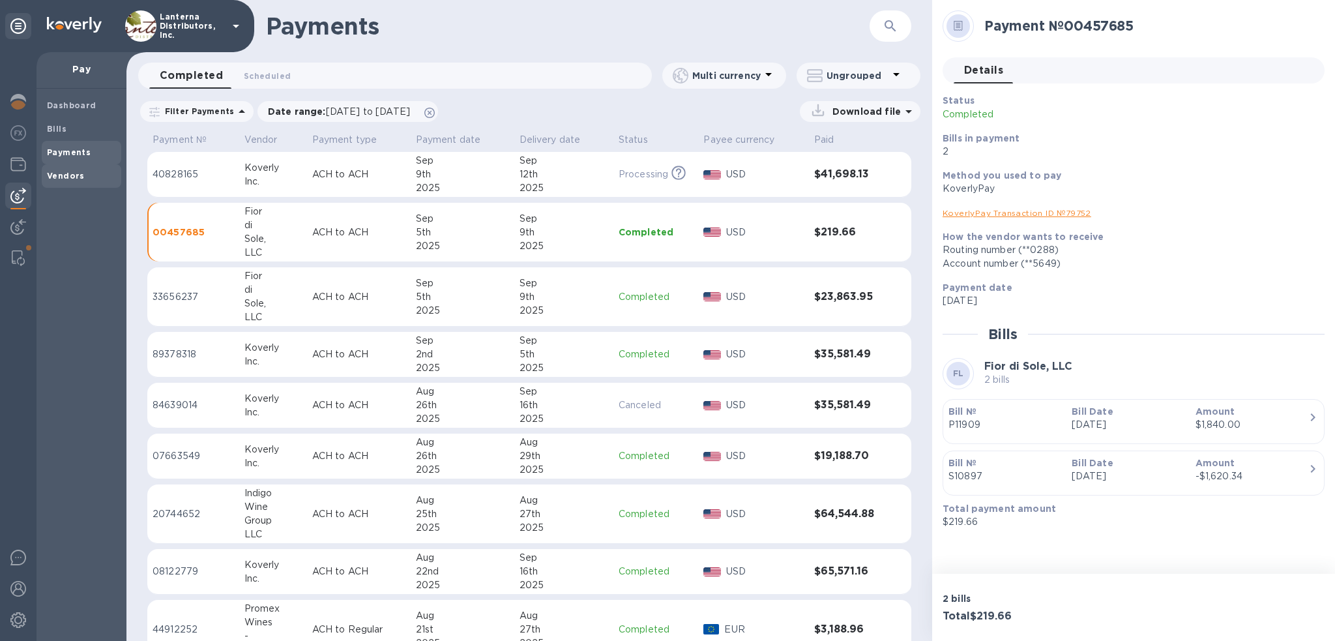
click at [55, 171] on b "Vendors" at bounding box center [66, 176] width 38 height 10
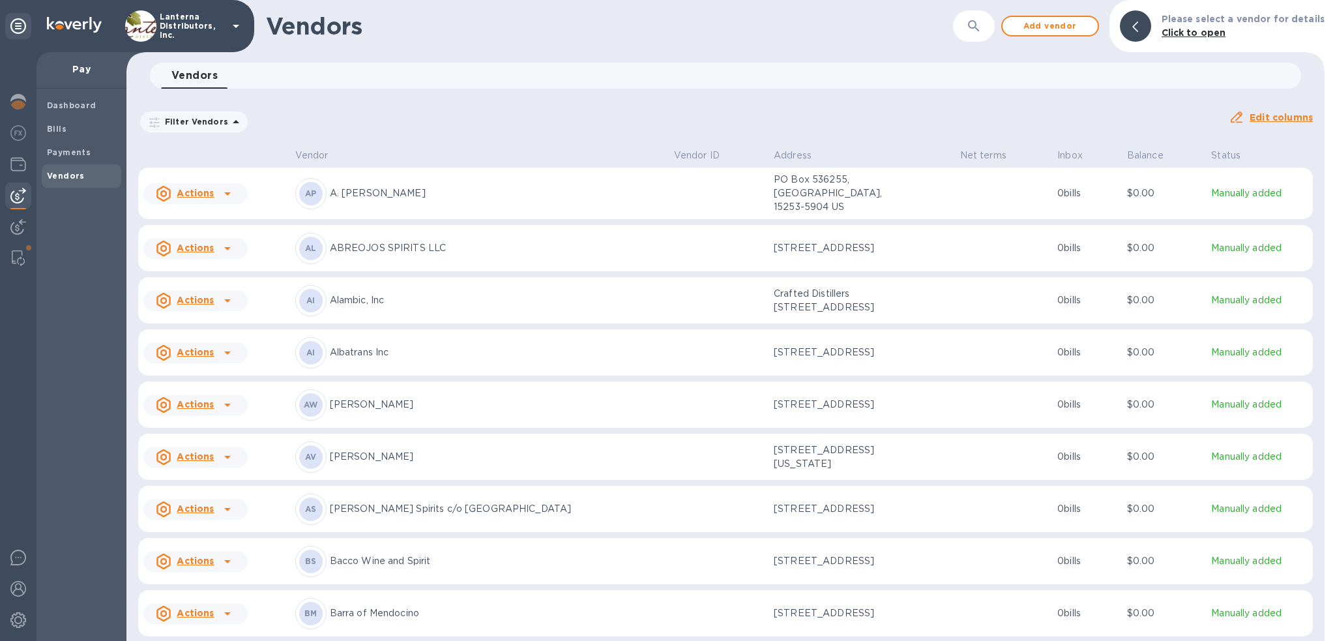
click at [981, 25] on icon "button" at bounding box center [974, 26] width 16 height 16
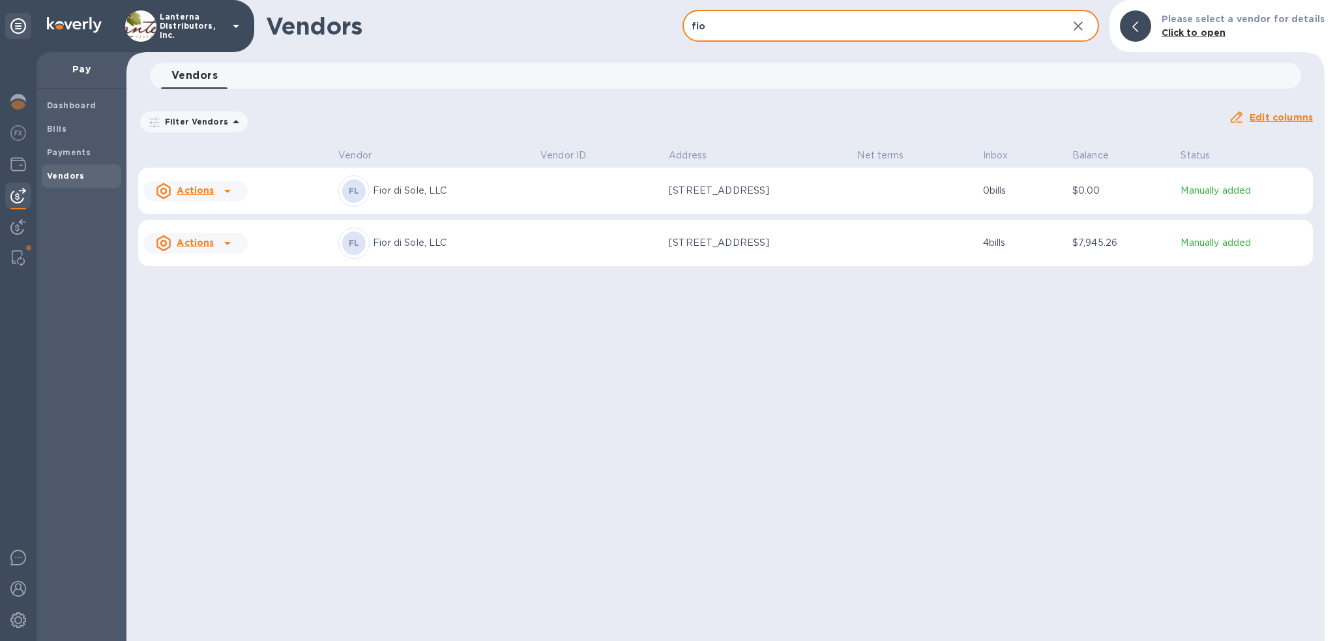
type input "fio"
click at [420, 192] on p "Fior di Sole, LLC" at bounding box center [451, 191] width 157 height 14
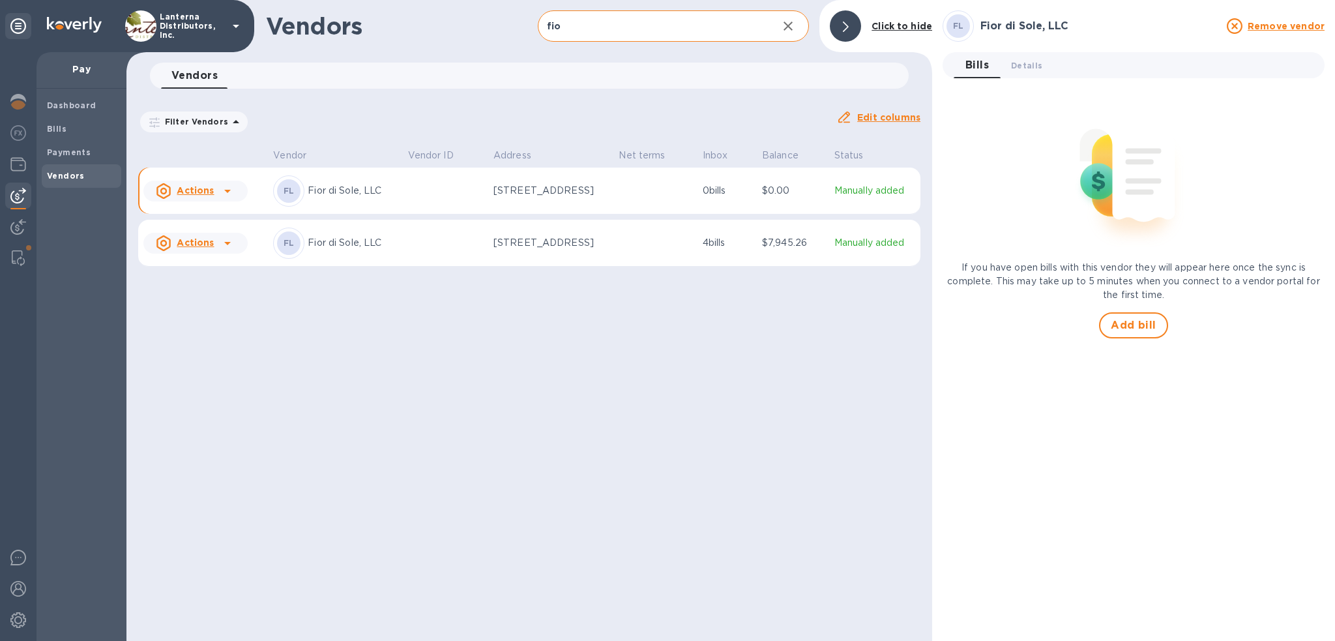
click at [234, 192] on div at bounding box center [227, 191] width 21 height 21
click at [349, 193] on div at bounding box center [667, 320] width 1335 height 641
click at [1030, 64] on span "Details 0" at bounding box center [1026, 66] width 31 height 14
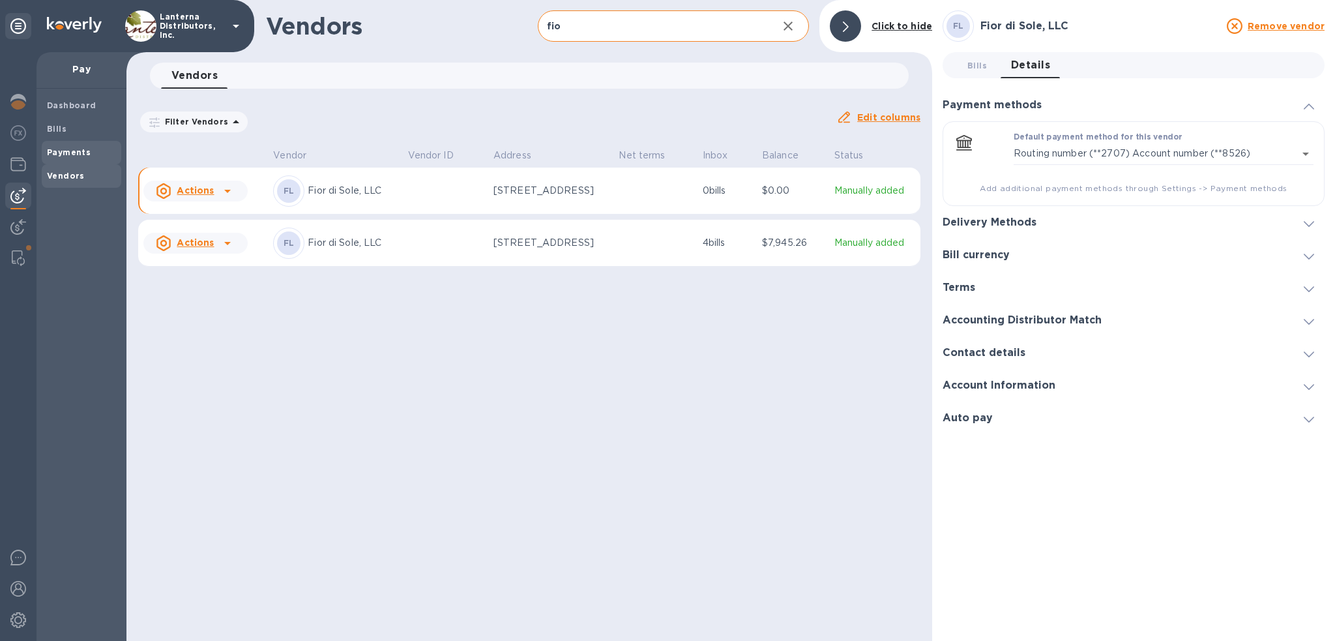
click at [65, 151] on b "Payments" at bounding box center [69, 152] width 44 height 10
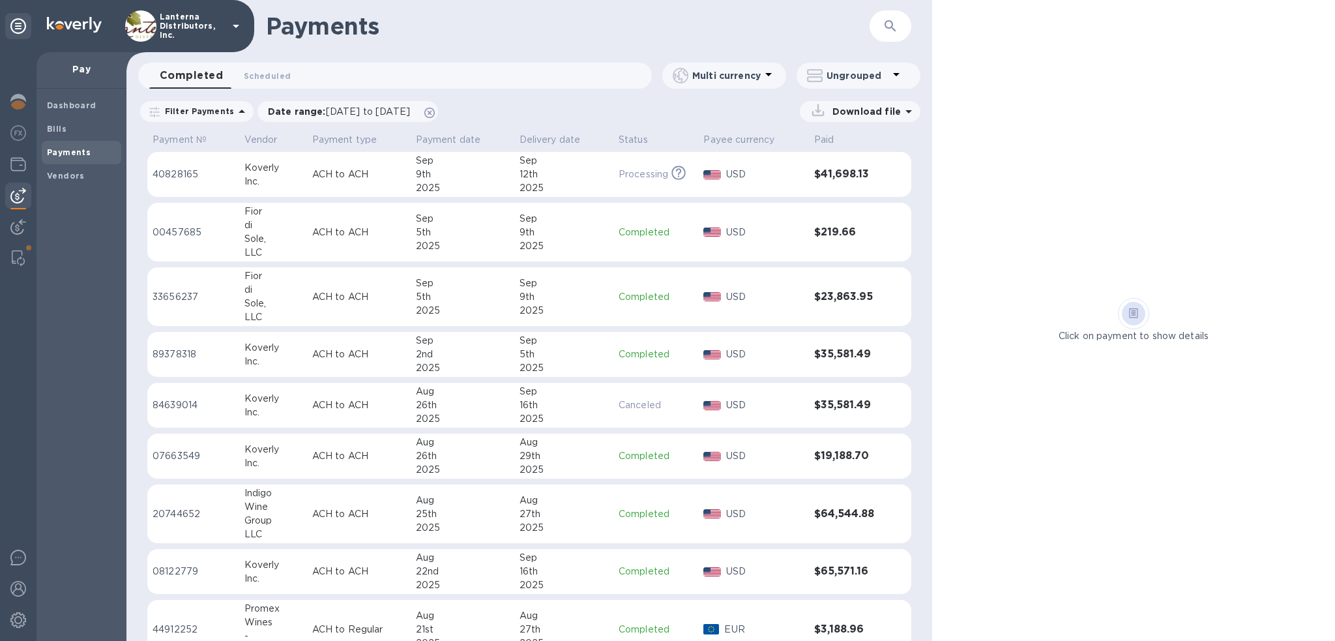
click at [360, 240] on td "ACH to ACH" at bounding box center [359, 232] width 104 height 59
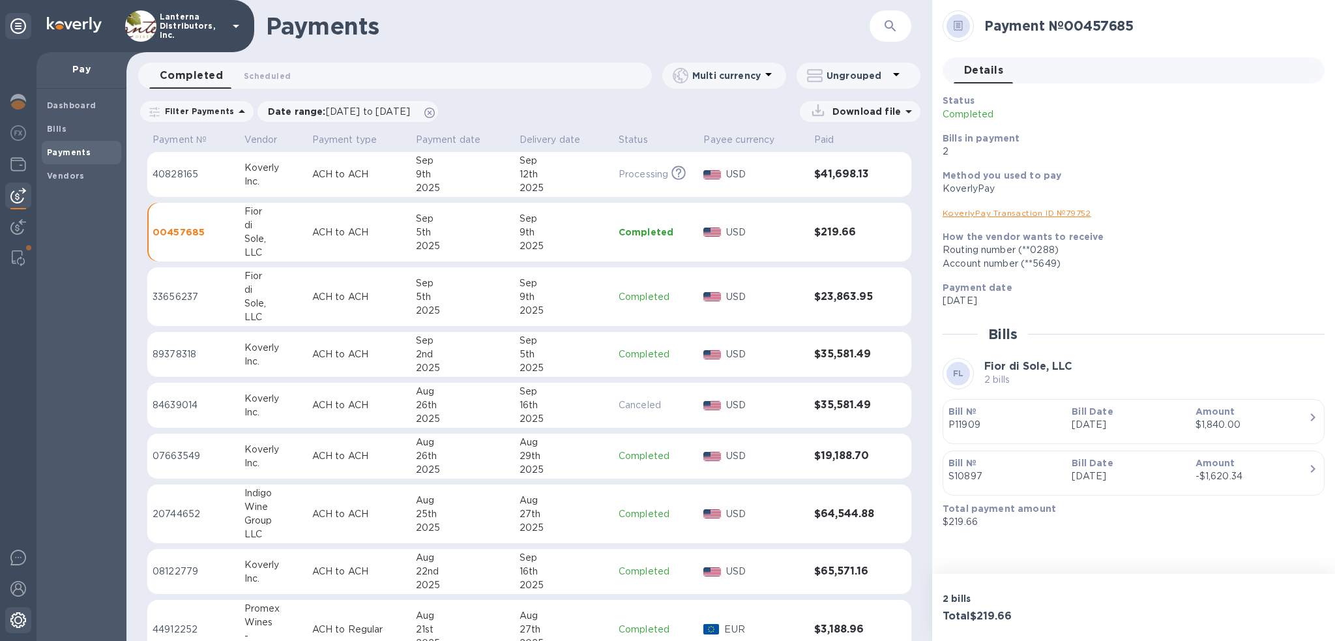
click at [16, 621] on img at bounding box center [18, 620] width 16 height 16
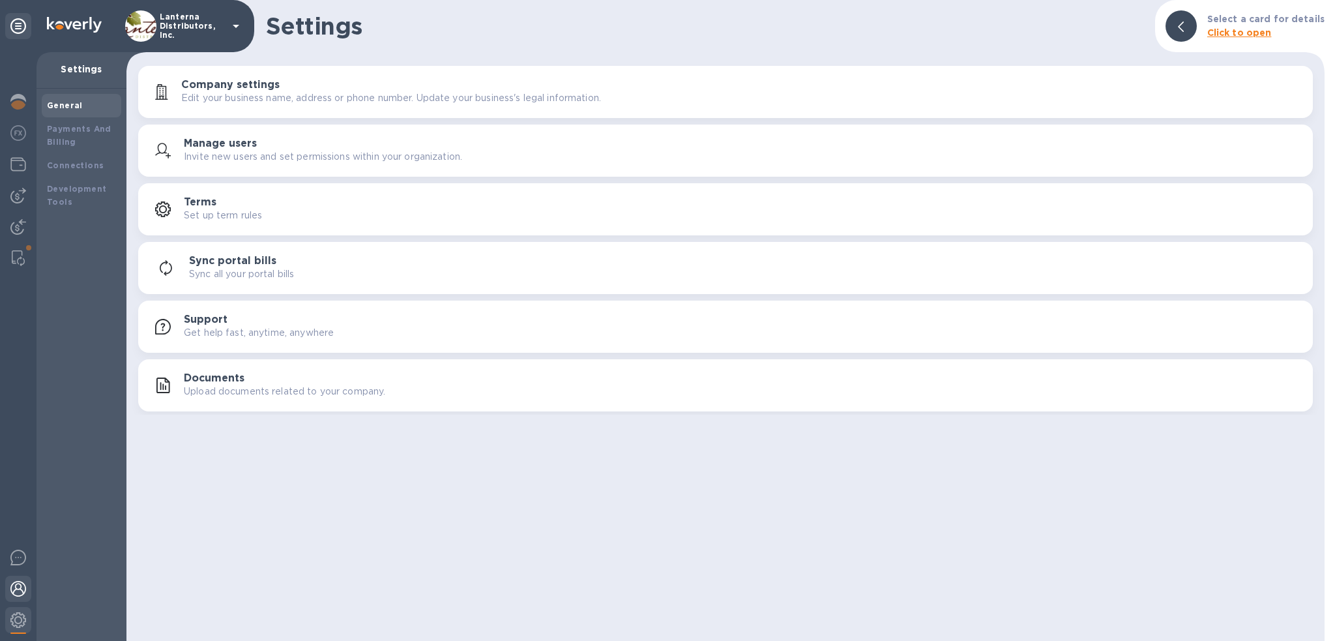
click at [21, 585] on img at bounding box center [18, 589] width 16 height 16
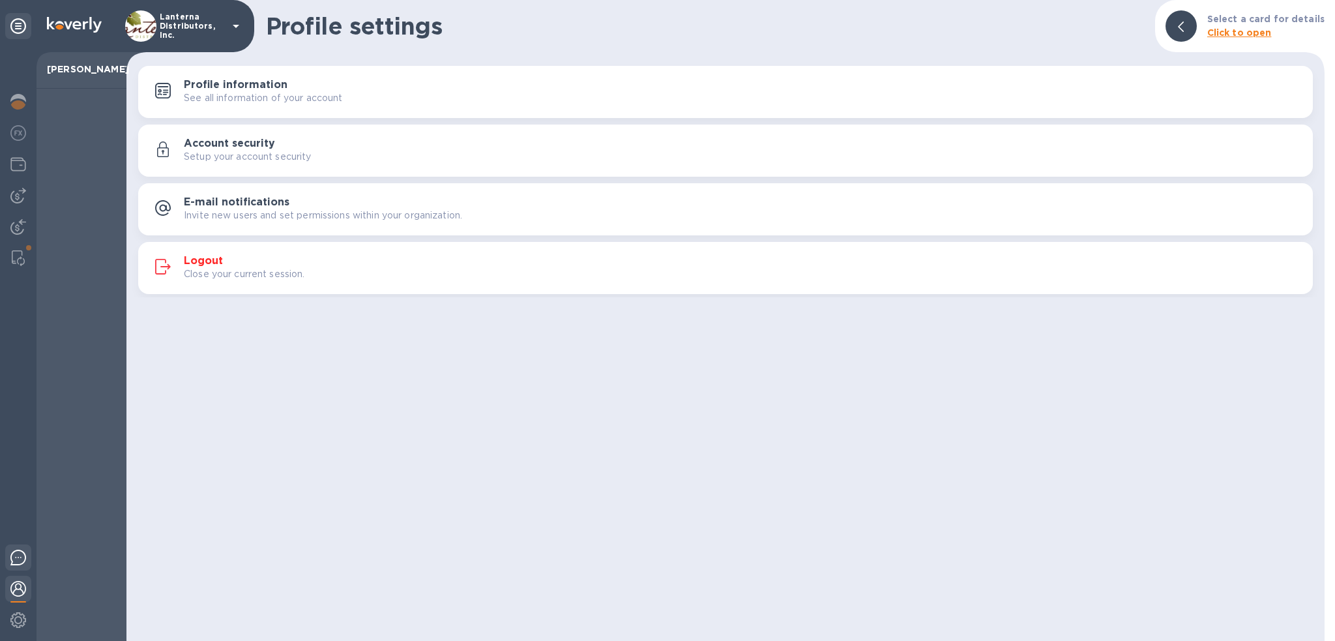
click at [19, 559] on img at bounding box center [18, 557] width 16 height 16
click at [824, 441] on div "Profile settings Select a card for details Click to open Profile information Se…" at bounding box center [725, 320] width 1198 height 641
click at [13, 230] on img at bounding box center [18, 227] width 16 height 16
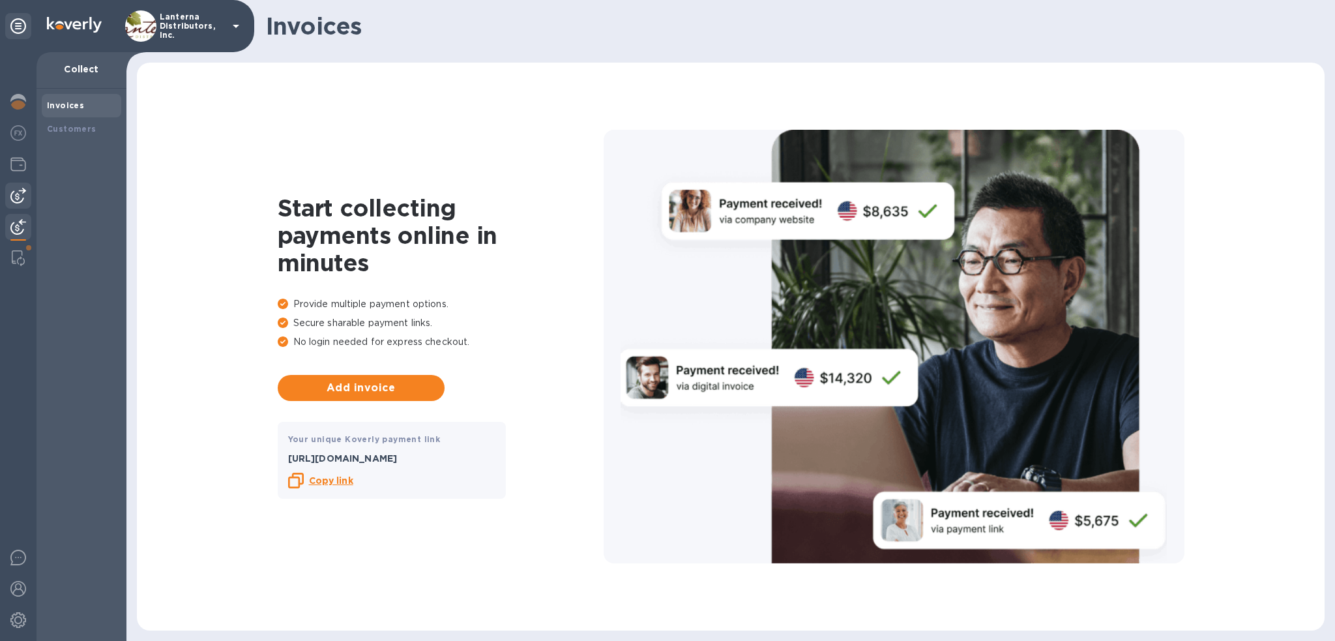
click at [18, 197] on img at bounding box center [18, 196] width 16 height 16
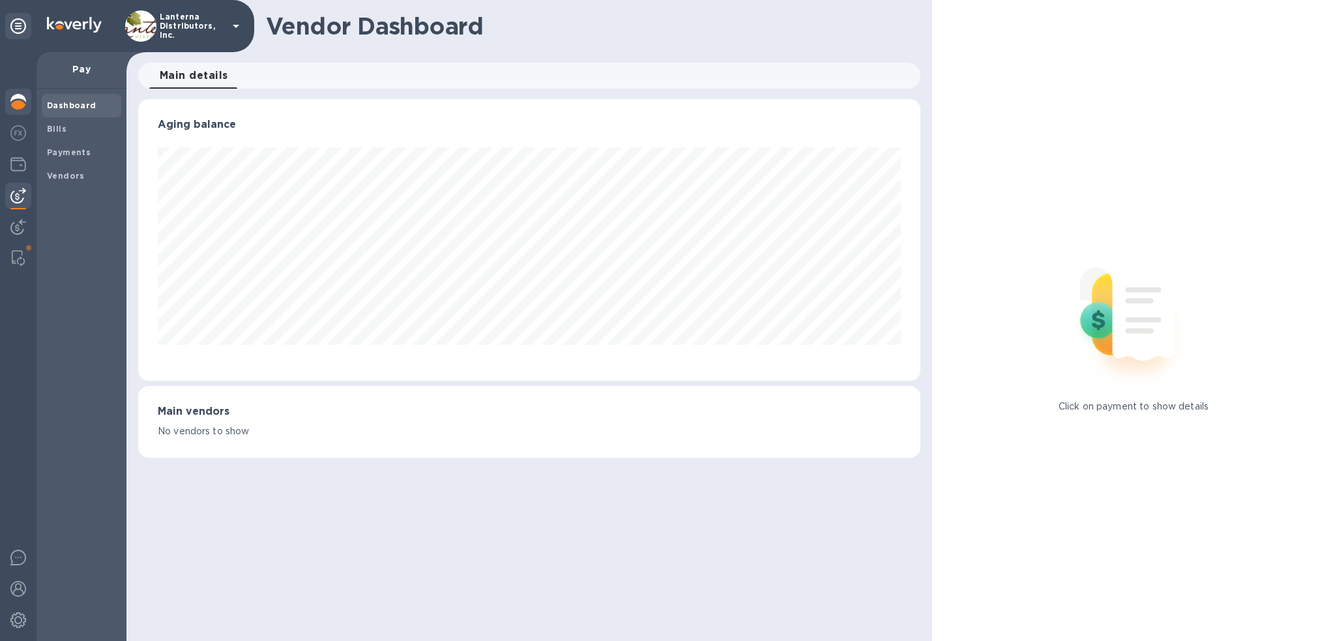
scroll to position [651423, 650928]
click at [18, 101] on img at bounding box center [18, 102] width 16 height 16
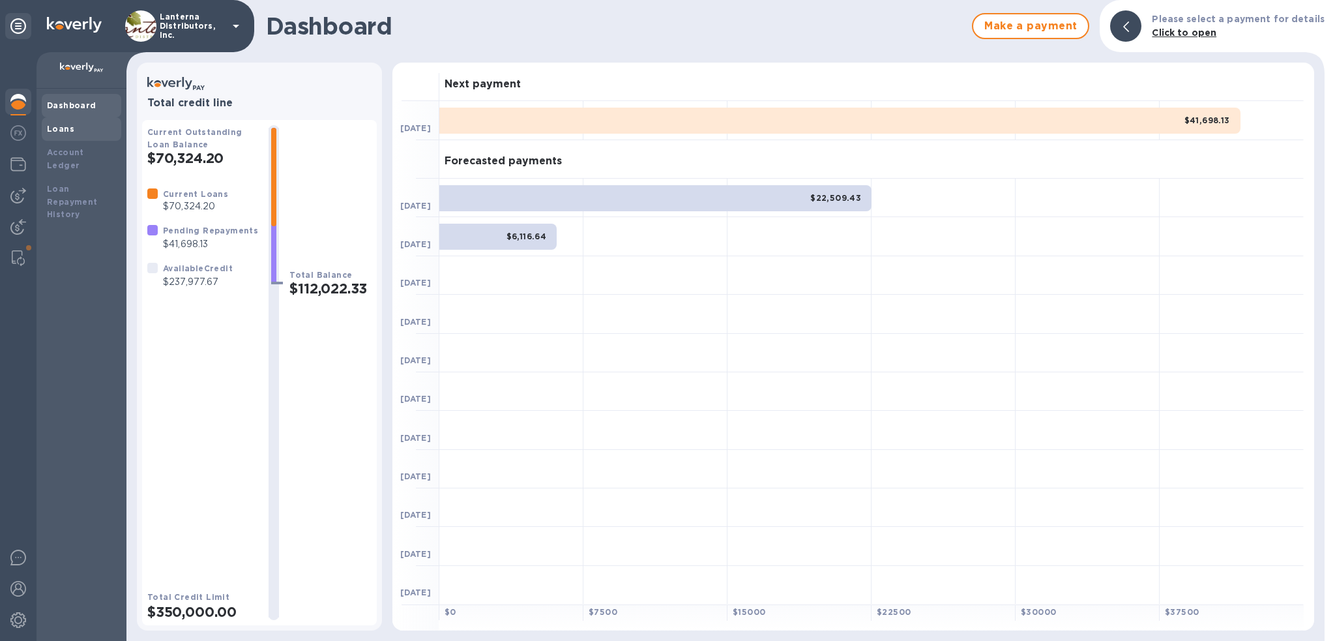
click at [55, 130] on b "Loans" at bounding box center [60, 129] width 27 height 10
